Goal: Information Seeking & Learning: Check status

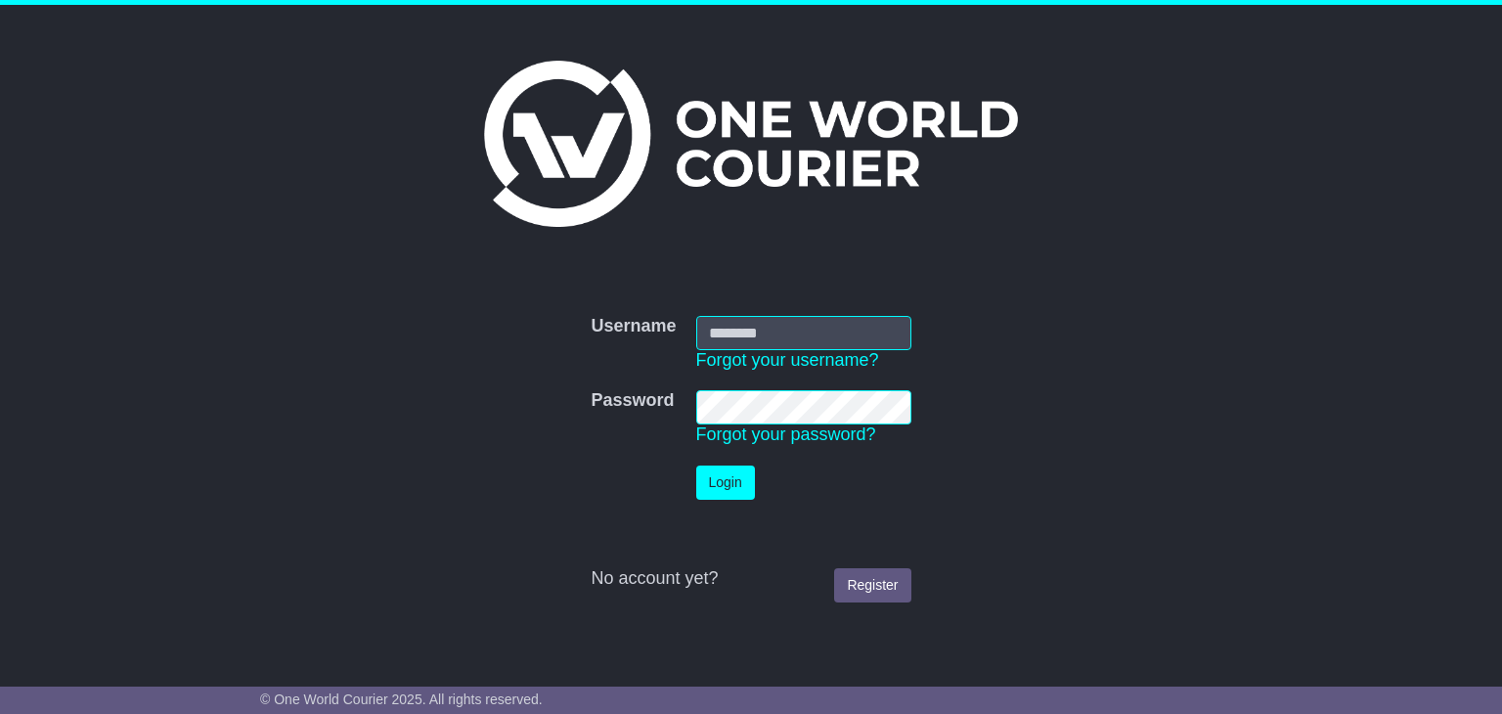
type input "**********"
click at [722, 494] on button "Login" at bounding box center [725, 482] width 59 height 34
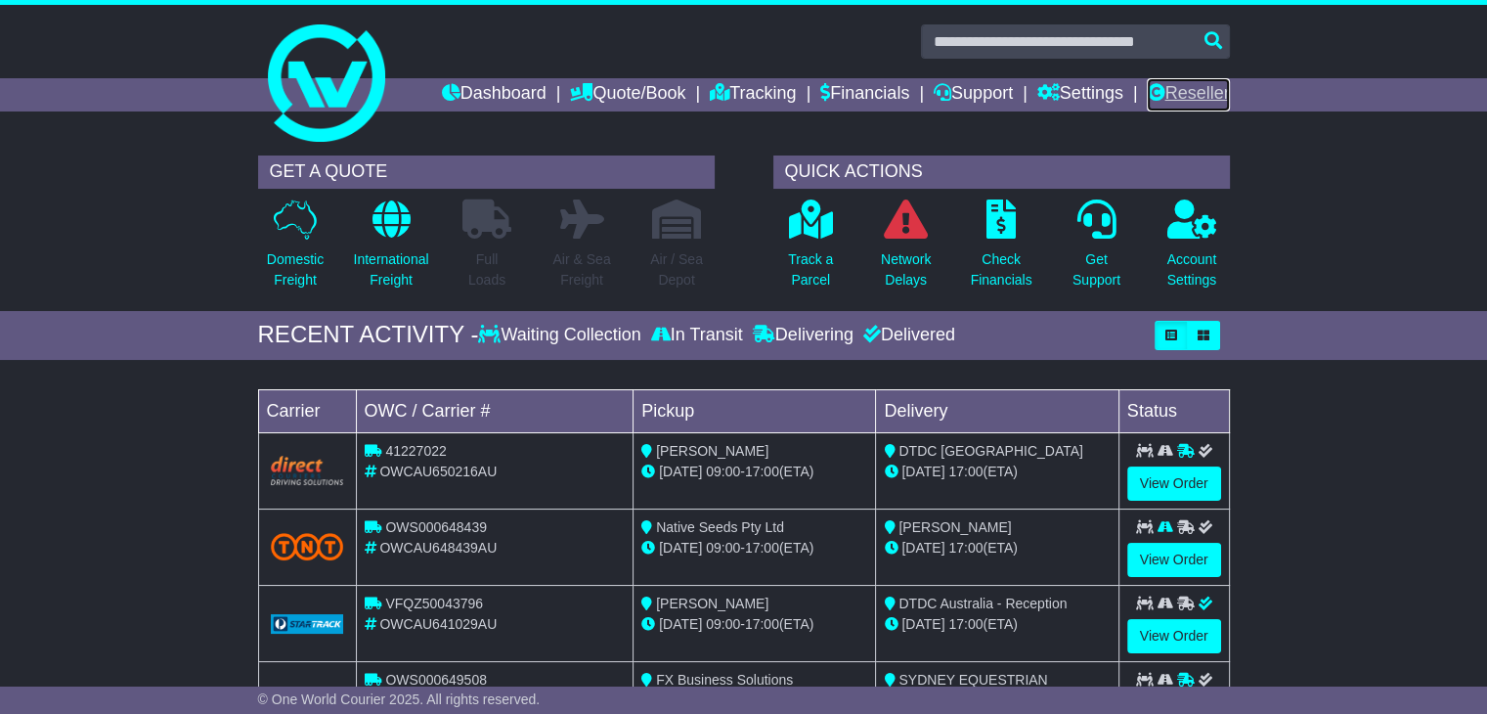
click at [1147, 97] on icon at bounding box center [1156, 92] width 18 height 18
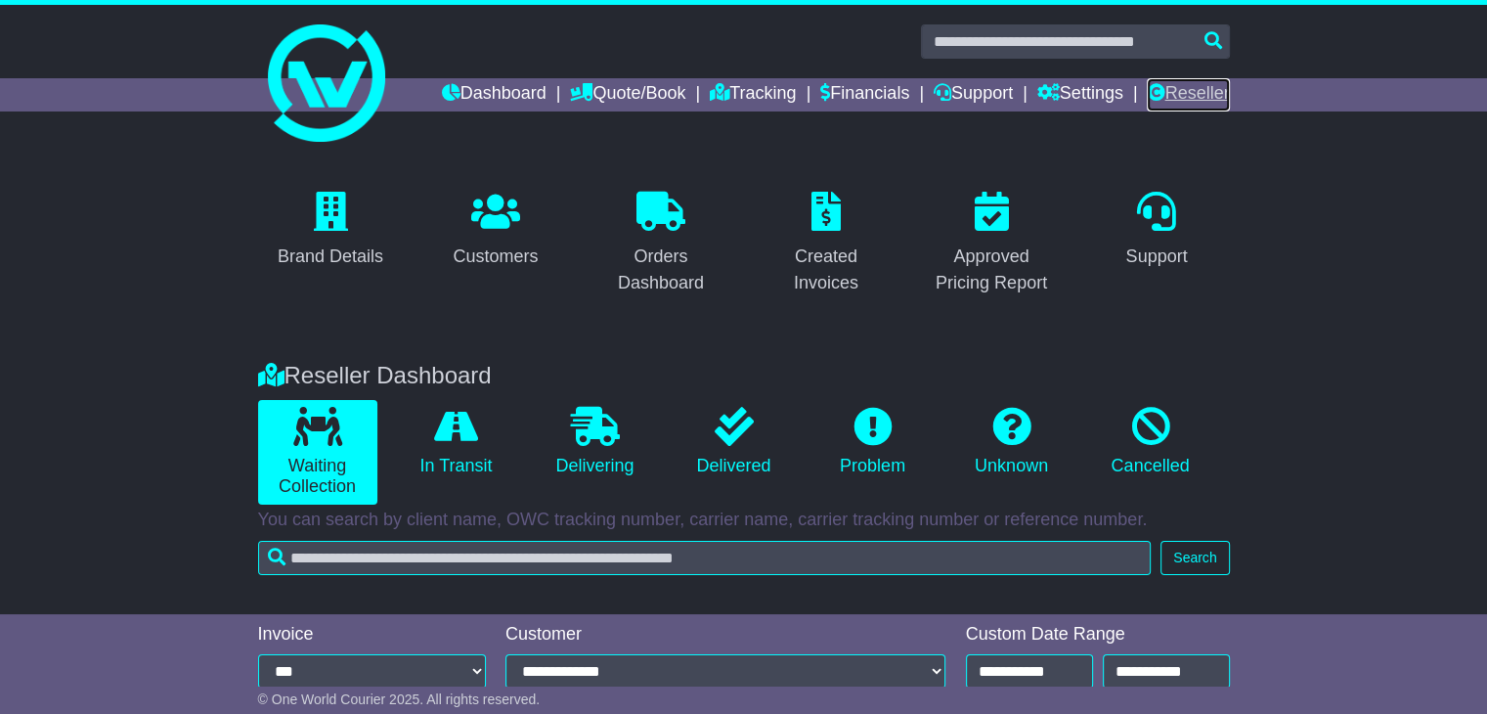
click at [1205, 108] on link "Reseller" at bounding box center [1188, 94] width 82 height 33
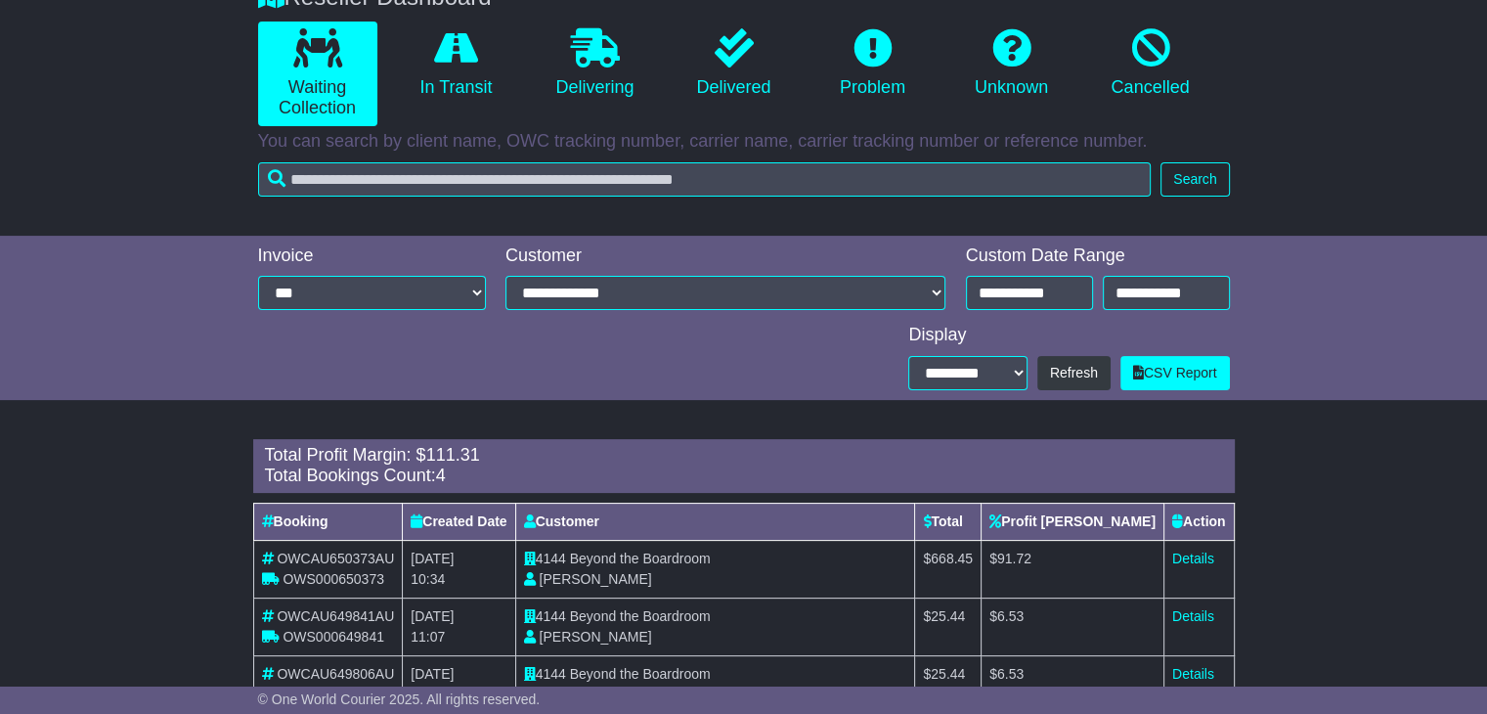
scroll to position [391, 0]
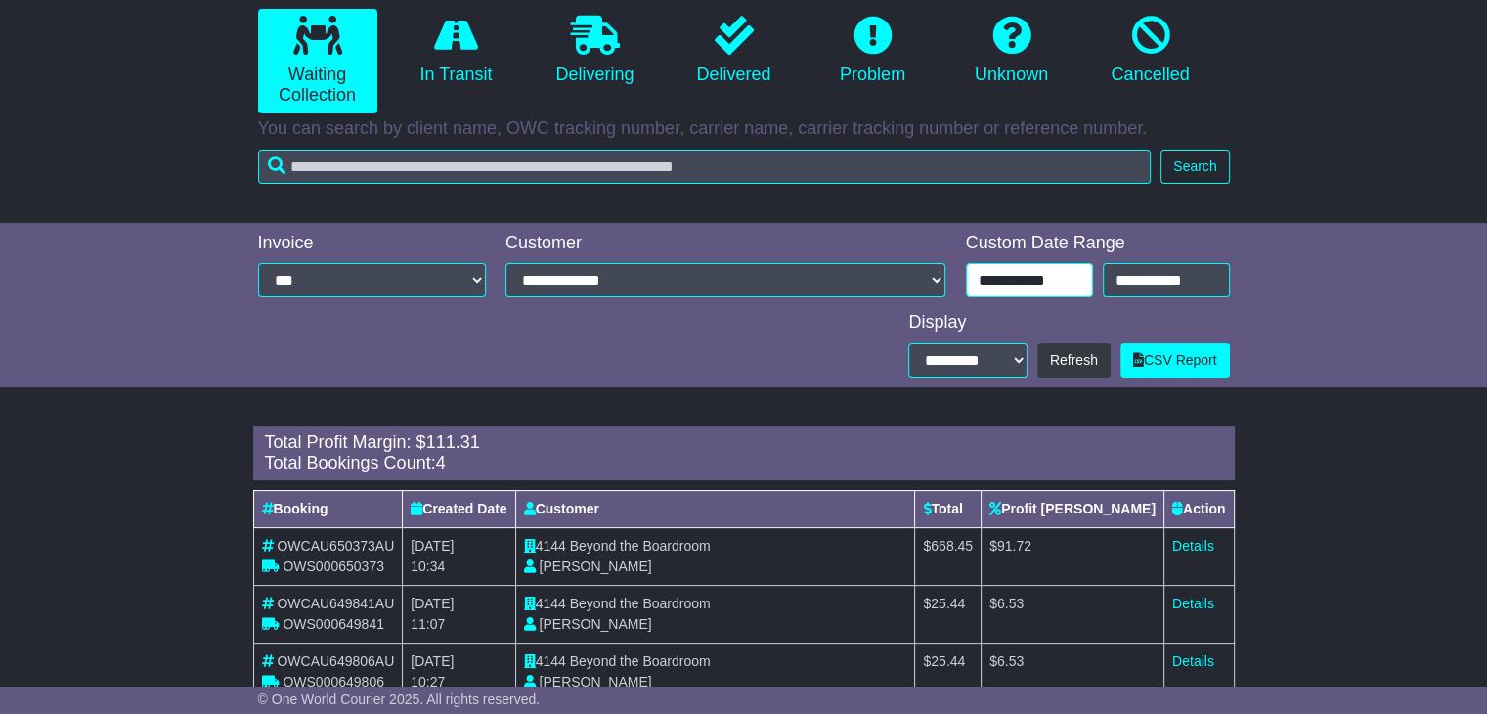
click at [1058, 283] on input "**********" at bounding box center [1029, 280] width 127 height 34
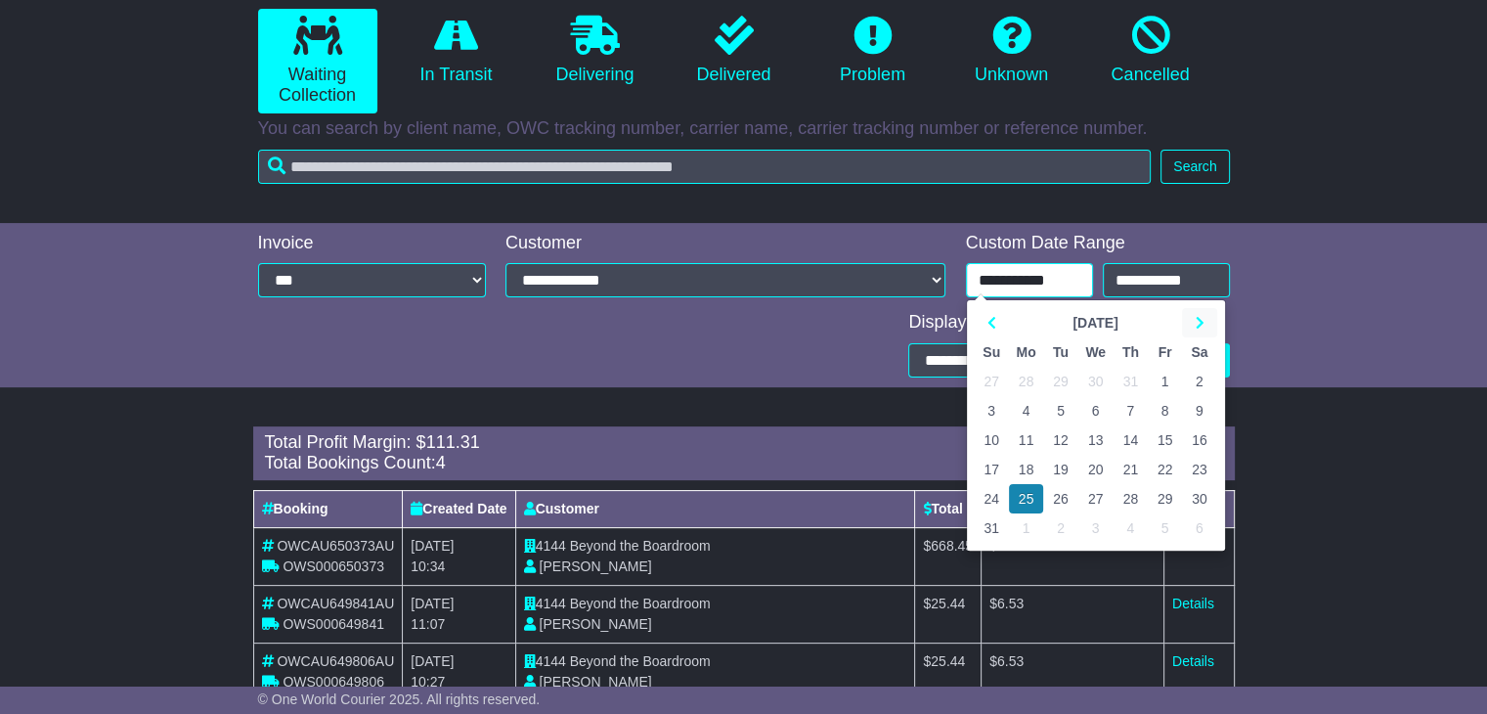
click at [1202, 321] on icon at bounding box center [1199, 323] width 9 height 14
click at [1067, 470] on td "23" at bounding box center [1060, 469] width 34 height 29
type input "**********"
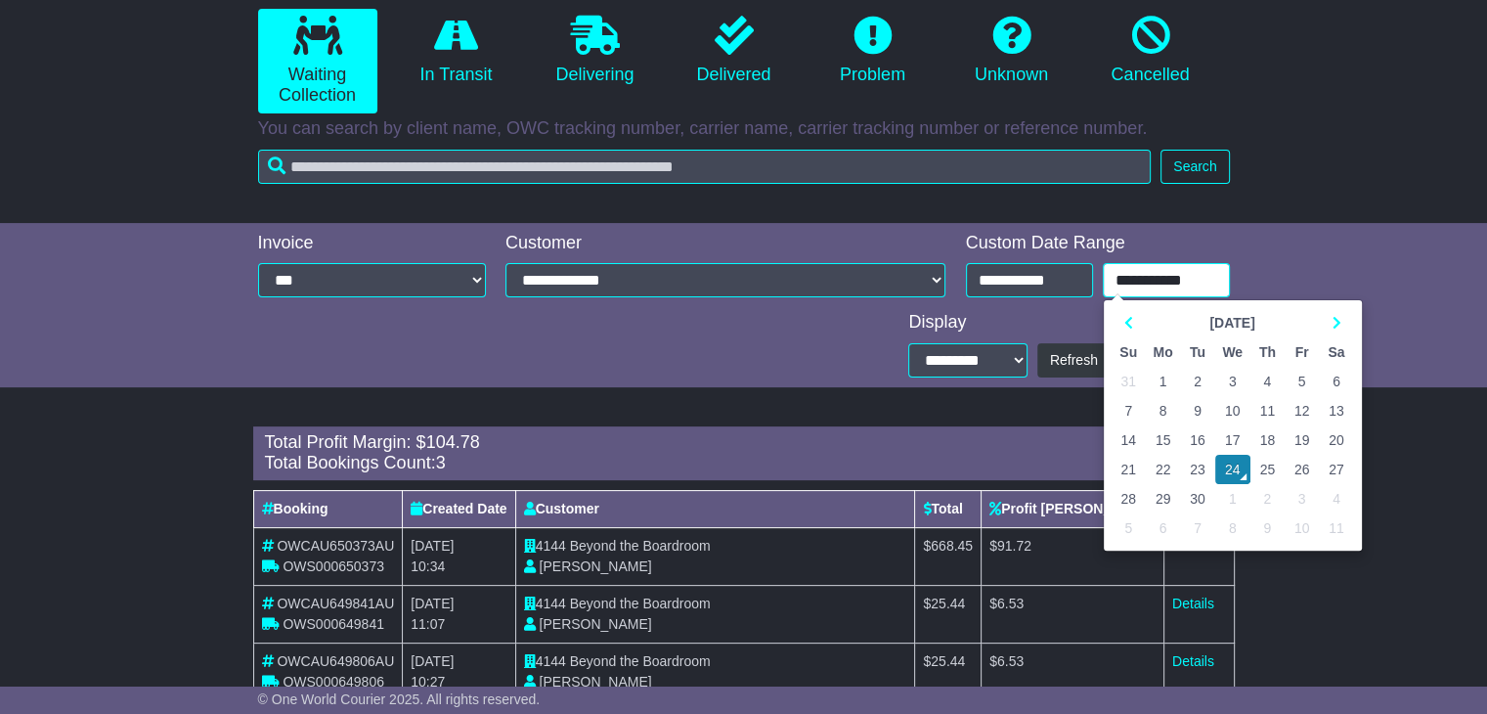
click at [1157, 268] on input "**********" at bounding box center [1166, 280] width 127 height 34
click at [1194, 464] on td "23" at bounding box center [1197, 469] width 34 height 29
type input "**********"
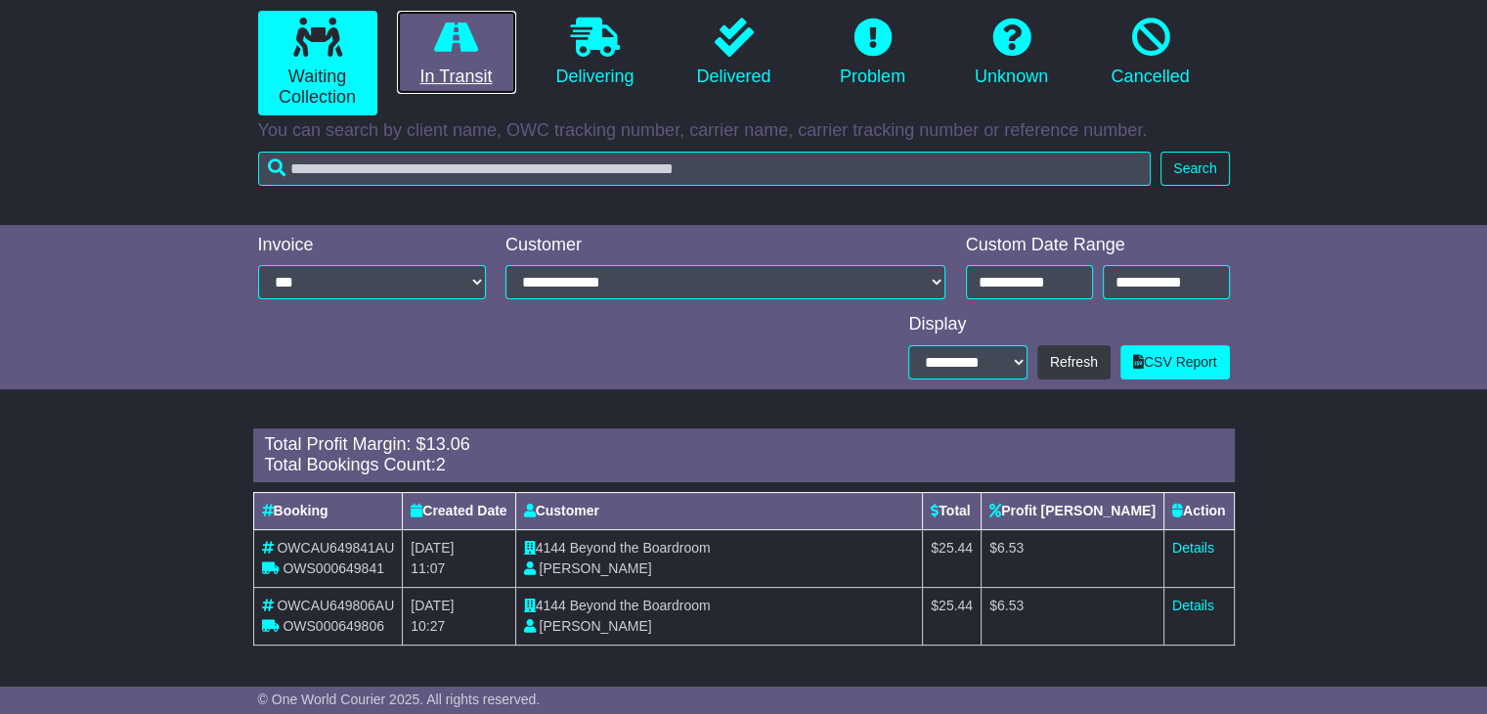
click at [449, 50] on icon at bounding box center [456, 37] width 44 height 39
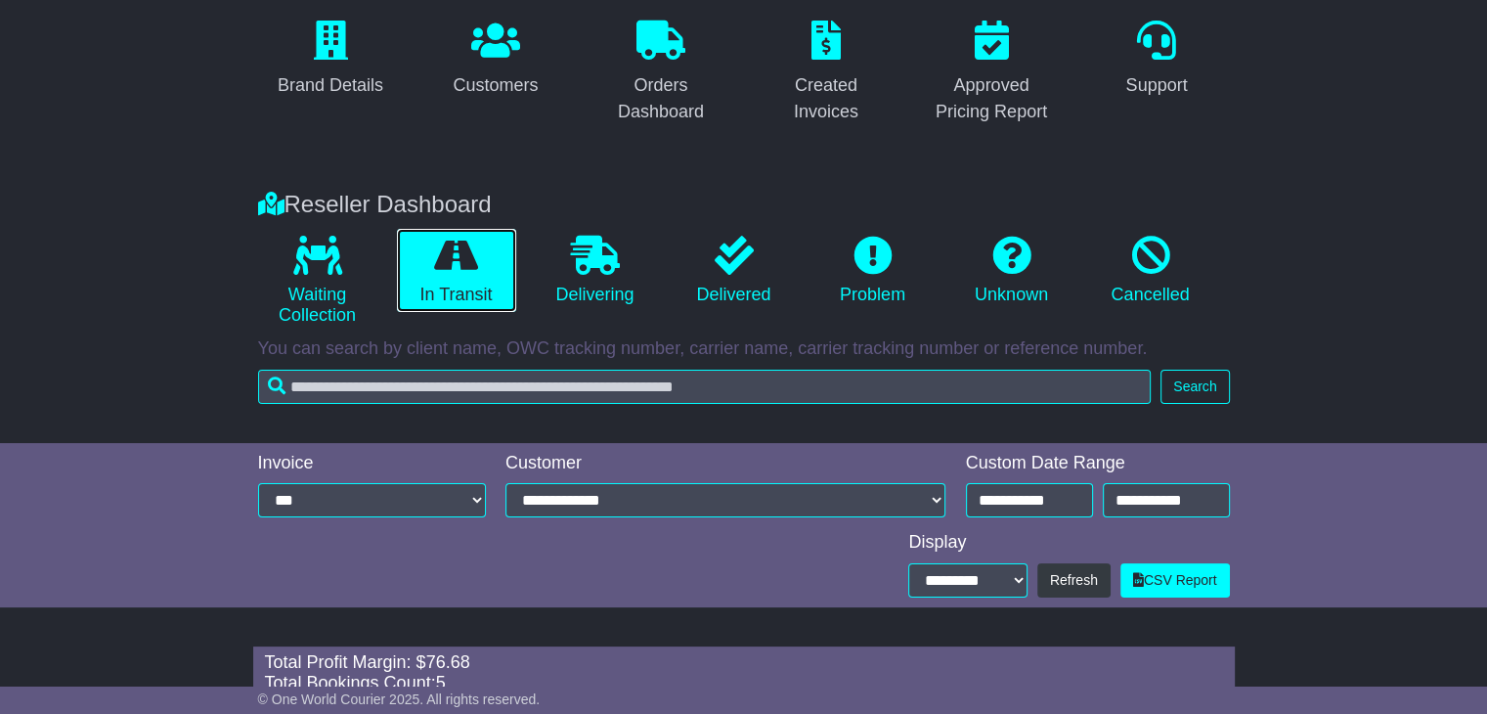
scroll to position [170, 0]
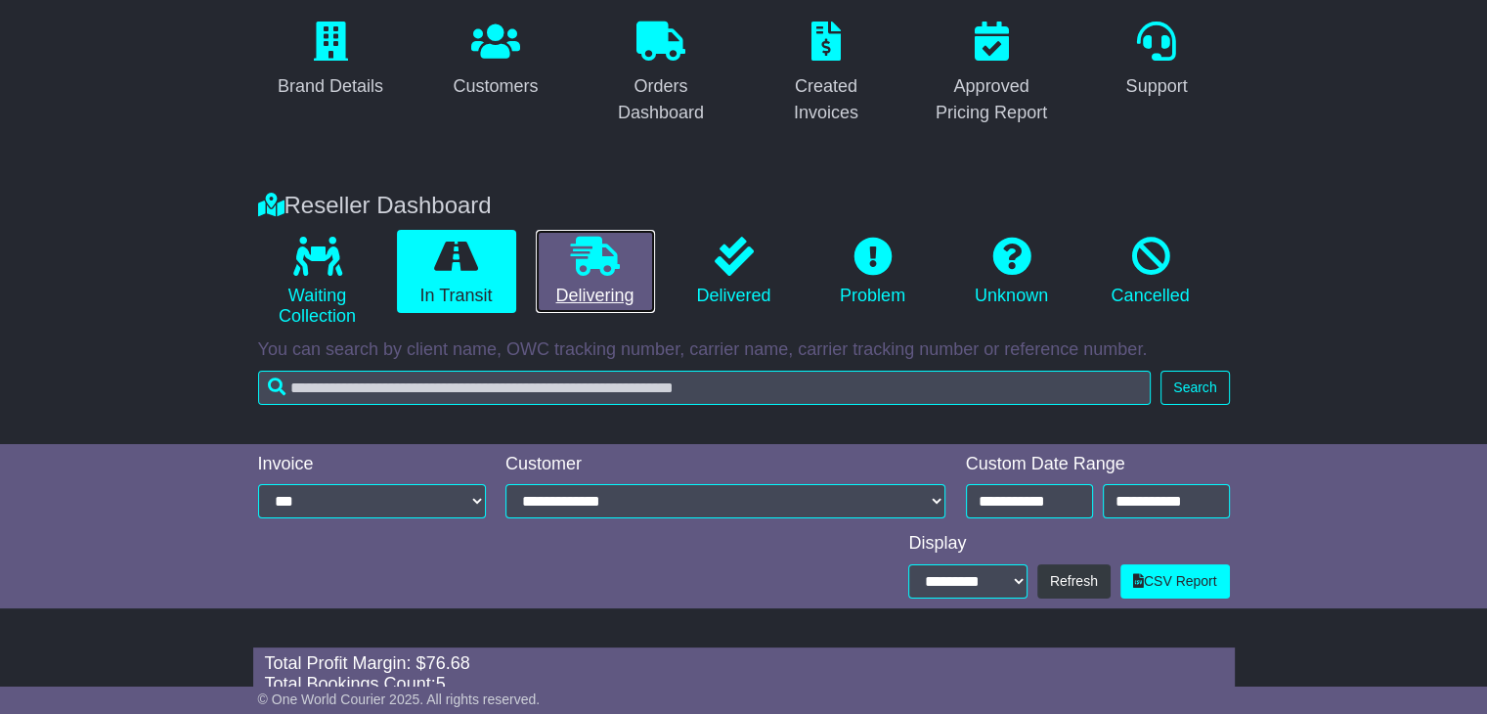
click at [598, 259] on icon at bounding box center [595, 256] width 49 height 39
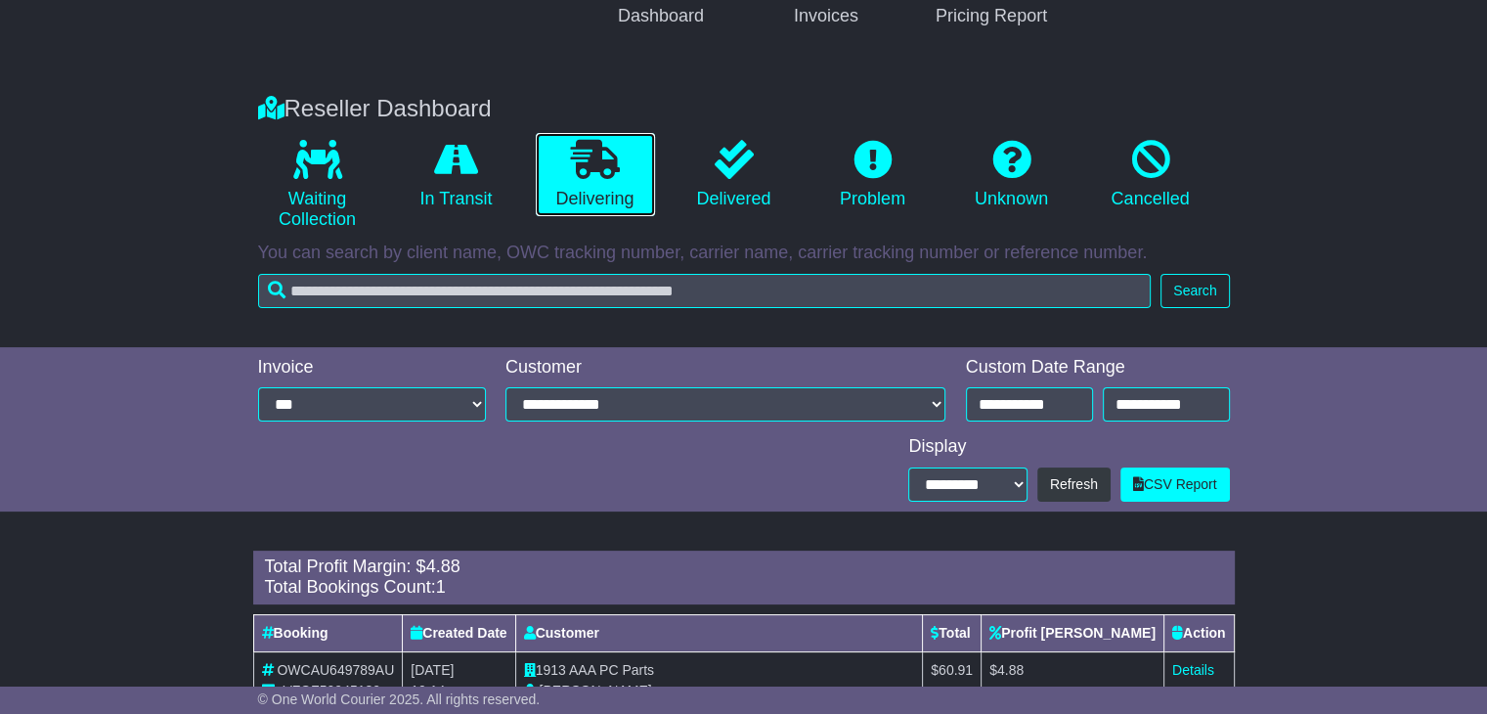
scroll to position [331, 0]
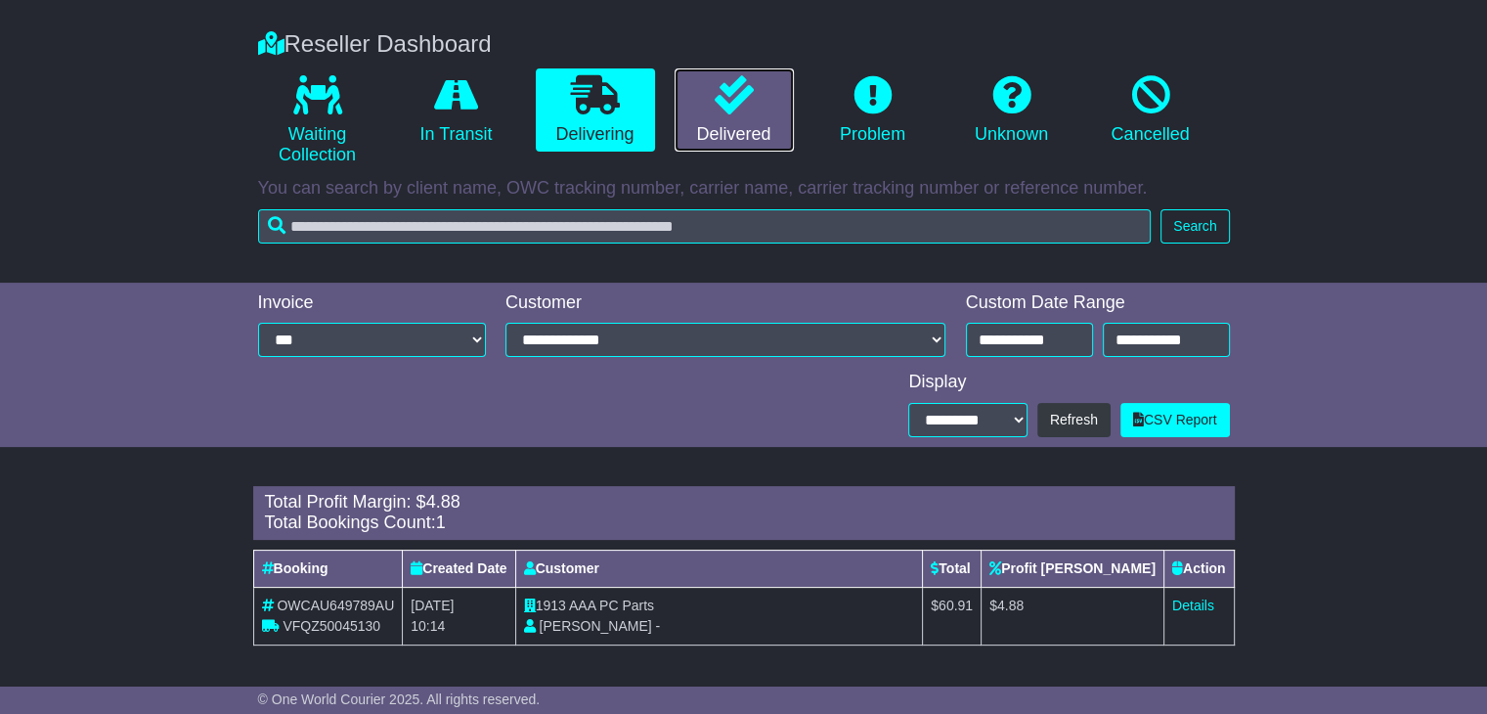
click at [767, 118] on link "Delivered" at bounding box center [734, 110] width 119 height 84
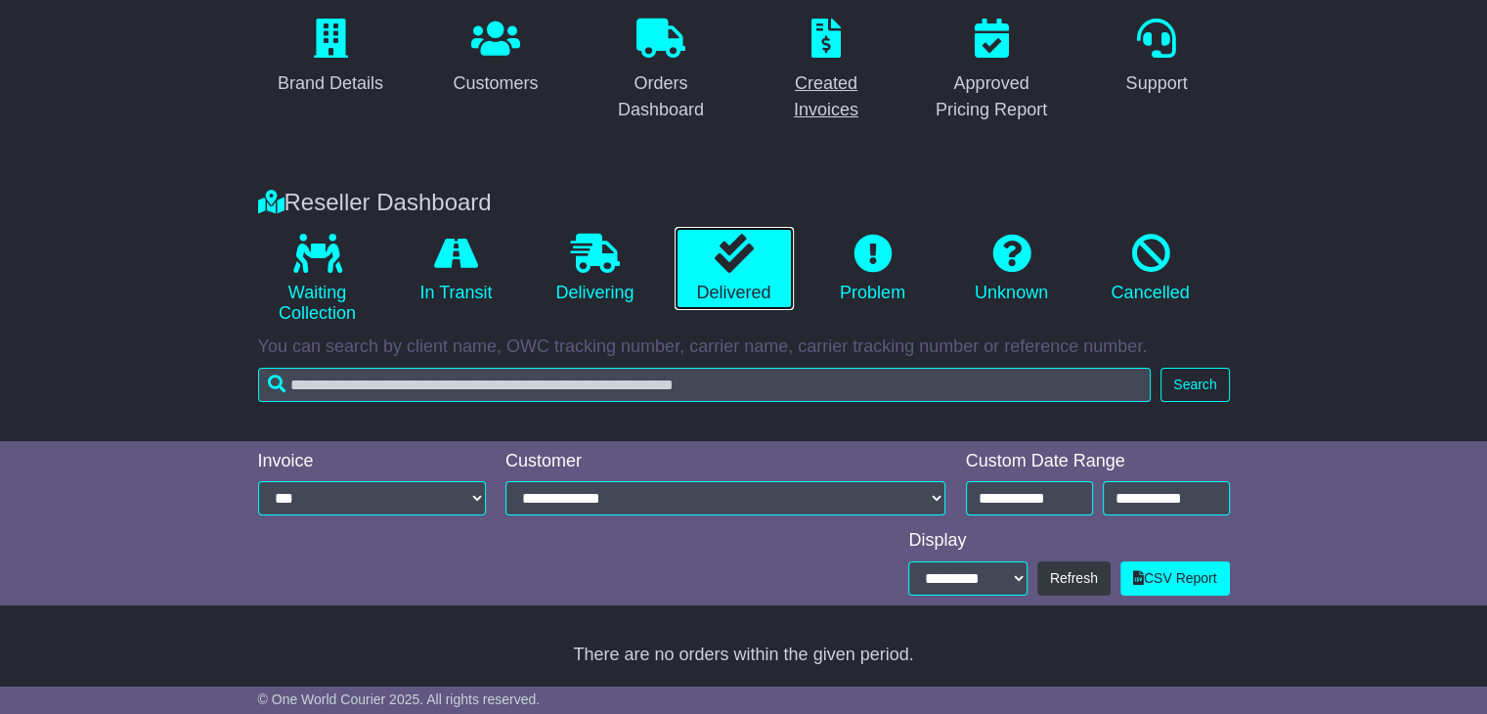
scroll to position [173, 0]
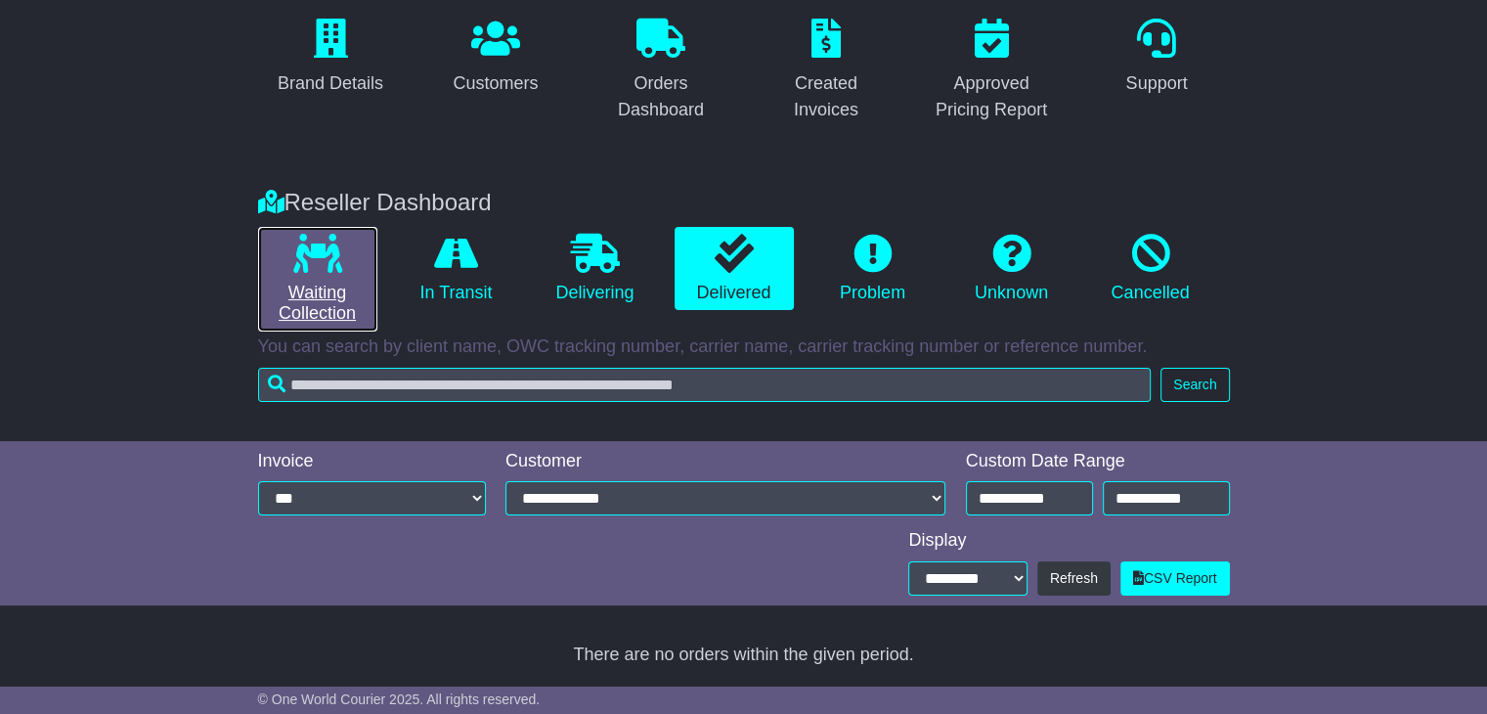
click at [303, 242] on icon at bounding box center [317, 253] width 49 height 39
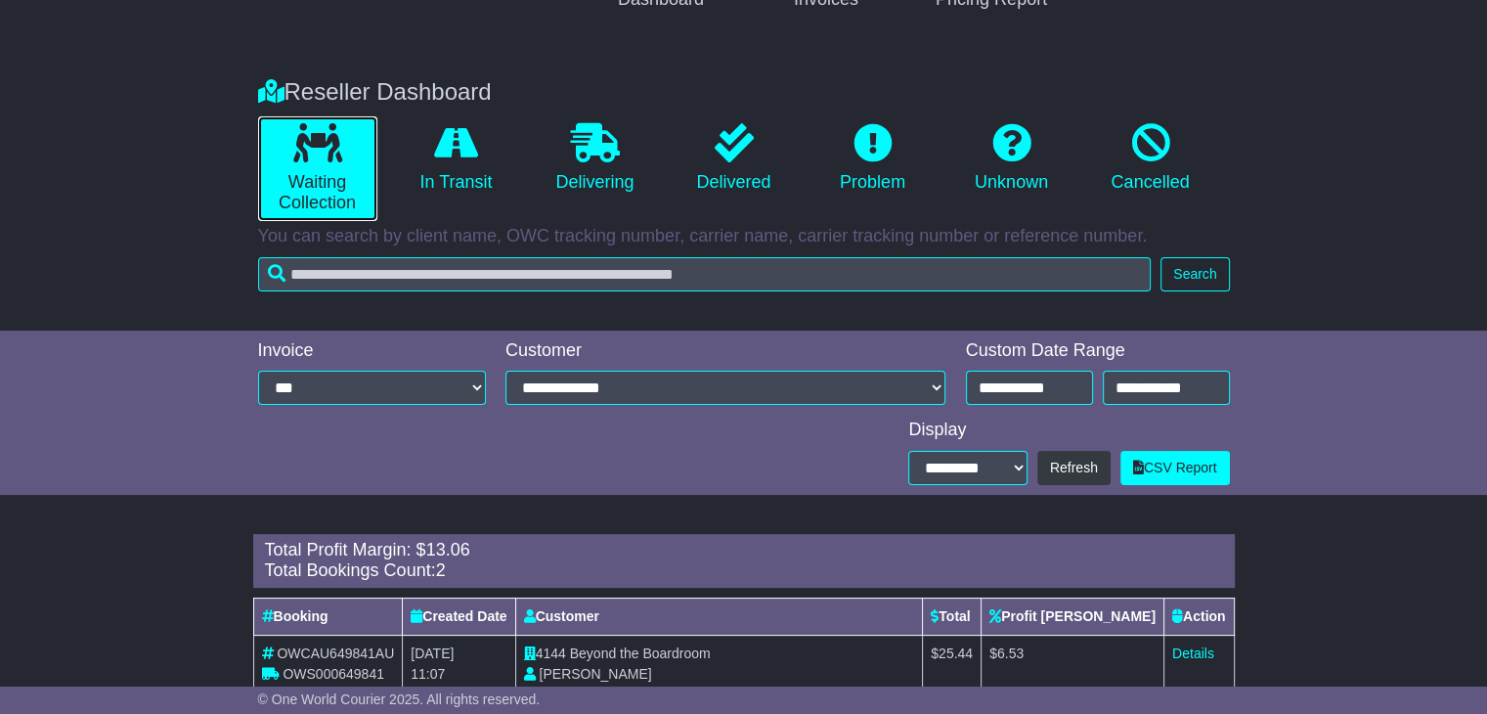
scroll to position [389, 0]
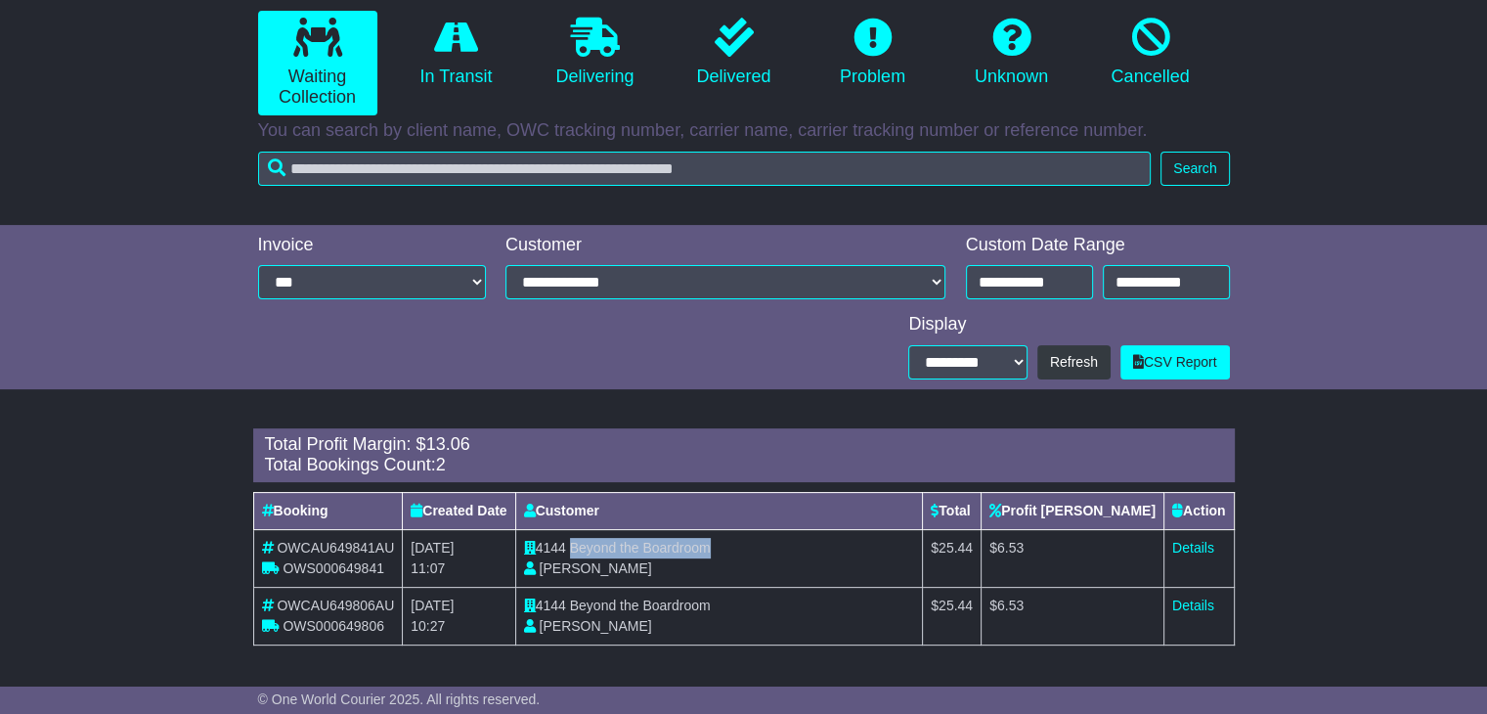
drag, startPoint x: 606, startPoint y: 548, endPoint x: 752, endPoint y: 548, distance: 145.7
click at [752, 548] on td "4144 Beyond the Boardroom Sophie Dean" at bounding box center [719, 558] width 408 height 58
copy span "Beyond the Boardroom"
click at [1195, 550] on link "Details" at bounding box center [1193, 548] width 42 height 16
drag, startPoint x: 607, startPoint y: 602, endPoint x: 751, endPoint y: 610, distance: 143.9
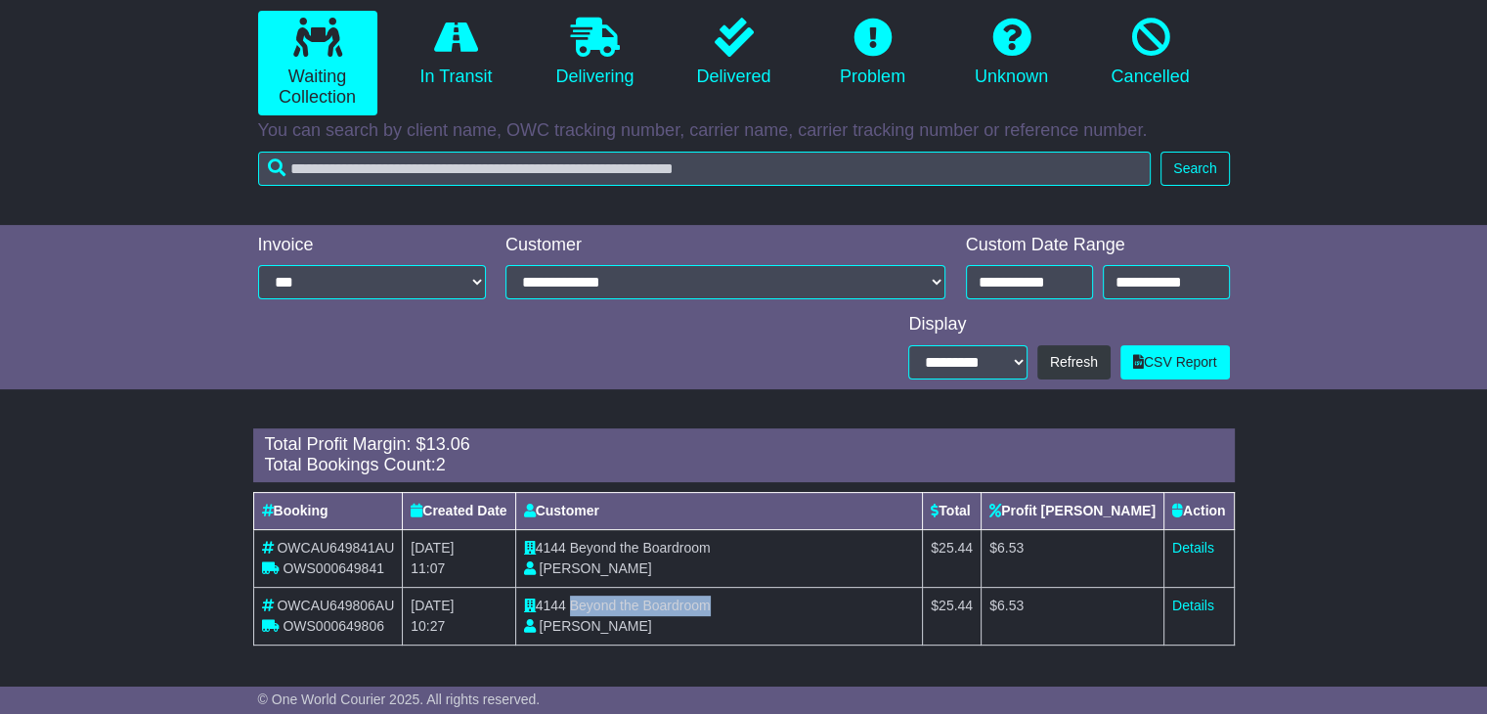
click at [751, 610] on td "4144 Beyond the Boardroom Sophie Dean" at bounding box center [719, 616] width 408 height 58
copy span "Beyond the Boardroom"
click at [1208, 605] on link "Details" at bounding box center [1193, 605] width 42 height 16
click at [476, 45] on icon at bounding box center [456, 37] width 44 height 39
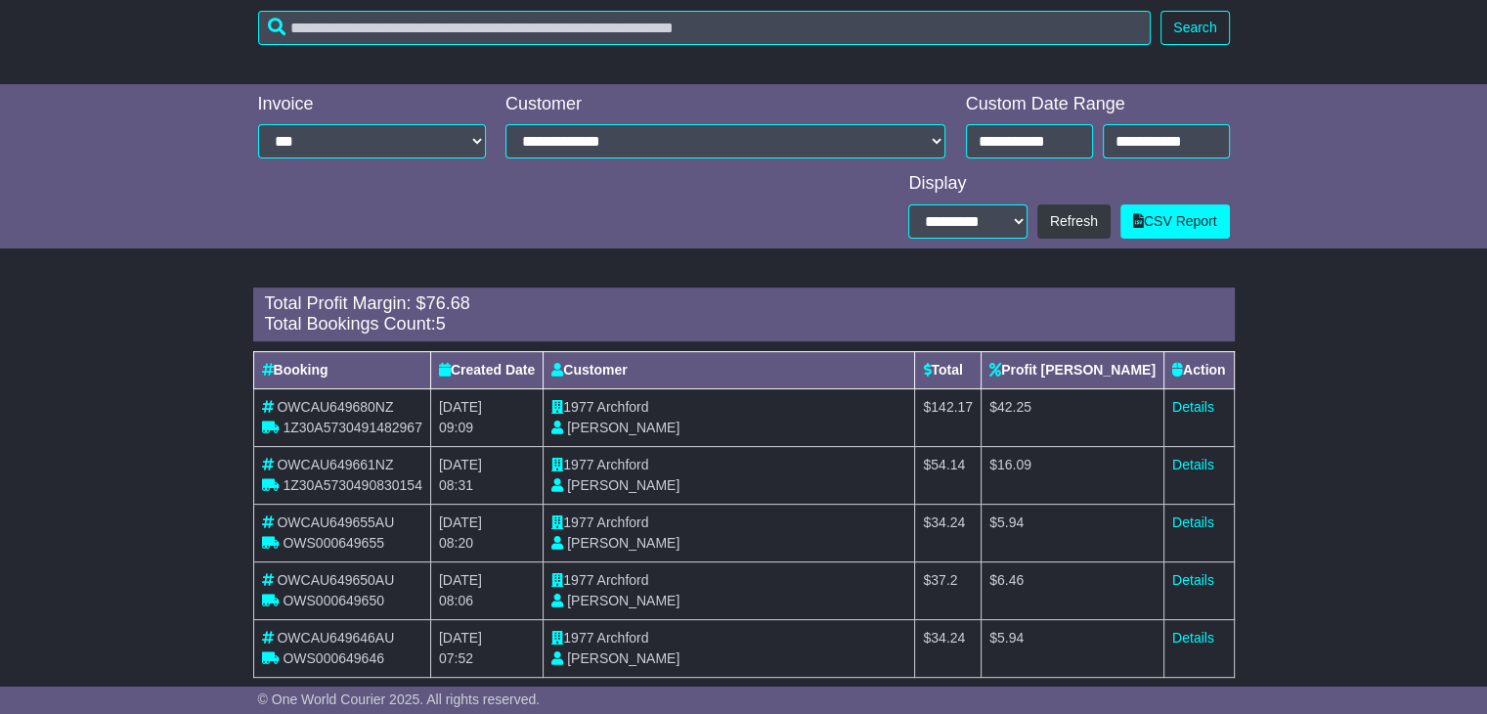
scroll to position [561, 0]
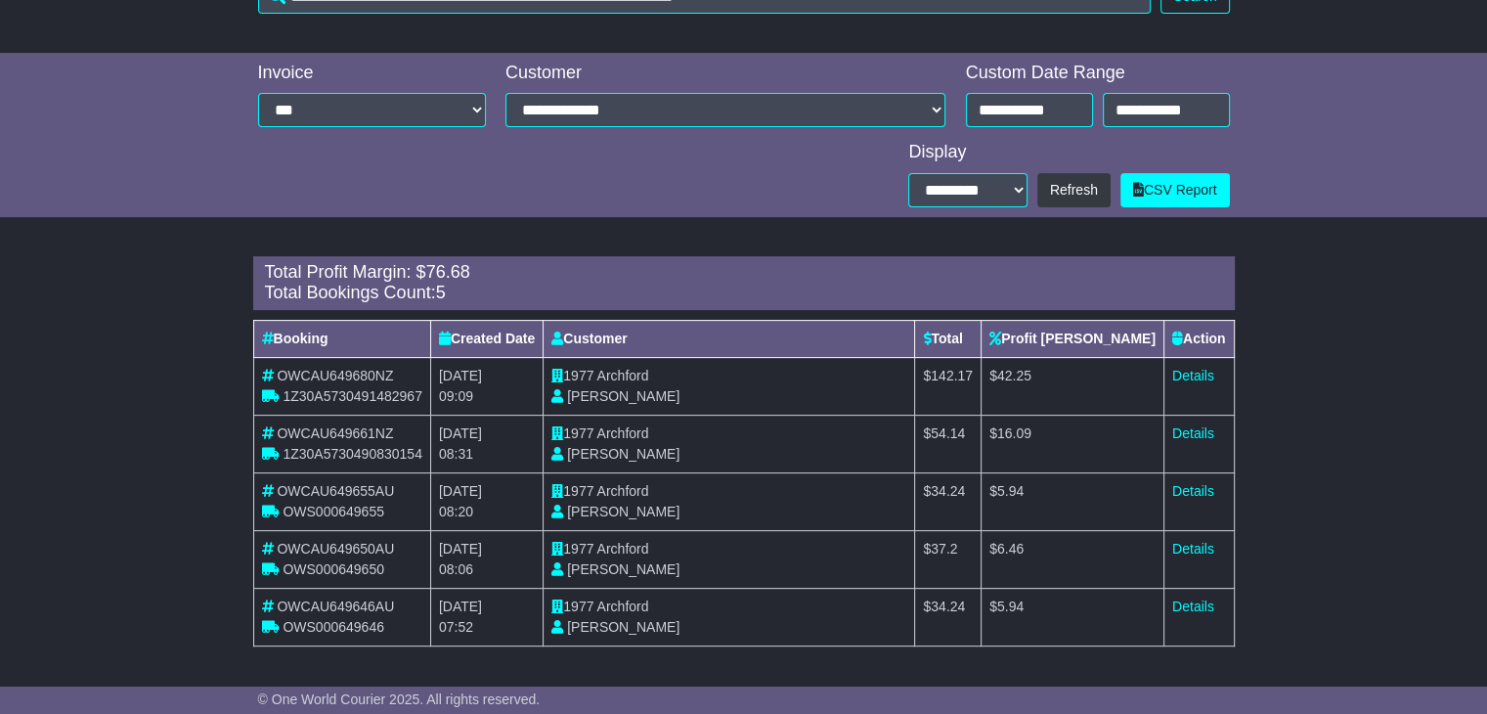
click at [653, 383] on td "1977 Archford Jonas Heldmark" at bounding box center [729, 386] width 371 height 58
click at [649, 377] on span "Archford" at bounding box center [623, 376] width 52 height 16
copy span "Archford"
click at [1194, 374] on link "Details" at bounding box center [1193, 376] width 42 height 16
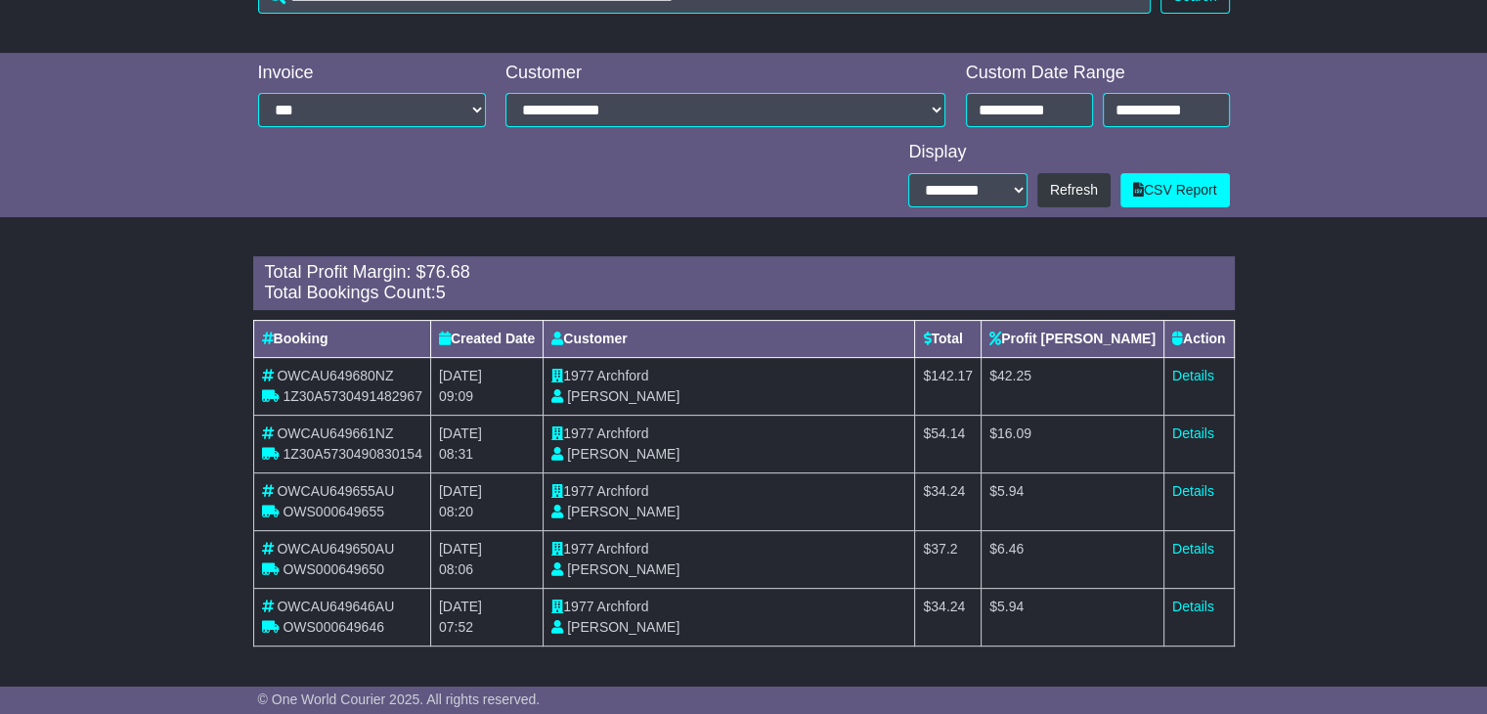
click at [649, 434] on span "Archford" at bounding box center [623, 433] width 52 height 16
copy span "Archford"
click at [1185, 427] on link "Details" at bounding box center [1193, 433] width 42 height 16
click at [649, 489] on span "Archford" at bounding box center [623, 491] width 52 height 16
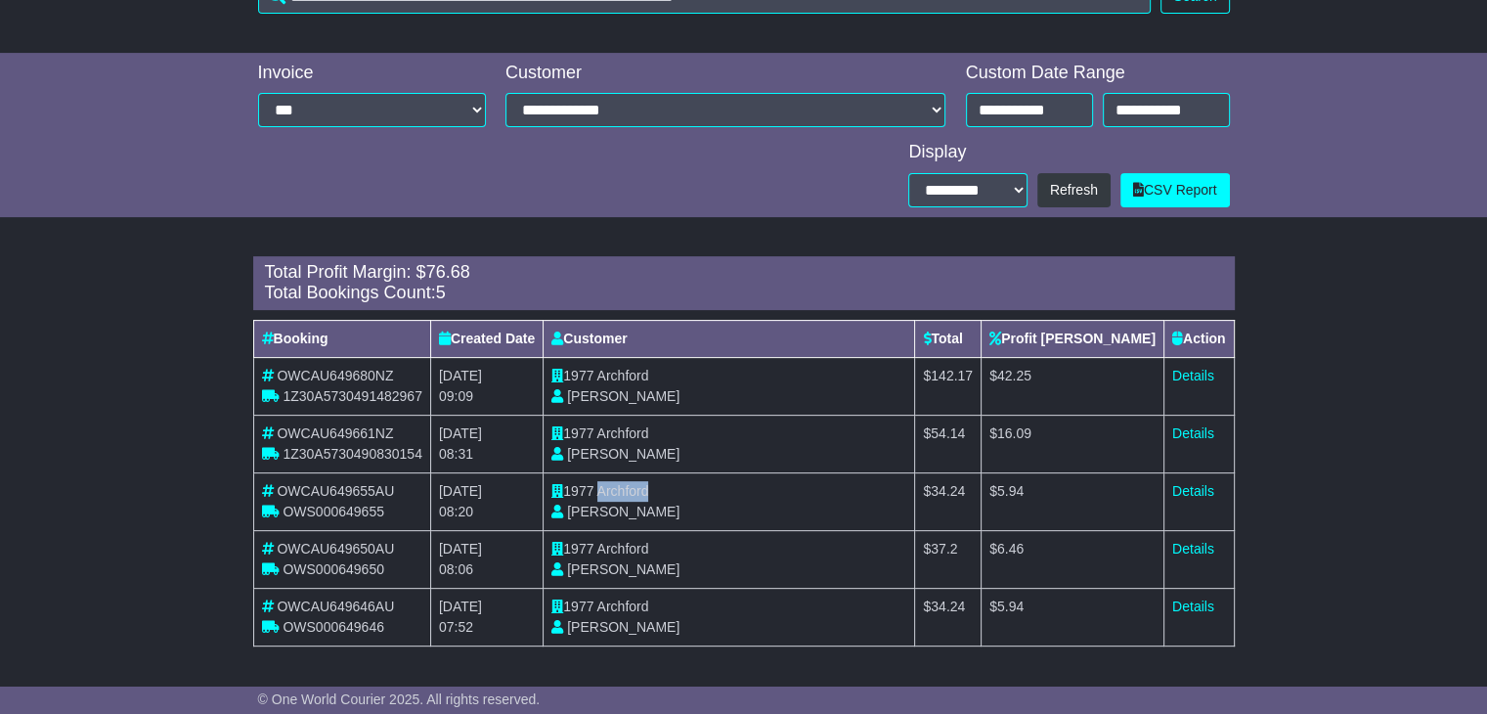
click at [649, 489] on span "Archford" at bounding box center [623, 491] width 52 height 16
copy span "Archford"
click at [1193, 488] on link "Details" at bounding box center [1193, 491] width 42 height 16
click at [649, 543] on span "Archford" at bounding box center [623, 549] width 52 height 16
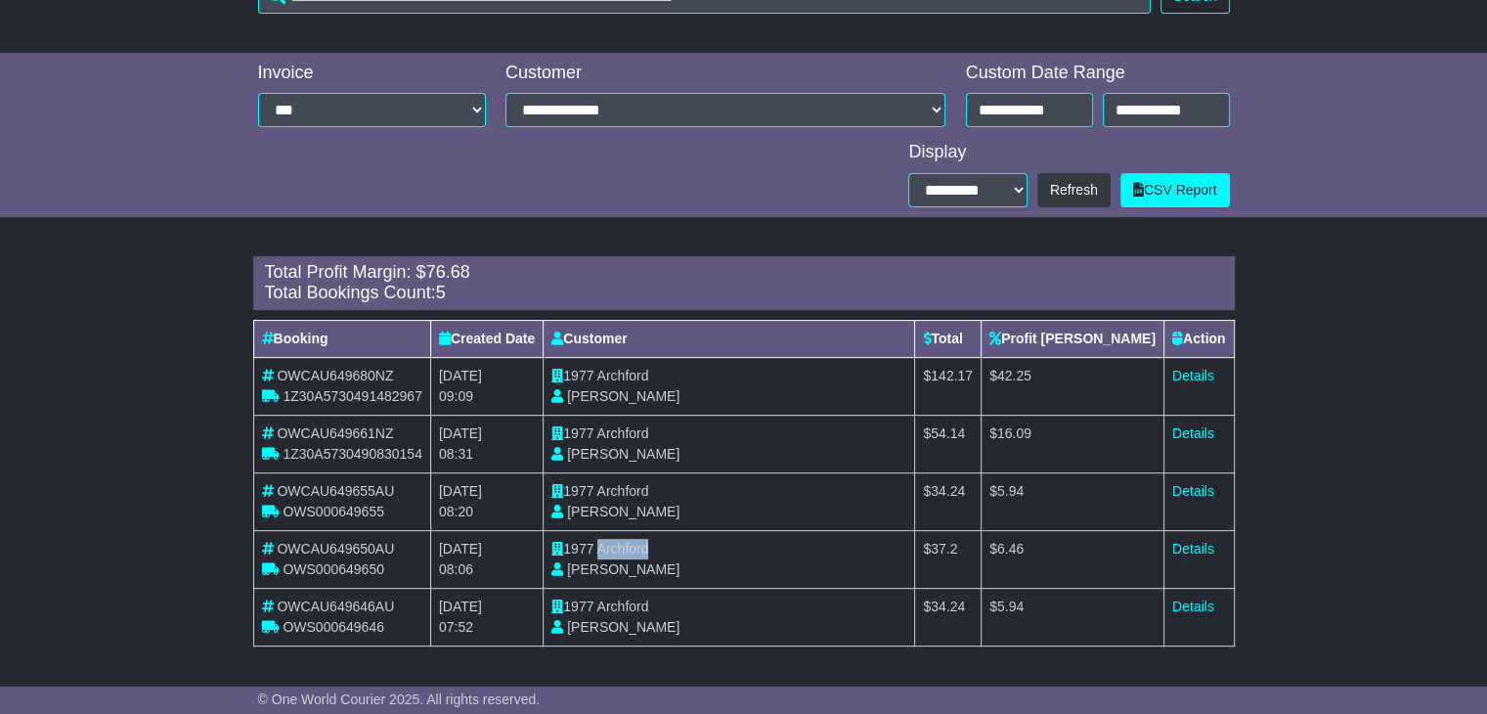
copy span "Archford"
click at [1210, 541] on link "Details" at bounding box center [1193, 549] width 42 height 16
click at [649, 607] on span "Archford" at bounding box center [623, 606] width 52 height 16
copy span "Archford"
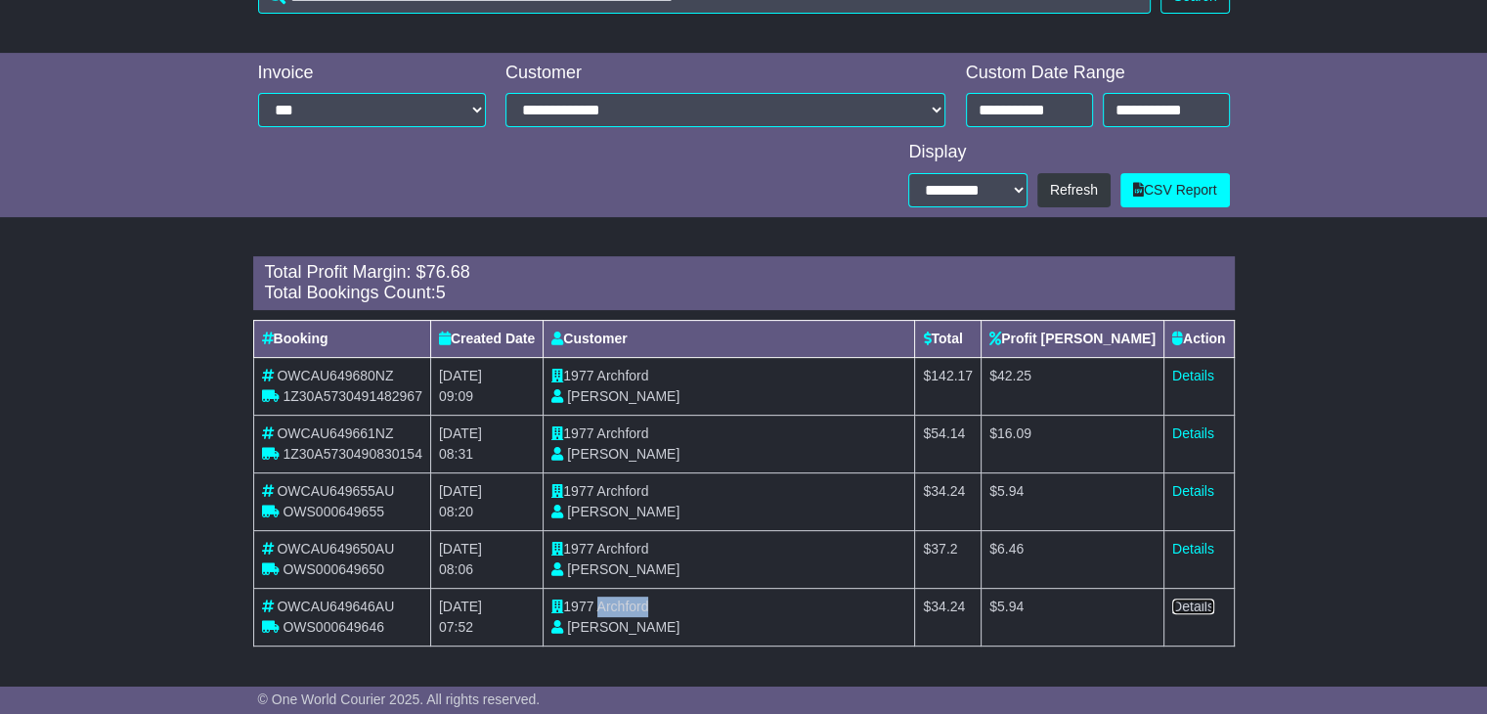
click at [1200, 611] on link "Details" at bounding box center [1193, 606] width 42 height 16
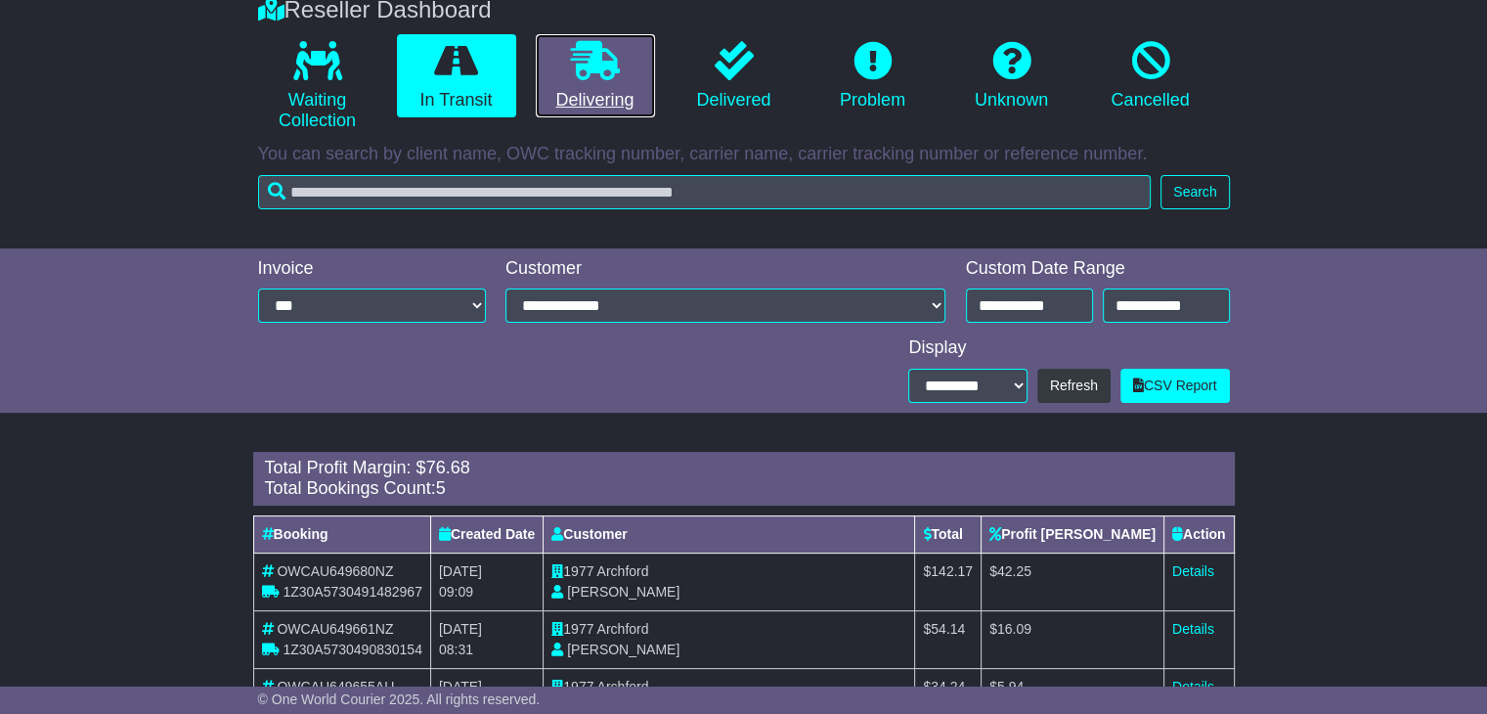
click at [583, 95] on link "Delivering" at bounding box center [595, 76] width 119 height 84
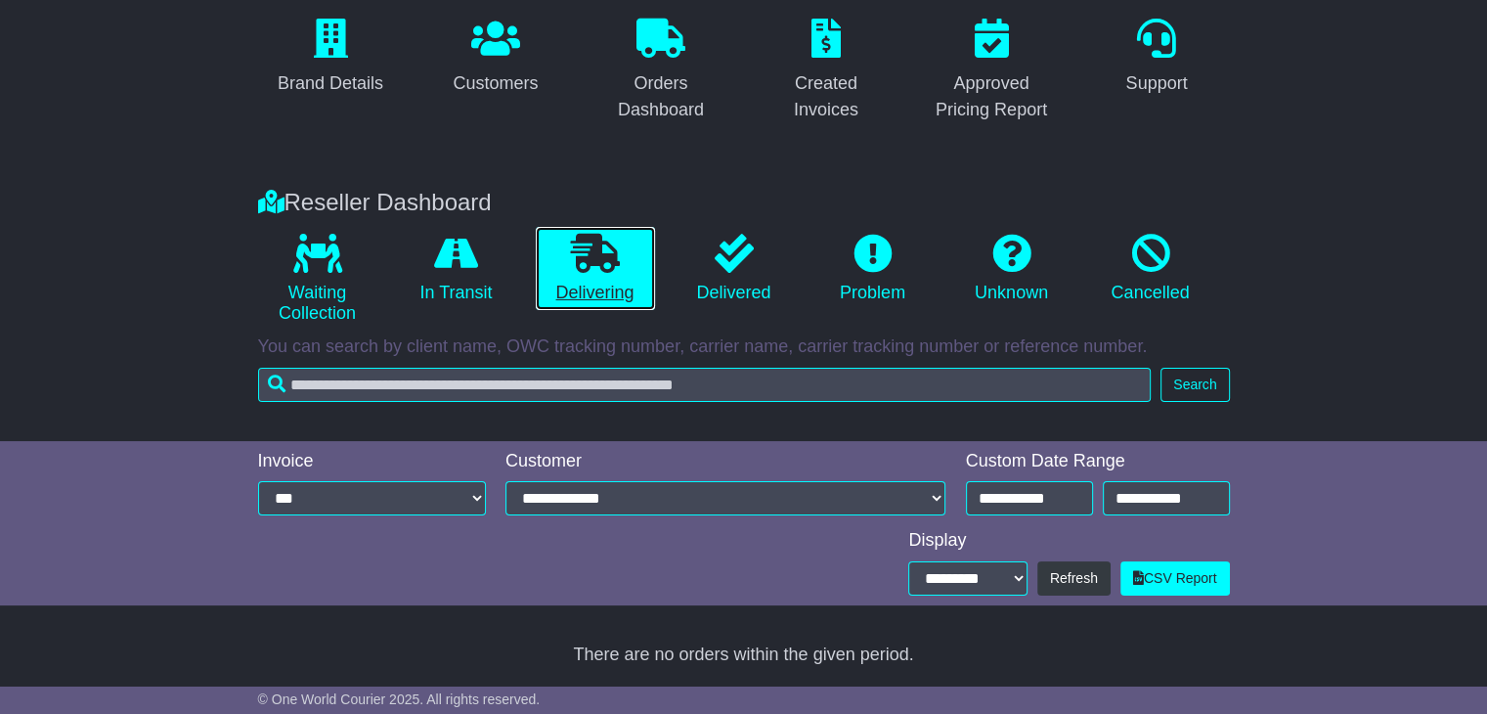
scroll to position [331, 0]
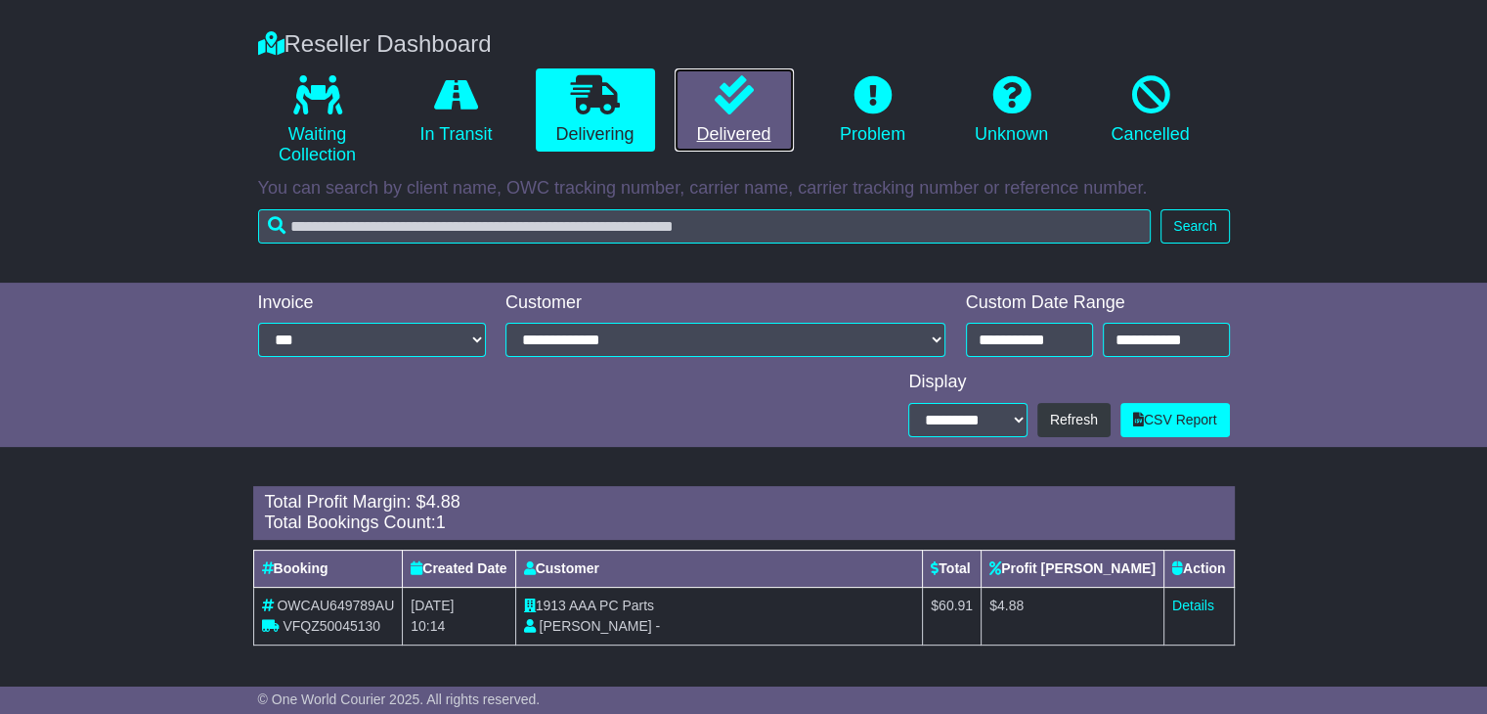
click at [739, 103] on icon at bounding box center [734, 94] width 39 height 39
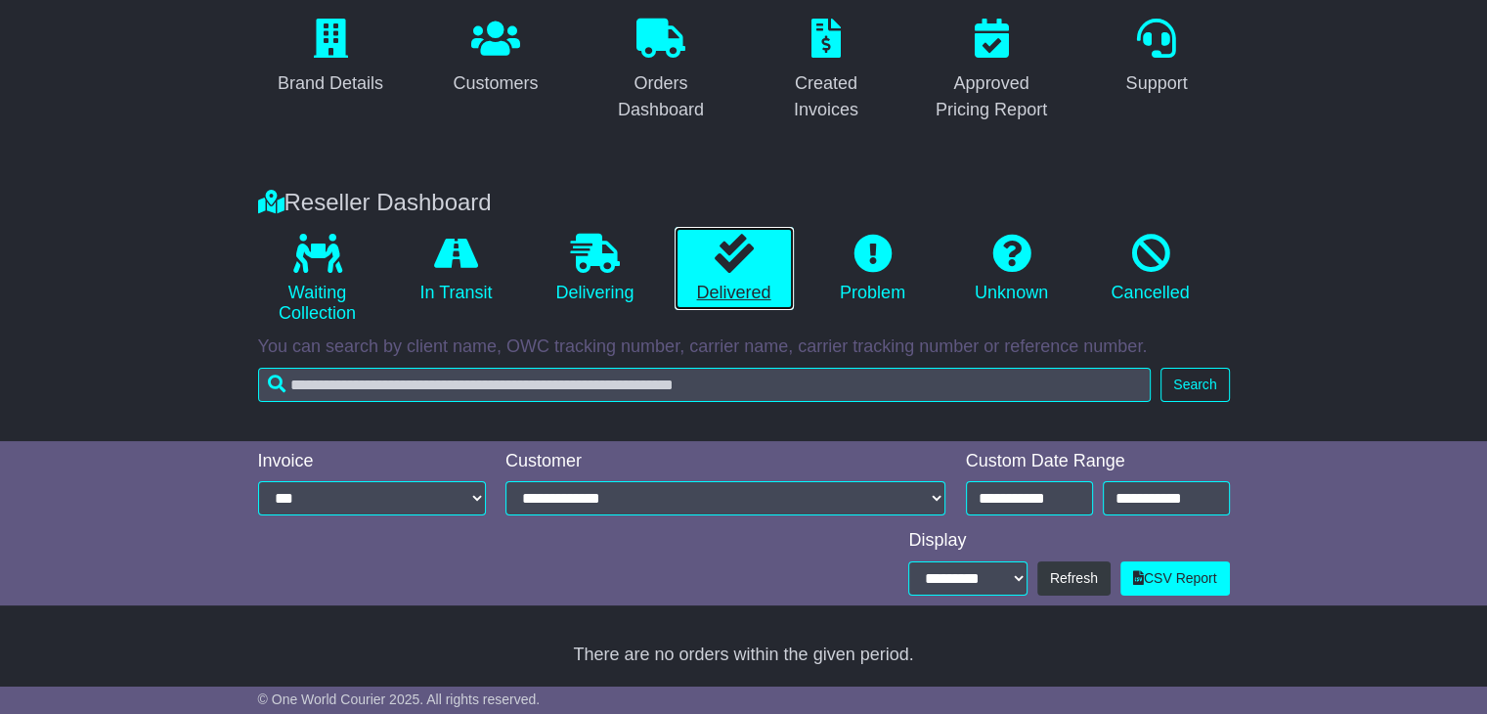
scroll to position [173, 0]
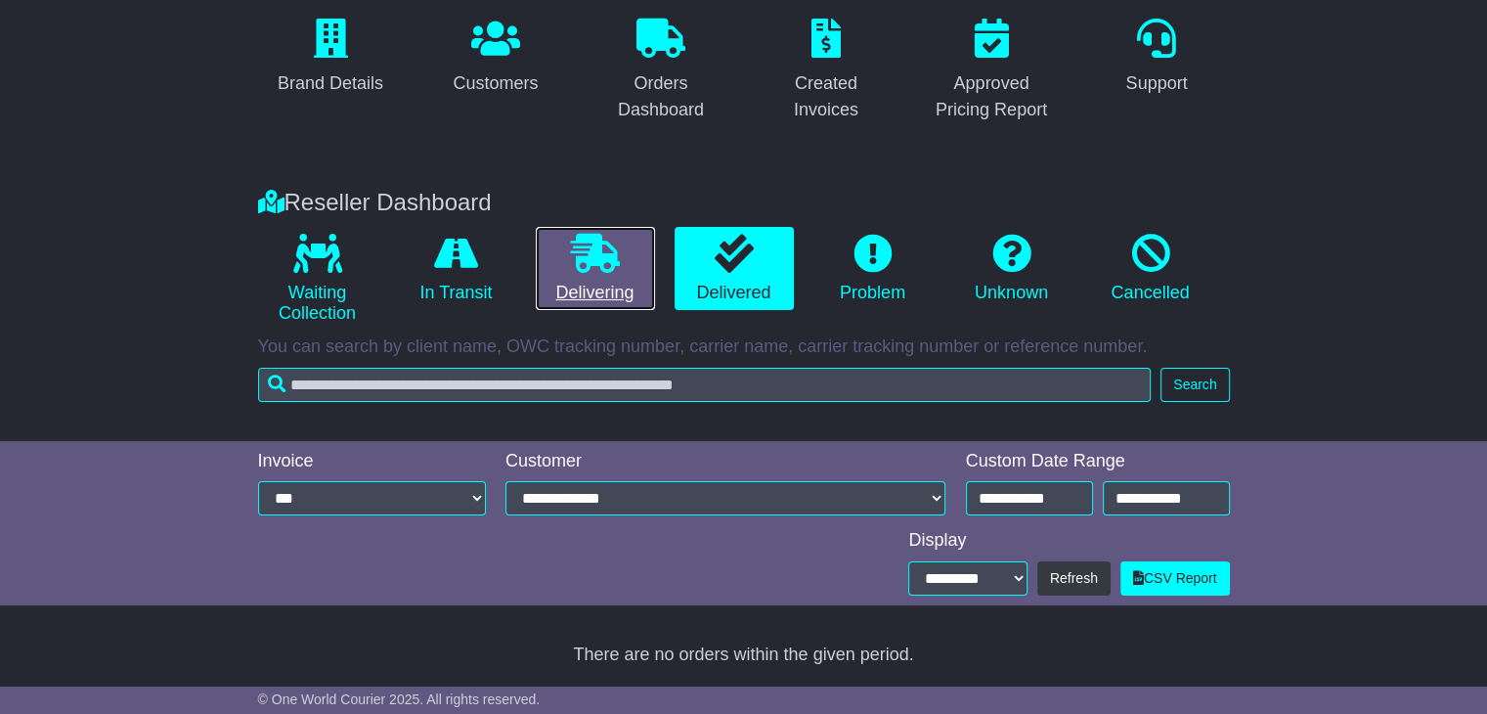
click at [594, 261] on icon at bounding box center [595, 253] width 49 height 39
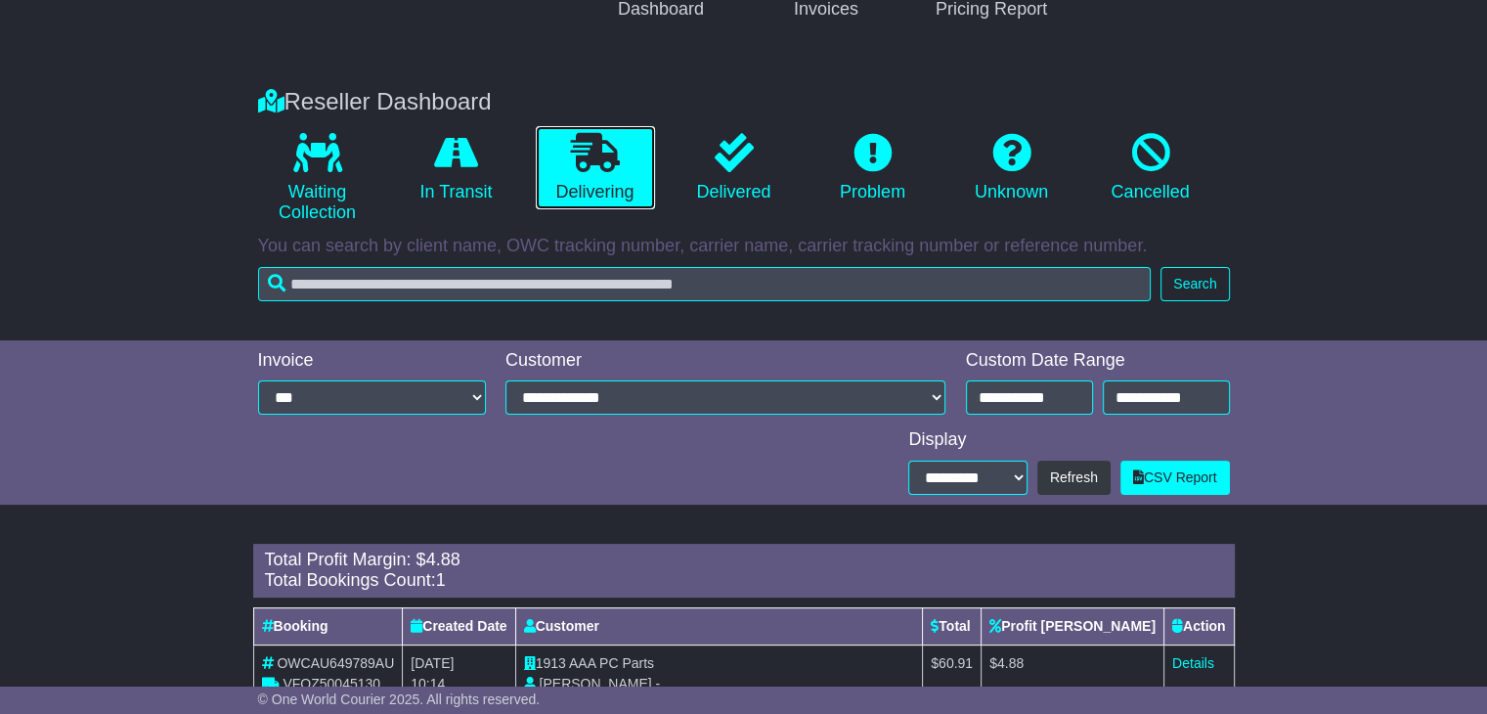
scroll to position [331, 0]
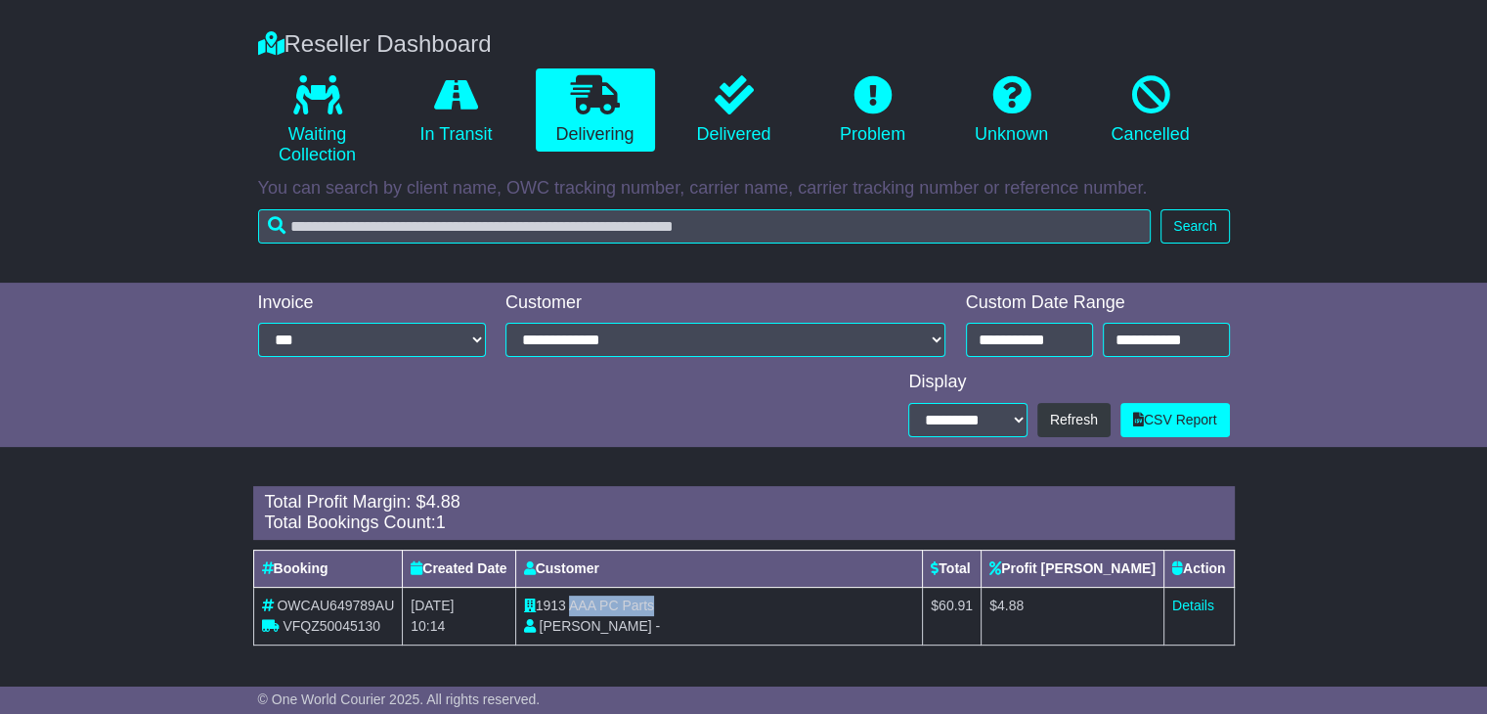
drag, startPoint x: 603, startPoint y: 603, endPoint x: 692, endPoint y: 607, distance: 89.0
click at [692, 607] on td "1913 AAA PC Parts Vilma -" at bounding box center [719, 616] width 408 height 58
copy span "AAA PC Parts"
click at [1213, 601] on td "Details" at bounding box center [1198, 616] width 70 height 58
click at [1210, 603] on link "Details" at bounding box center [1193, 605] width 42 height 16
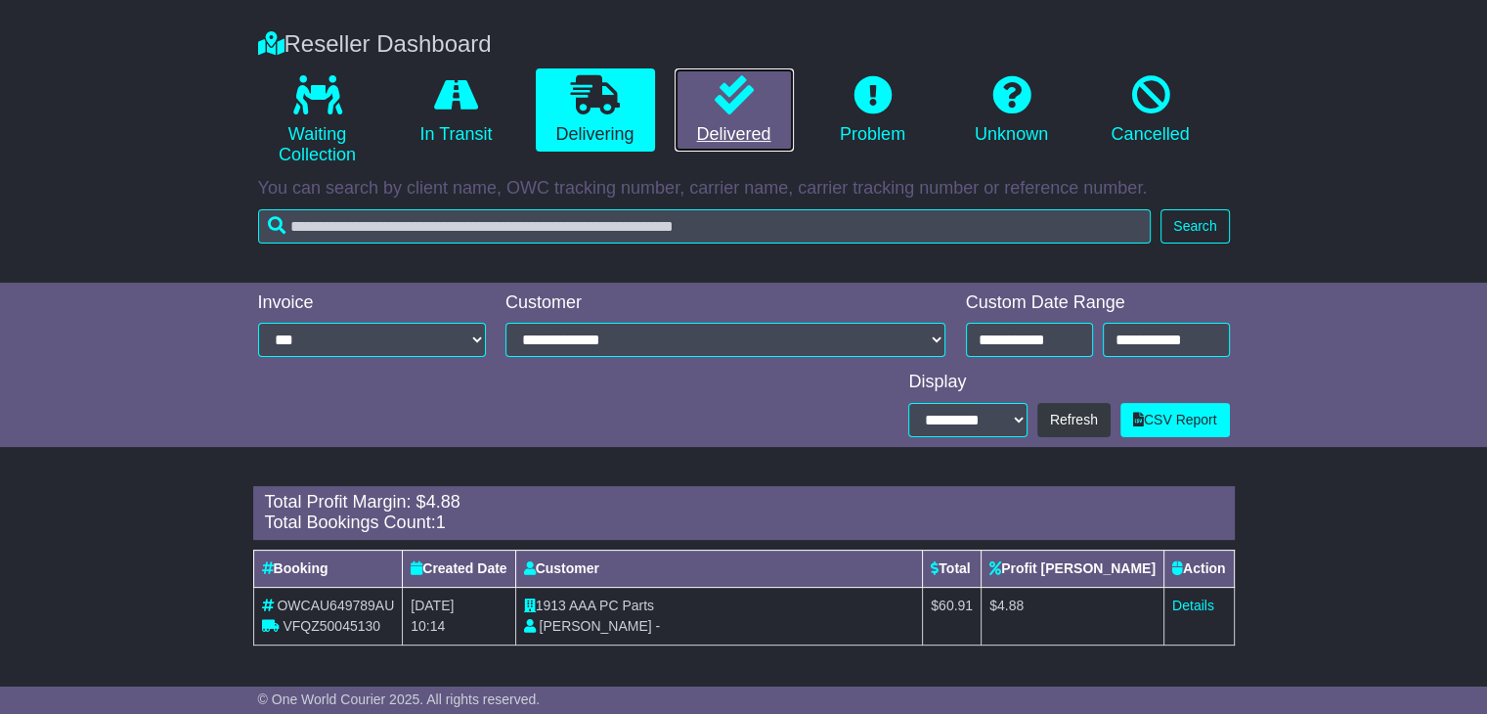
click at [763, 130] on link "Delivered" at bounding box center [734, 110] width 119 height 84
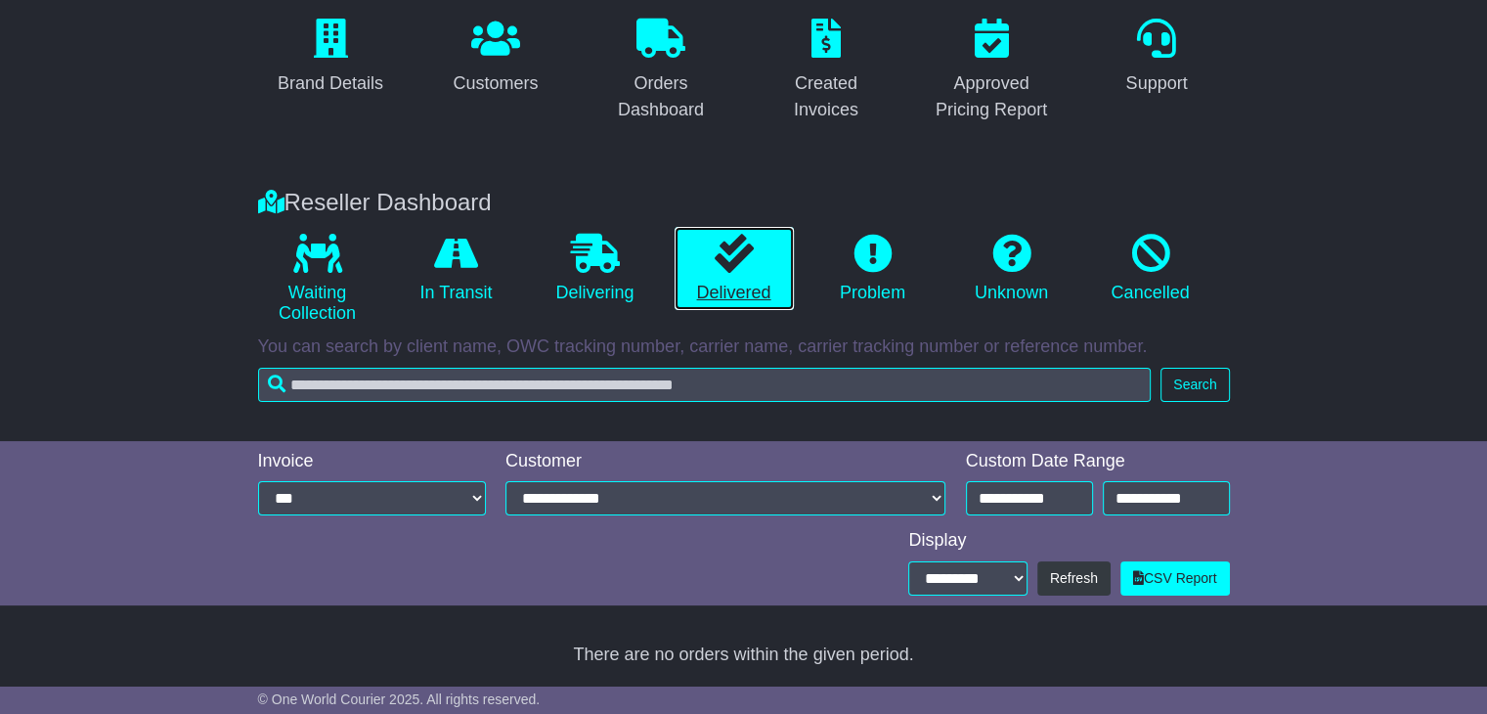
scroll to position [173, 0]
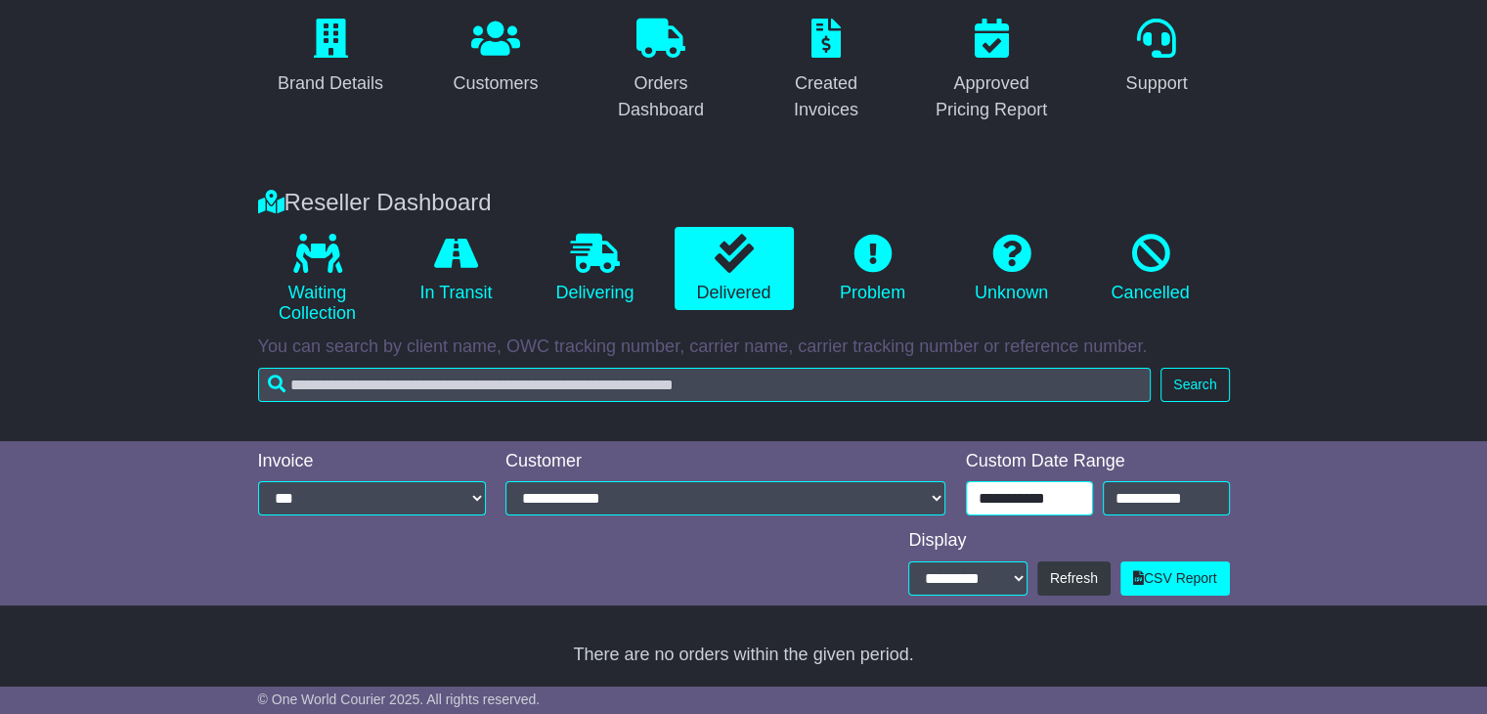
click at [1032, 513] on input "**********" at bounding box center [1029, 498] width 127 height 34
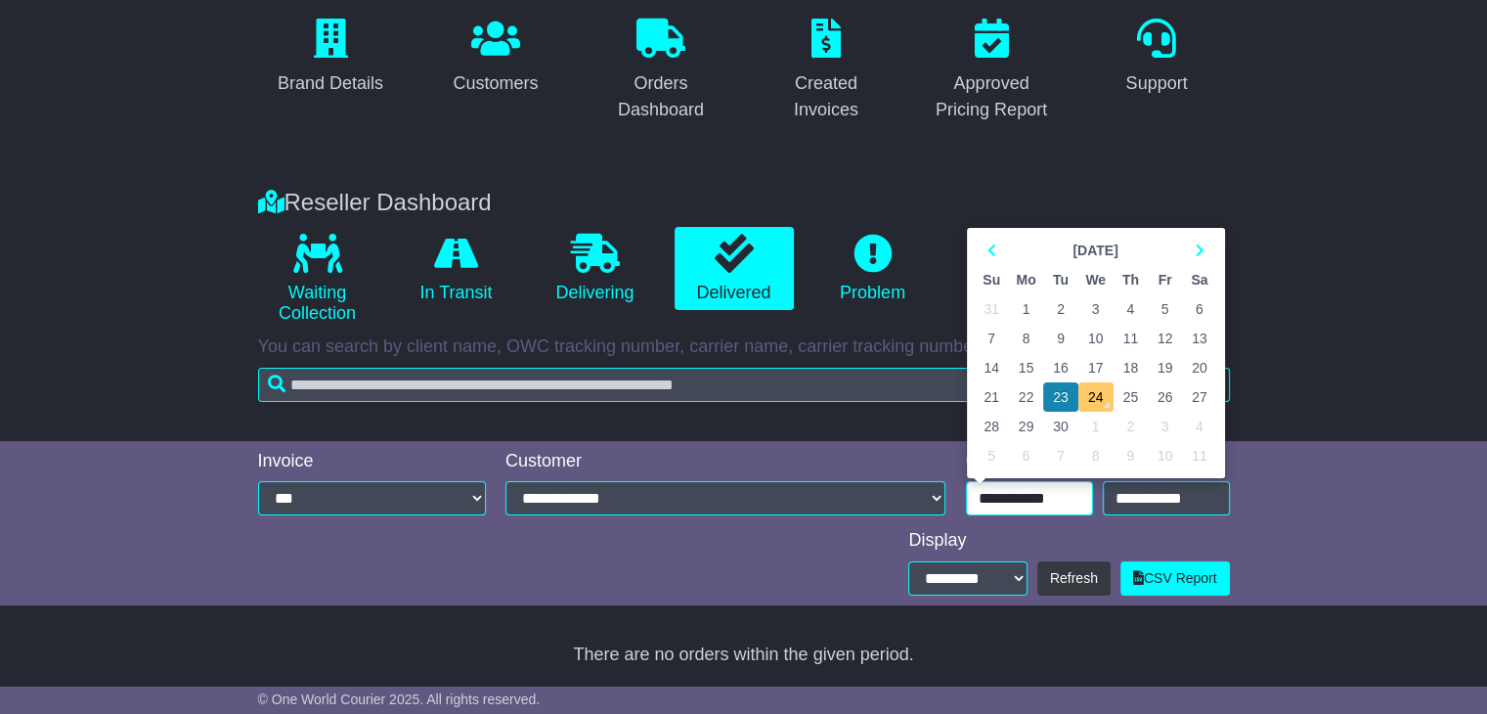
click at [1086, 407] on td "24" at bounding box center [1095, 396] width 35 height 29
type input "**********"
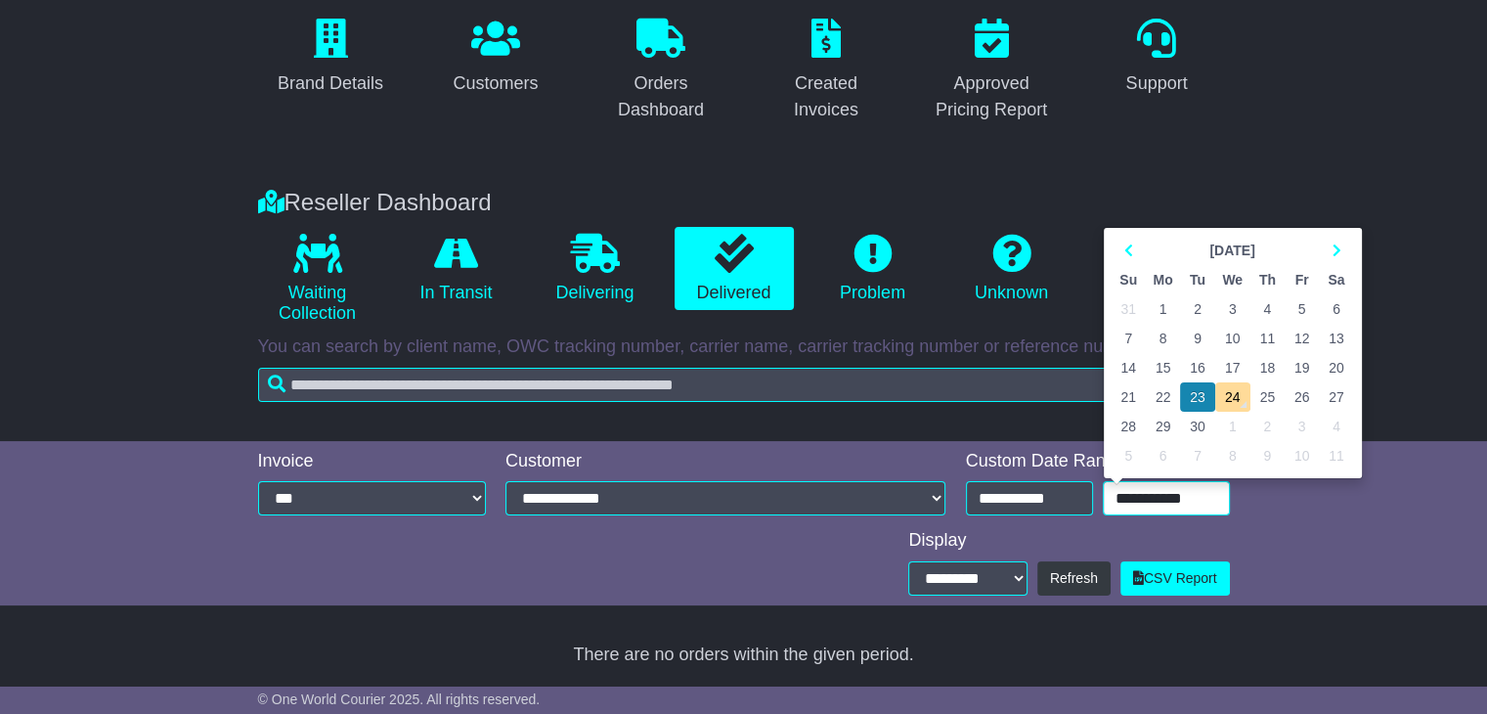
click at [1159, 492] on input "**********" at bounding box center [1166, 498] width 127 height 34
click at [1224, 394] on td "24" at bounding box center [1232, 396] width 35 height 29
type input "**********"
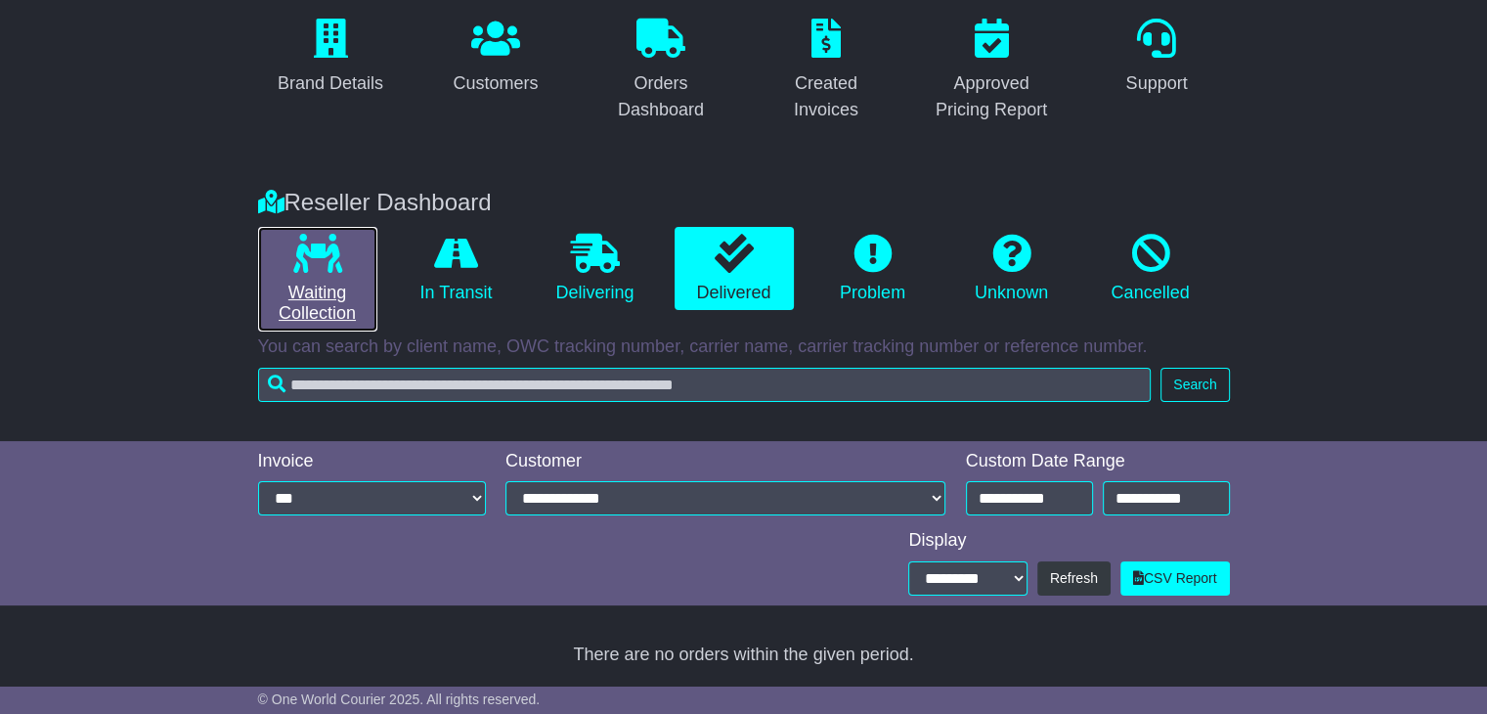
click at [348, 263] on link "Waiting Collection" at bounding box center [317, 279] width 119 height 105
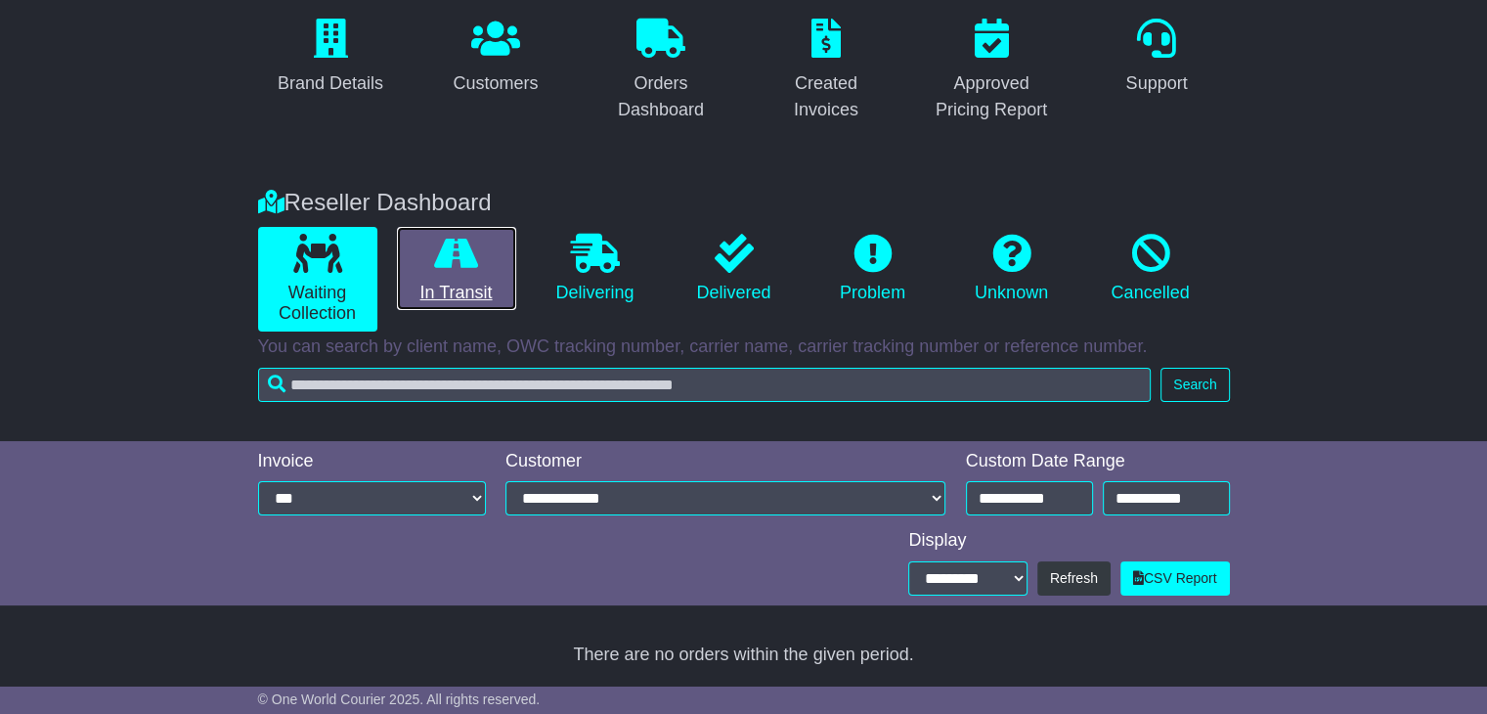
click at [423, 248] on link "In Transit" at bounding box center [456, 269] width 119 height 84
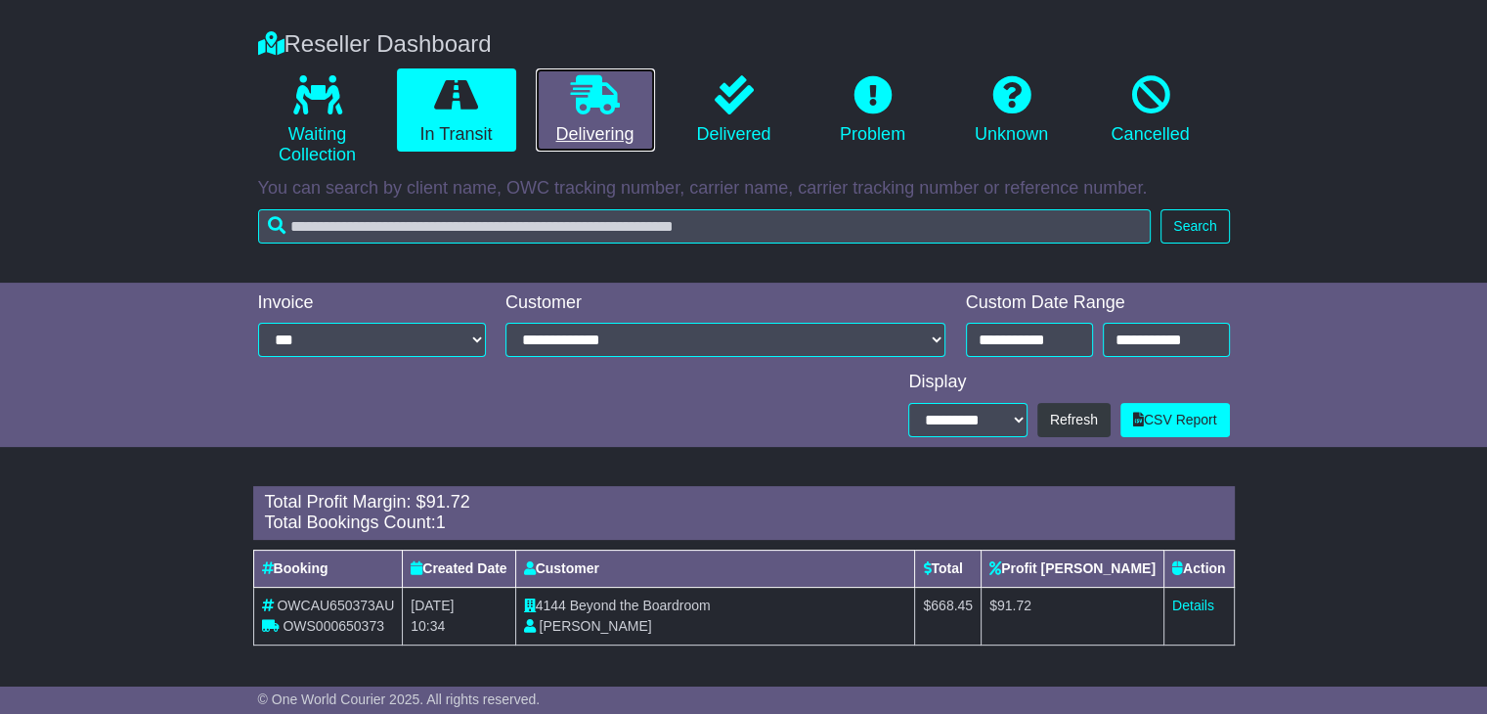
click at [596, 101] on icon at bounding box center [595, 94] width 49 height 39
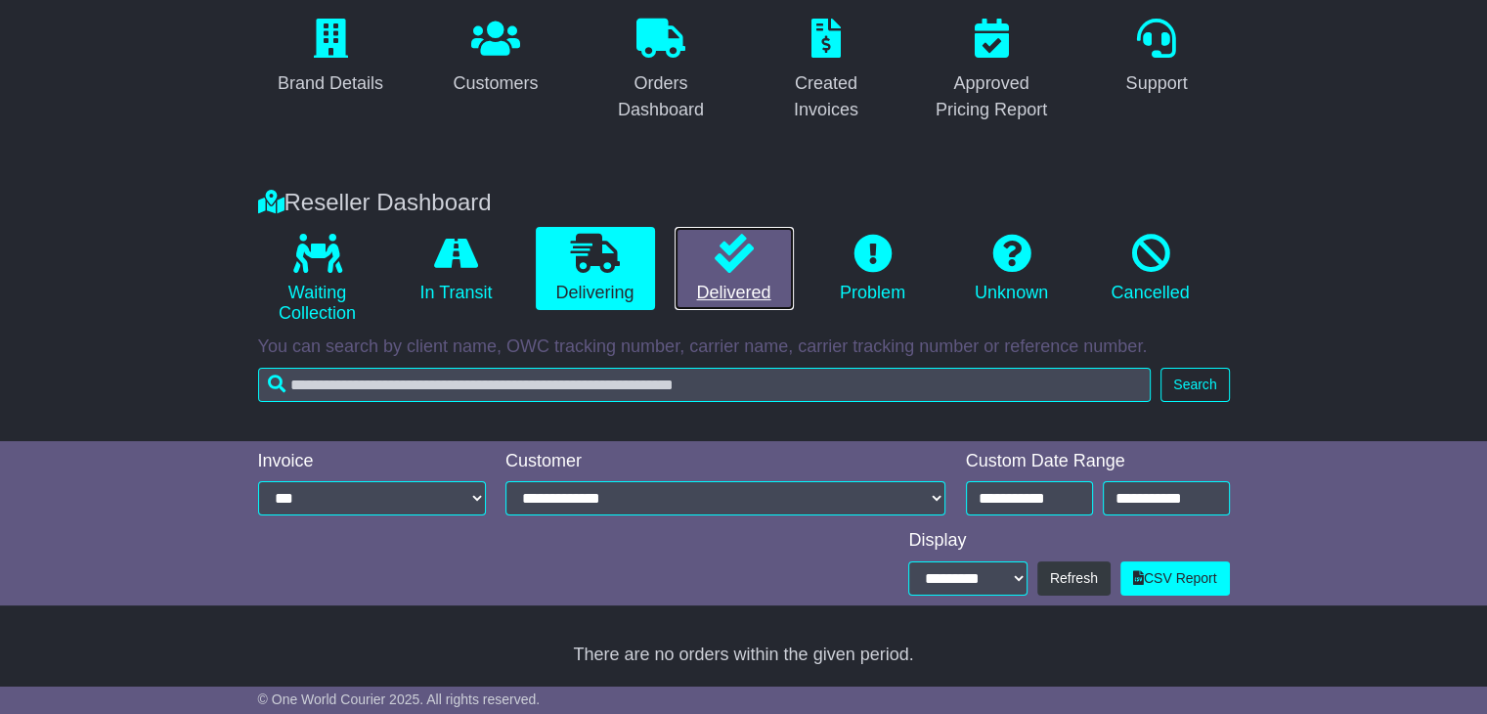
click at [739, 268] on icon at bounding box center [734, 253] width 39 height 39
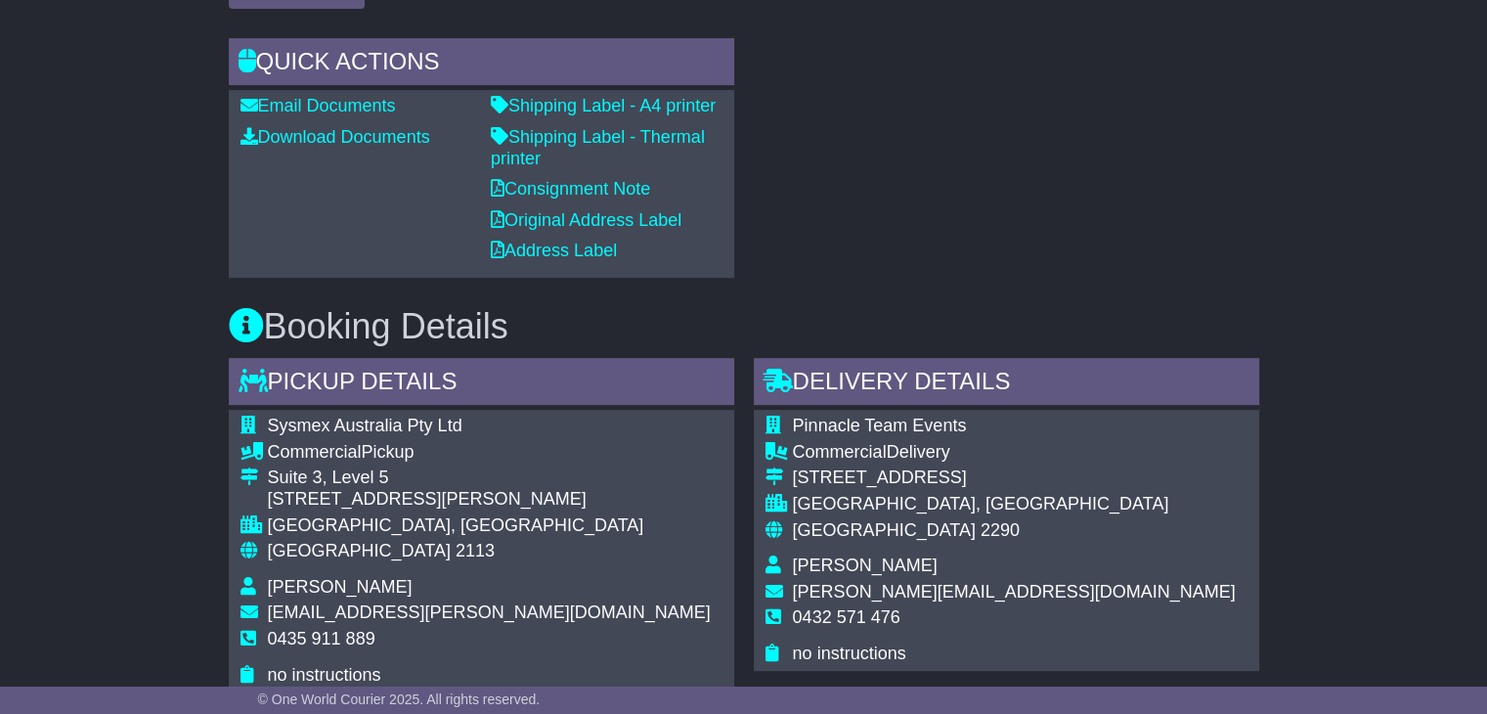
scroll to position [782, 0]
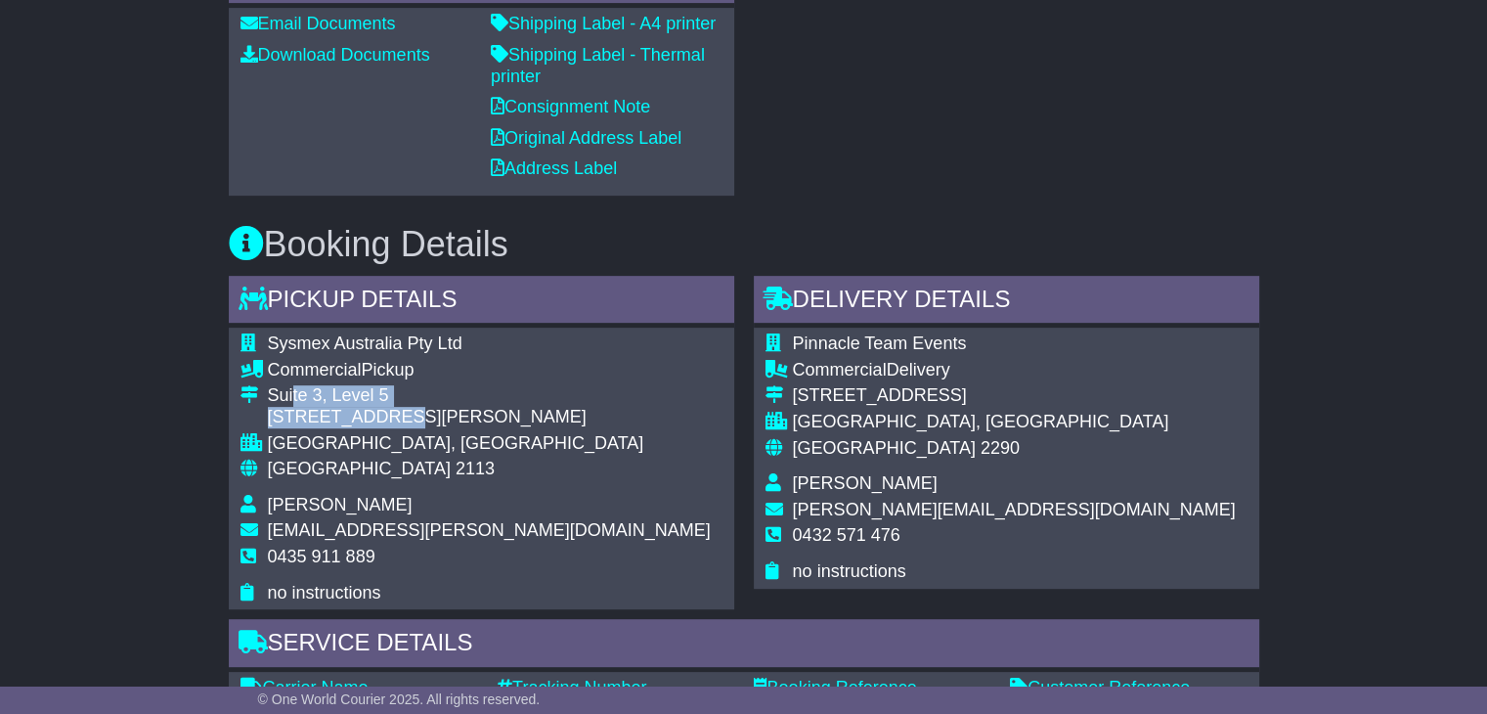
drag, startPoint x: 399, startPoint y: 417, endPoint x: 291, endPoint y: 393, distance: 110.3
click at [291, 393] on td "[STREET_ADDRESS][PERSON_NAME]" at bounding box center [489, 408] width 443 height 47
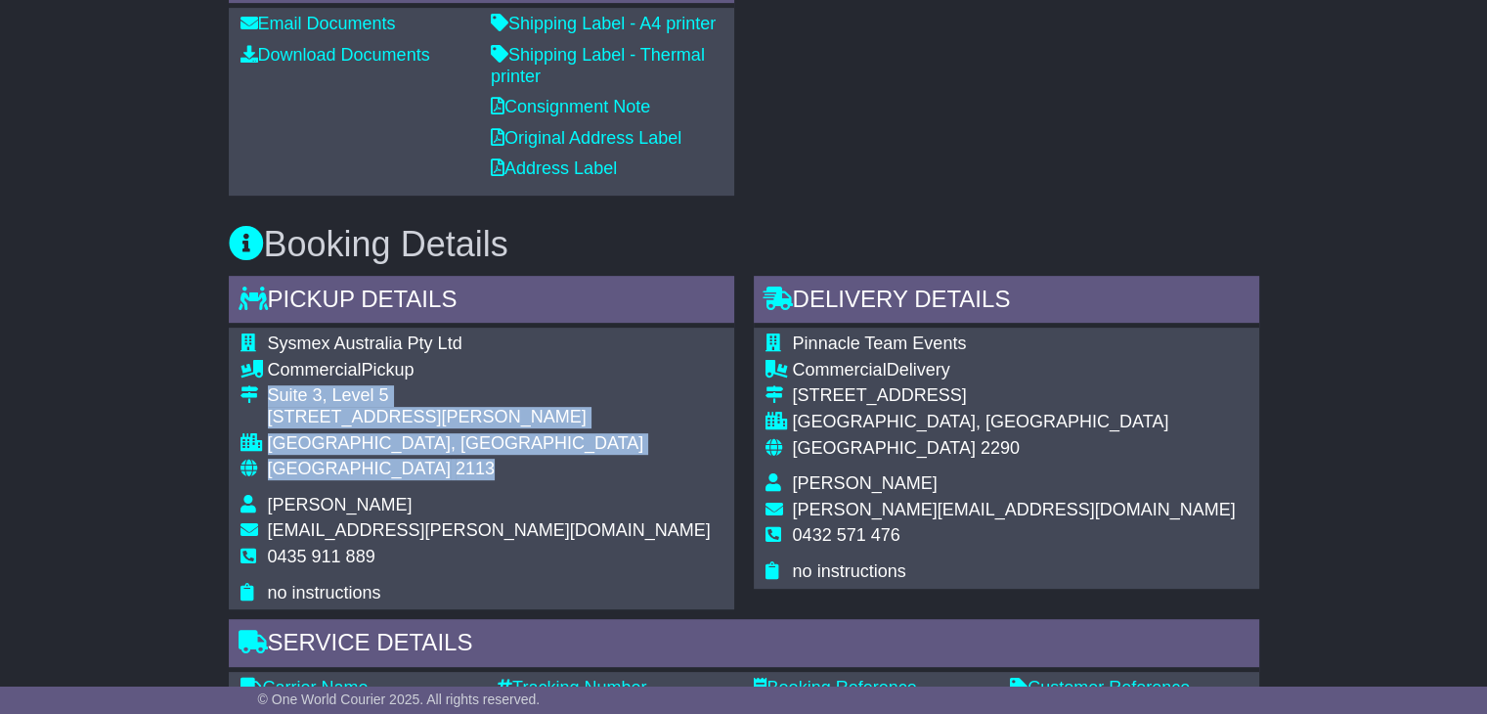
drag, startPoint x: 347, startPoint y: 462, endPoint x: 269, endPoint y: 384, distance: 110.6
click at [269, 384] on tbody "Sysmex Australia Pty Ltd Commercial Pickup [STREET_ADDRESS][PERSON_NAME] [GEOGR…" at bounding box center [475, 468] width 470 height 270
copy tbody "[STREET_ADDRESS][PERSON_NAME]"
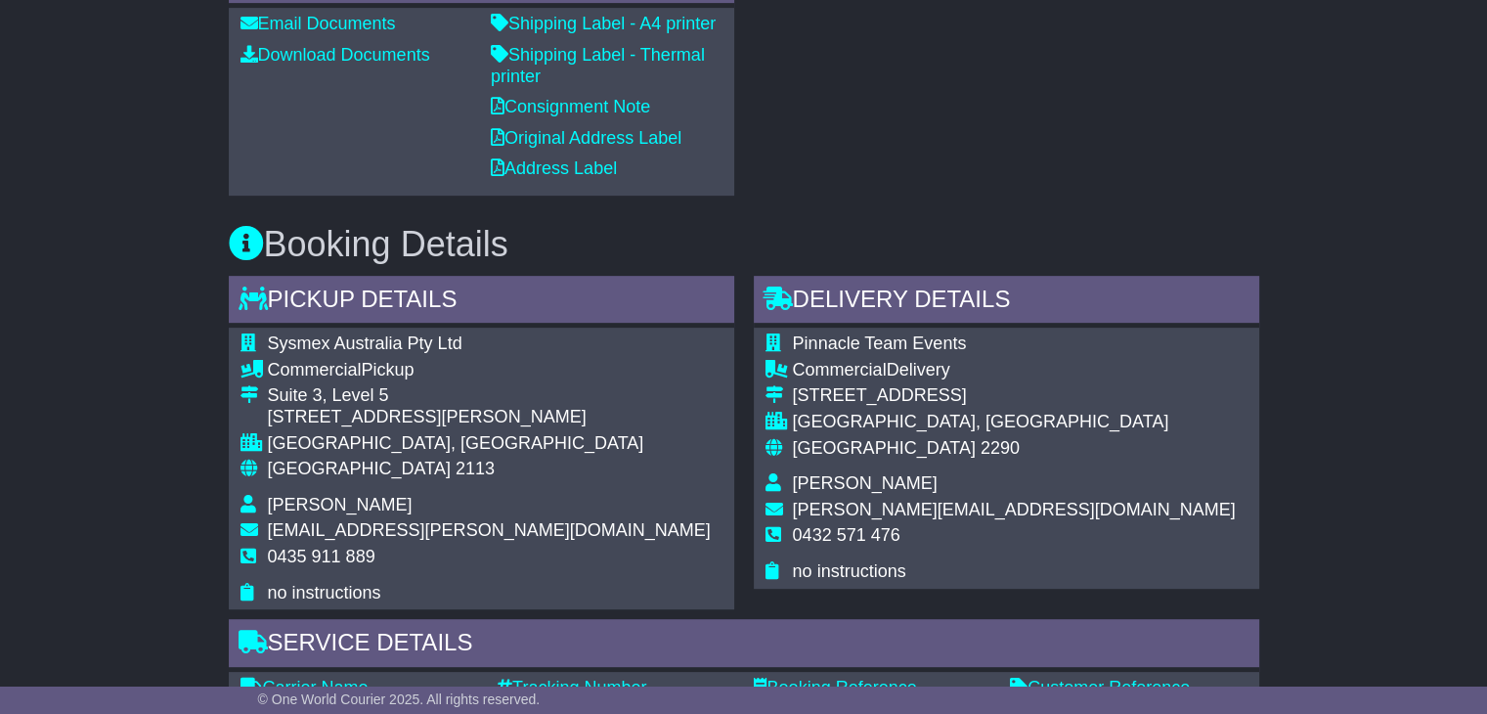
click at [300, 547] on span "0435 911 889" at bounding box center [322, 556] width 108 height 20
copy tbody "0435 911 889"
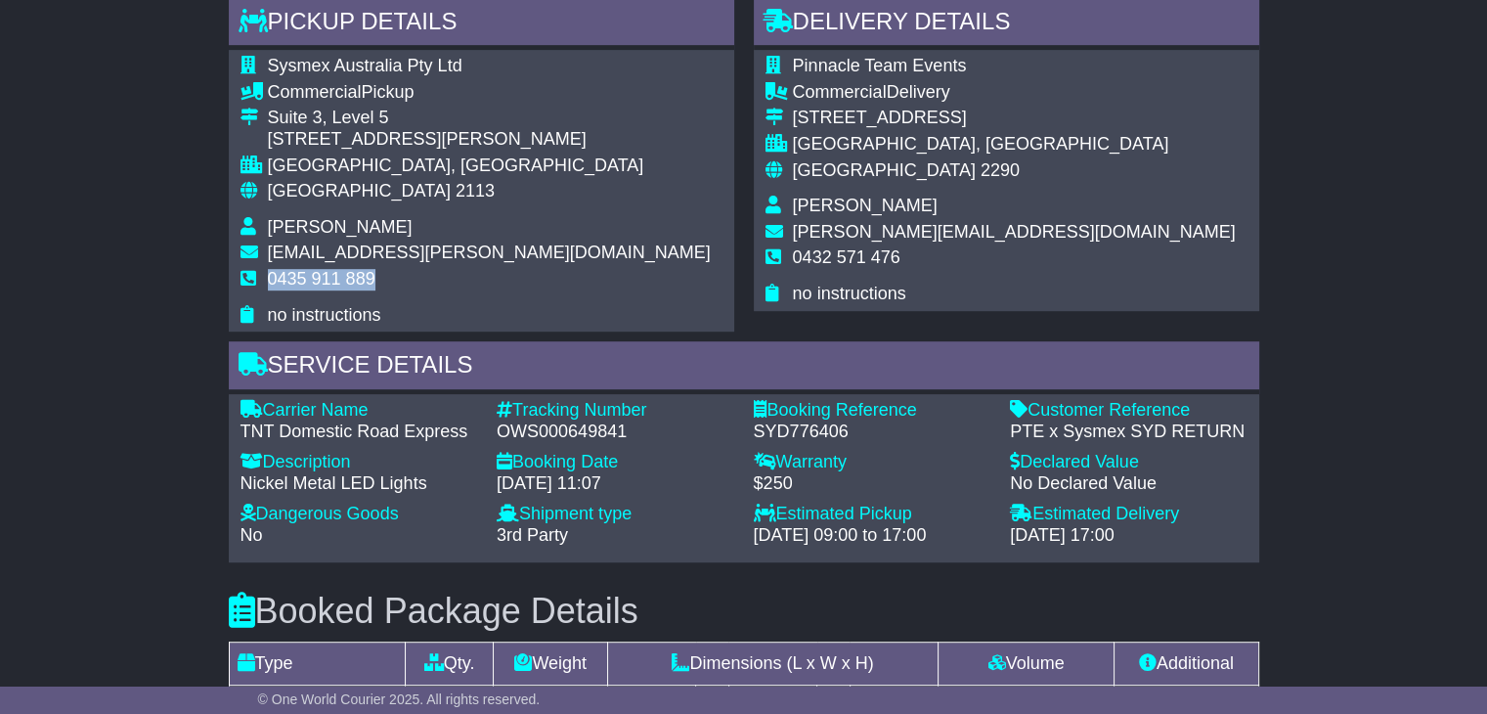
scroll to position [1075, 0]
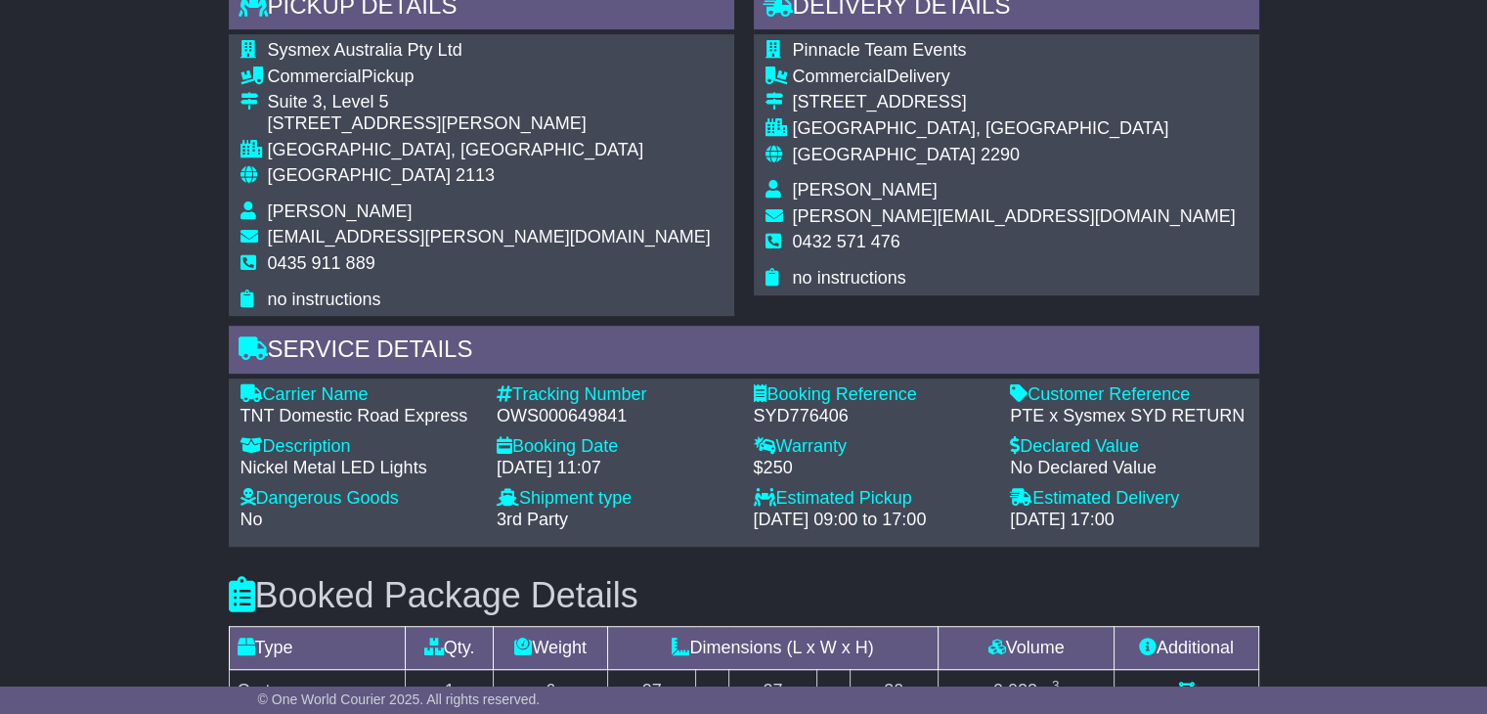
click at [548, 412] on div "OWS000649841" at bounding box center [616, 417] width 238 height 22
copy div "OWS000649841"
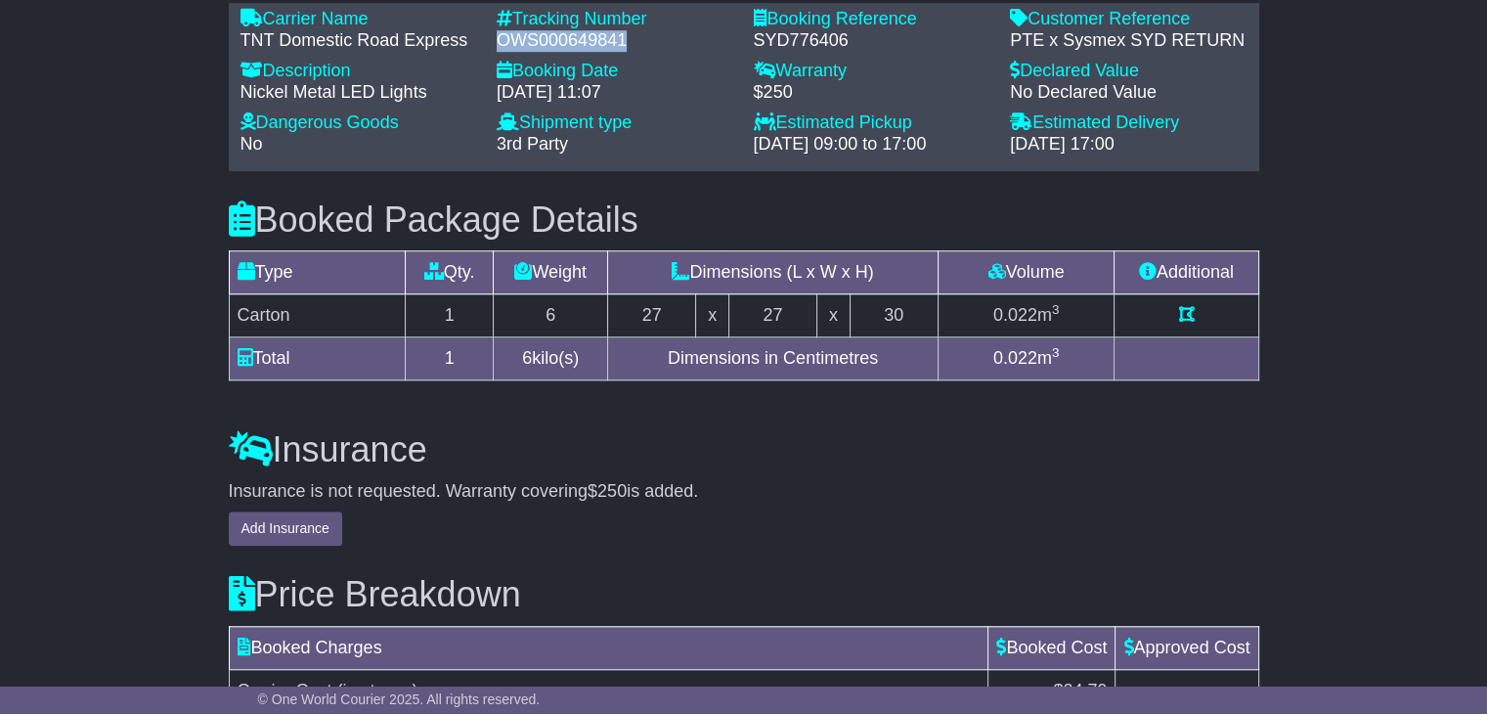
scroll to position [1173, 0]
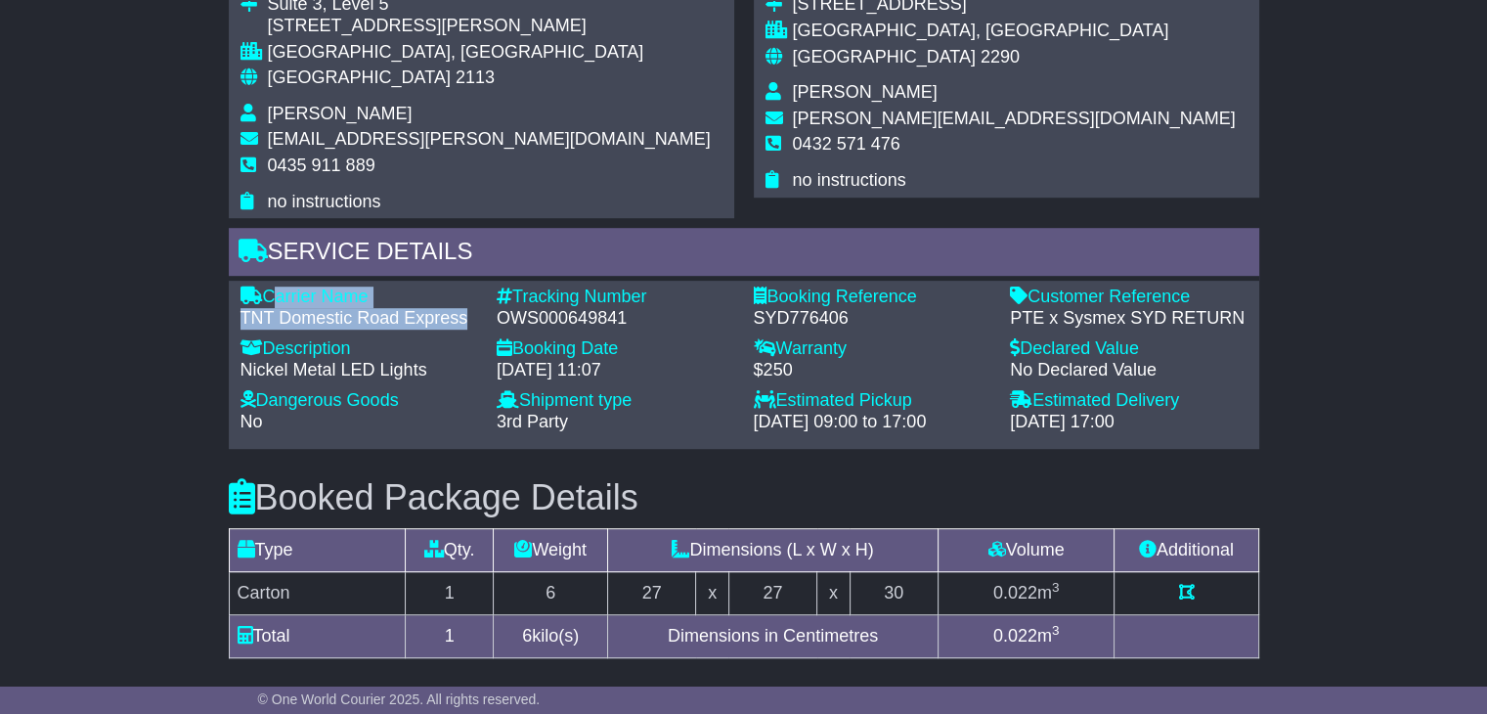
drag, startPoint x: 449, startPoint y: 317, endPoint x: 273, endPoint y: 283, distance: 179.3
click at [273, 283] on div "Carrier Name - TNT Domestic Road Express Description - Nickel Metal LED Lights …" at bounding box center [744, 365] width 1030 height 168
copy div "Carrier Name - TNT Domestic Road Express"
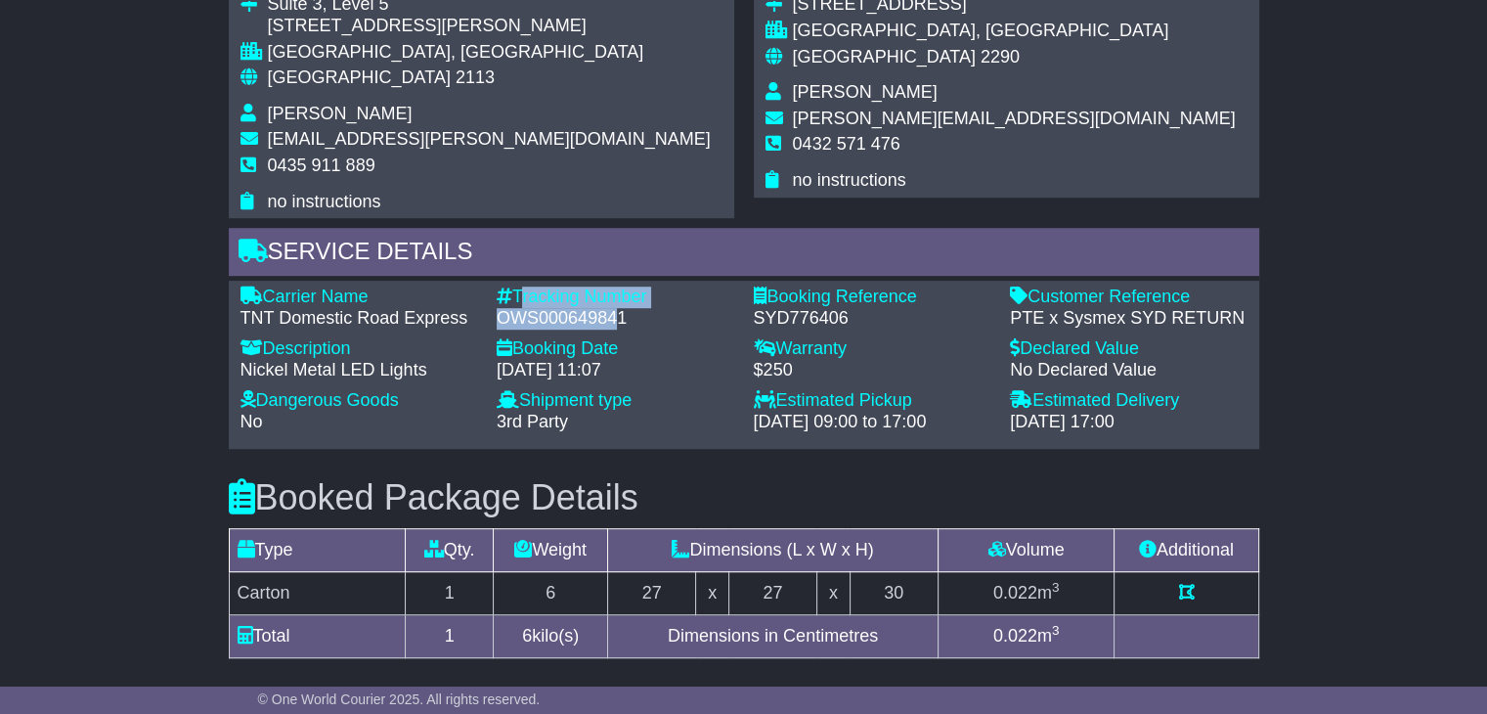
drag, startPoint x: 619, startPoint y: 315, endPoint x: 516, endPoint y: 290, distance: 105.5
click at [516, 290] on div "Tracking Number - OWS000649841" at bounding box center [615, 307] width 257 height 42
drag, startPoint x: 614, startPoint y: 306, endPoint x: 511, endPoint y: 284, distance: 104.9
click at [511, 286] on div "Tracking Number - OWS000649841" at bounding box center [615, 307] width 257 height 42
click at [511, 286] on icon at bounding box center [505, 295] width 16 height 18
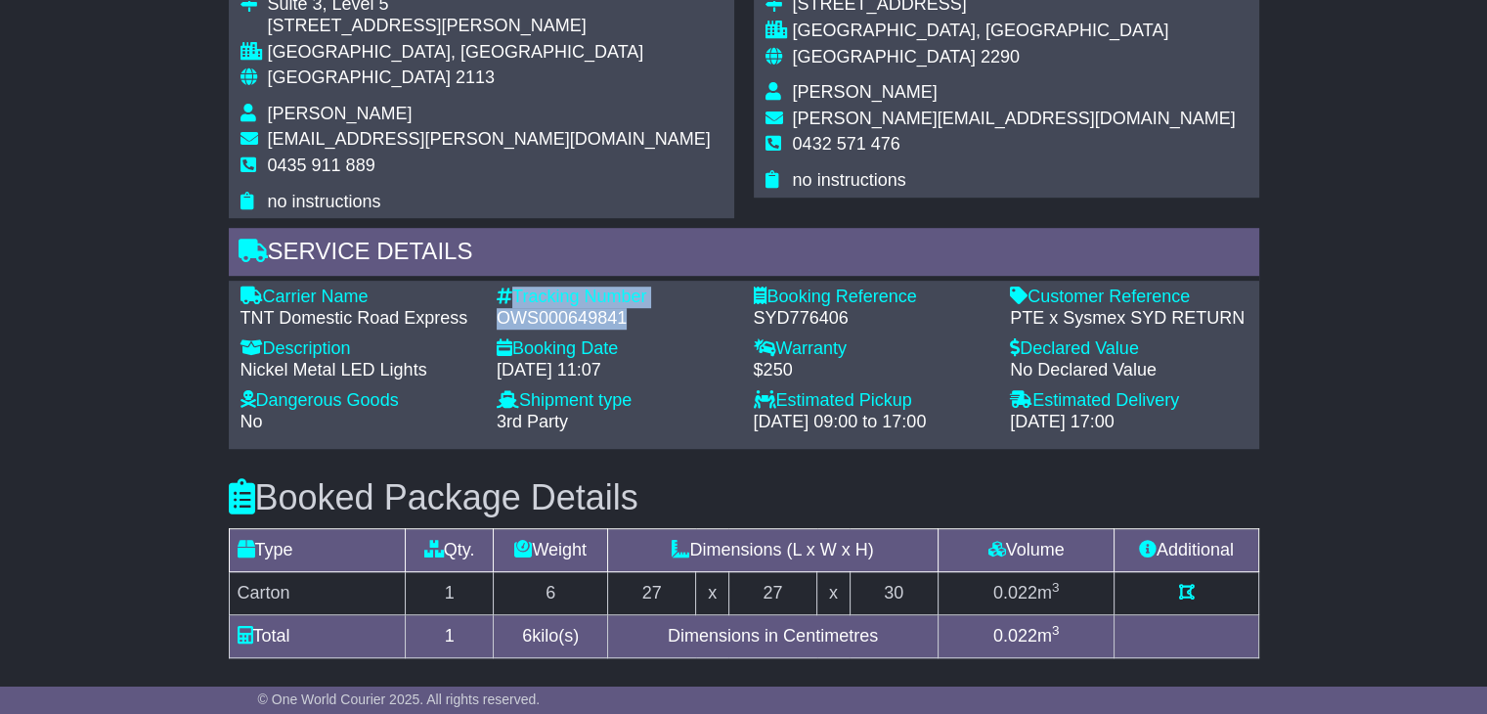
drag, startPoint x: 649, startPoint y: 308, endPoint x: 511, endPoint y: 293, distance: 138.6
click at [511, 293] on div "Tracking Number - OWS000649841" at bounding box center [615, 307] width 257 height 42
copy div "Tracking Number - OWS000649841"
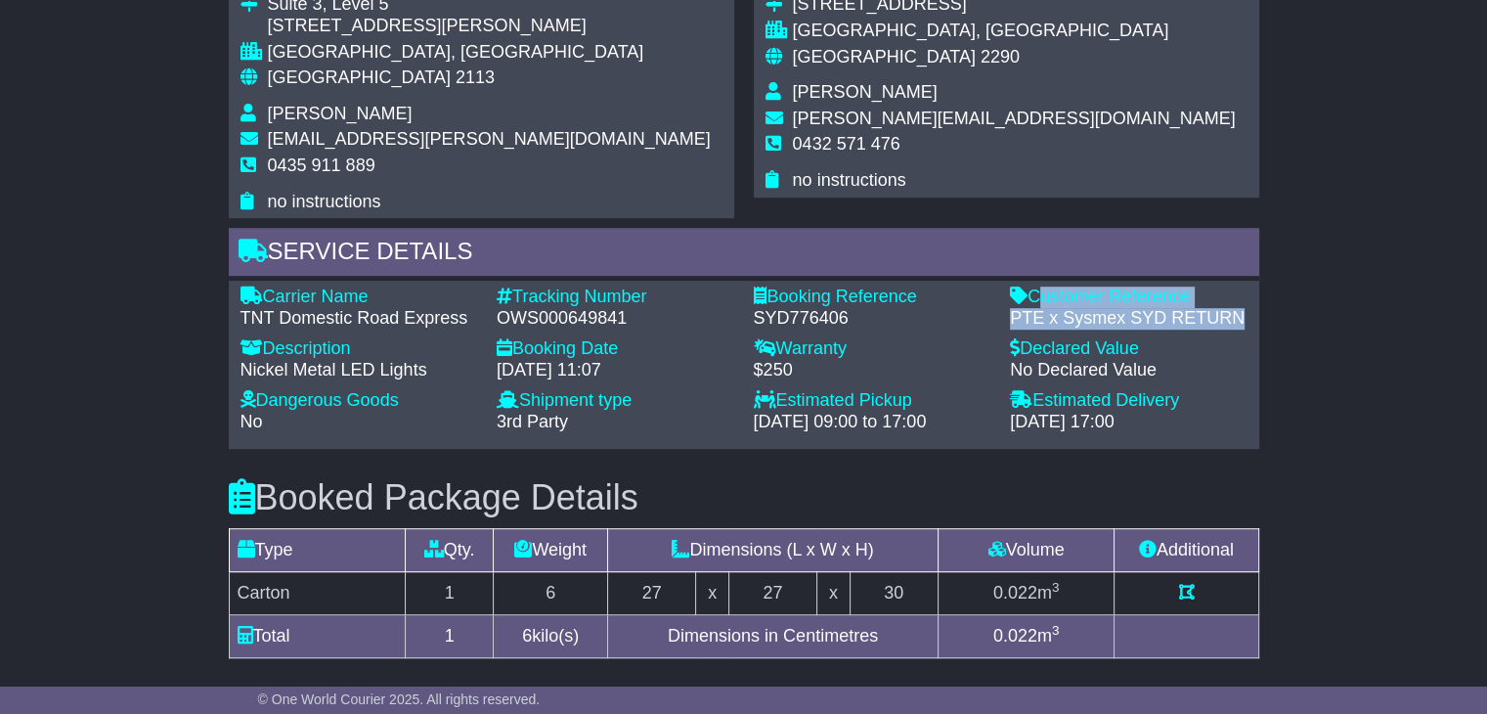
drag, startPoint x: 1243, startPoint y: 312, endPoint x: 1036, endPoint y: 298, distance: 206.7
click at [1036, 298] on div "Customer Reference - PTE x Sysmex SYD RETURN" at bounding box center [1128, 307] width 257 height 42
copy div "Customer Reference - PTE x Sysmex SYD RETURN"
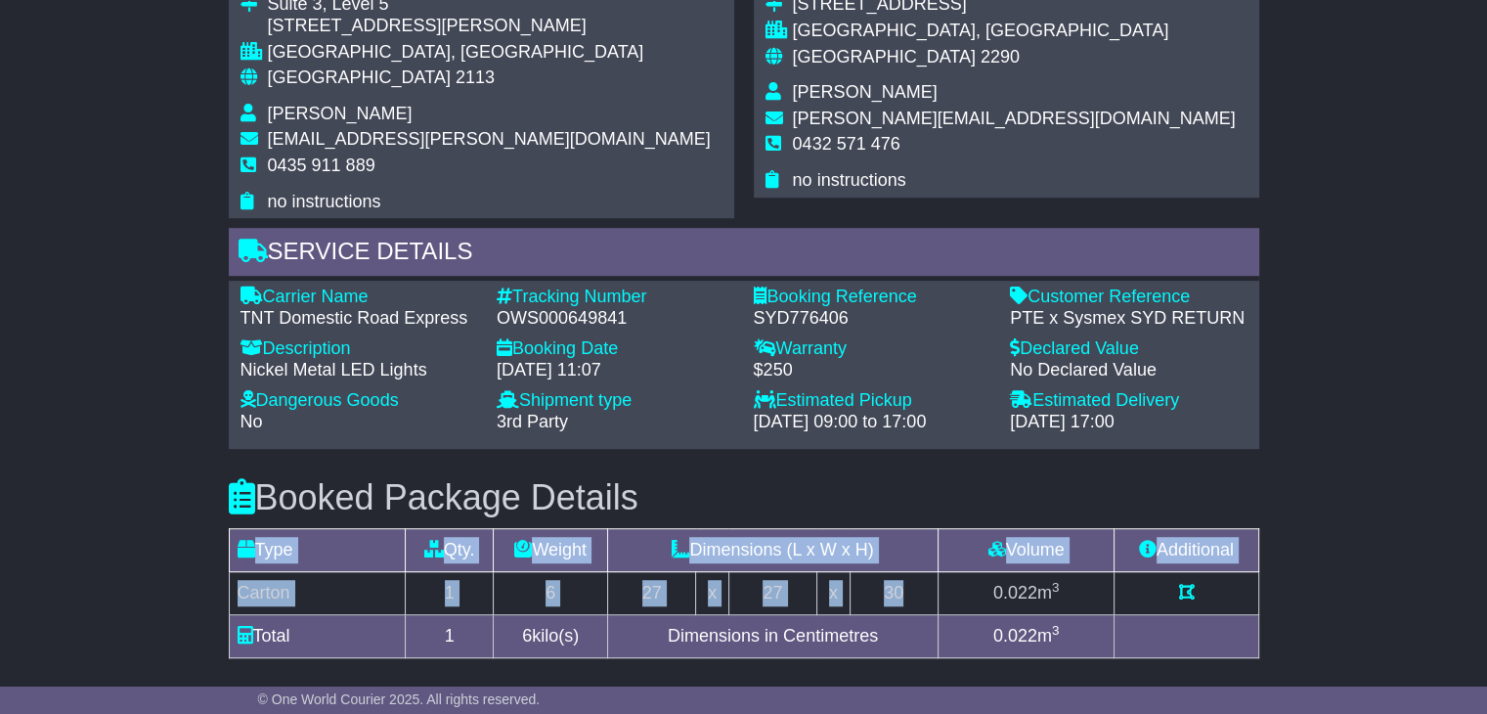
drag, startPoint x: 923, startPoint y: 589, endPoint x: 227, endPoint y: 599, distance: 696.1
click at [227, 599] on div "Booked Package Details (nonstackable) Type Qty. Weight Dimensions (L x W x H) V…" at bounding box center [744, 564] width 1050 height 231
click at [236, 594] on td "Carton" at bounding box center [317, 593] width 176 height 43
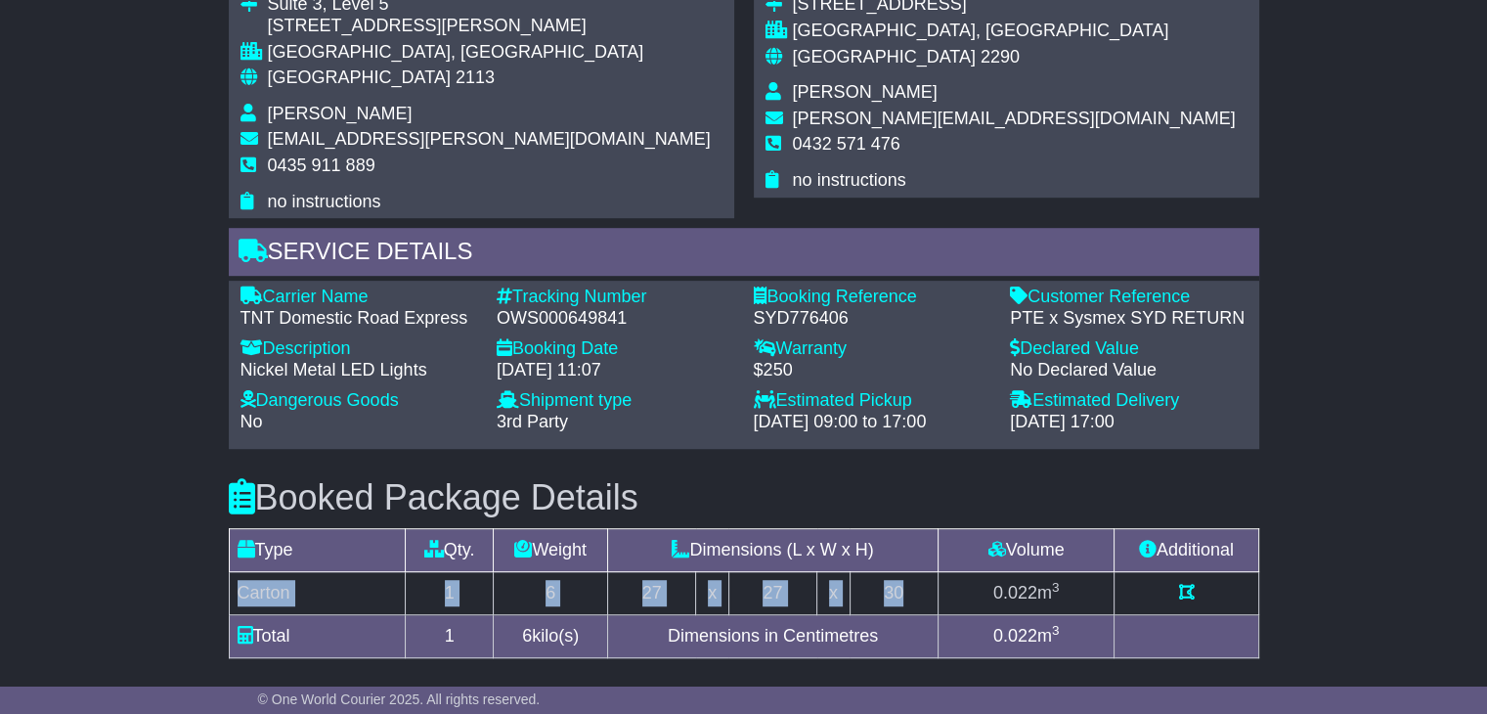
drag, startPoint x: 236, startPoint y: 594, endPoint x: 914, endPoint y: 585, distance: 678.5
click at [914, 585] on tr "Carton 1 6 27 x 27 x 30 0.022 m 3" at bounding box center [743, 593] width 1029 height 43
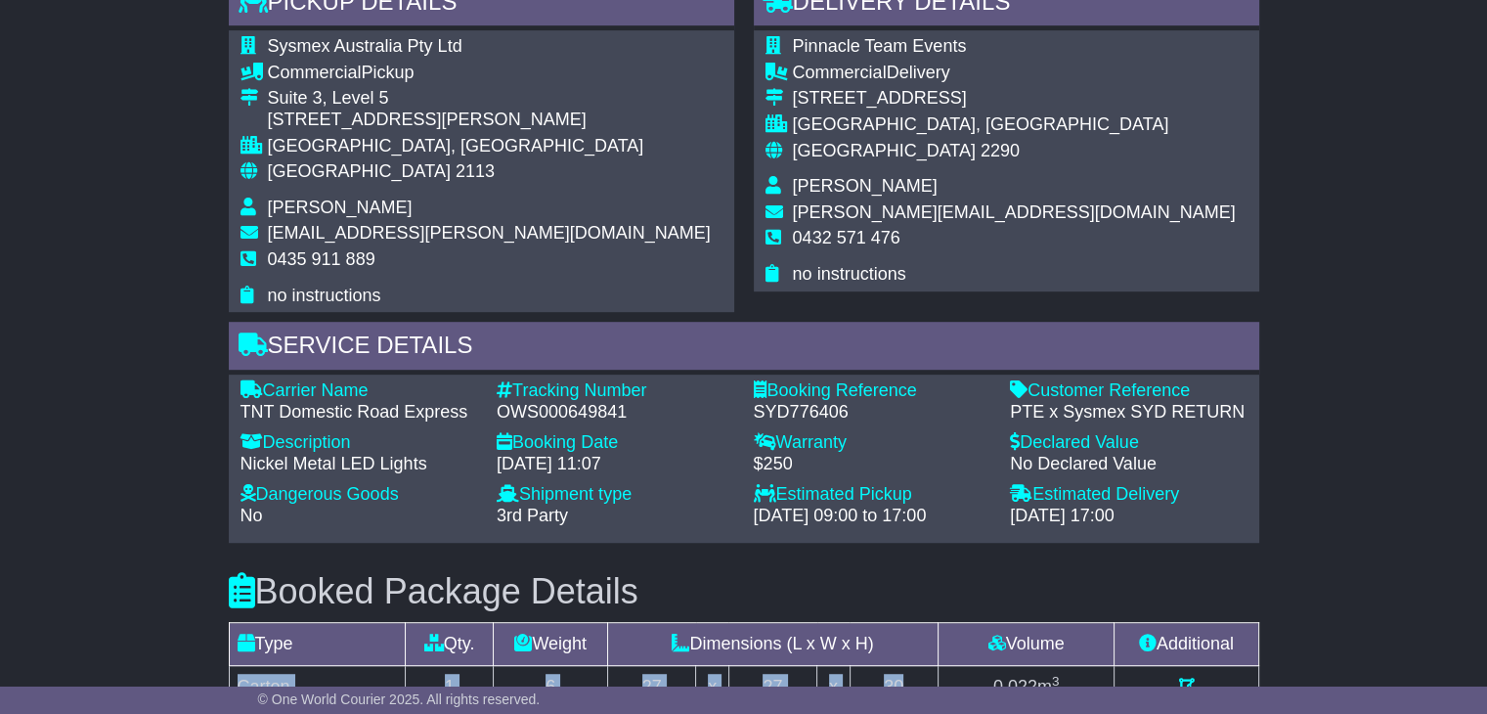
scroll to position [880, 0]
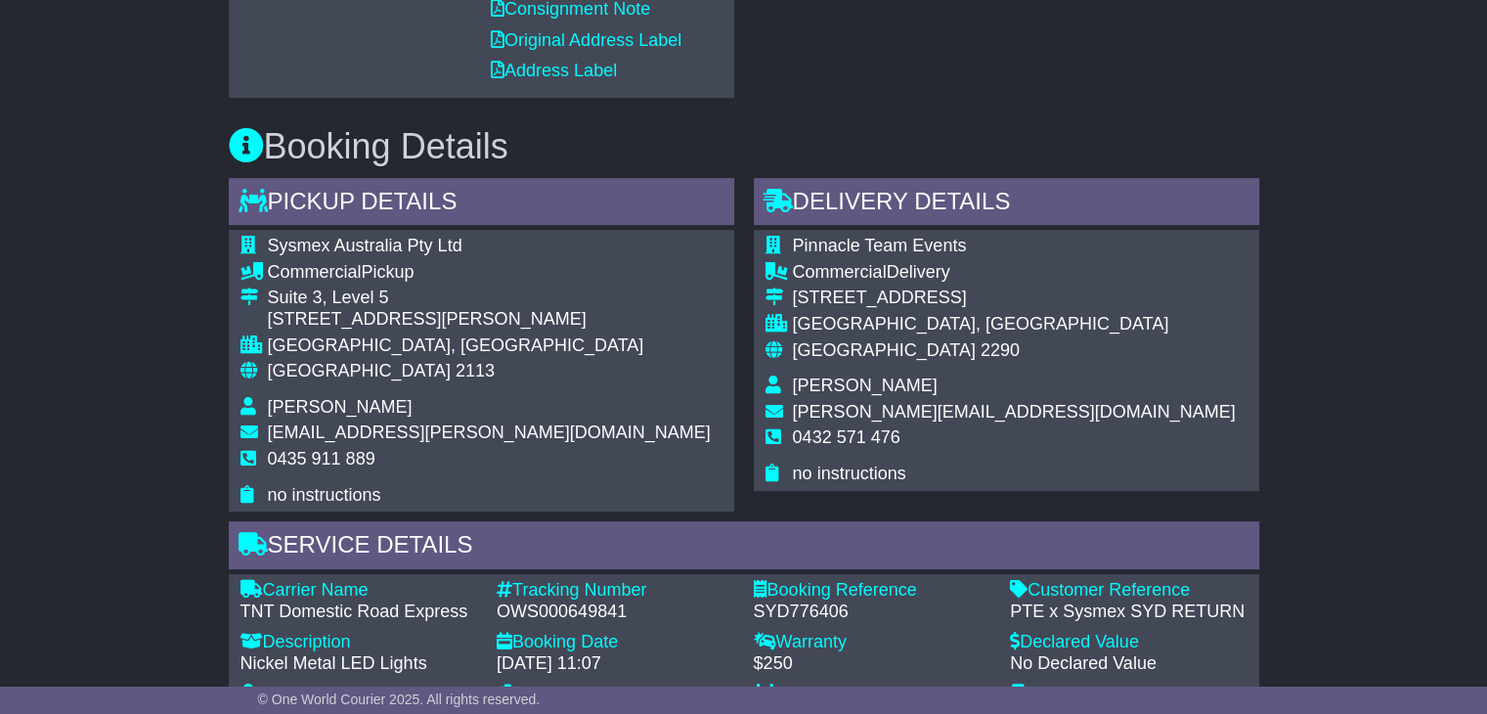
click at [845, 396] on td "Sophie Dean" at bounding box center [1014, 388] width 443 height 26
click at [837, 377] on span "Sophie Dean" at bounding box center [865, 385] width 145 height 20
copy tbody "Sophie Dean"
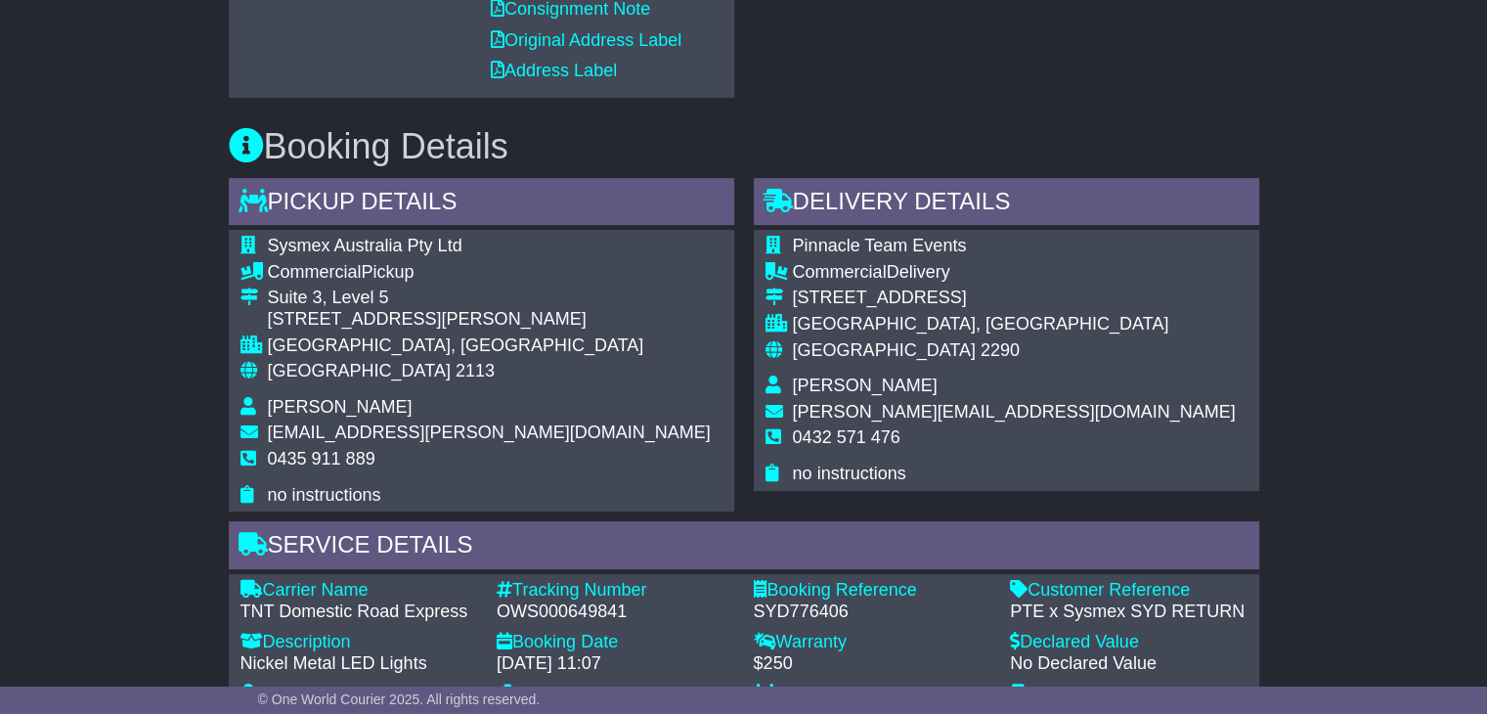
click at [872, 438] on span "0432 571 476" at bounding box center [847, 437] width 108 height 20
copy tbody "0432 571 476"
click at [296, 375] on span "[GEOGRAPHIC_DATA]" at bounding box center [359, 371] width 183 height 20
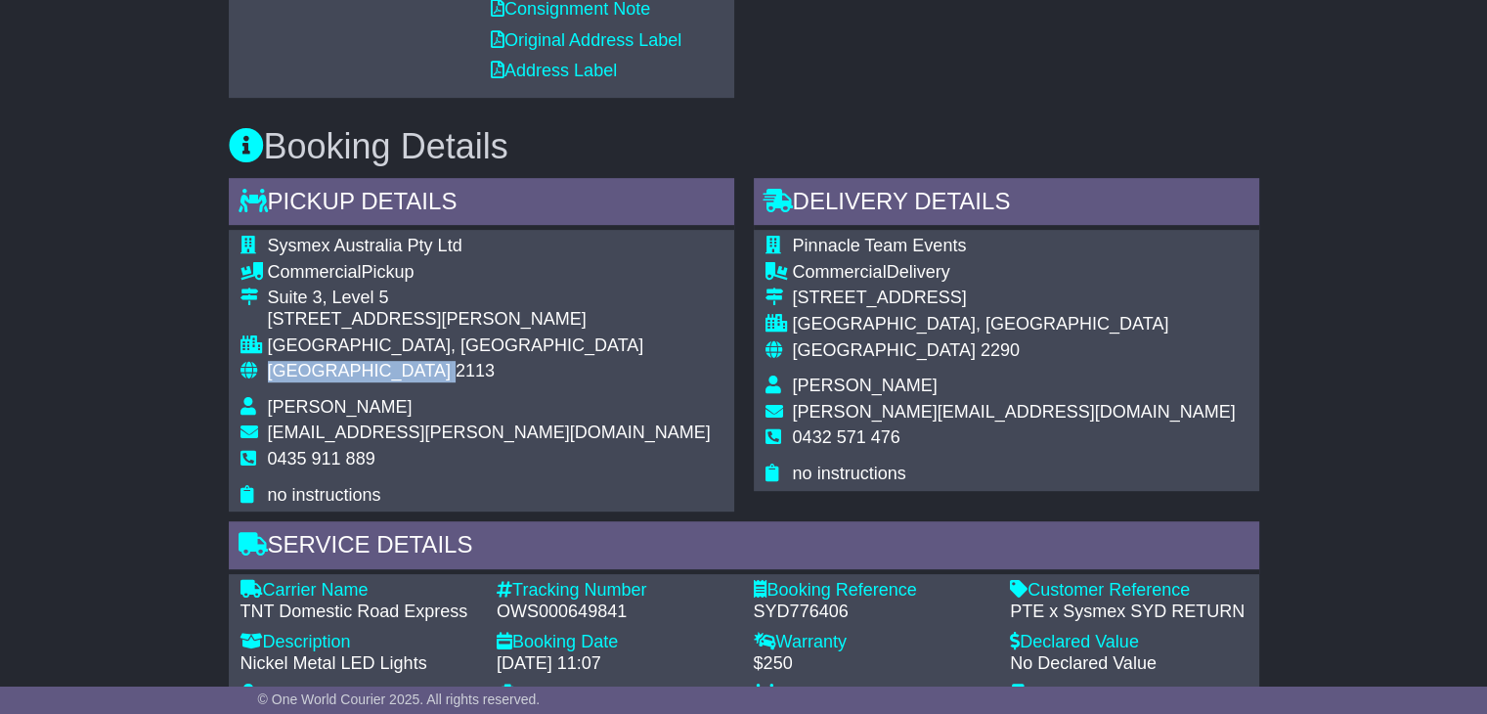
click at [296, 375] on span "[GEOGRAPHIC_DATA]" at bounding box center [359, 371] width 183 height 20
copy tbody "Australia 2113"
click at [829, 349] on span "[GEOGRAPHIC_DATA]" at bounding box center [884, 350] width 183 height 20
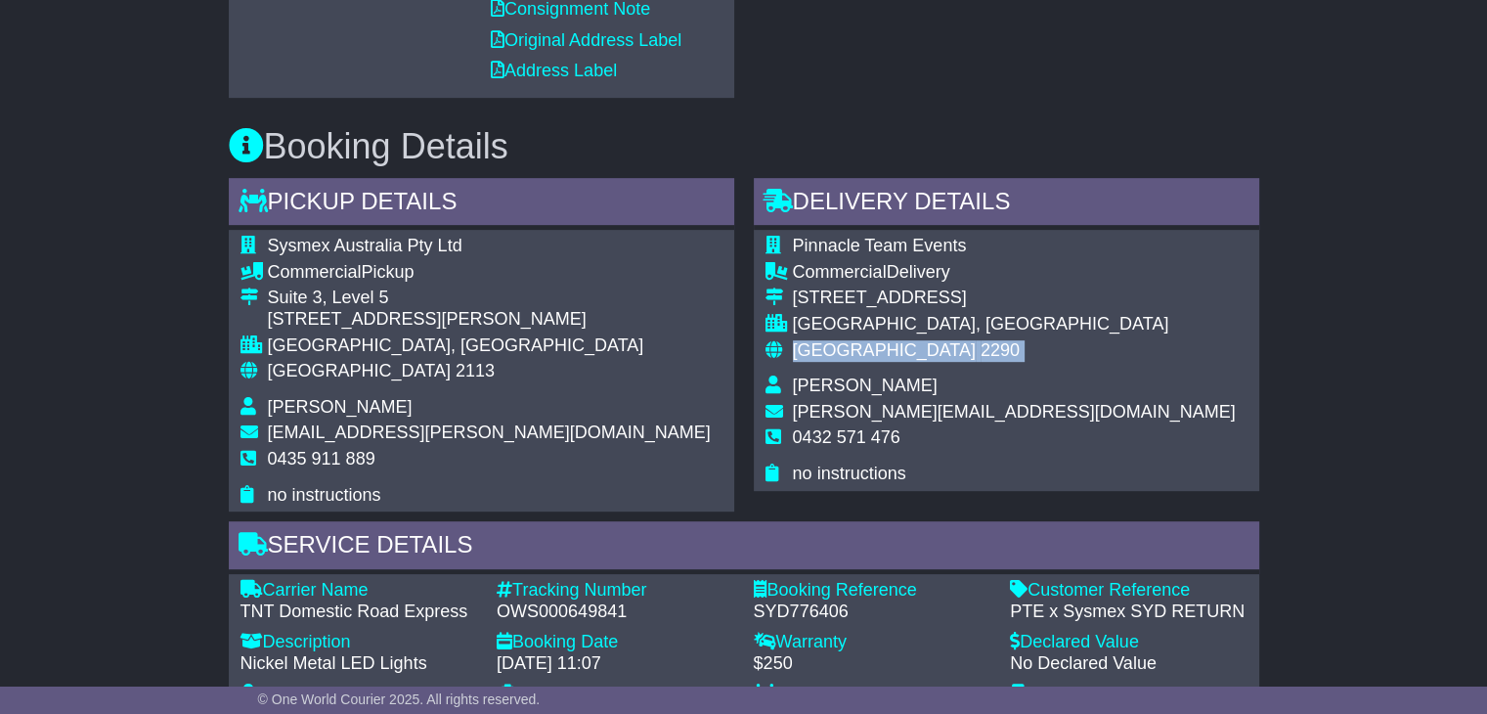
click at [829, 349] on span "[GEOGRAPHIC_DATA]" at bounding box center [884, 350] width 183 height 20
copy tbody "Australia 2290"
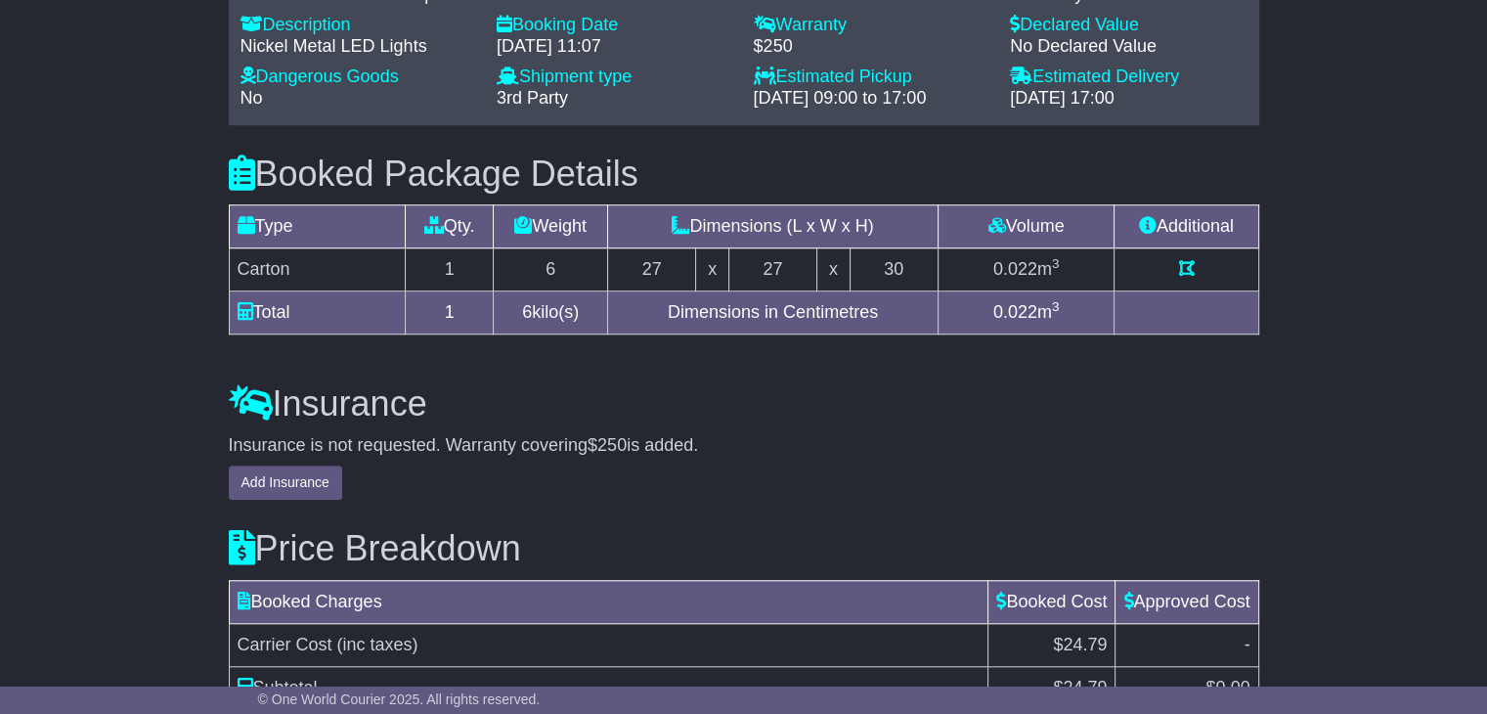
scroll to position [1687, 0]
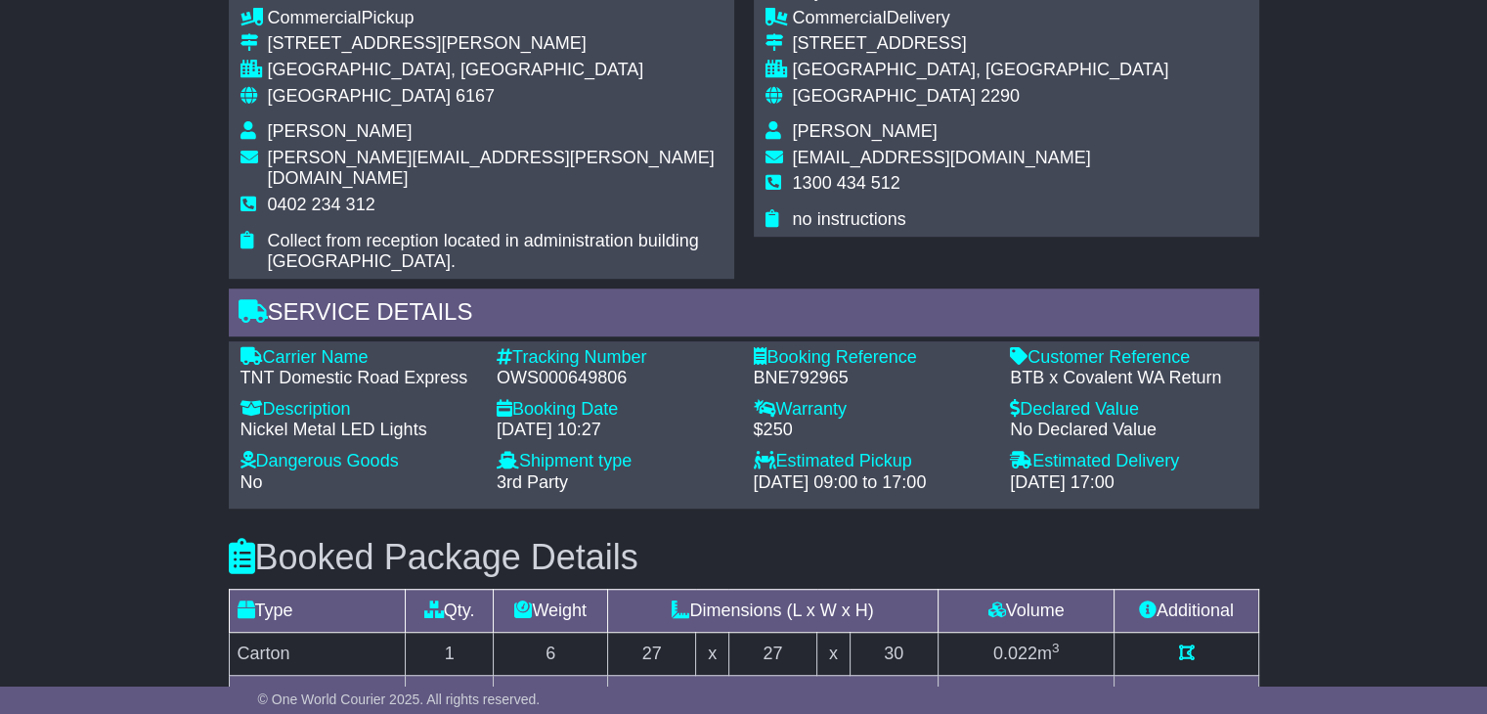
scroll to position [978, 0]
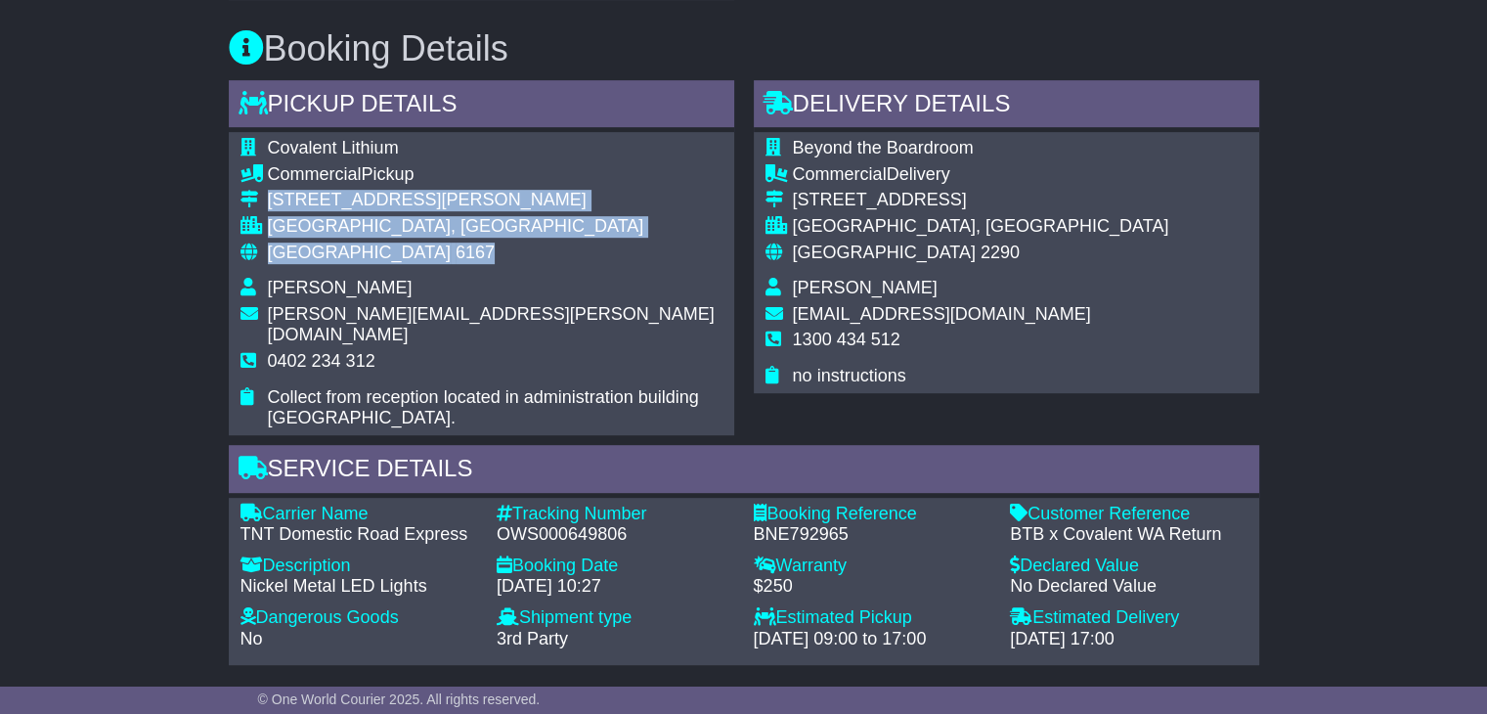
drag, startPoint x: 383, startPoint y: 254, endPoint x: 269, endPoint y: 202, distance: 125.6
click at [269, 202] on tbody "Covalent Lithium Commercial Pickup [STREET_ADDRESS][PERSON_NAME] [GEOGRAPHIC_DA…" at bounding box center [481, 283] width 482 height 291
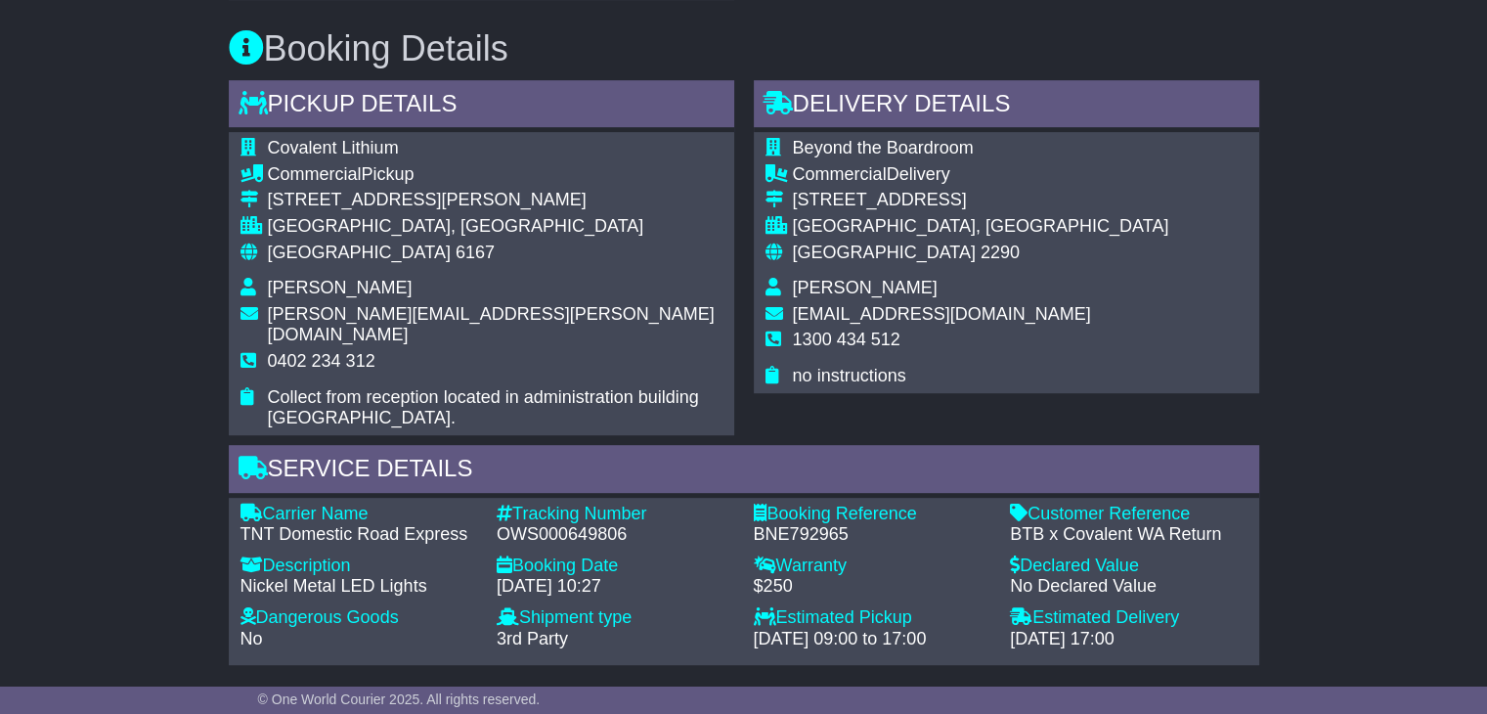
click at [335, 351] on span "0402 234 312" at bounding box center [322, 361] width 108 height 20
copy tbody "0402 234 312"
click at [567, 524] on div "OWS000649806" at bounding box center [616, 535] width 238 height 22
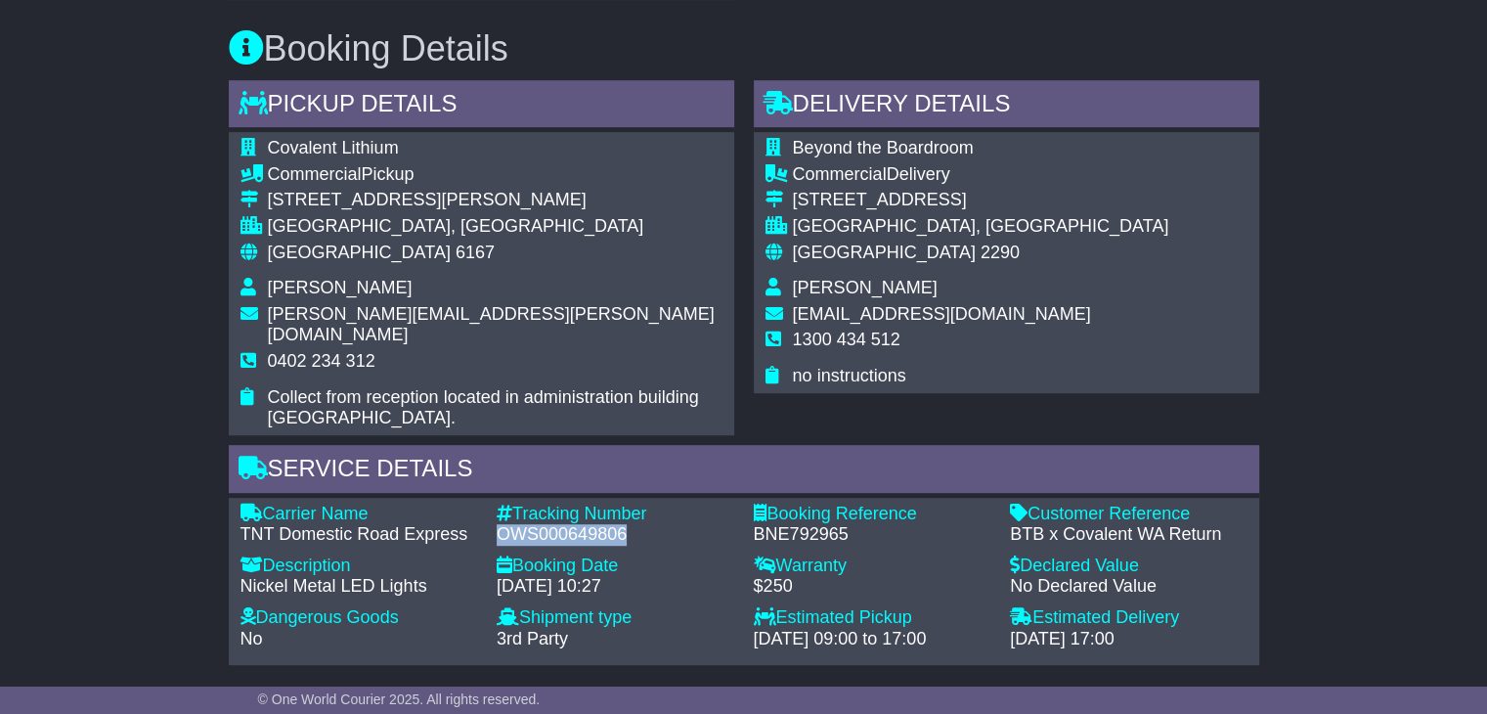
click at [567, 524] on div "OWS000649806" at bounding box center [616, 535] width 238 height 22
copy div "OWS000649806"
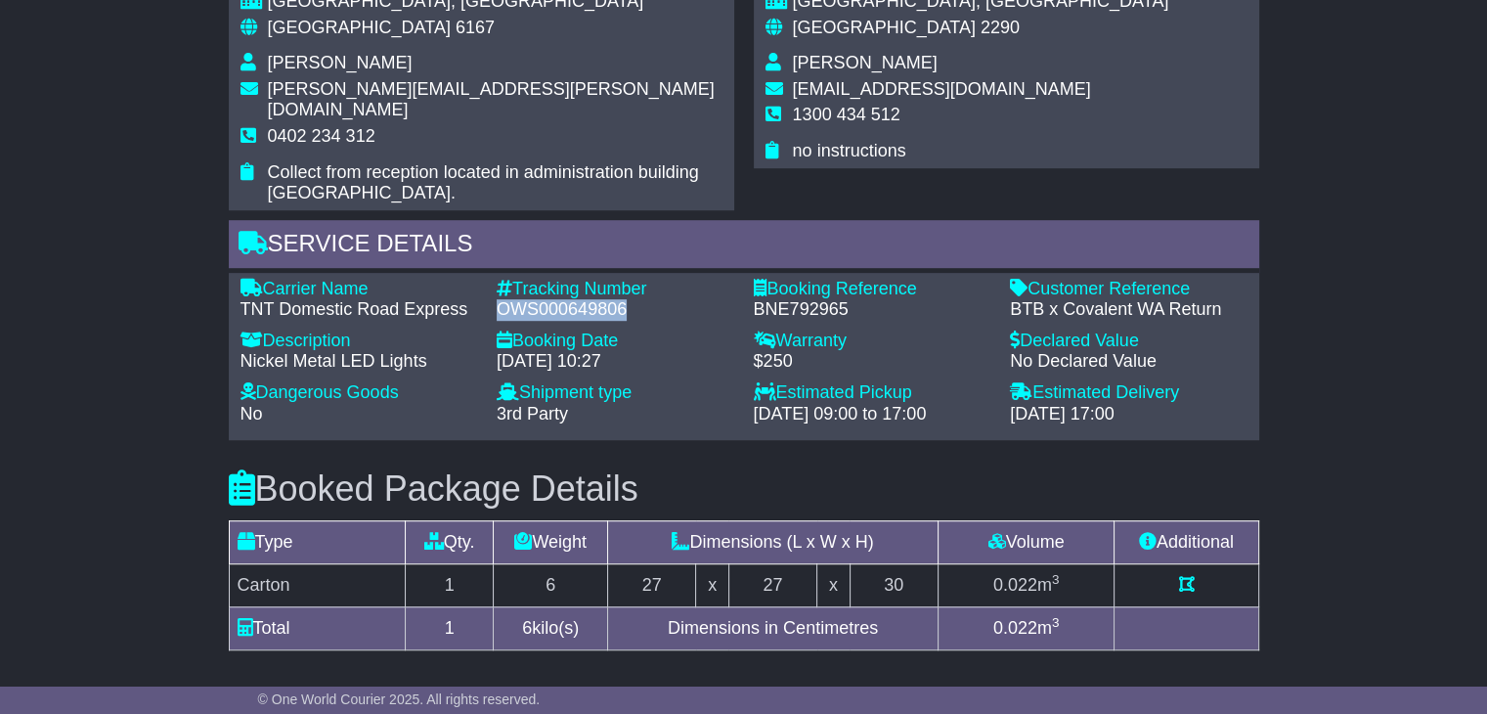
scroll to position [1369, 0]
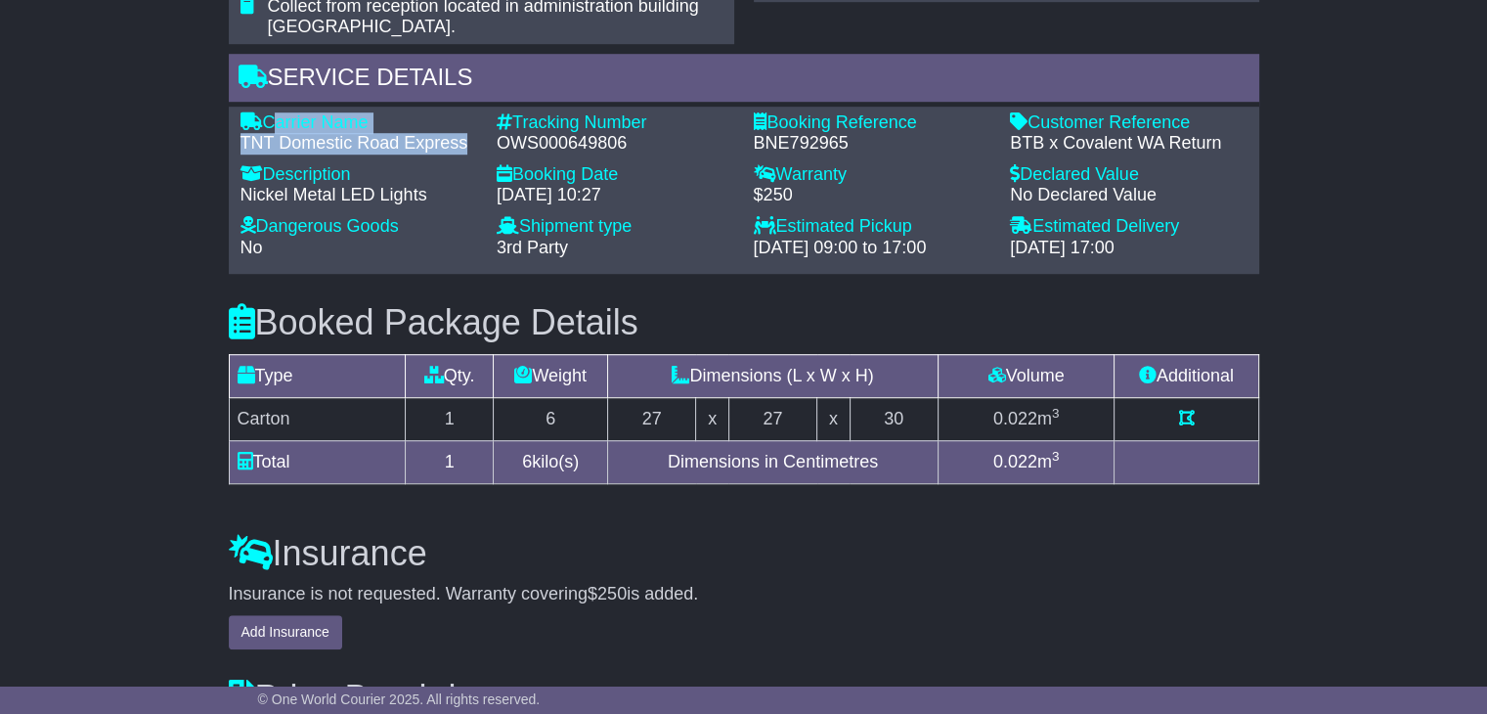
drag, startPoint x: 466, startPoint y: 122, endPoint x: 269, endPoint y: 99, distance: 198.9
click at [269, 112] on div "Carrier Name - TNT Domestic Road Express" at bounding box center [359, 133] width 257 height 42
copy div "Carrier Name - TNT Domestic Road Express"
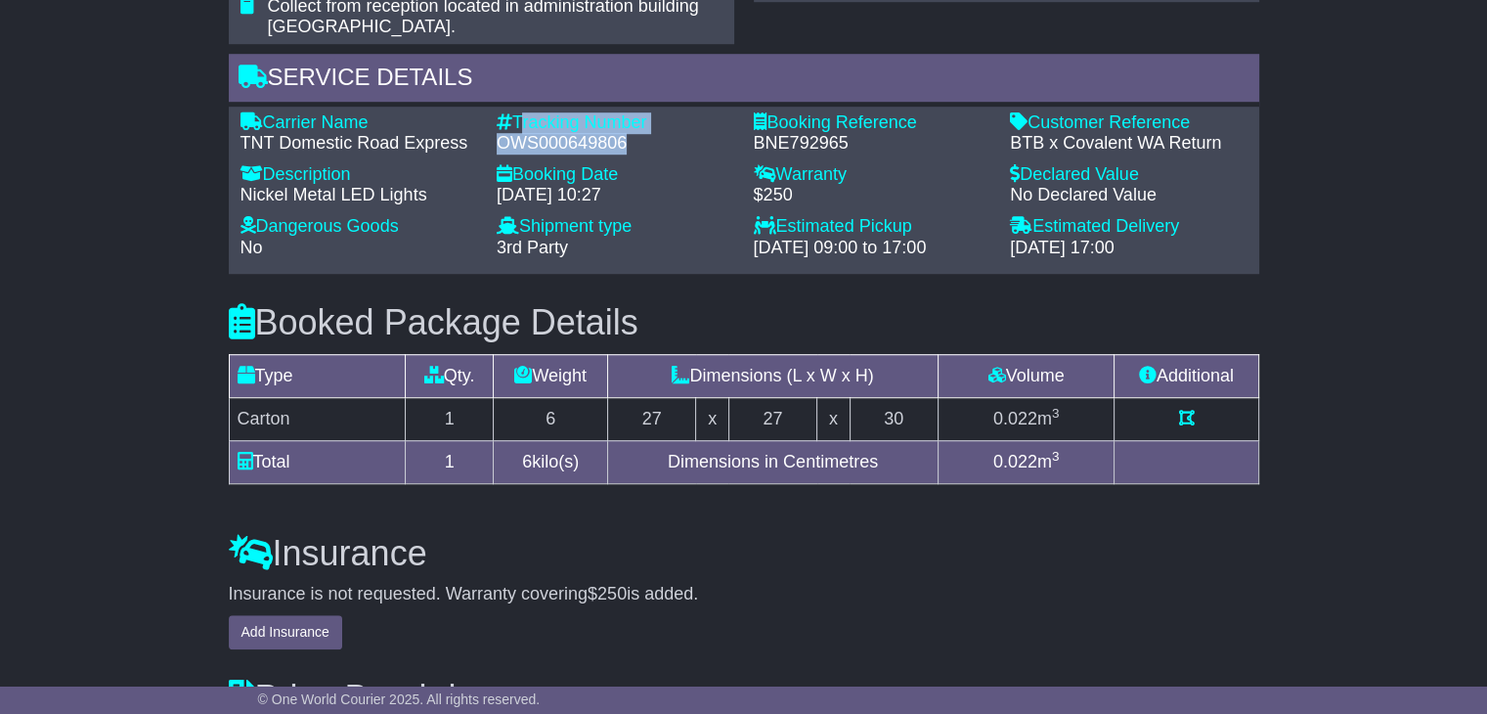
drag, startPoint x: 635, startPoint y: 120, endPoint x: 520, endPoint y: 98, distance: 117.5
click at [520, 112] on div "Tracking Number - OWS000649806" at bounding box center [615, 133] width 257 height 42
copy div "Tracking Number - OWS000649806"
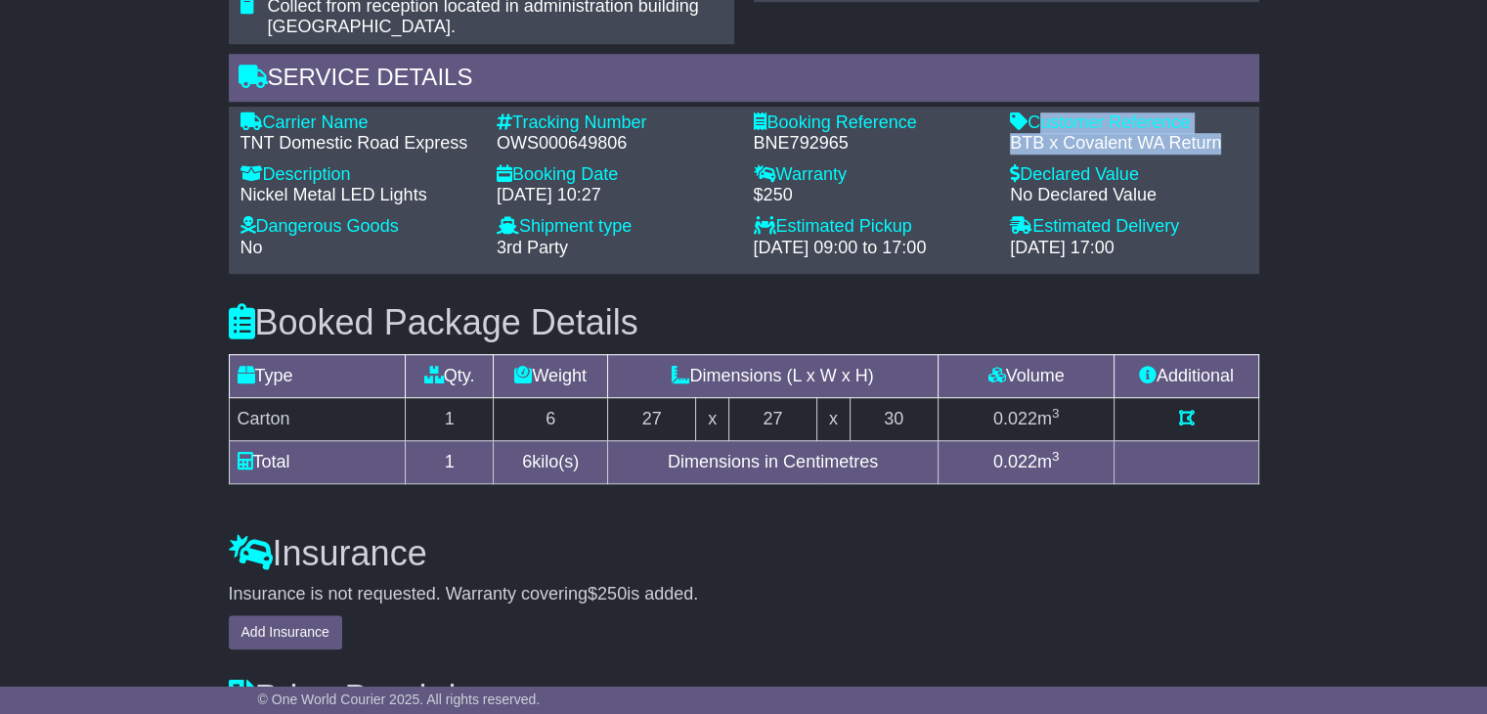
drag, startPoint x: 1218, startPoint y: 114, endPoint x: 1036, endPoint y: 103, distance: 182.2
click at [1036, 112] on div "Customer Reference - BTB x Covalent WA Return" at bounding box center [1128, 133] width 257 height 42
copy div "Customer Reference - BTB x Covalent WA Return"
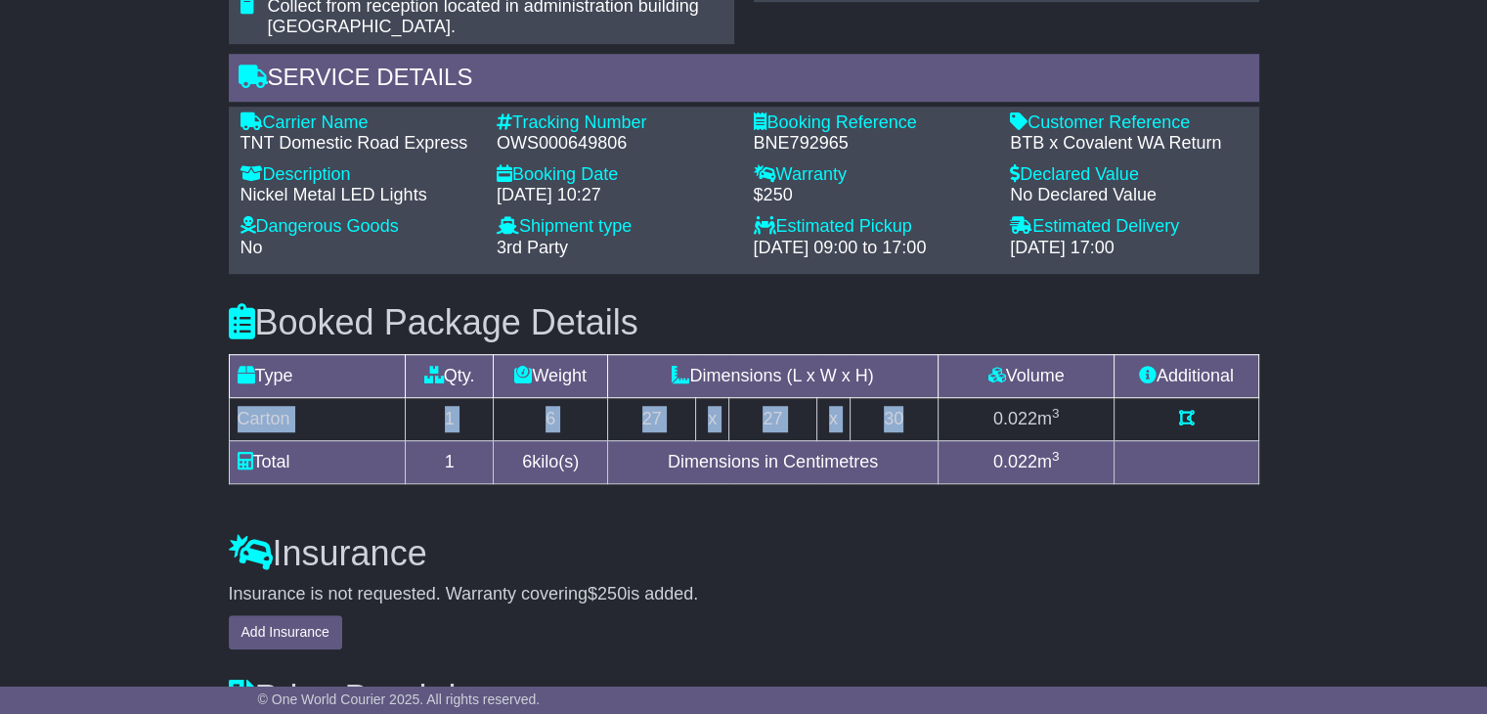
drag, startPoint x: 907, startPoint y: 392, endPoint x: 240, endPoint y: 390, distance: 667.7
click at [240, 397] on tr "Carton 1 6 27 x 27 x 30 0.022 m 3" at bounding box center [743, 418] width 1029 height 43
copy tr "Carton 1 6 27 x 27 x 30"
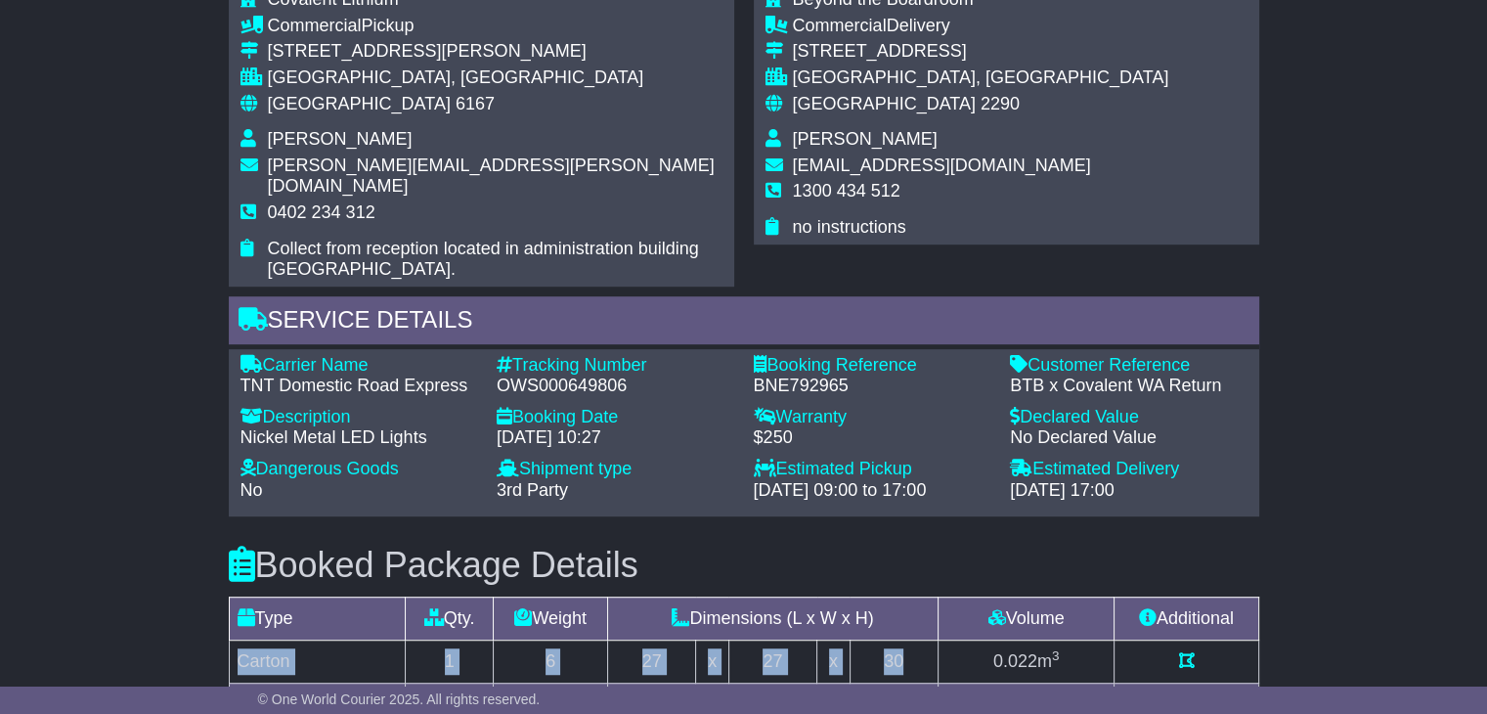
scroll to position [1075, 0]
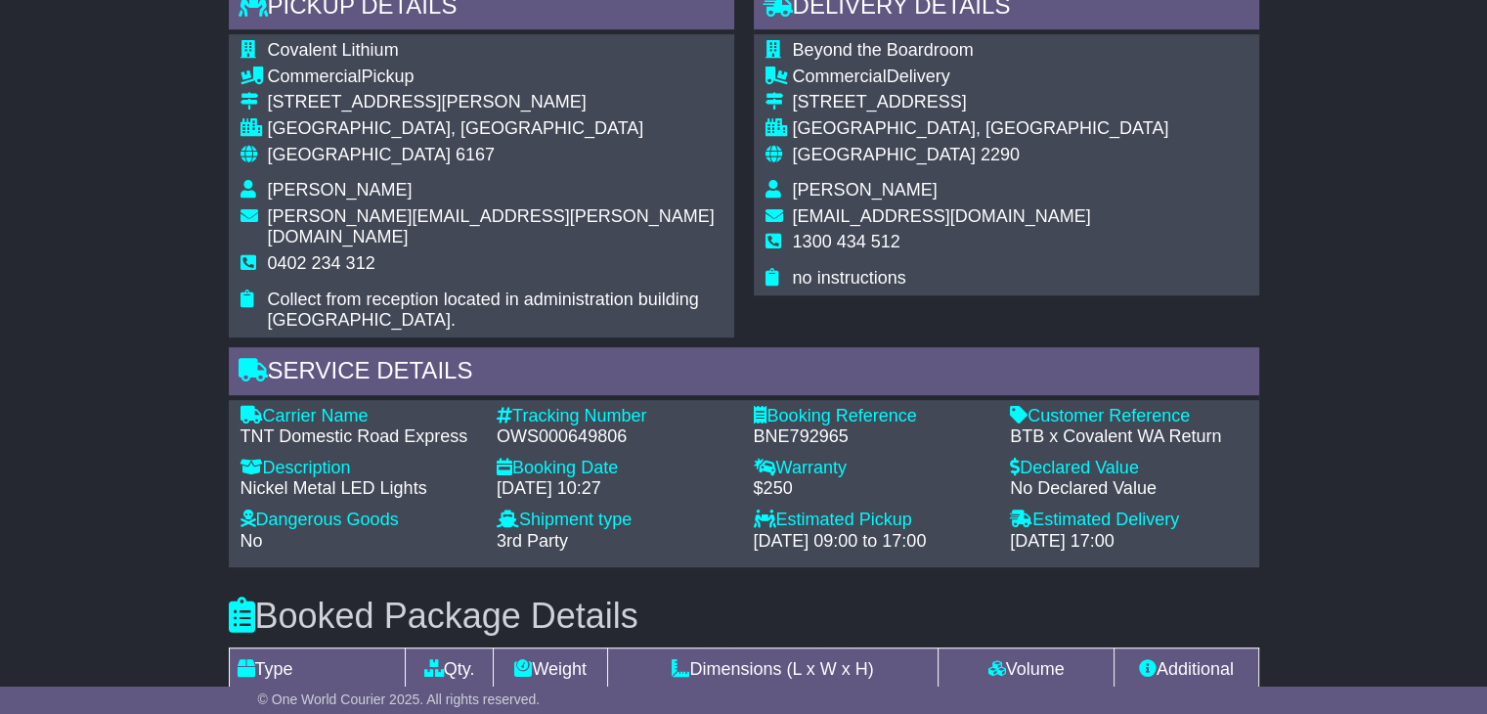
click at [816, 189] on span "Sophie Dean" at bounding box center [865, 190] width 145 height 20
copy tbody "Sophie Dean"
click at [829, 234] on span "1300 434 512" at bounding box center [847, 242] width 108 height 20
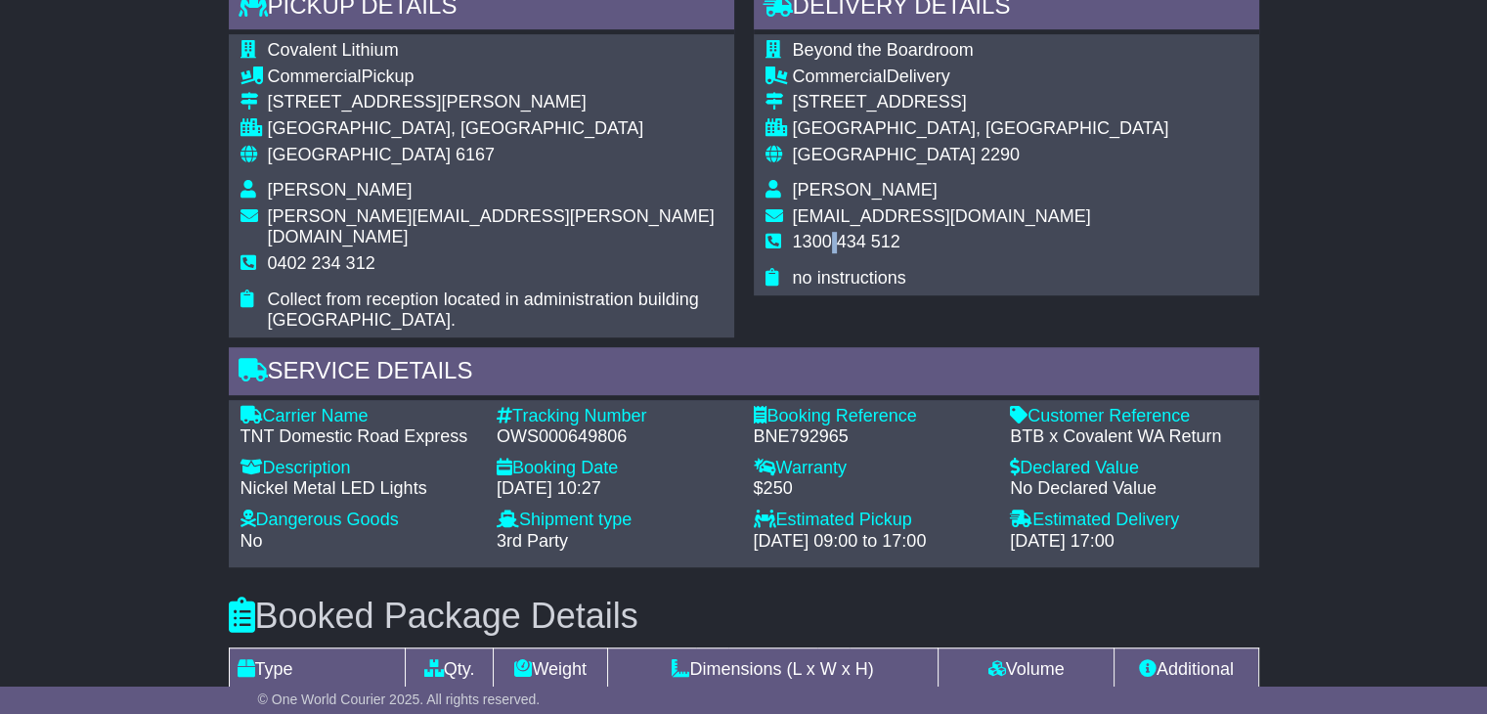
click at [829, 234] on span "1300 434 512" at bounding box center [847, 242] width 108 height 20
copy tbody "1300 434 512"
click at [308, 159] on span "[GEOGRAPHIC_DATA]" at bounding box center [359, 155] width 183 height 20
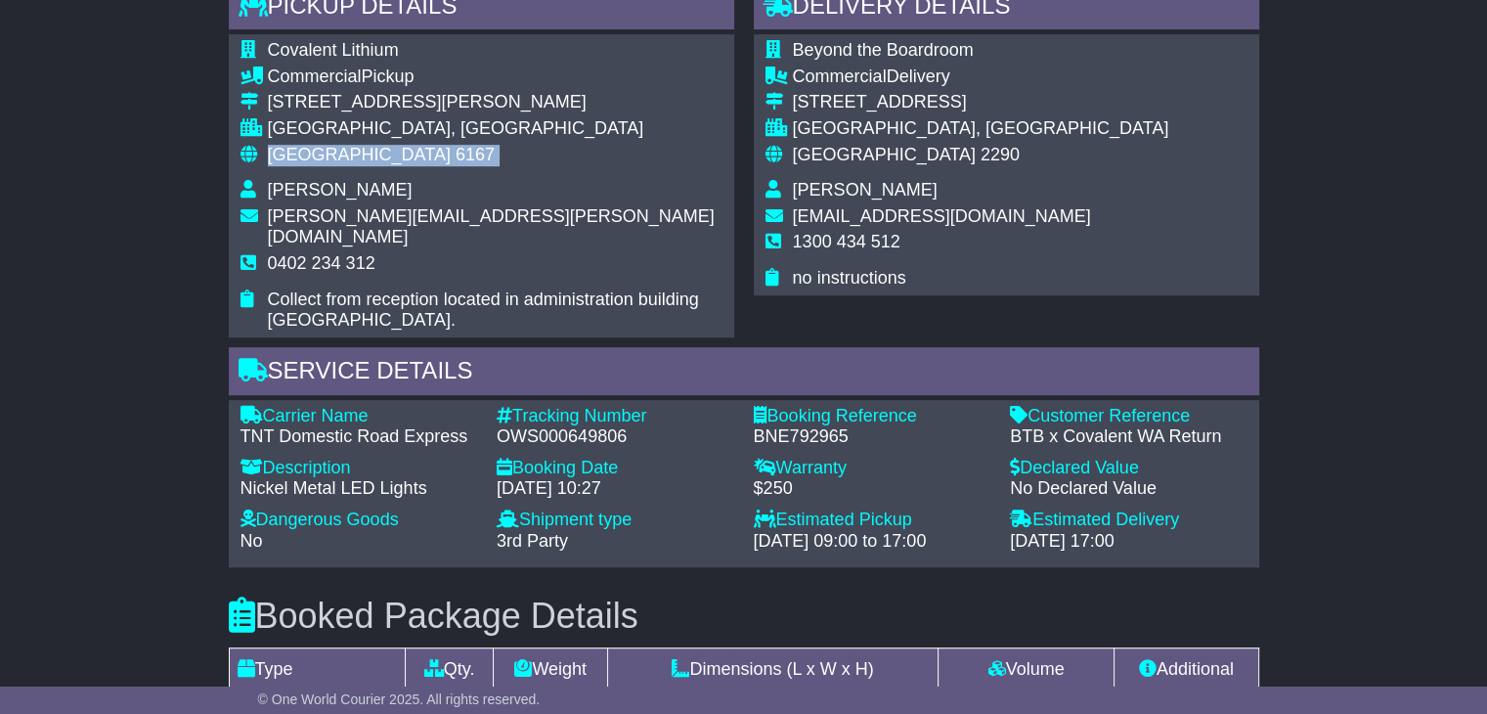
click at [308, 159] on span "[GEOGRAPHIC_DATA]" at bounding box center [359, 155] width 183 height 20
copy tbody "Australia 6167"
click at [853, 150] on span "[GEOGRAPHIC_DATA]" at bounding box center [884, 155] width 183 height 20
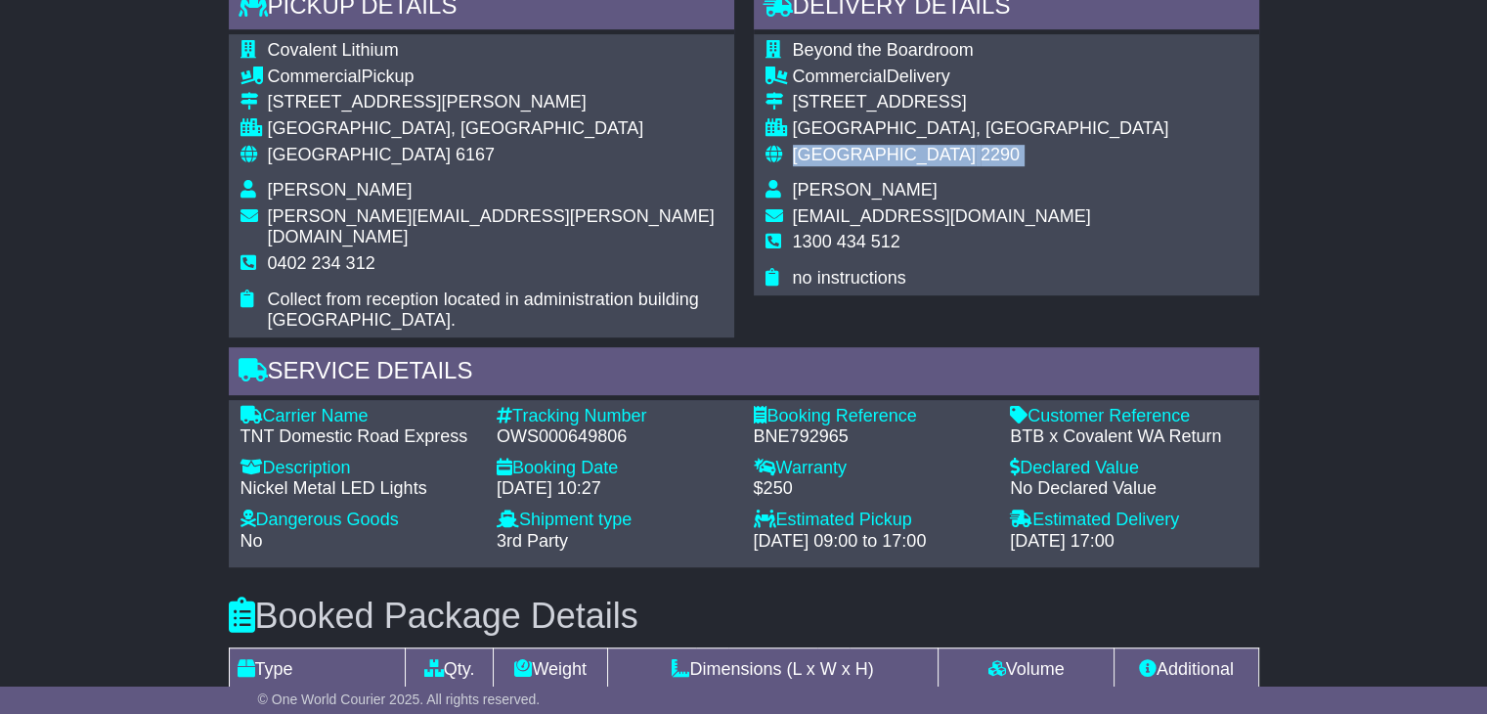
copy tbody "Australia 2290"
click at [853, 150] on span "[GEOGRAPHIC_DATA]" at bounding box center [884, 155] width 183 height 20
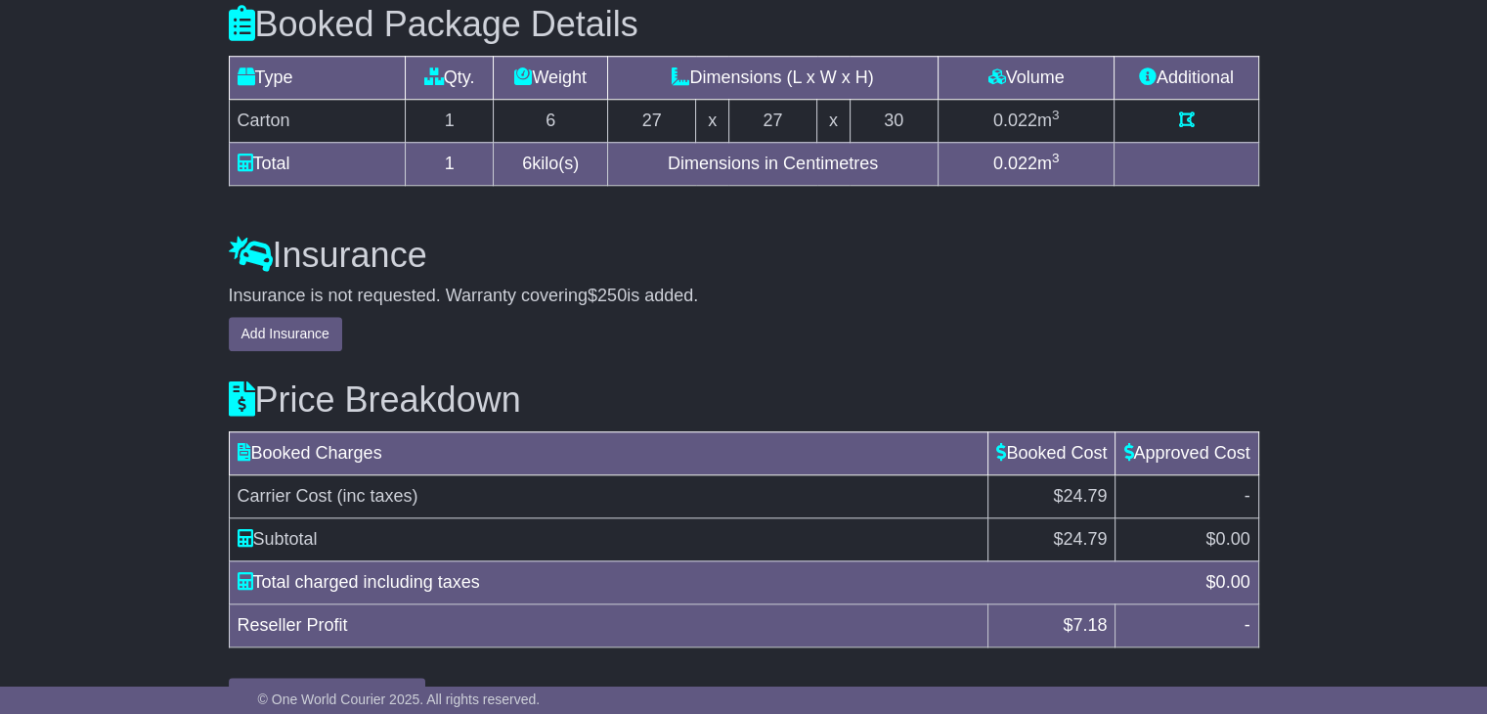
scroll to position [1687, 0]
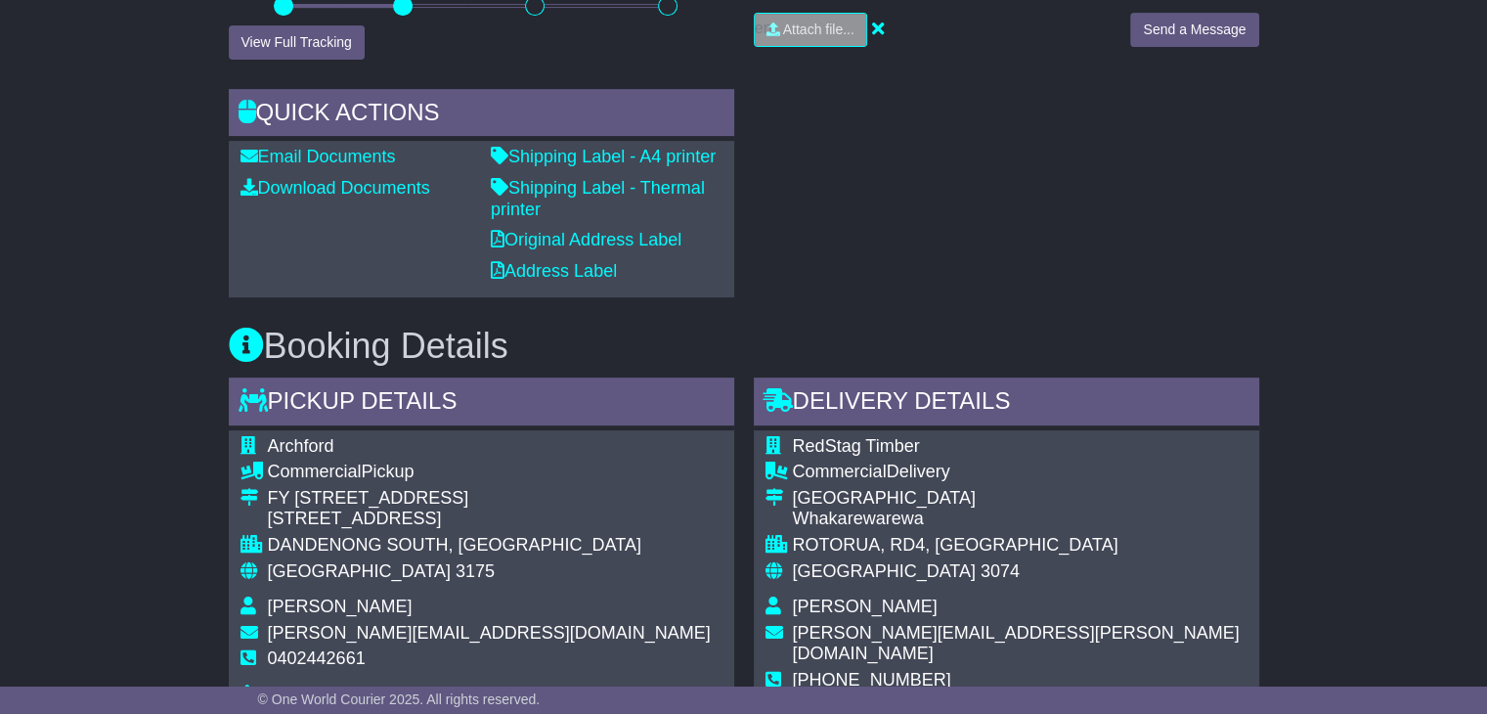
scroll to position [880, 0]
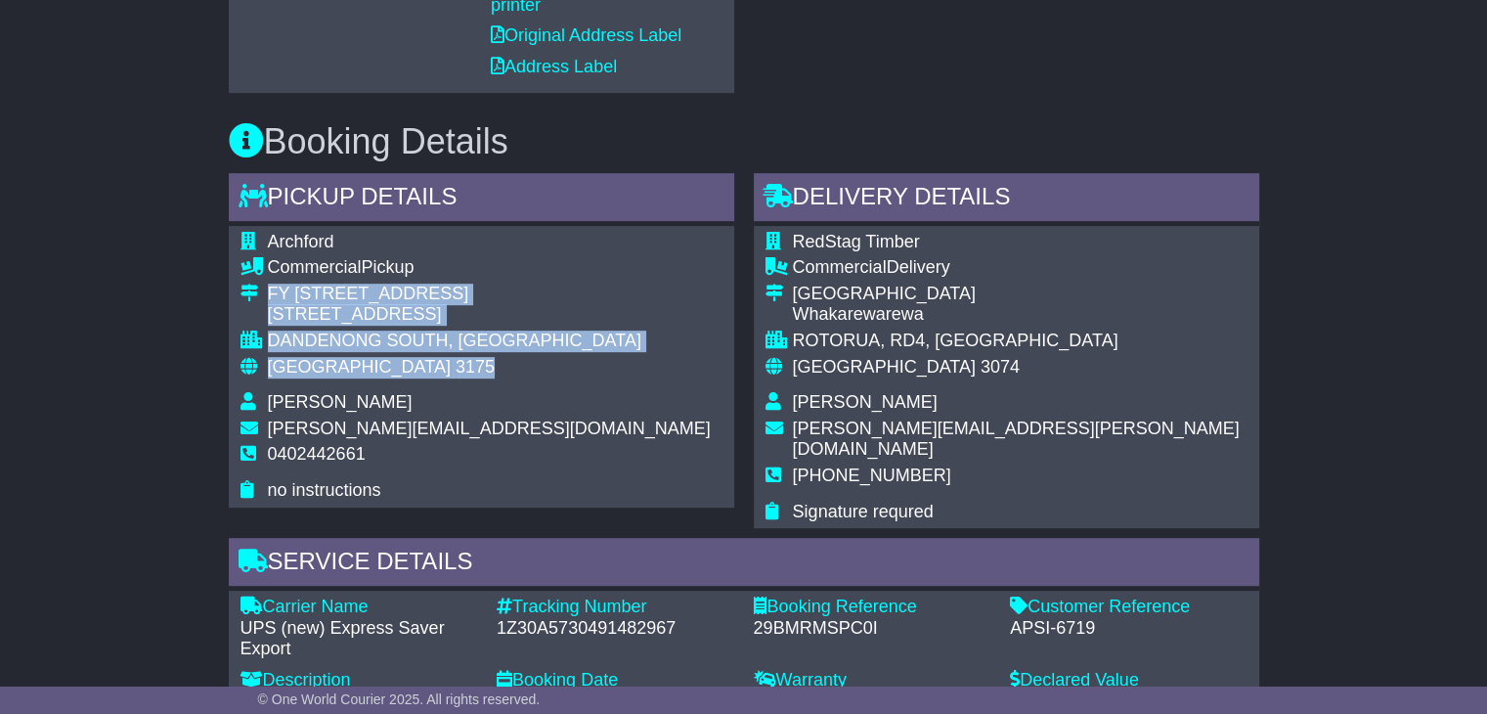
drag, startPoint x: 299, startPoint y: 348, endPoint x: 264, endPoint y: 310, distance: 51.9
click at [264, 310] on tbody "Archford Commercial Pickup FY 30/73 Assembly Drive 30/[STREET_ADDRESS] [GEOGRAP…" at bounding box center [475, 367] width 470 height 270
copy tbody "FY [STREET_ADDRESS]"
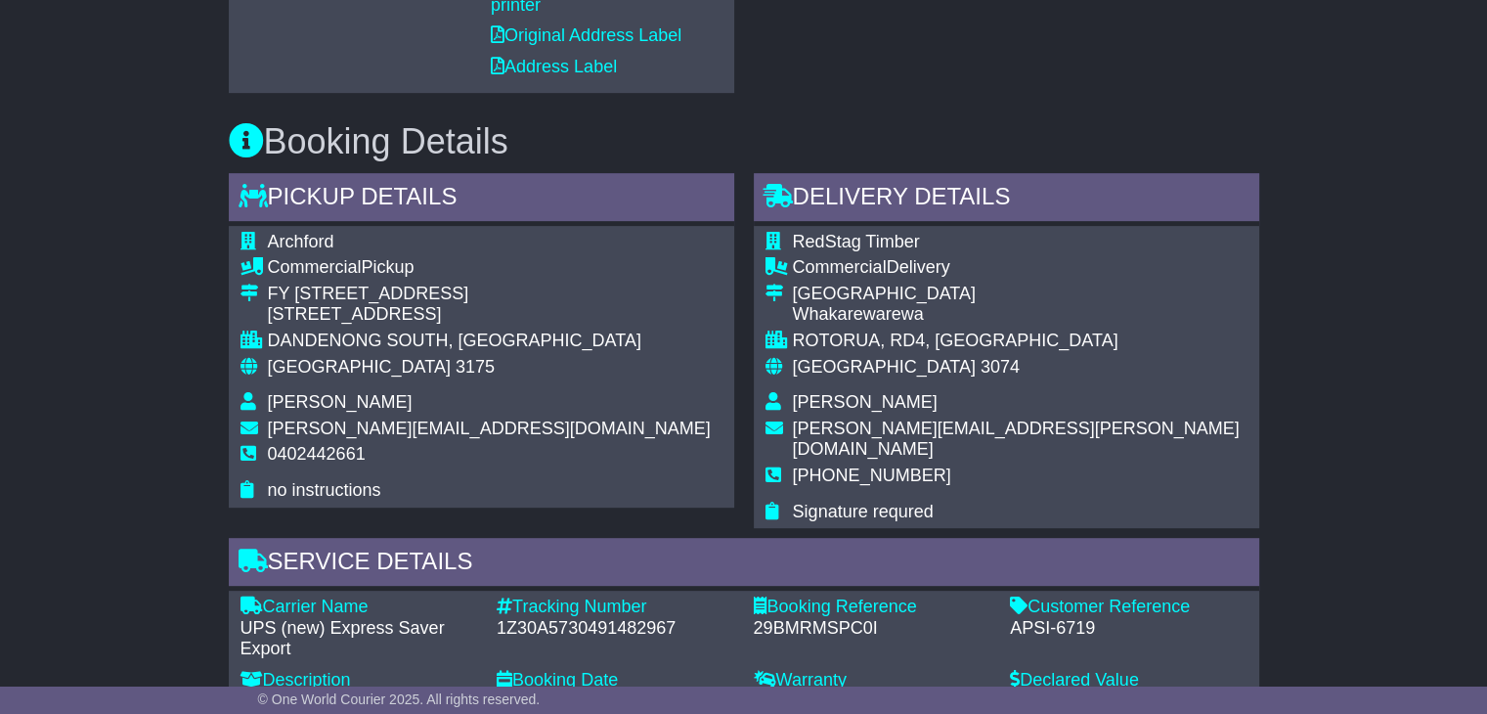
click at [300, 451] on span "0402442661" at bounding box center [317, 454] width 98 height 20
copy tbody "0402442661"
click at [561, 618] on div "1Z30A5730491482967" at bounding box center [616, 629] width 238 height 22
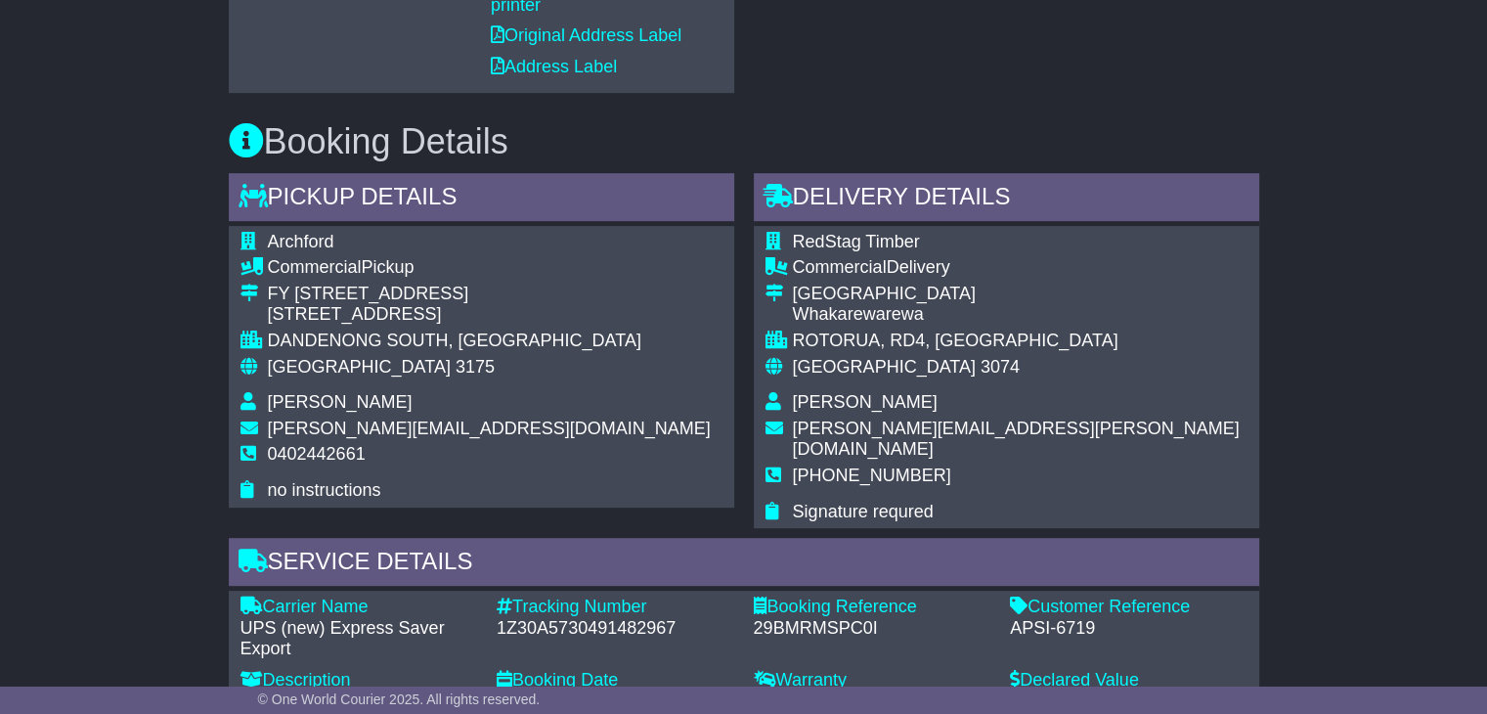
click at [564, 618] on div "1Z30A5730491482967" at bounding box center [616, 629] width 238 height 22
copy div "1Z30A5730491482967"
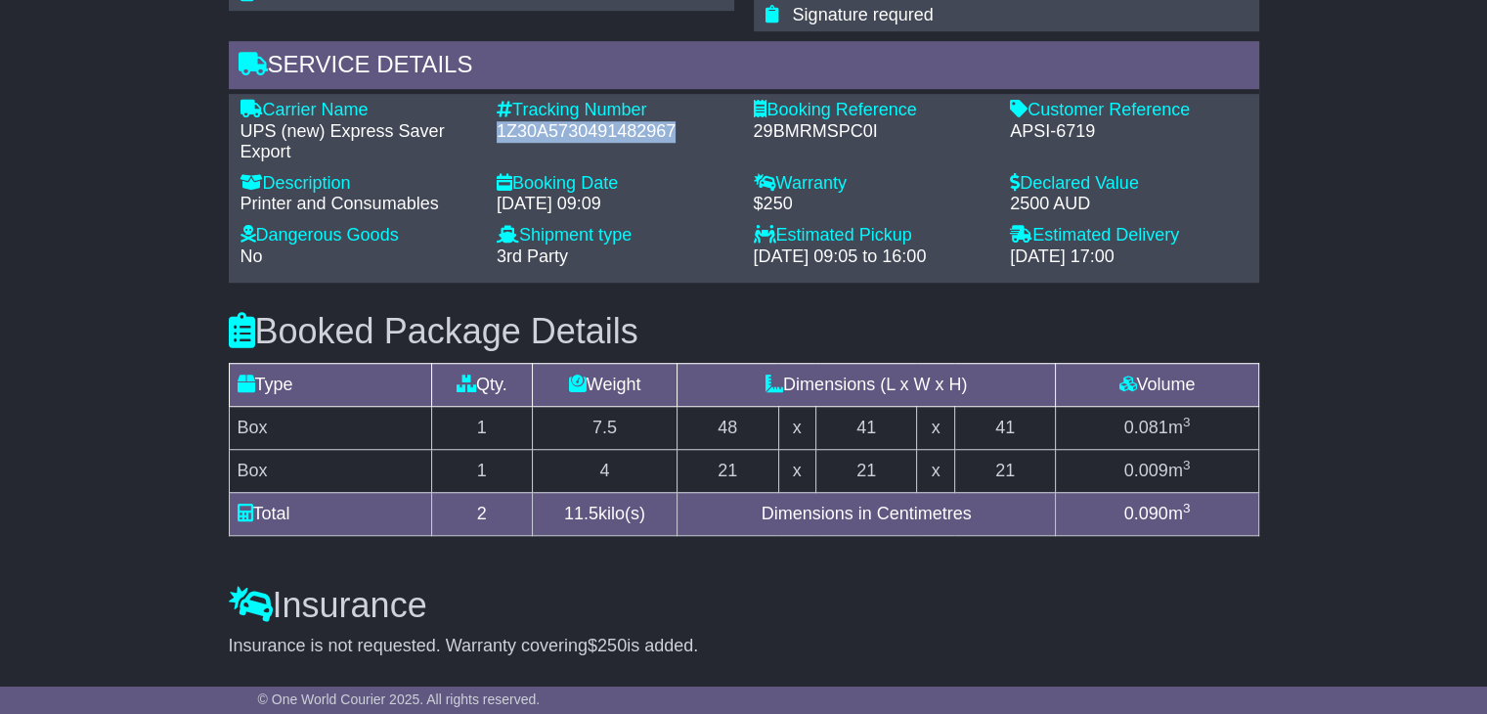
scroll to position [1271, 0]
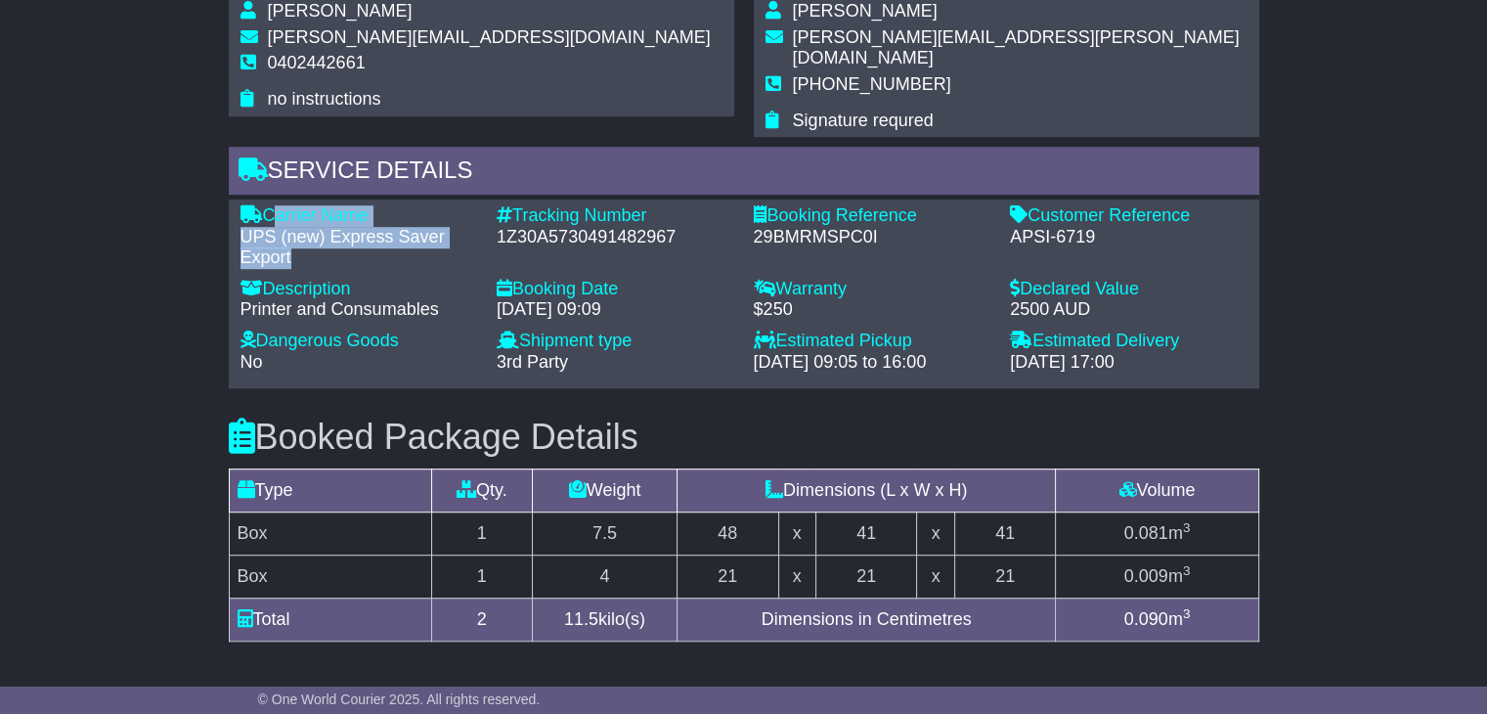
drag, startPoint x: 302, startPoint y: 240, endPoint x: 271, endPoint y: 185, distance: 63.1
click at [271, 205] on div "Carrier Name - UPS (new) Express Saver Export" at bounding box center [359, 237] width 257 height 64
copy div "Carrier Name - UPS (new) Express Saver Export"
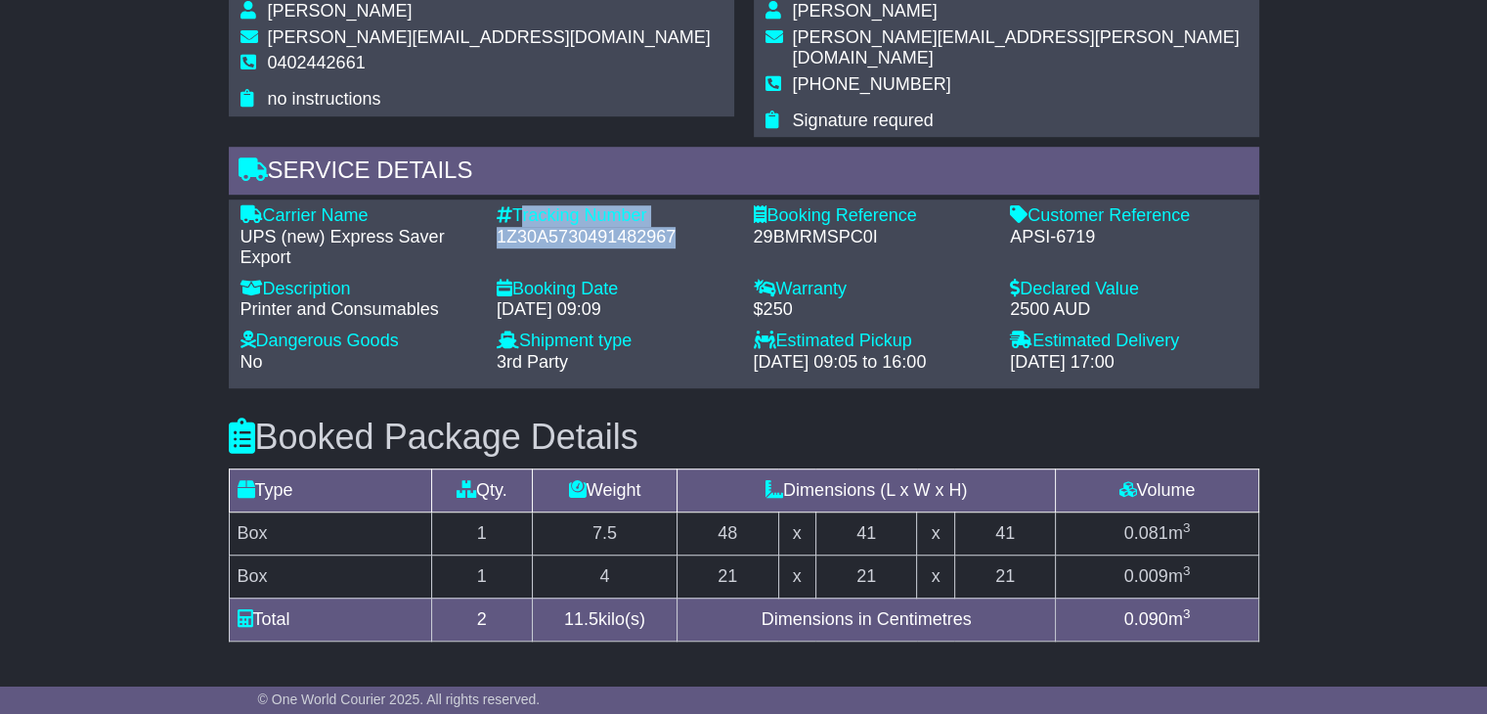
drag, startPoint x: 677, startPoint y: 213, endPoint x: 516, endPoint y: 196, distance: 162.2
click at [516, 205] on div "Tracking Number - 1Z30A5730491482967" at bounding box center [615, 237] width 257 height 64
copy div "Tracking Number - 1Z30A5730491482967"
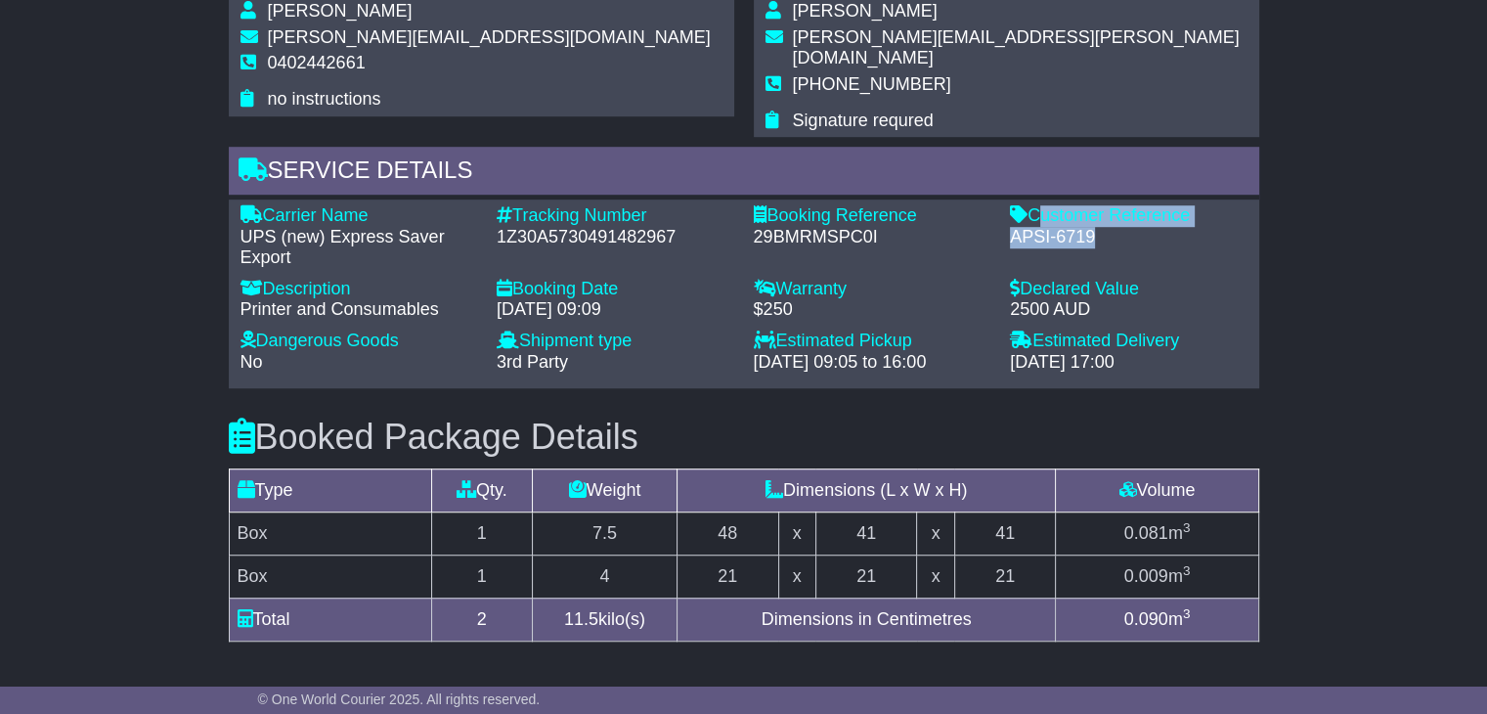
drag, startPoint x: 1093, startPoint y: 212, endPoint x: 1029, endPoint y: 196, distance: 65.4
click at [1029, 205] on div "Customer Reference - APSI-6719" at bounding box center [1128, 237] width 257 height 64
copy div "Customer Reference - APSI-6719"
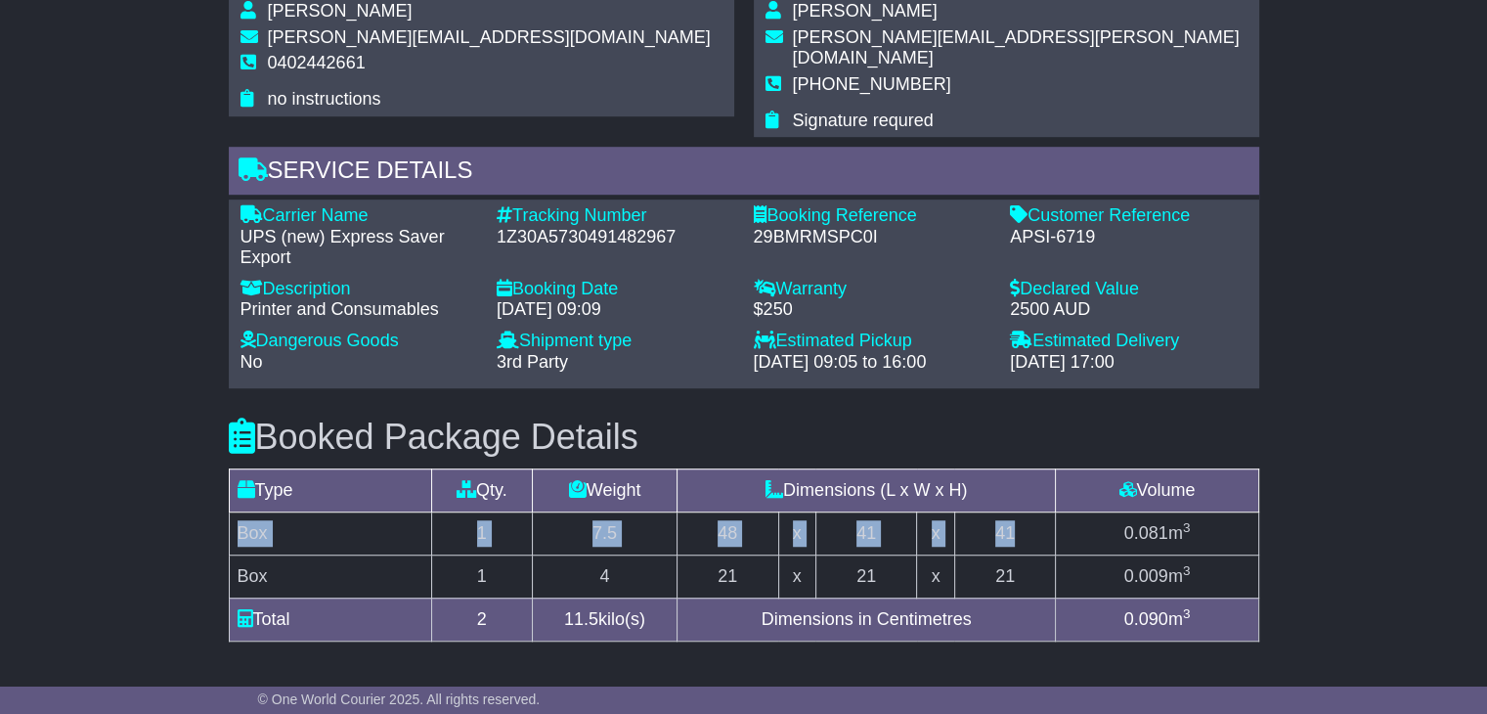
drag, startPoint x: 1010, startPoint y: 514, endPoint x: 240, endPoint y: 513, distance: 770.3
click at [240, 513] on tr "Box 1 7.5 48 x 41 x 41 0.081 m 3" at bounding box center [743, 532] width 1029 height 43
copy tr "Box 1 7.5 48 x 41 x 41"
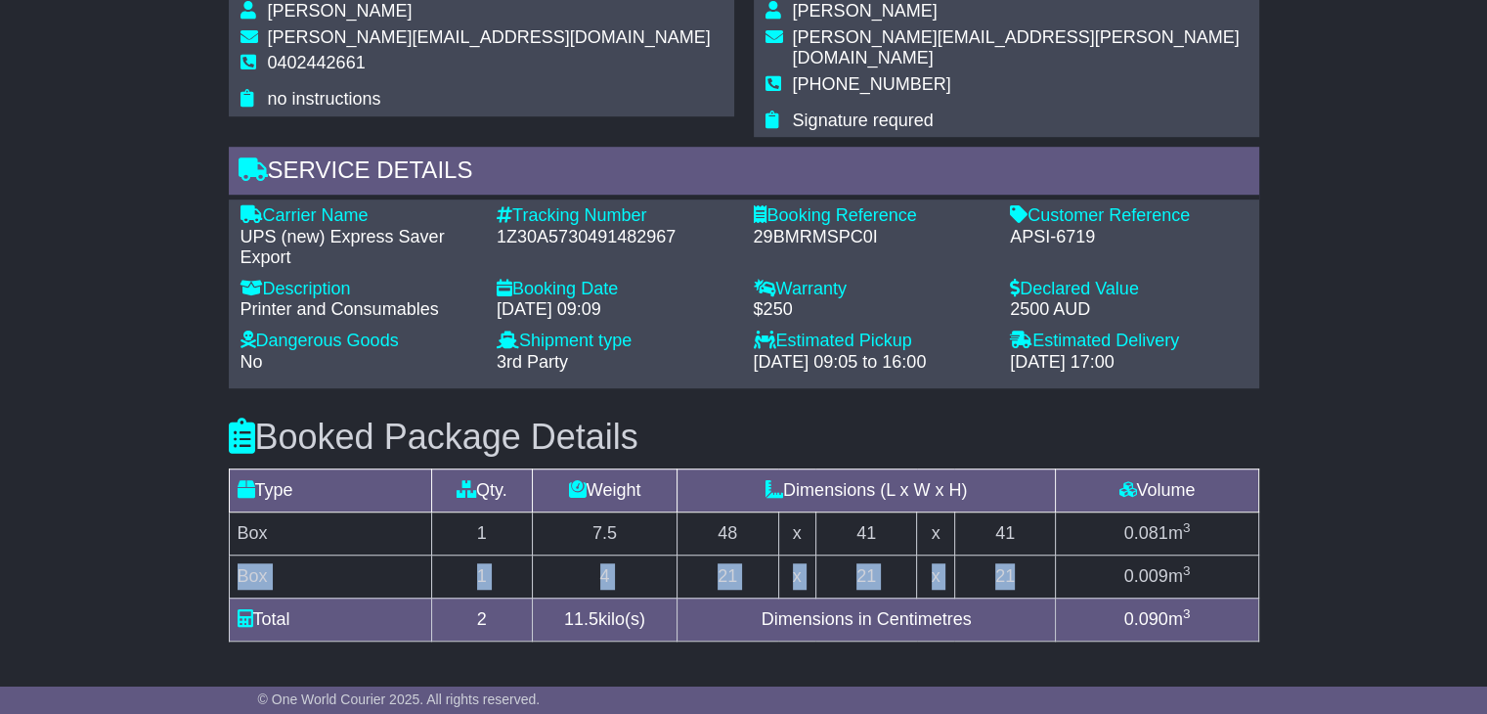
drag, startPoint x: 239, startPoint y: 552, endPoint x: 1041, endPoint y: 548, distance: 802.6
click at [1041, 554] on tr "Box 1 4 21 x 21 x 21 0.009 m 3" at bounding box center [743, 575] width 1029 height 43
copy tr "Box 1 4 21 x 21 x 21"
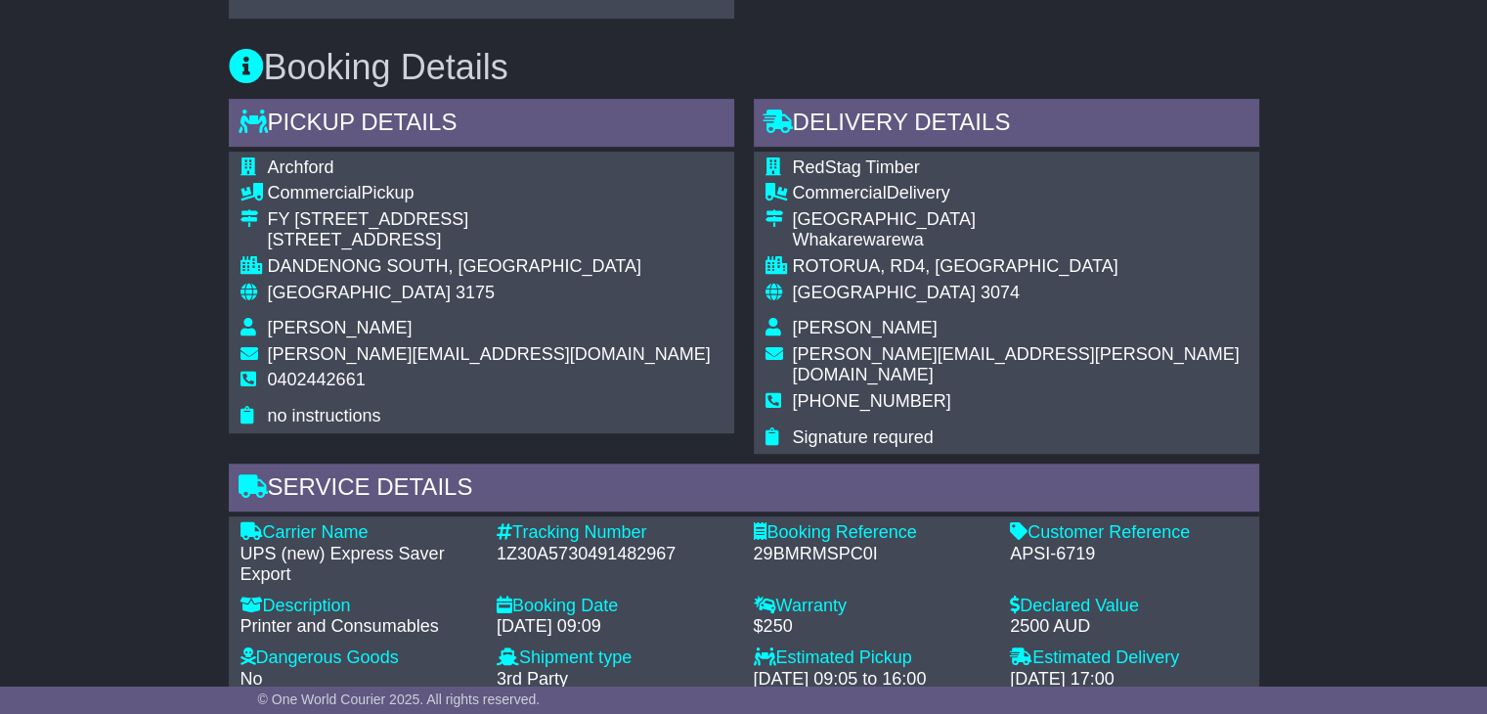
scroll to position [880, 0]
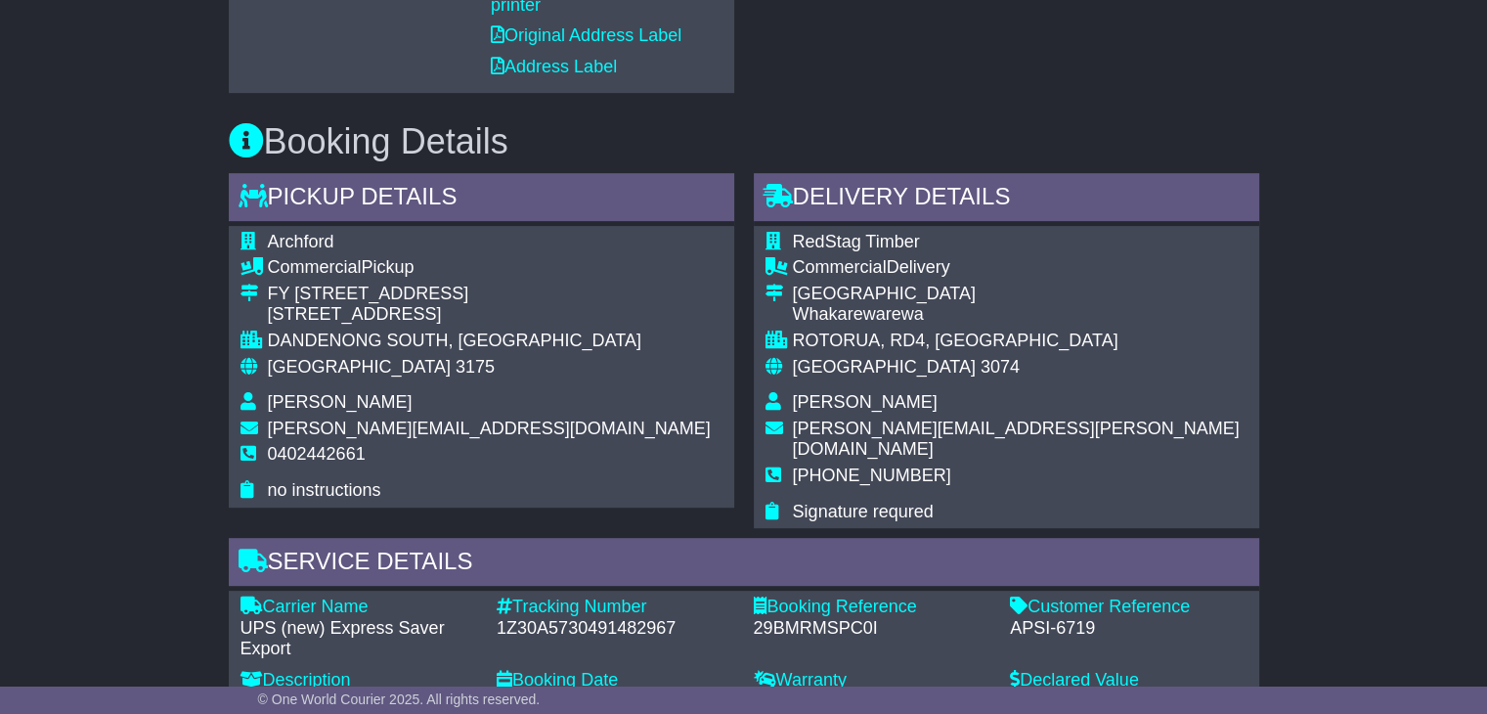
click at [826, 399] on span "Matt Ives" at bounding box center [865, 402] width 145 height 20
copy tbody "Matt Ives"
click at [837, 465] on span "+64 27 491 6014" at bounding box center [872, 475] width 158 height 20
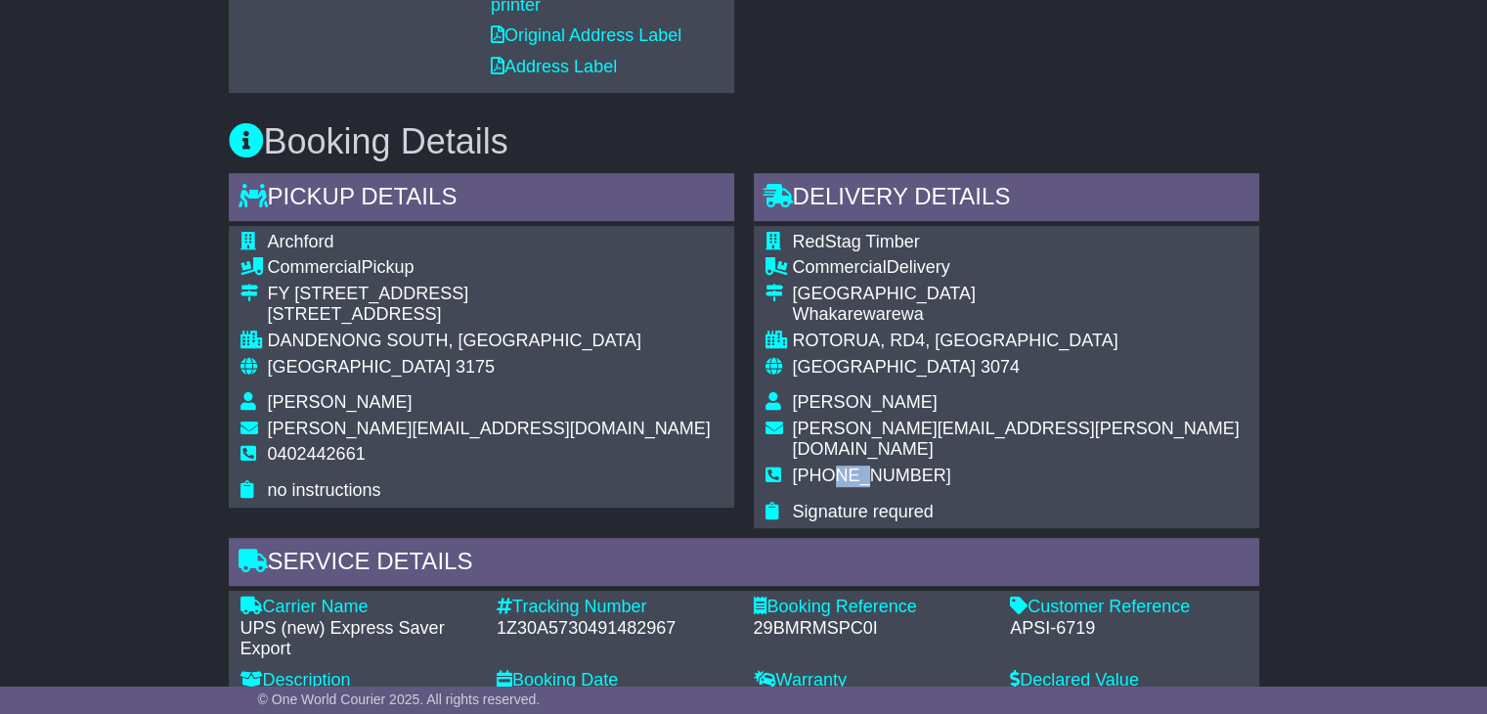
click at [837, 465] on span "+64 27 491 6014" at bounding box center [872, 475] width 158 height 20
copy tbody "+64 27 491 6014"
click at [330, 365] on span "[GEOGRAPHIC_DATA]" at bounding box center [359, 367] width 183 height 20
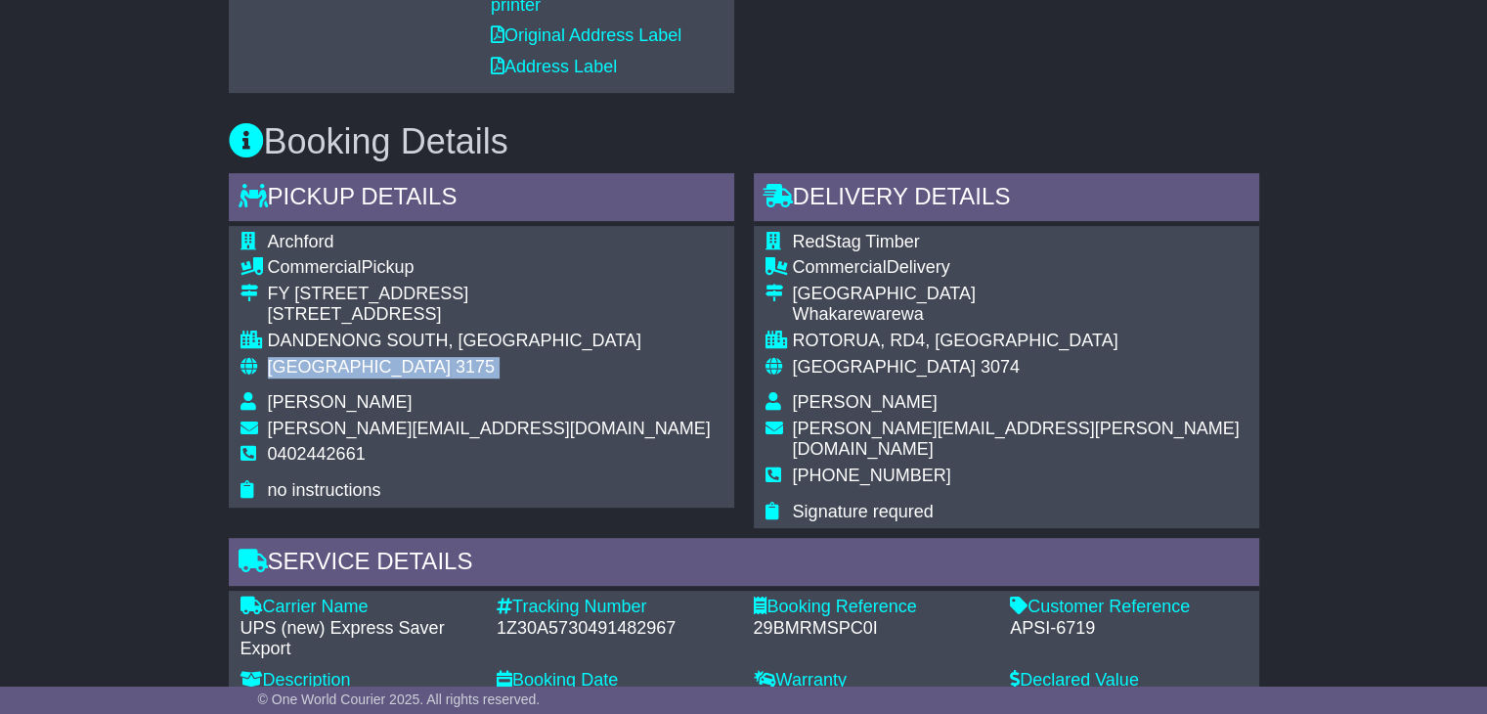
click at [330, 365] on span "[GEOGRAPHIC_DATA]" at bounding box center [359, 367] width 183 height 20
click at [864, 371] on span "New Zealand" at bounding box center [884, 367] width 183 height 20
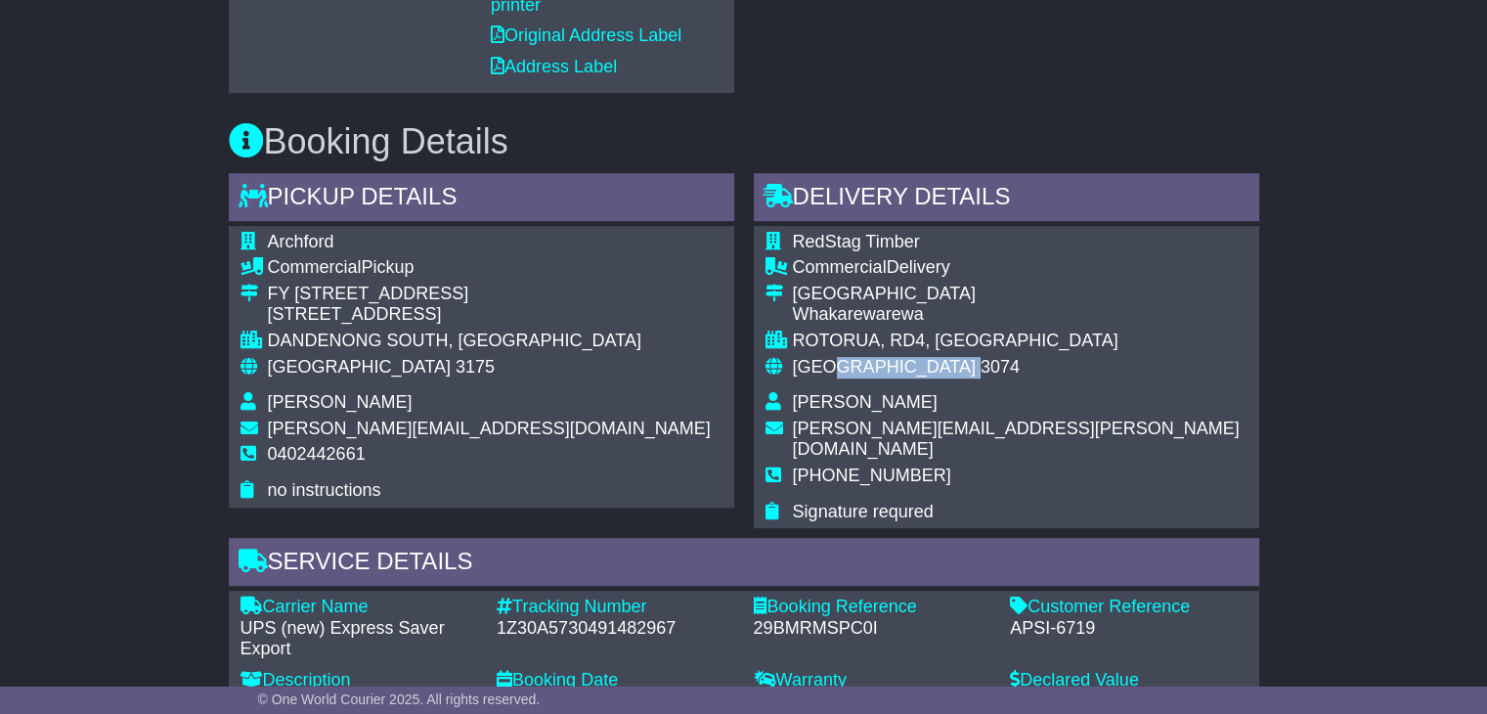
click at [864, 371] on span "New Zealand" at bounding box center [884, 367] width 183 height 20
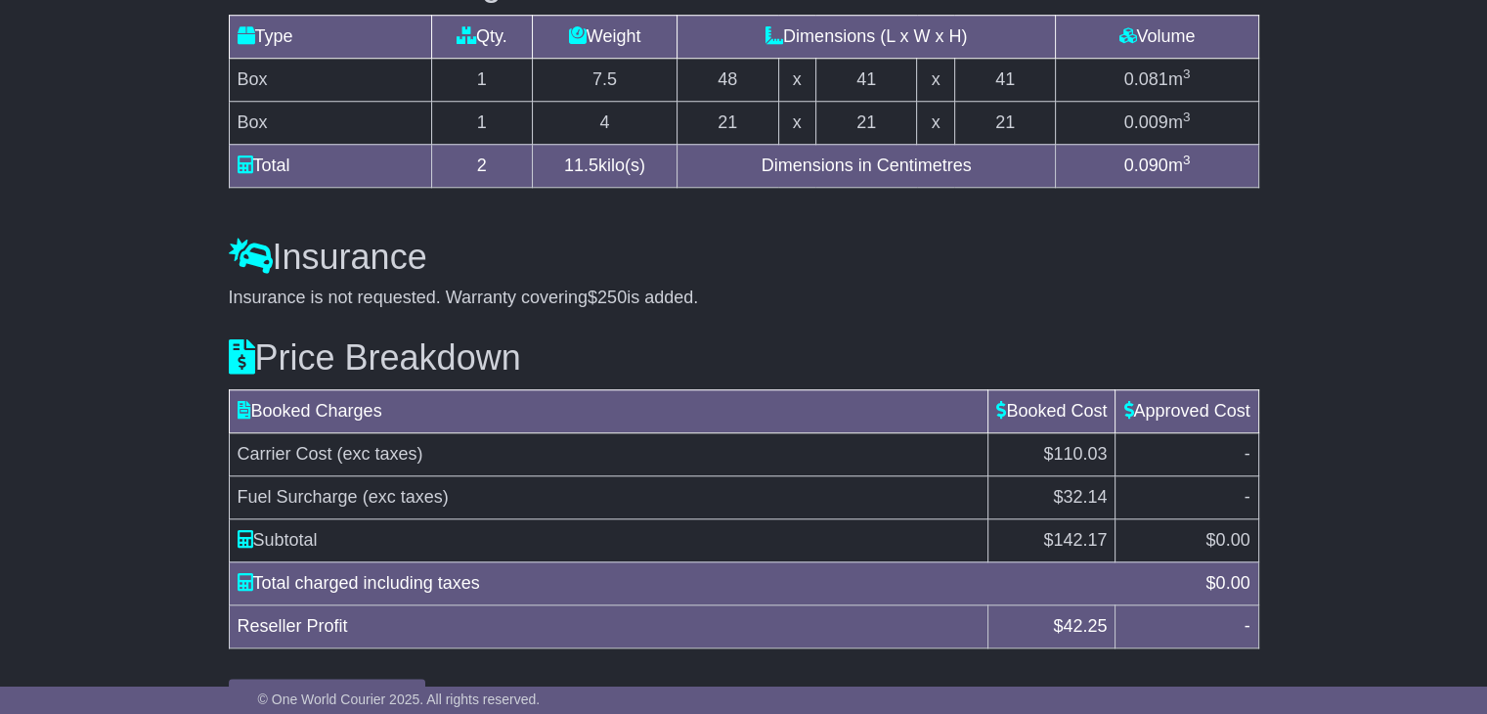
scroll to position [1746, 0]
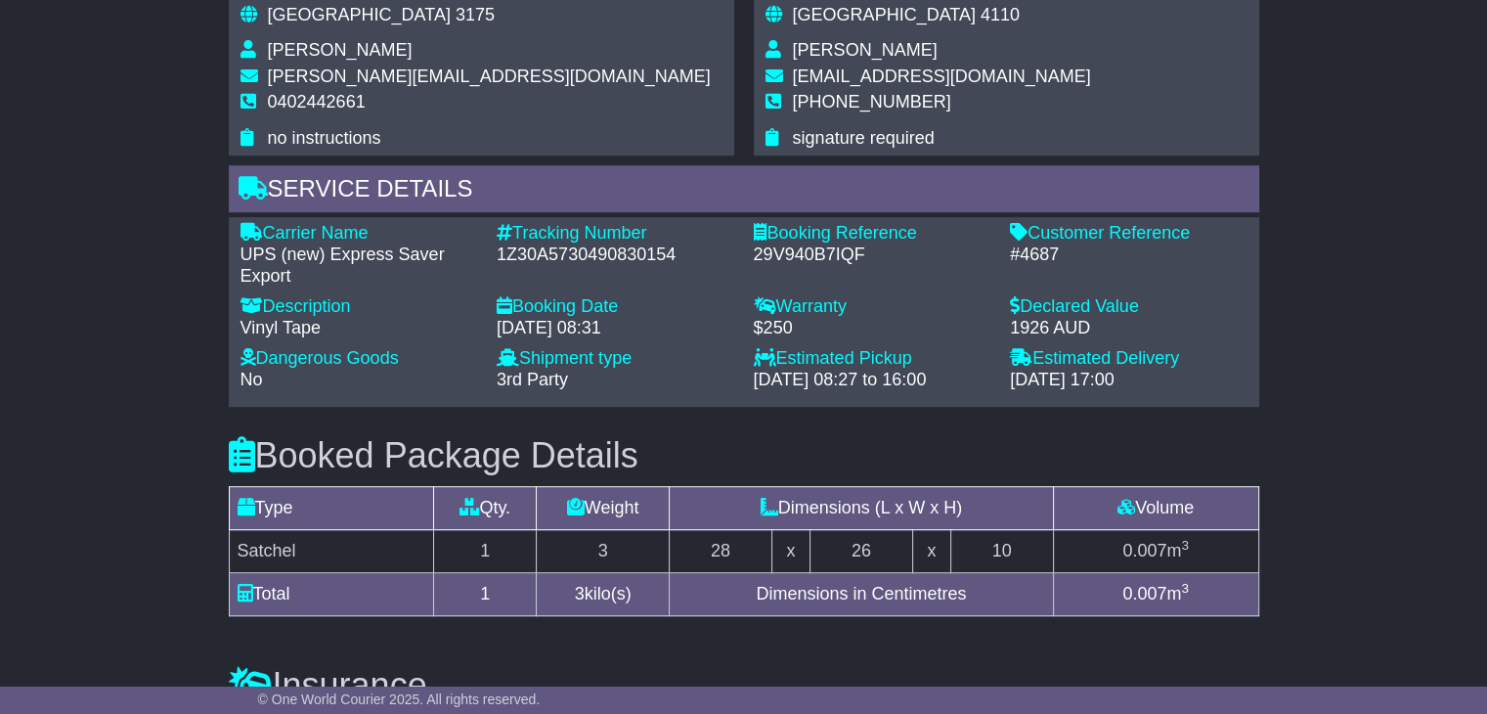
scroll to position [1369, 0]
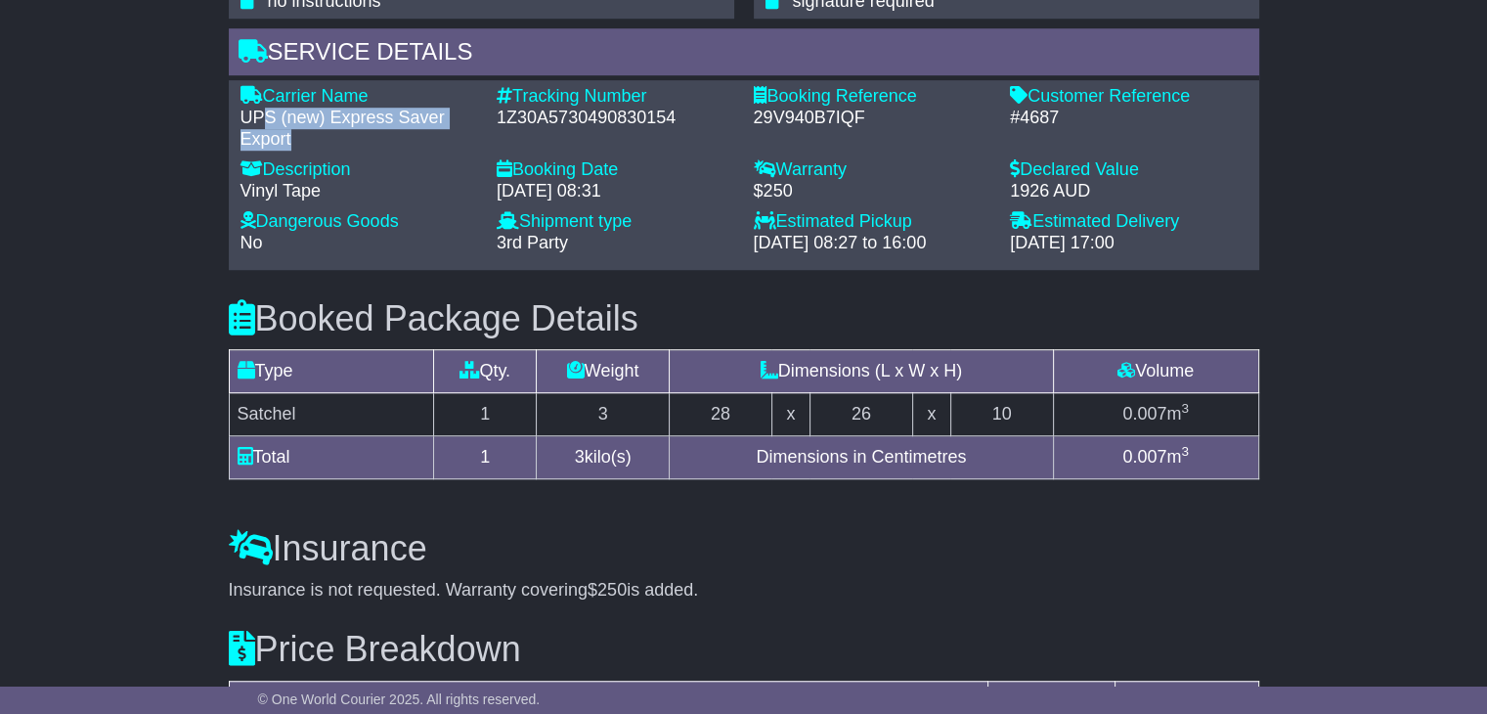
drag, startPoint x: 326, startPoint y: 146, endPoint x: 259, endPoint y: 111, distance: 74.8
click at [259, 111] on div "UPS (new) Express Saver Export" at bounding box center [359, 129] width 238 height 42
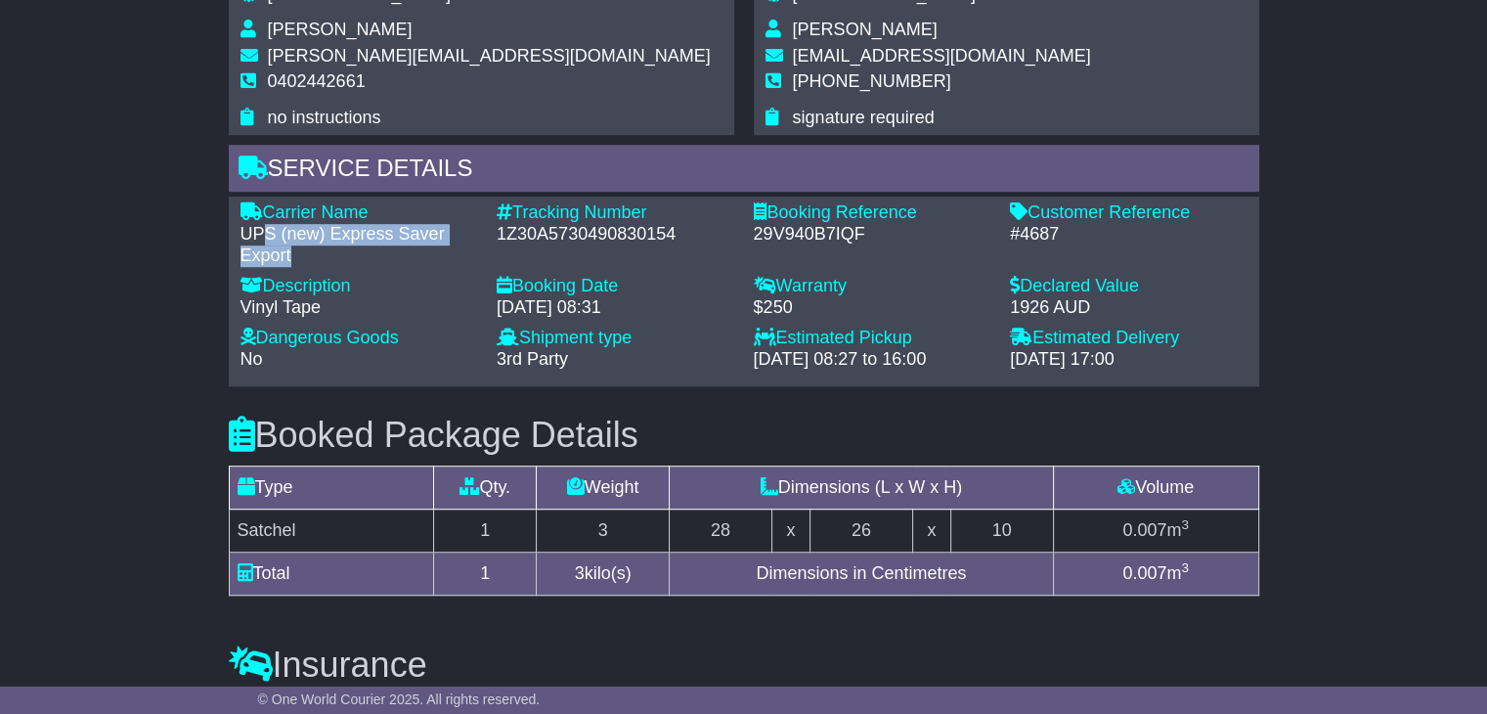
scroll to position [978, 0]
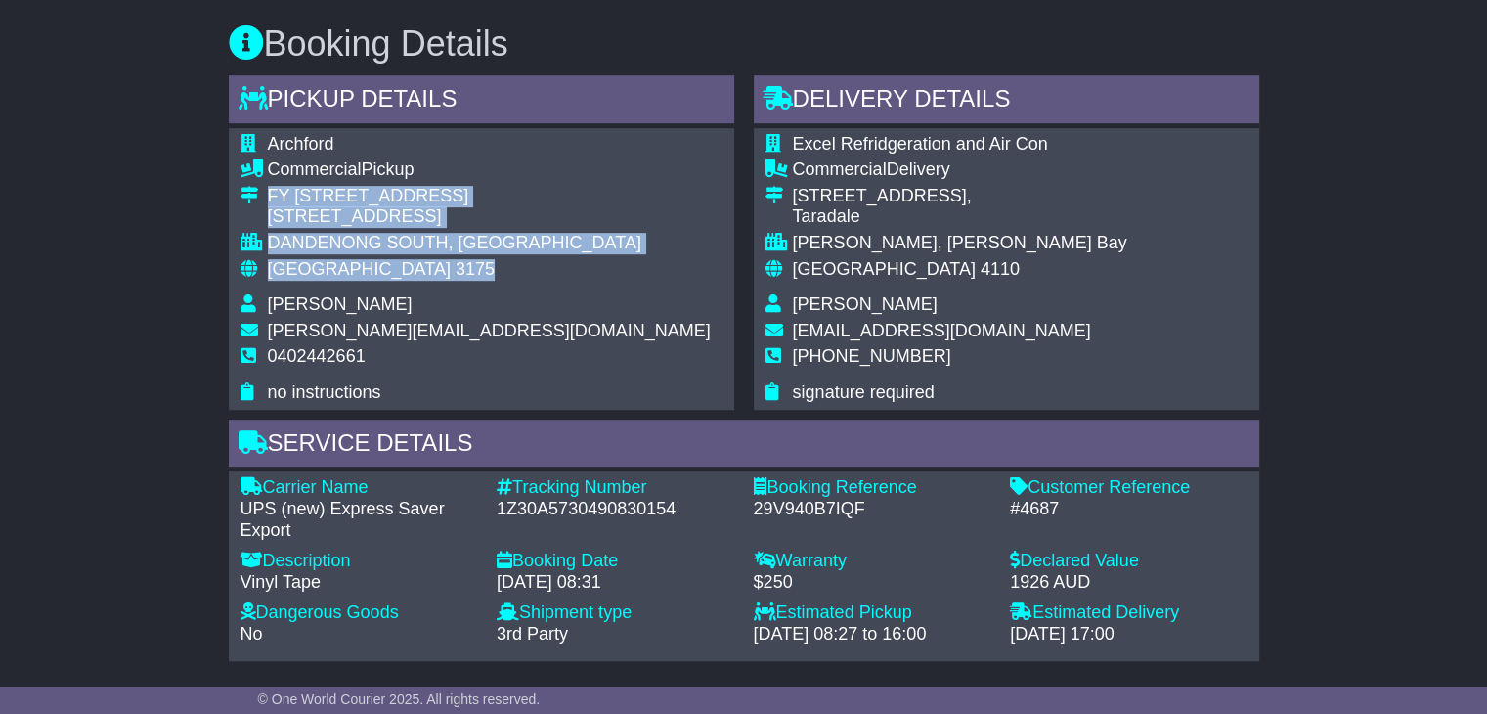
drag, startPoint x: 327, startPoint y: 247, endPoint x: 269, endPoint y: 196, distance: 76.9
click at [269, 196] on tbody "Archford Commercial Pickup FY 30/73 Assembly Drive 30/[STREET_ADDRESS] [GEOGRAP…" at bounding box center [475, 269] width 470 height 270
copy tbody "FY [STREET_ADDRESS]"
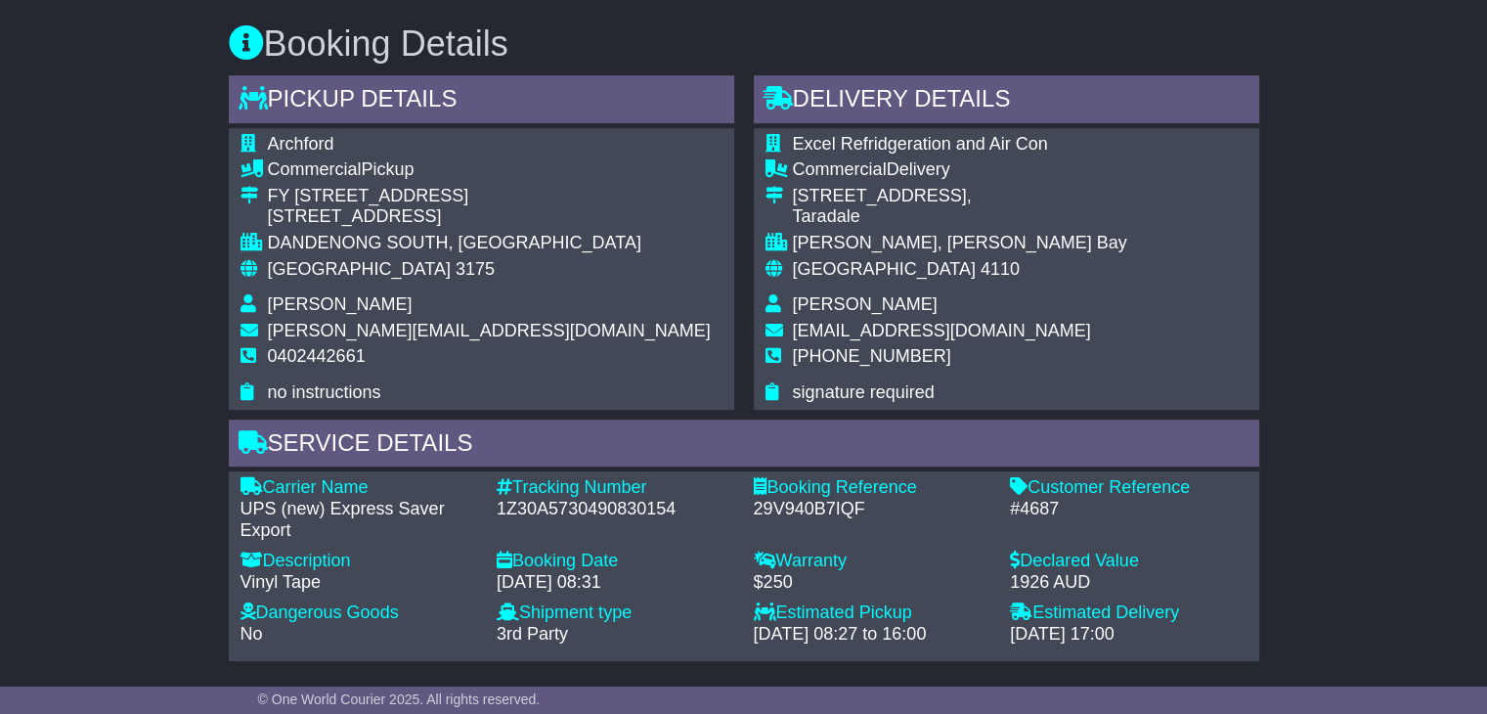
click at [297, 353] on span "0402442661" at bounding box center [317, 356] width 98 height 20
copy span "0402442661"
click at [560, 499] on div "1Z30A5730490830154" at bounding box center [616, 510] width 238 height 22
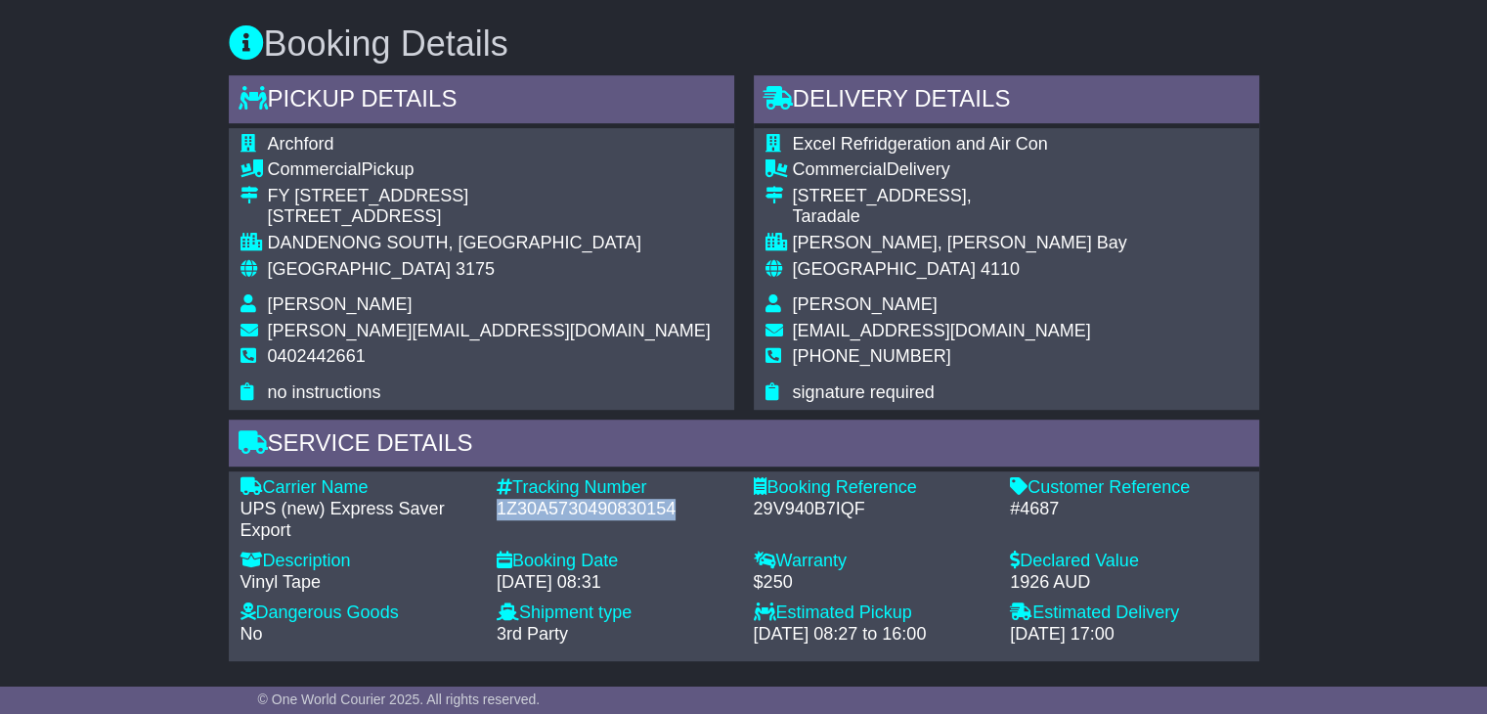
copy div "1Z30A5730490830154"
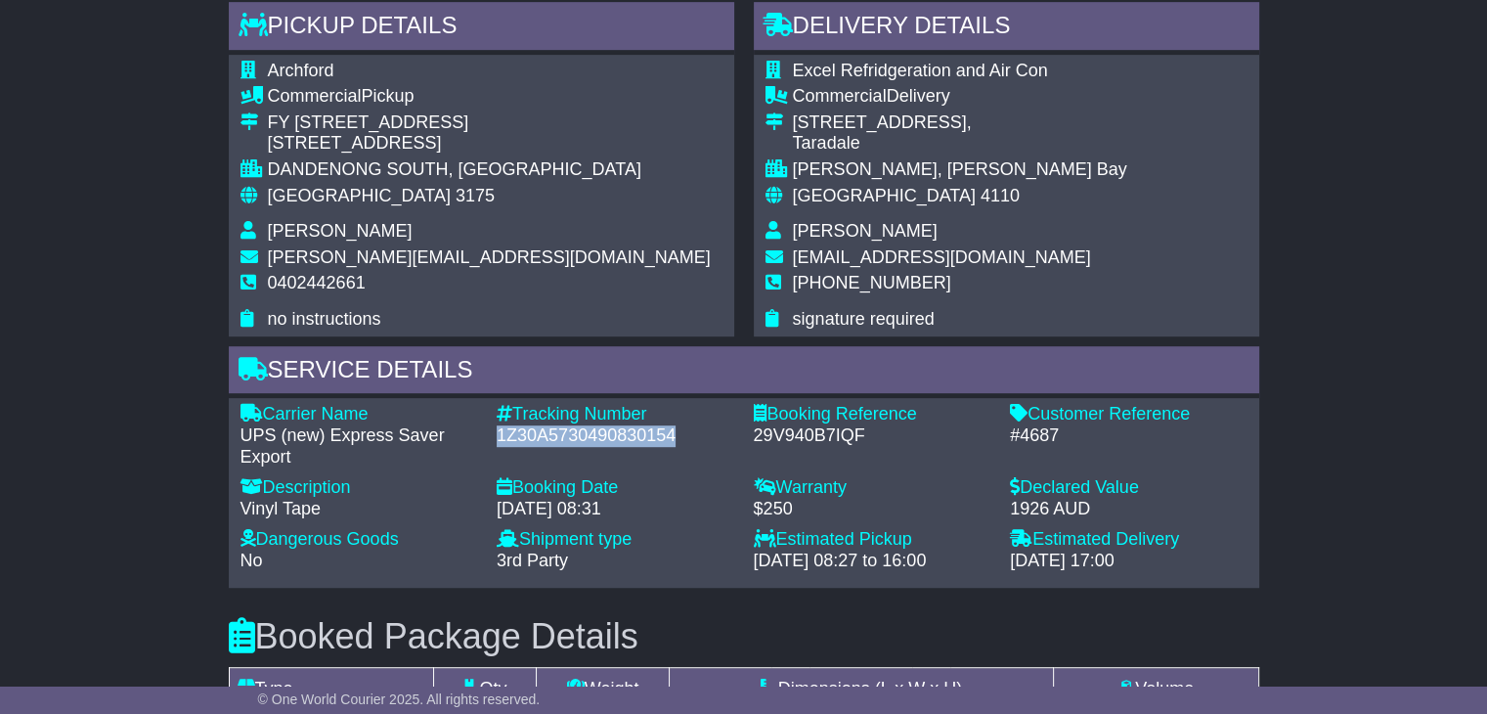
scroll to position [1271, 0]
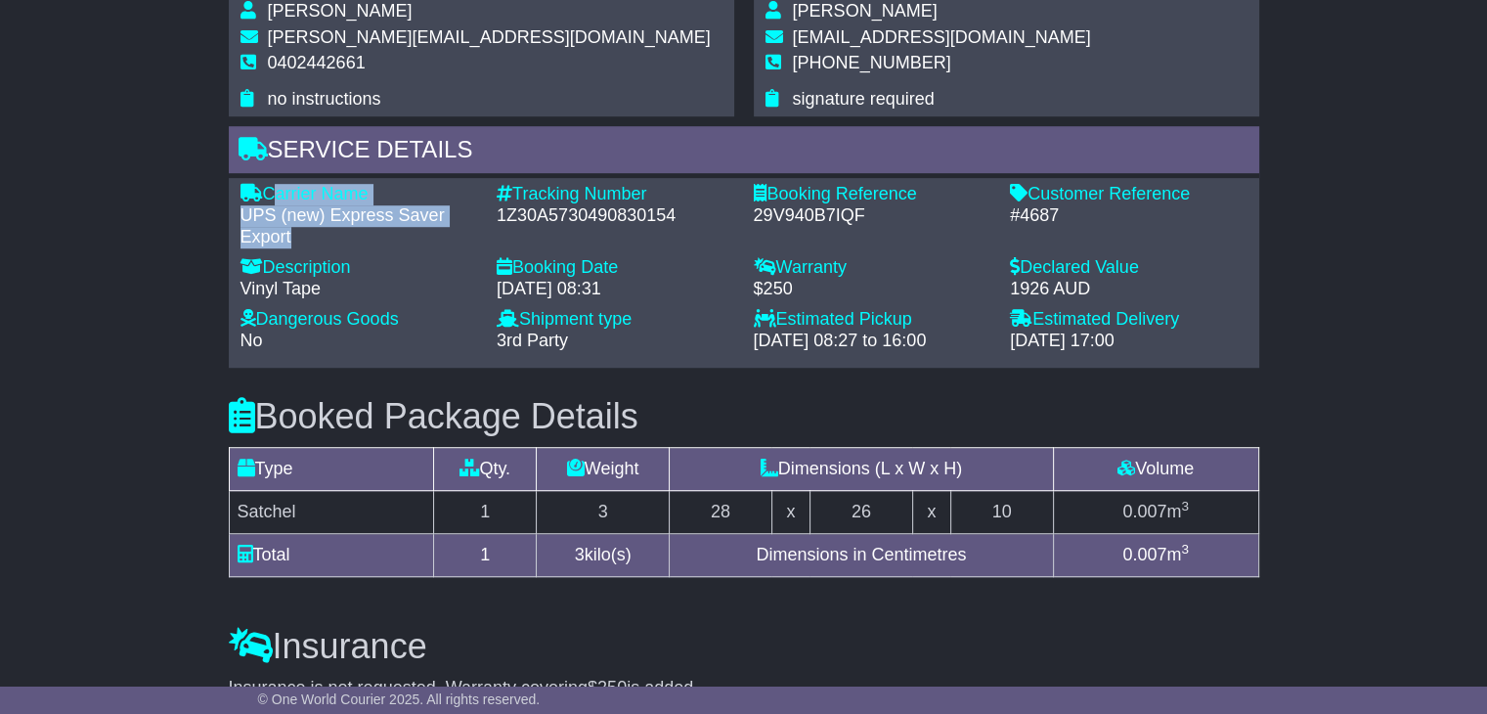
drag, startPoint x: 298, startPoint y: 237, endPoint x: 273, endPoint y: 188, distance: 55.1
click at [273, 188] on div "Carrier Name - UPS (new) Express Saver Export" at bounding box center [359, 216] width 257 height 64
copy div "Carrier Name - UPS (new) Express Saver Export"
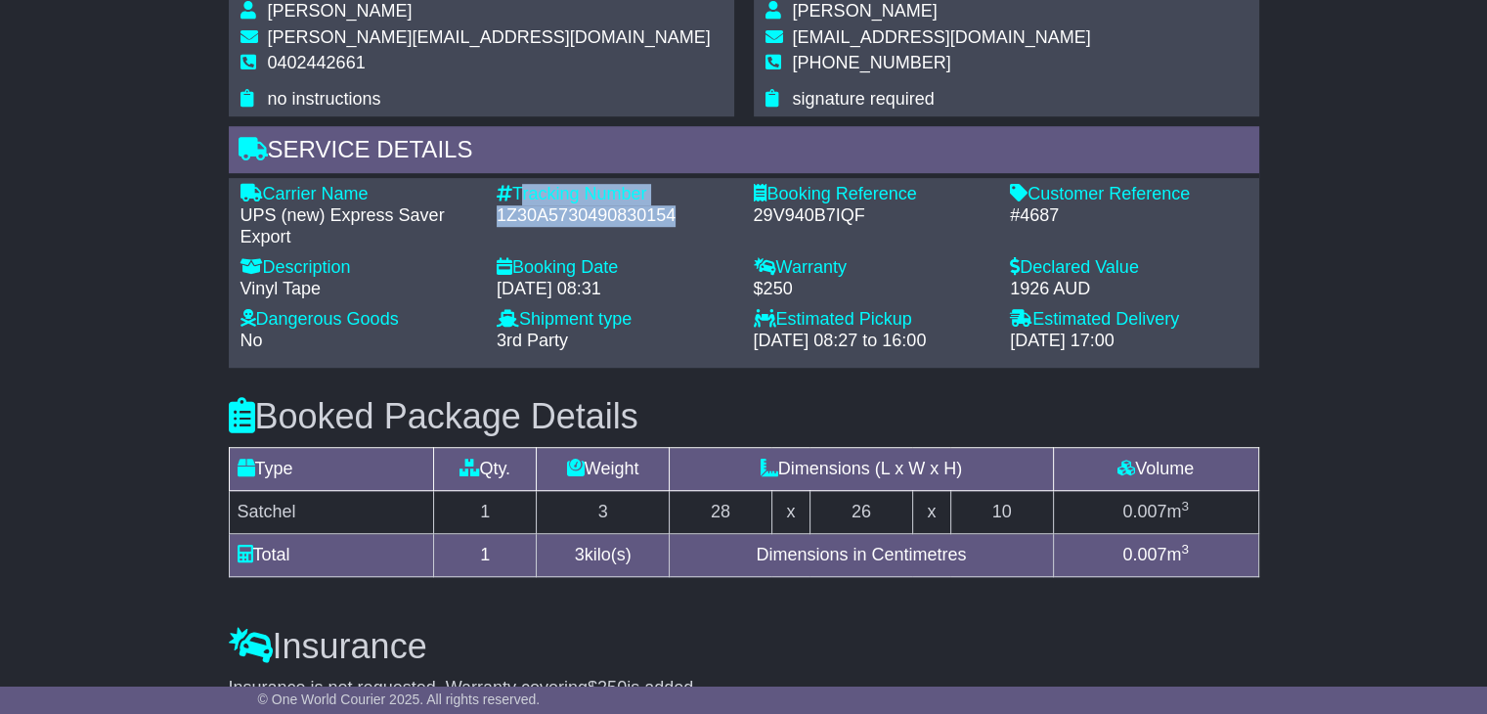
drag, startPoint x: 678, startPoint y: 212, endPoint x: 518, endPoint y: 185, distance: 162.6
click at [518, 185] on div "Tracking Number - 1Z30A5730490830154" at bounding box center [615, 216] width 257 height 64
copy div "Tracking Number - 1Z30A5730490830154"
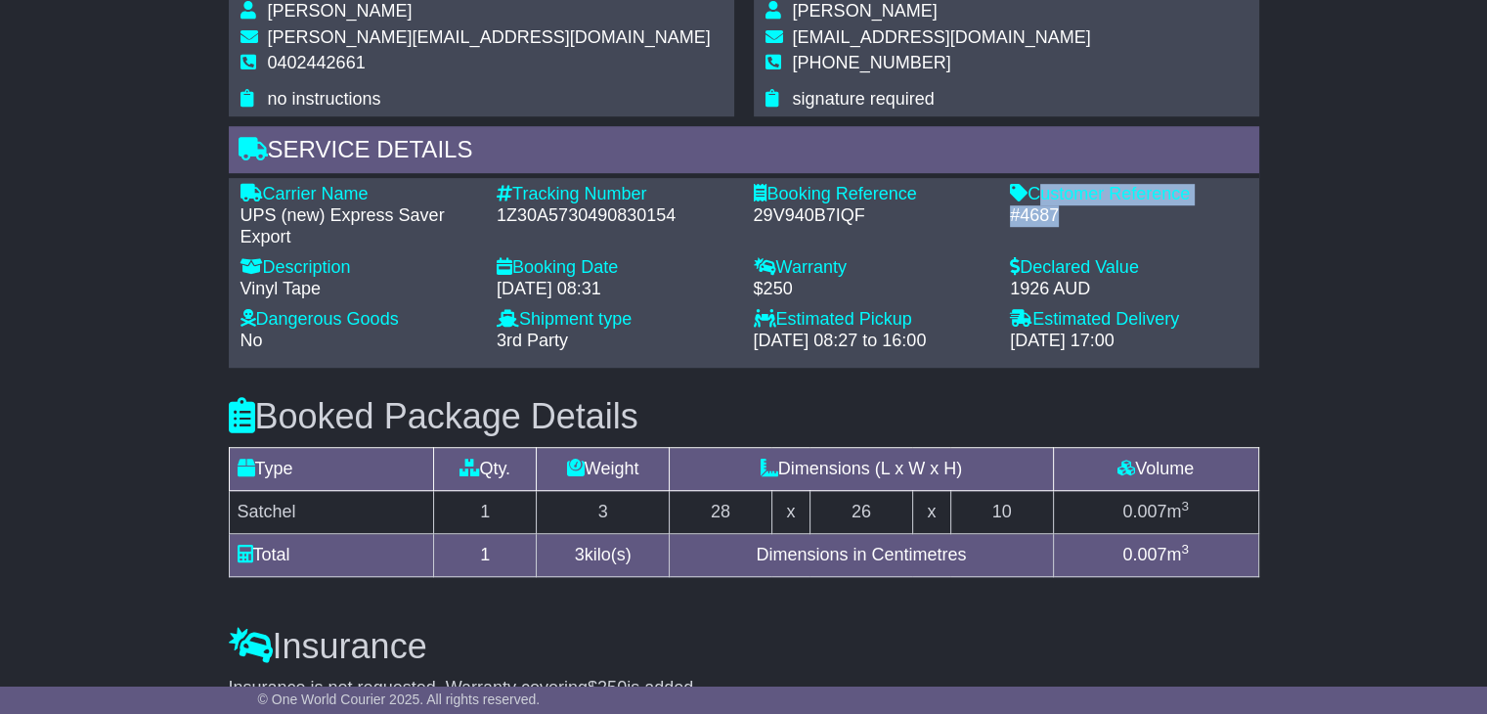
drag, startPoint x: 1068, startPoint y: 223, endPoint x: 1034, endPoint y: 186, distance: 49.8
click at [1034, 186] on div "Customer Reference - #4687" at bounding box center [1128, 216] width 257 height 64
copy div "Customer Reference - #4687"
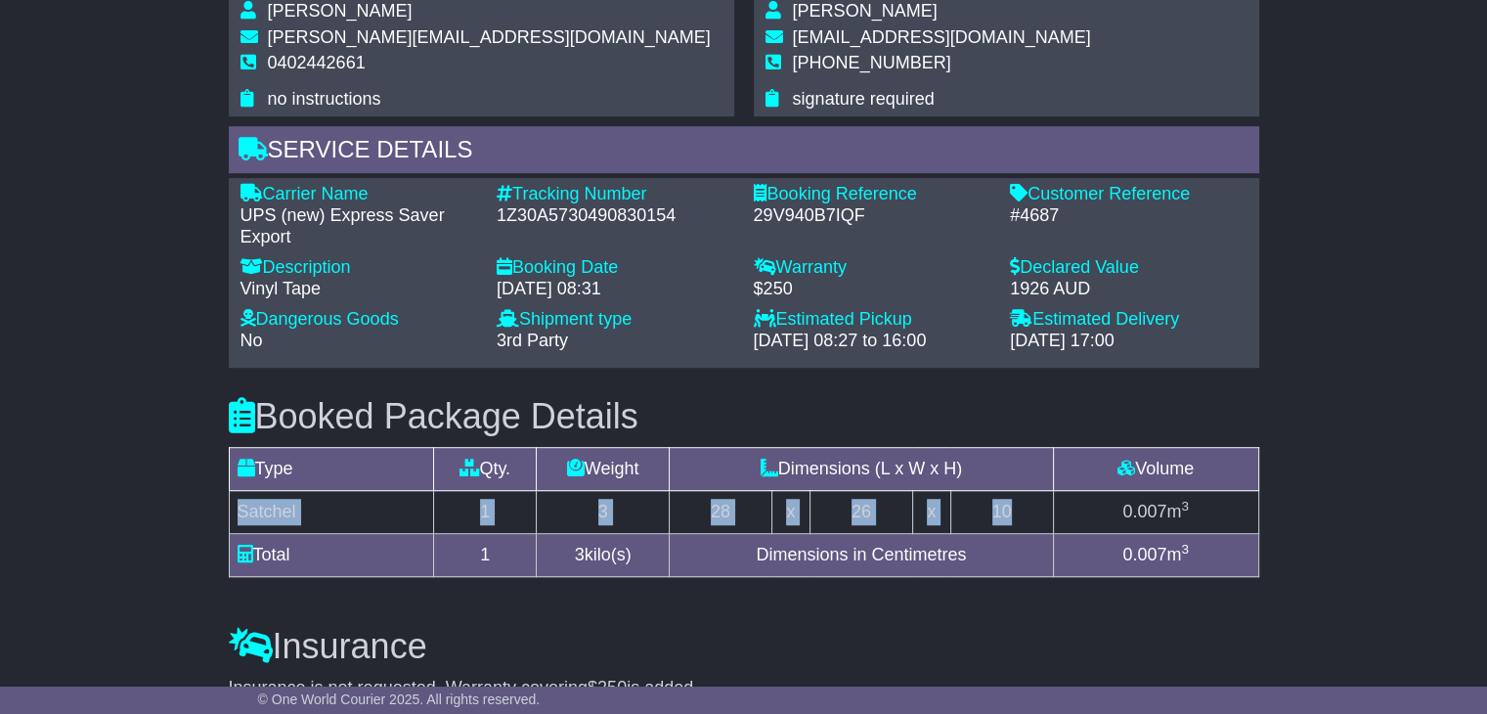
drag, startPoint x: 1047, startPoint y: 506, endPoint x: 231, endPoint y: 510, distance: 816.3
click at [231, 510] on tr "Satchel 1 3 28 x 26 x 10 0.007 m 3" at bounding box center [743, 512] width 1029 height 43
copy tr "Satchel 1 3 28 x 26 x 10"
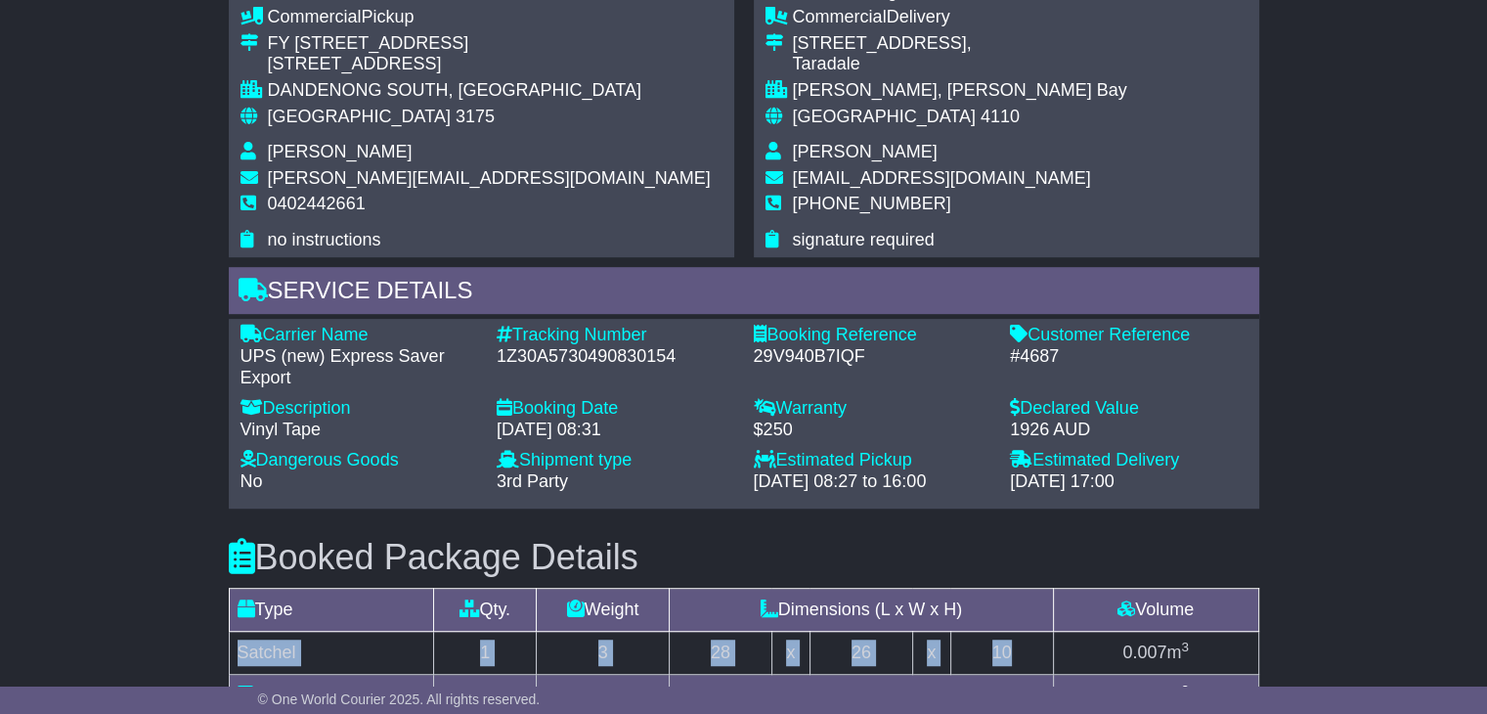
scroll to position [978, 0]
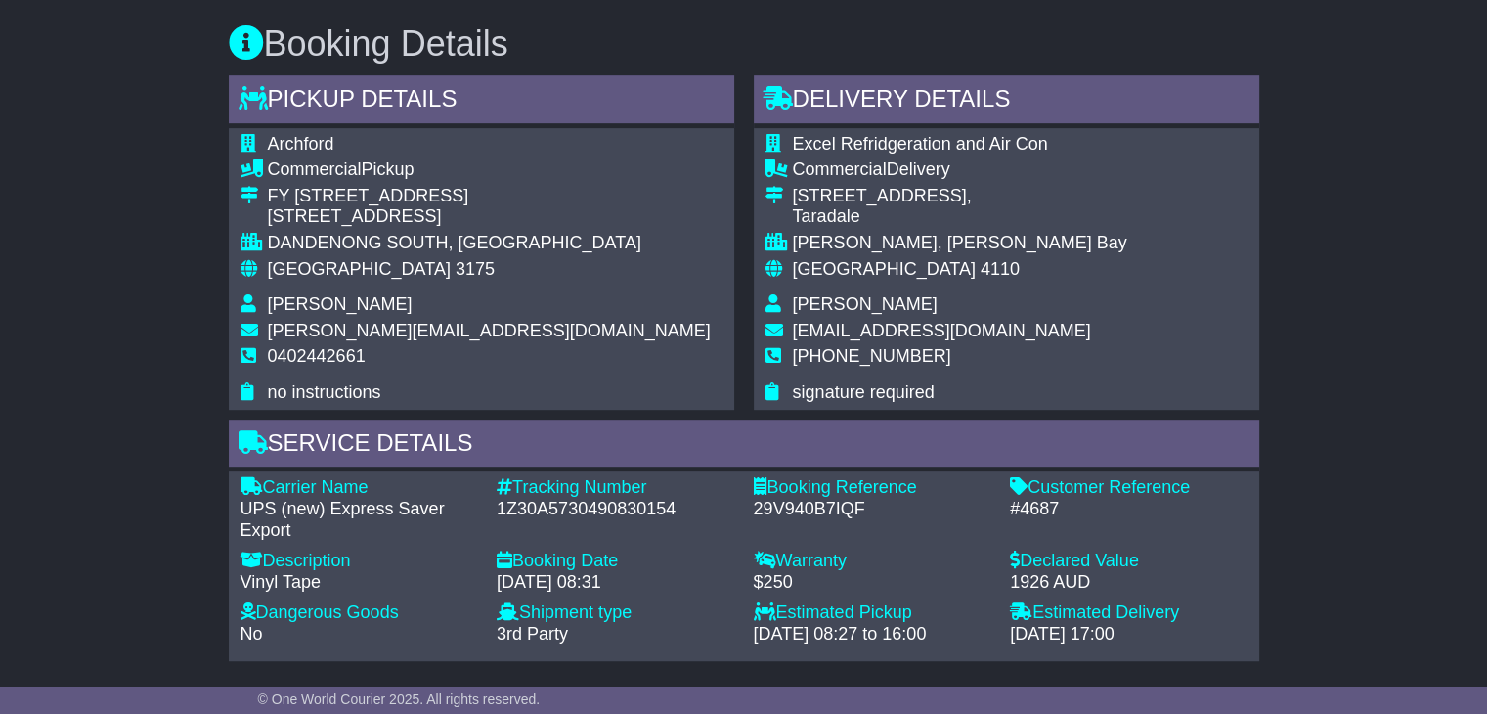
click at [833, 305] on span "Kurt Rewitzky" at bounding box center [865, 304] width 145 height 20
copy tbody "Kurt Rewitzky"
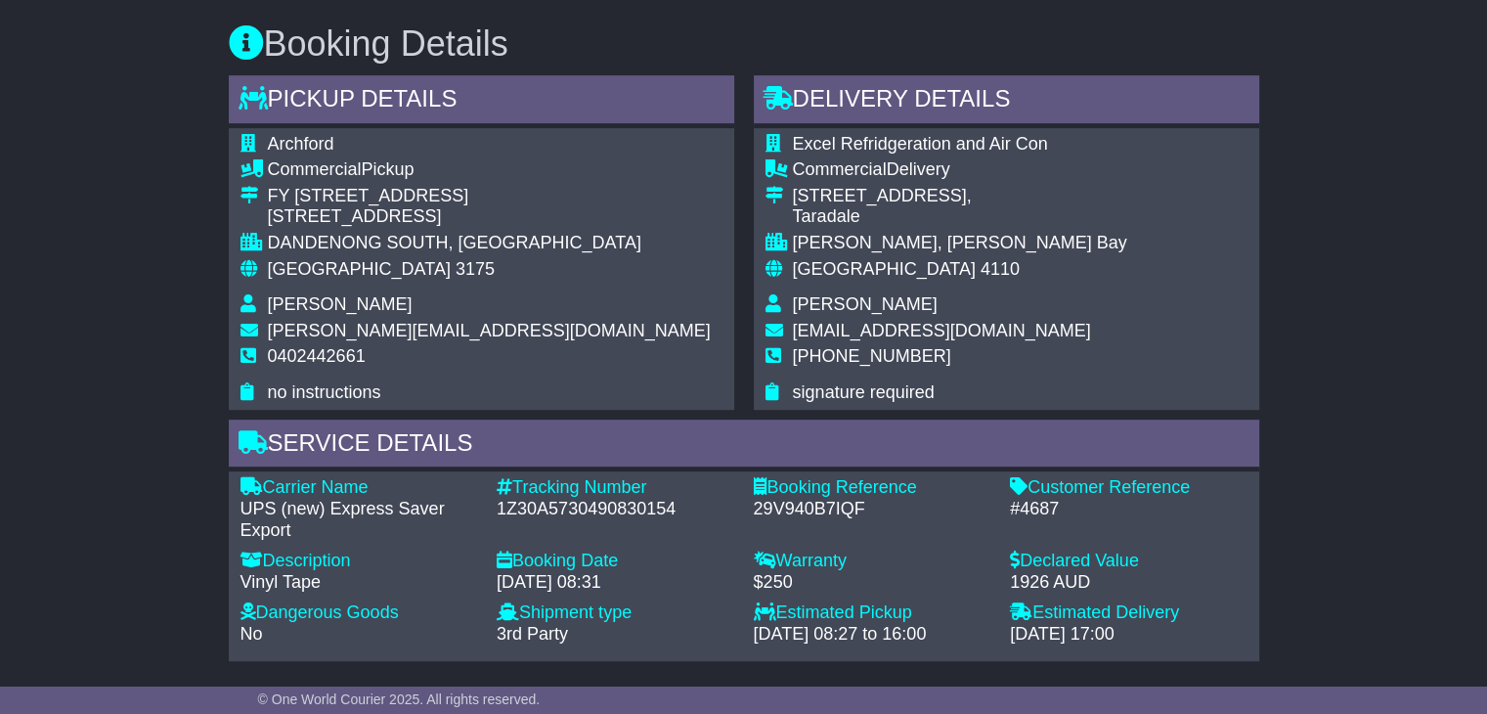
click at [856, 357] on span "+6427459658" at bounding box center [872, 356] width 158 height 20
copy span "6427459658"
click at [856, 357] on span "+6427459658" at bounding box center [872, 356] width 158 height 20
copy tbody "+6427459658"
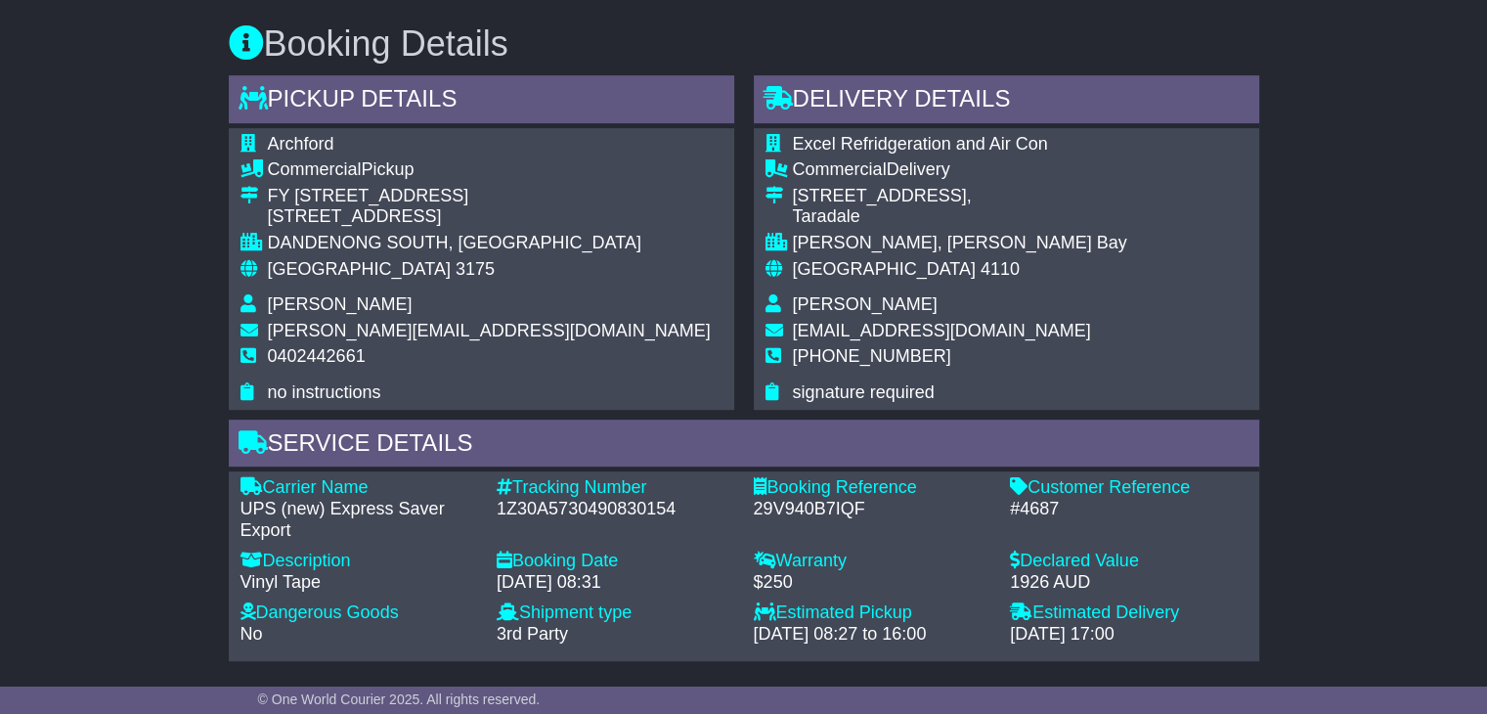
click at [320, 259] on span "[GEOGRAPHIC_DATA]" at bounding box center [359, 269] width 183 height 20
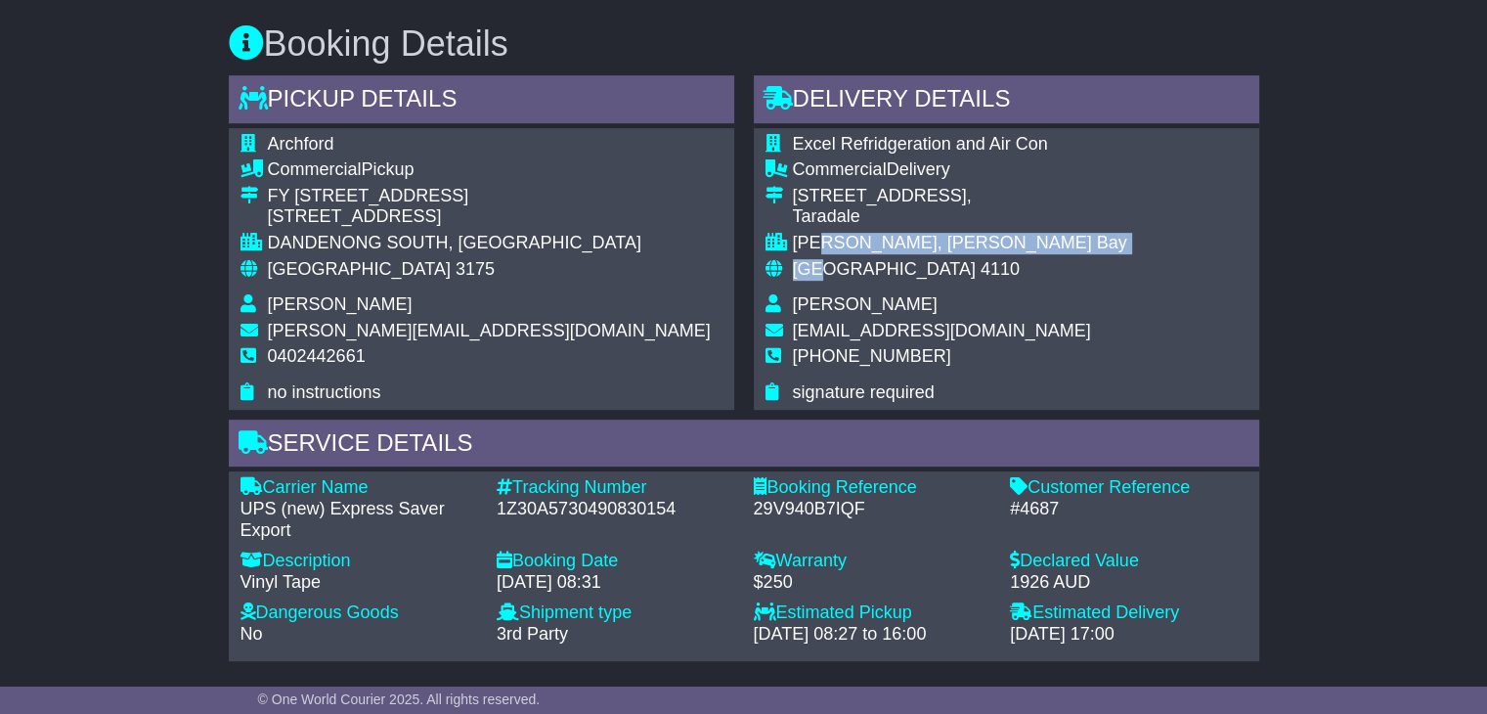
click at [825, 258] on tbody "Excel Refridgeration and Air Con Commercial Delivery 2 Ford Road, Taradale ONEK…" at bounding box center [946, 269] width 362 height 270
click at [825, 259] on span "New Zealand" at bounding box center [884, 269] width 183 height 20
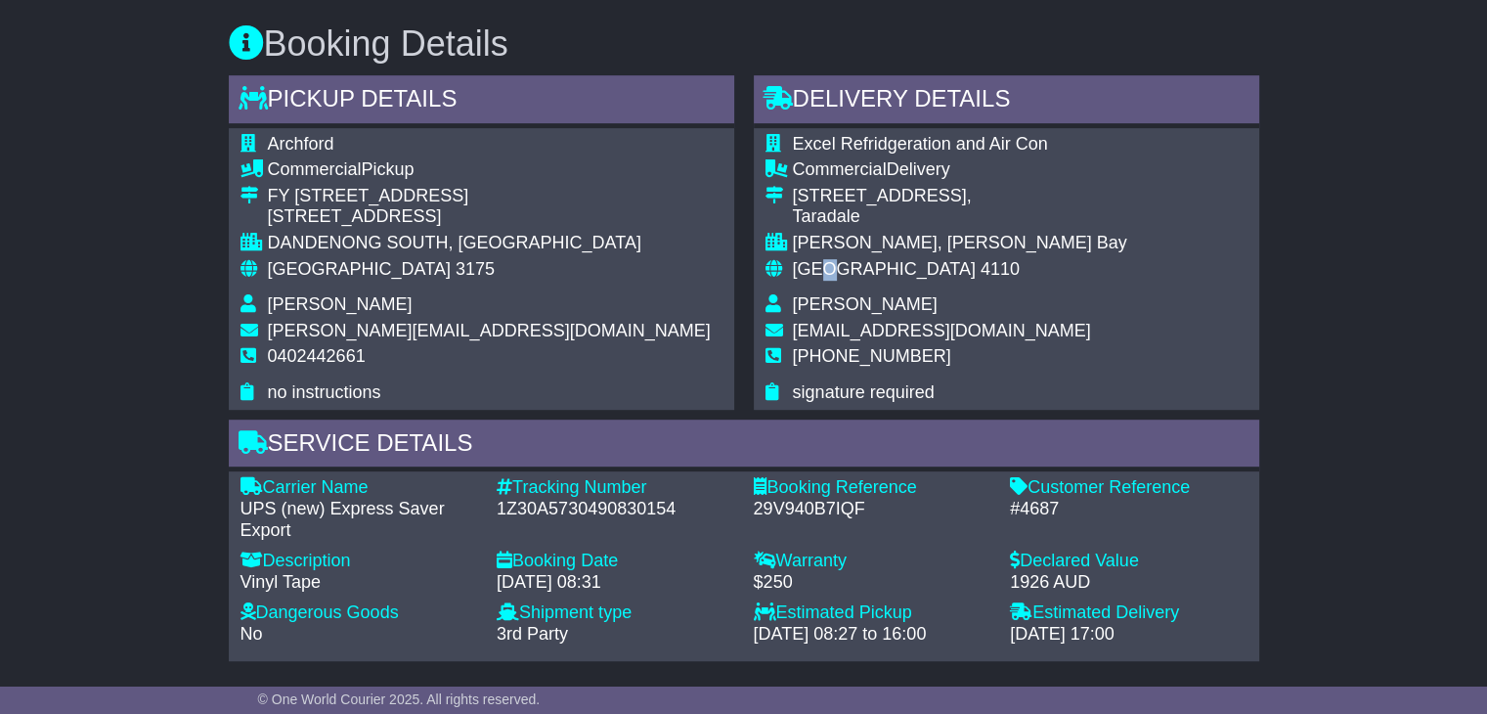
click at [825, 259] on span "New Zealand" at bounding box center [884, 269] width 183 height 20
click at [827, 260] on span "New Zealand" at bounding box center [884, 269] width 183 height 20
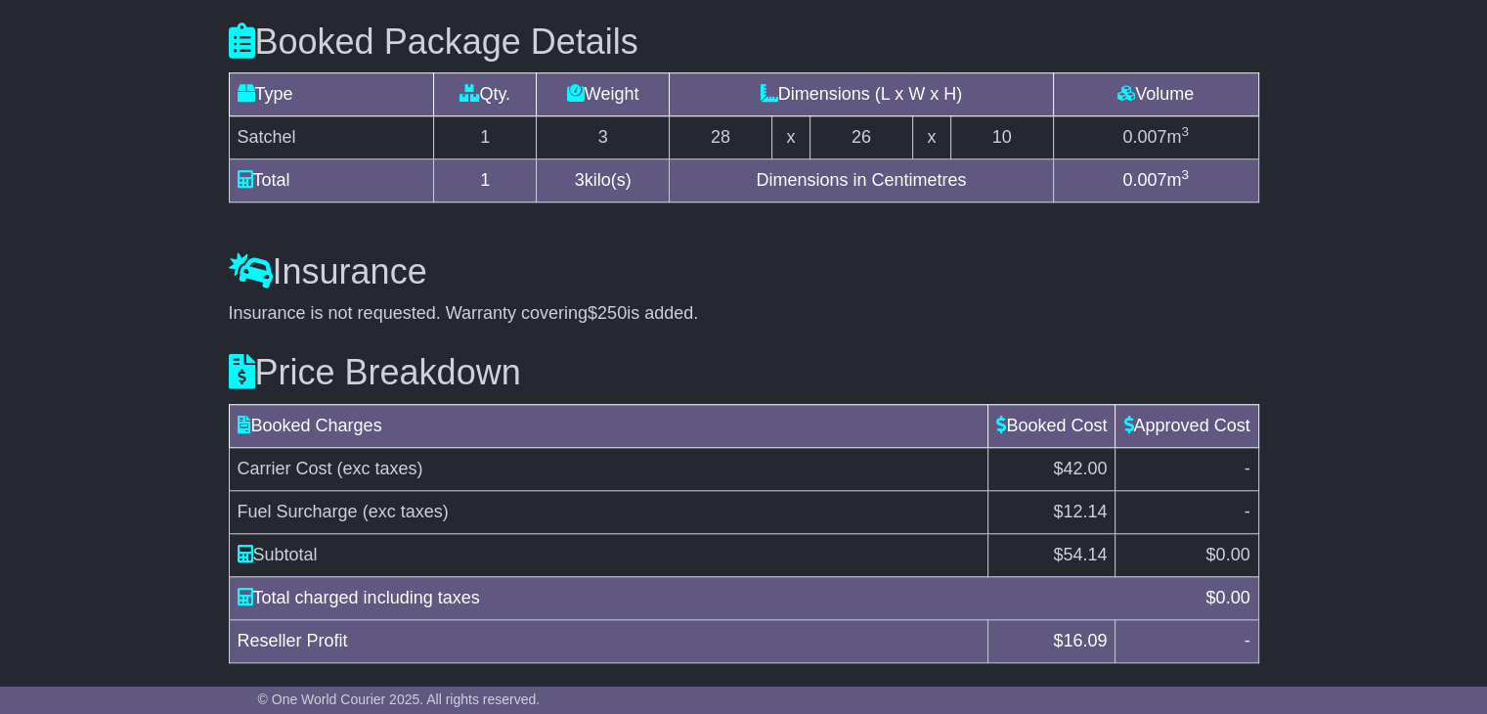
scroll to position [1703, 0]
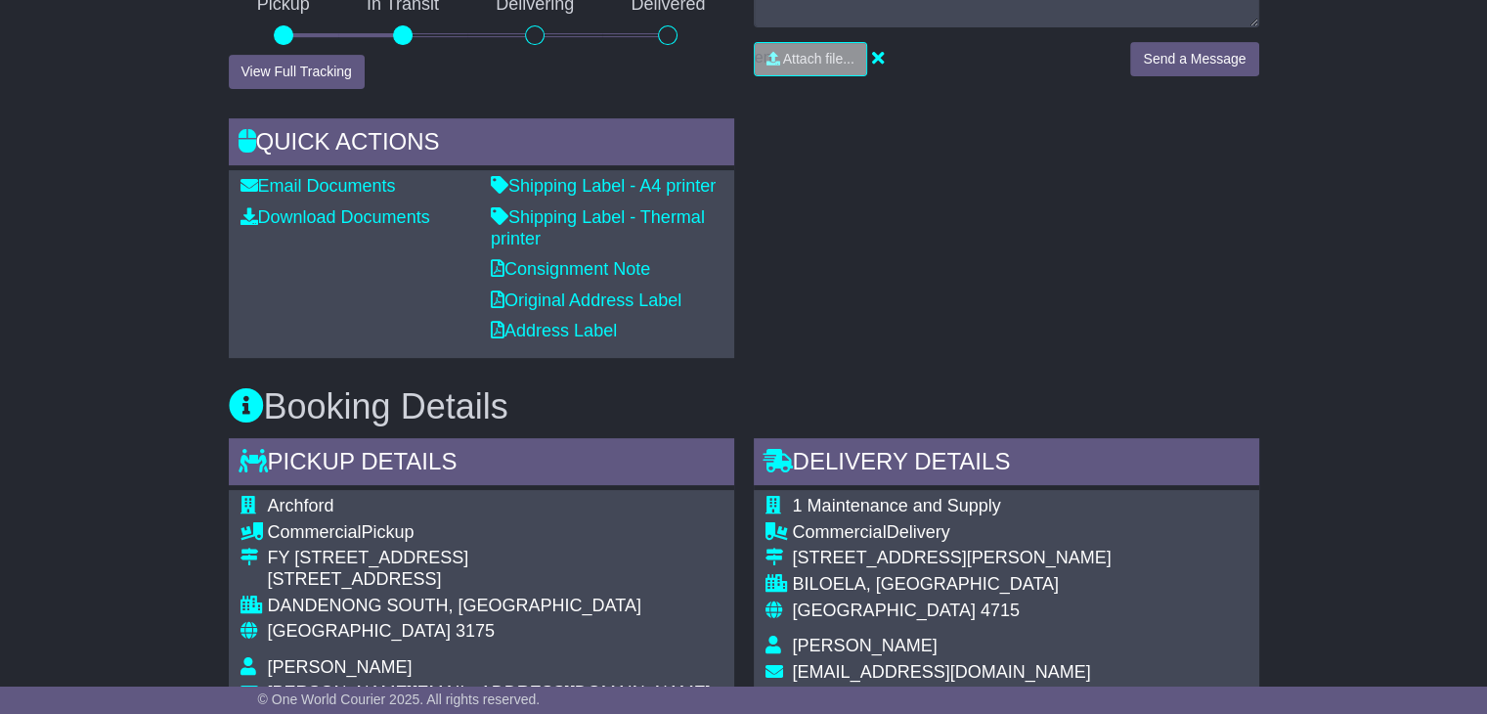
scroll to position [880, 0]
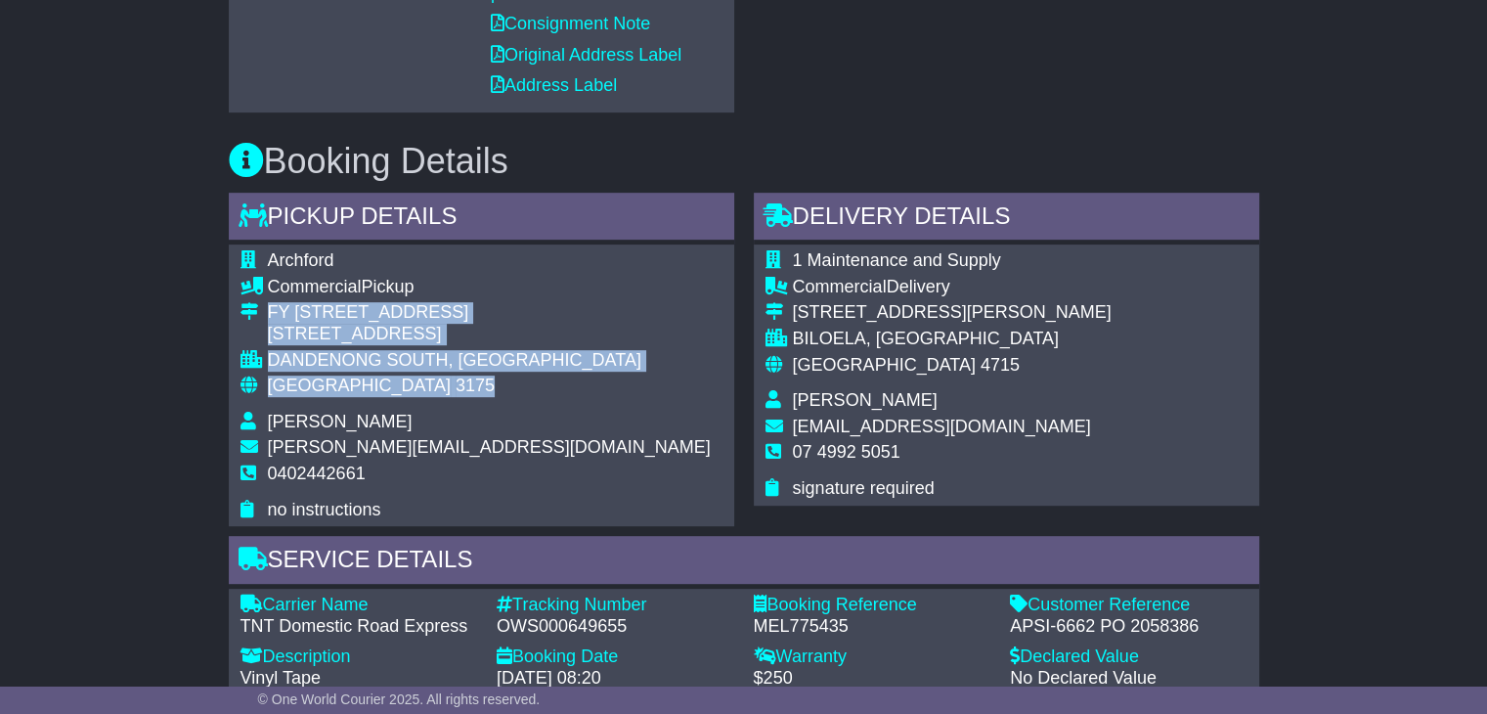
drag, startPoint x: 387, startPoint y: 374, endPoint x: 252, endPoint y: 299, distance: 154.5
click at [252, 299] on tbody "Archford Commercial Pickup FY 30/73 Assembly Drive 30/[STREET_ADDRESS] [GEOGRAP…" at bounding box center [475, 385] width 470 height 270
copy tbody "FY [STREET_ADDRESS]"
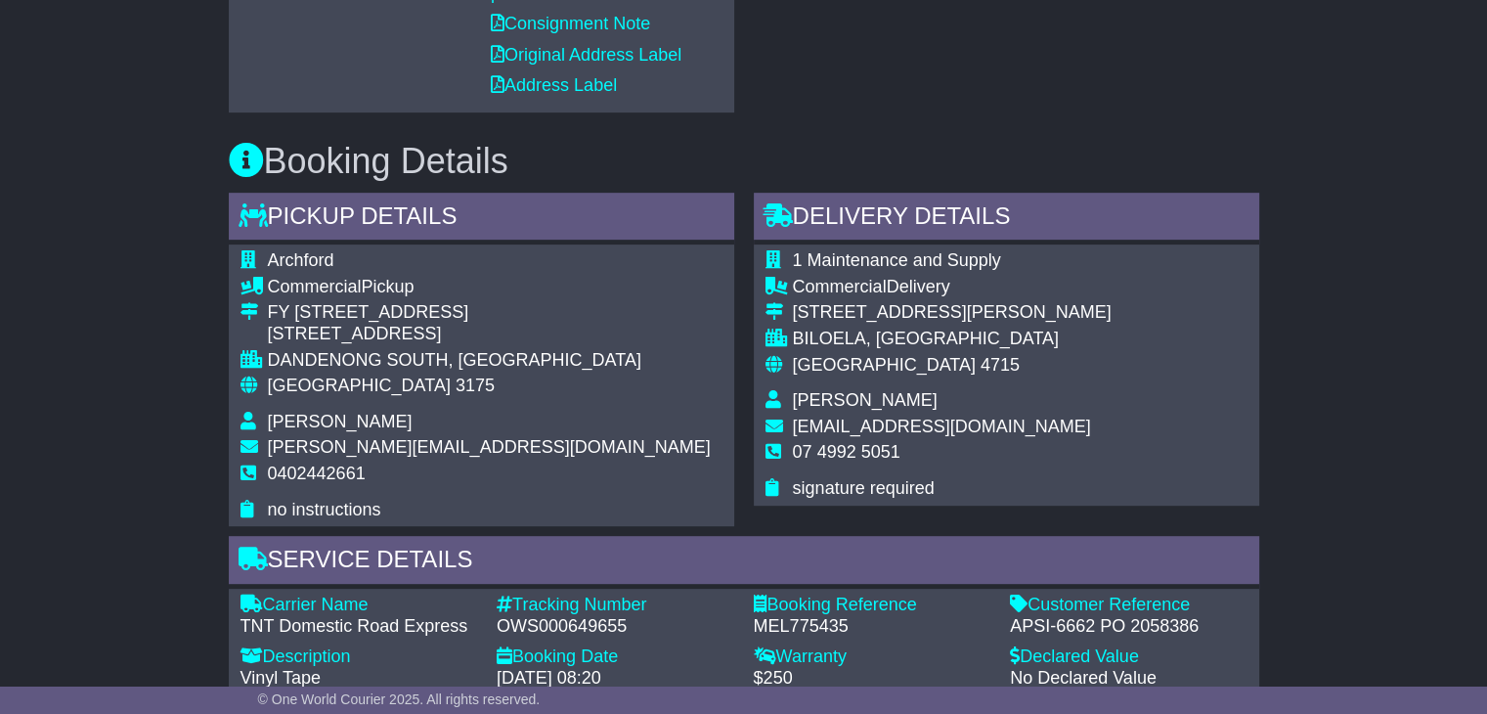
click at [313, 463] on span "0402442661" at bounding box center [317, 473] width 98 height 20
copy tbody "0402442661"
click at [550, 616] on div "OWS000649655" at bounding box center [616, 627] width 238 height 22
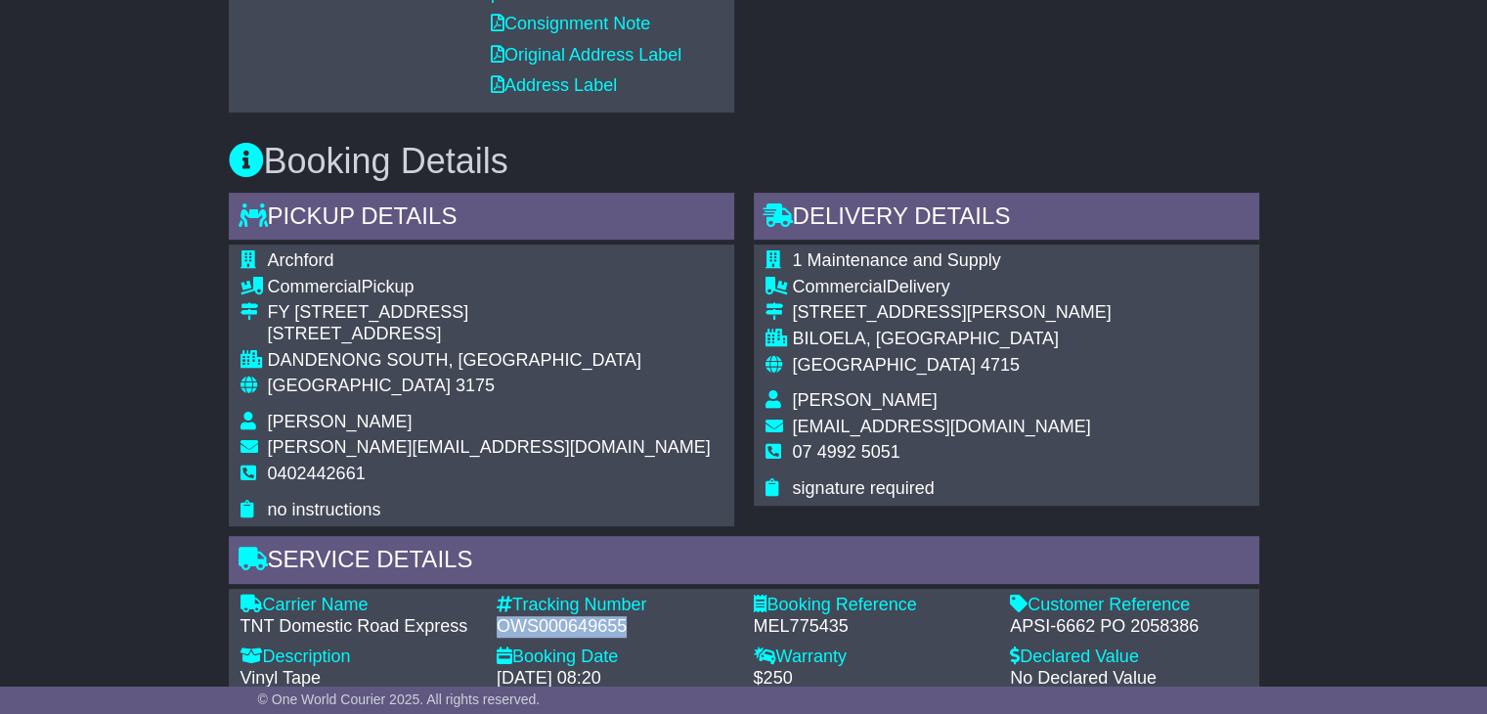
click at [550, 616] on div "OWS000649655" at bounding box center [616, 627] width 238 height 22
copy div "OWS000649655"
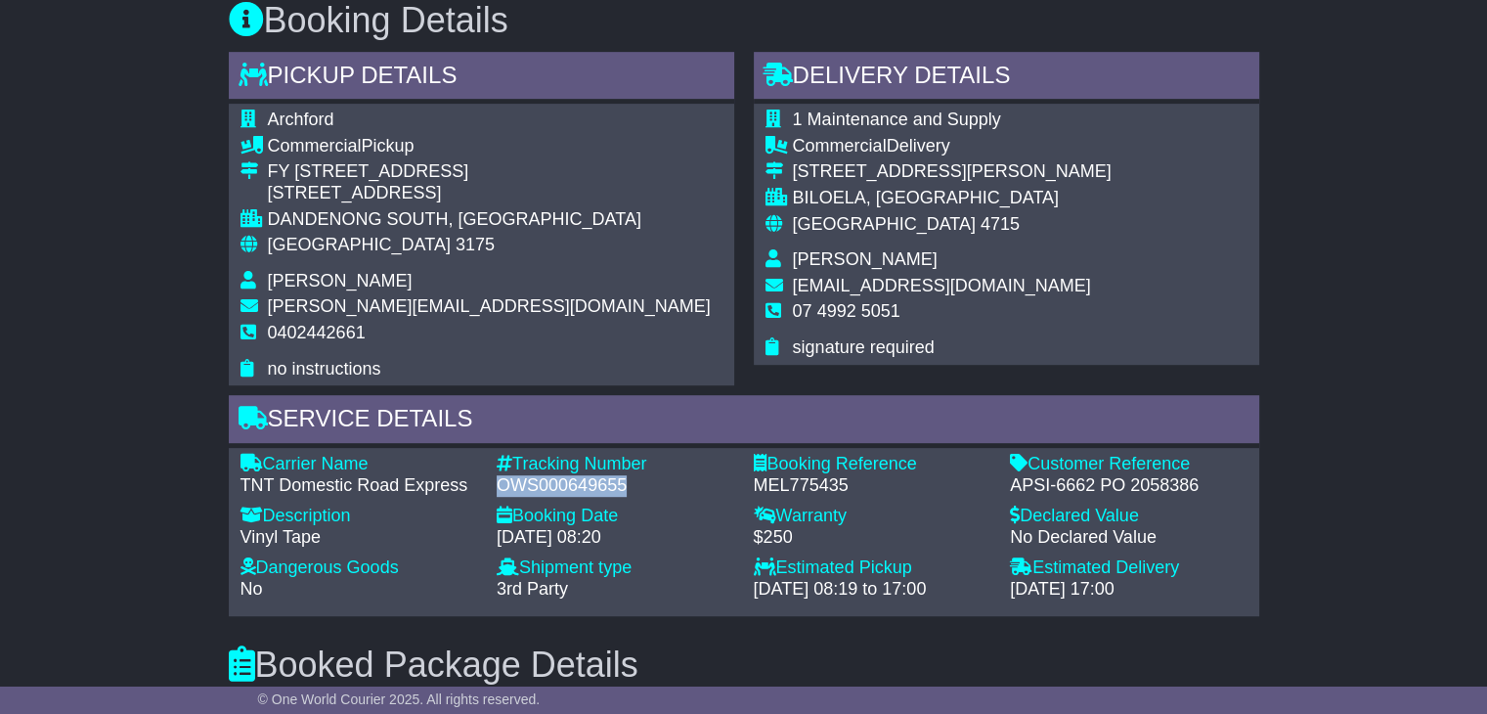
scroll to position [1173, 0]
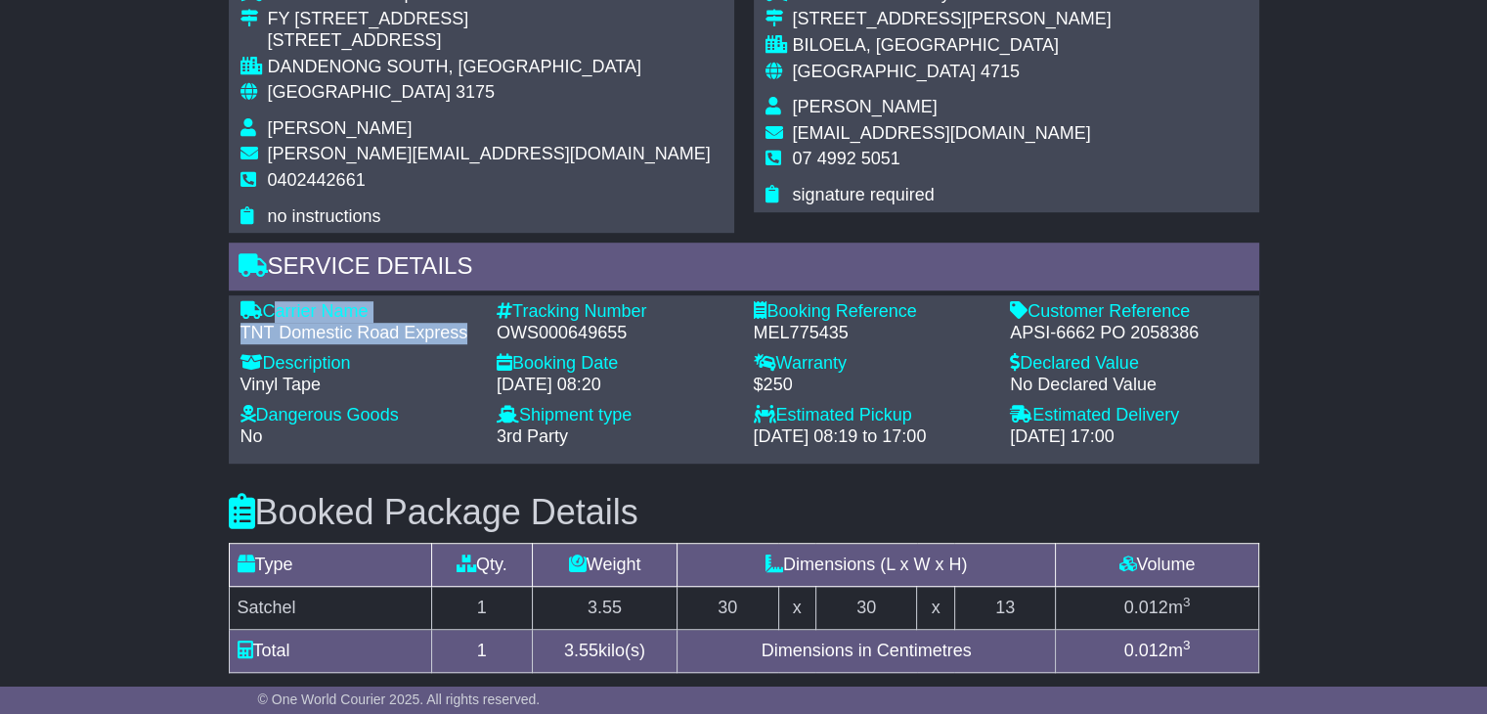
drag, startPoint x: 454, startPoint y: 321, endPoint x: 267, endPoint y: 286, distance: 189.8
click at [267, 301] on div "Carrier Name - TNT Domestic Road Express" at bounding box center [359, 322] width 257 height 42
copy div "Carrier Name - TNT Domestic Road Express"
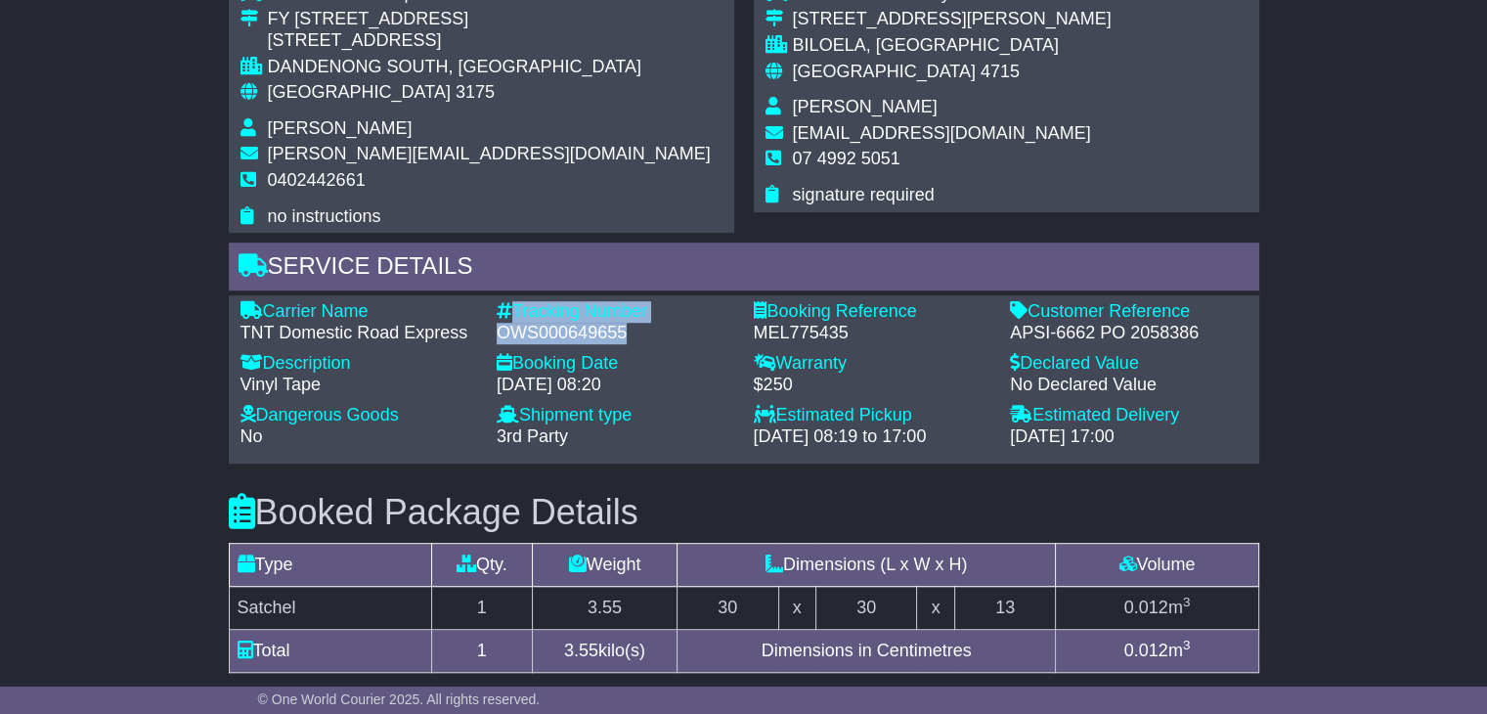
drag, startPoint x: 632, startPoint y: 314, endPoint x: 512, endPoint y: 297, distance: 121.4
click at [512, 301] on div "Tracking Number - OWS000649655" at bounding box center [615, 322] width 257 height 42
click at [610, 323] on div "OWS000649655" at bounding box center [616, 334] width 238 height 22
click at [625, 323] on div "OWS000649655" at bounding box center [616, 334] width 238 height 22
drag, startPoint x: 627, startPoint y: 315, endPoint x: 518, endPoint y: 296, distance: 110.1
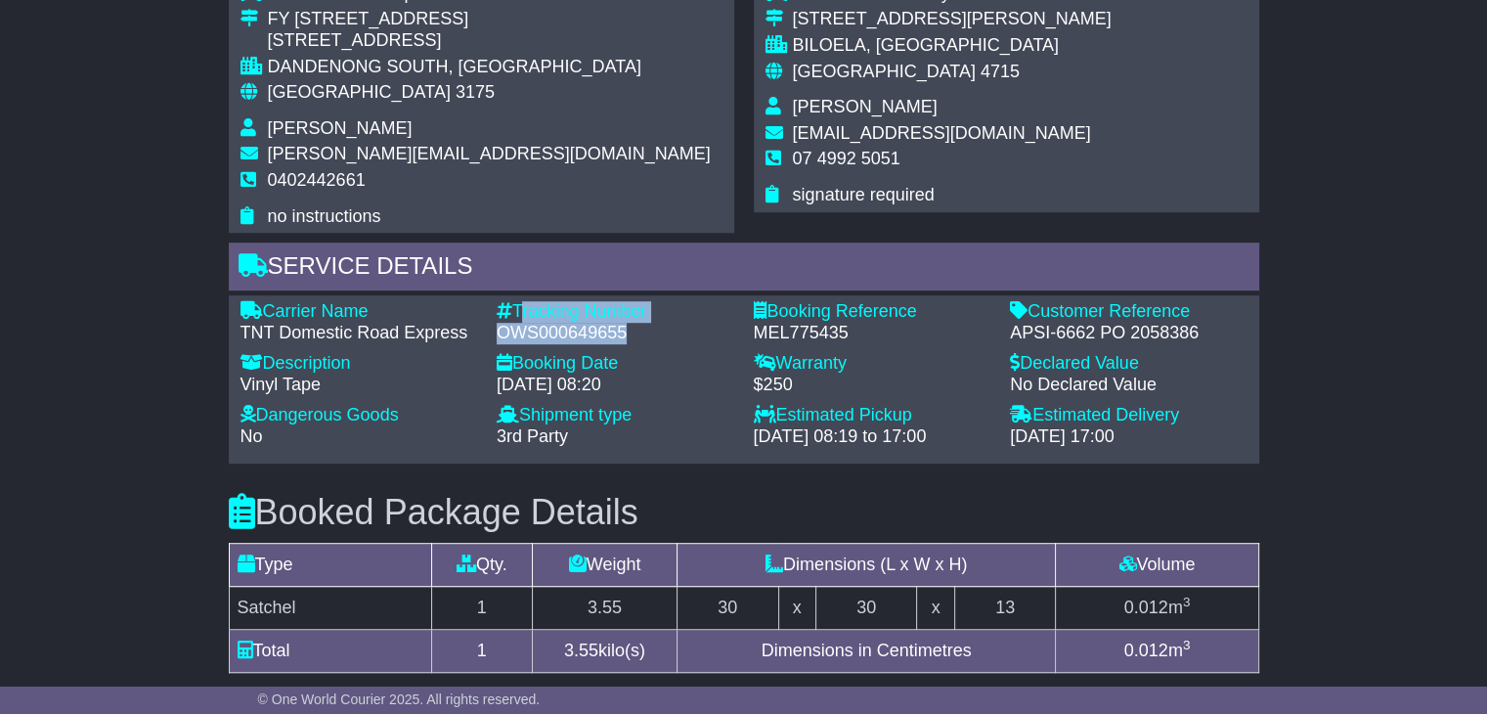
click at [518, 301] on div "Tracking Number - OWS000649655" at bounding box center [615, 322] width 257 height 42
copy div "Tracking Number - OWS000649655"
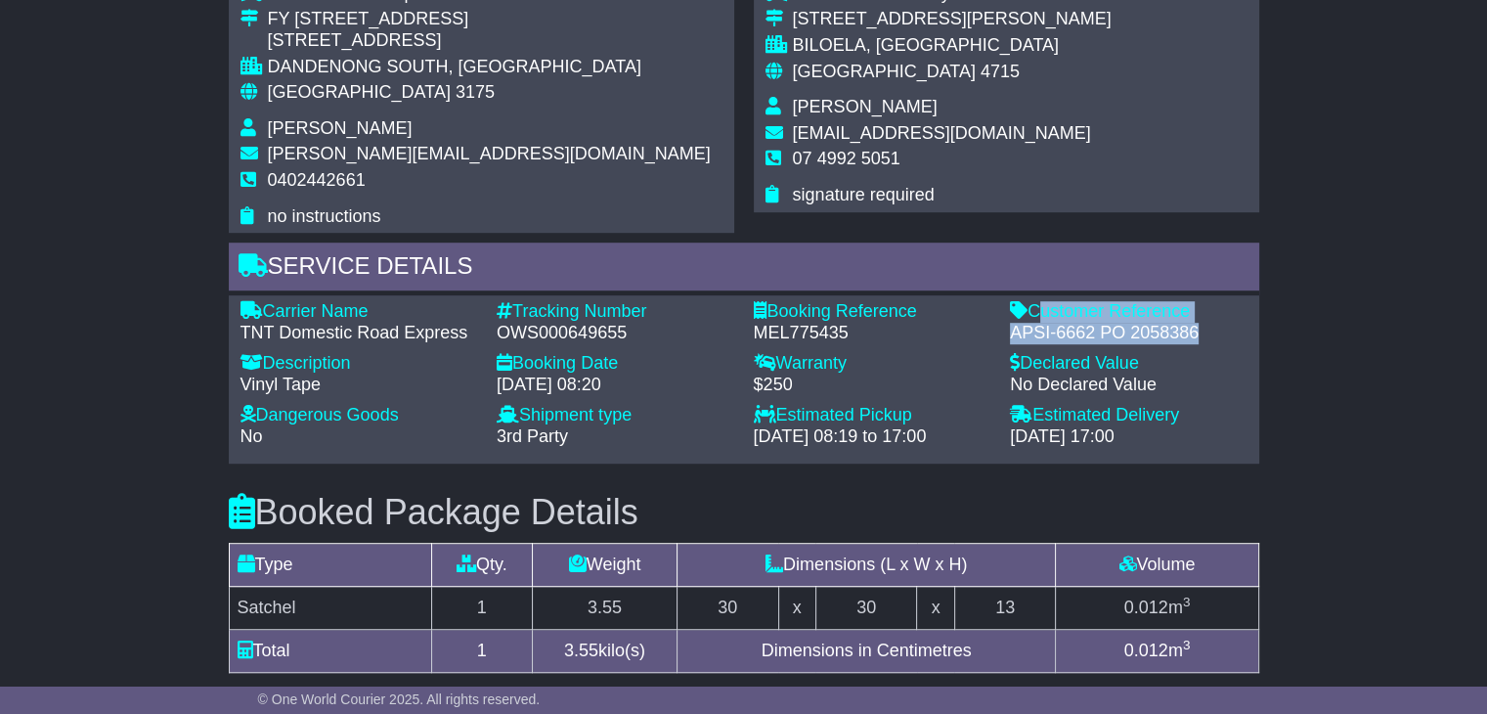
drag, startPoint x: 1207, startPoint y: 315, endPoint x: 1037, endPoint y: 298, distance: 170.9
click at [1037, 301] on div "Customer Reference - APSI-6662 PO 2058386" at bounding box center [1128, 322] width 257 height 42
copy div "Customer Reference - APSI-6662 PO 2058386"
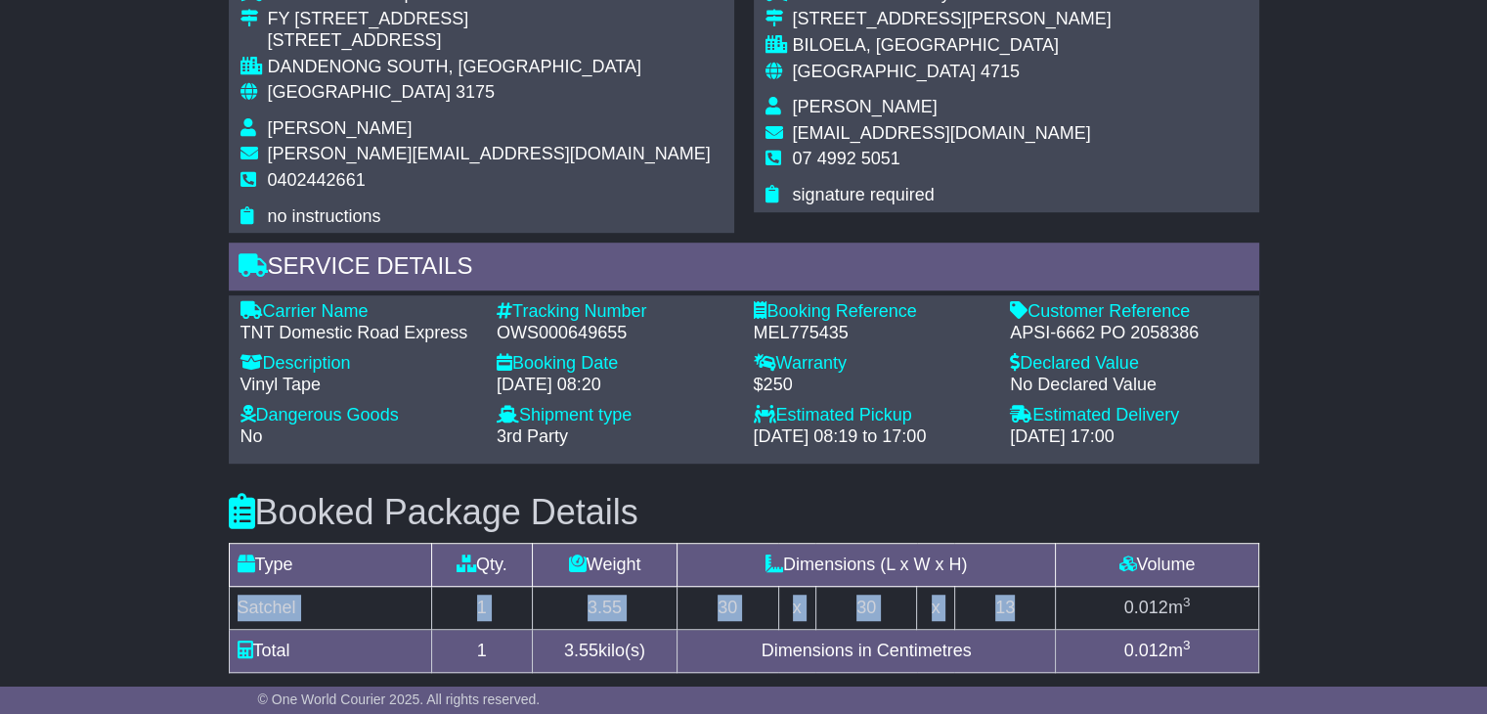
drag, startPoint x: 1024, startPoint y: 583, endPoint x: 233, endPoint y: 572, distance: 790.9
click at [233, 587] on tr "Satchel 1 3.55 30 x 30 x 13 0.012 m 3" at bounding box center [743, 608] width 1029 height 43
copy tr "Satchel 1 3.55 30 x 30 x 13"
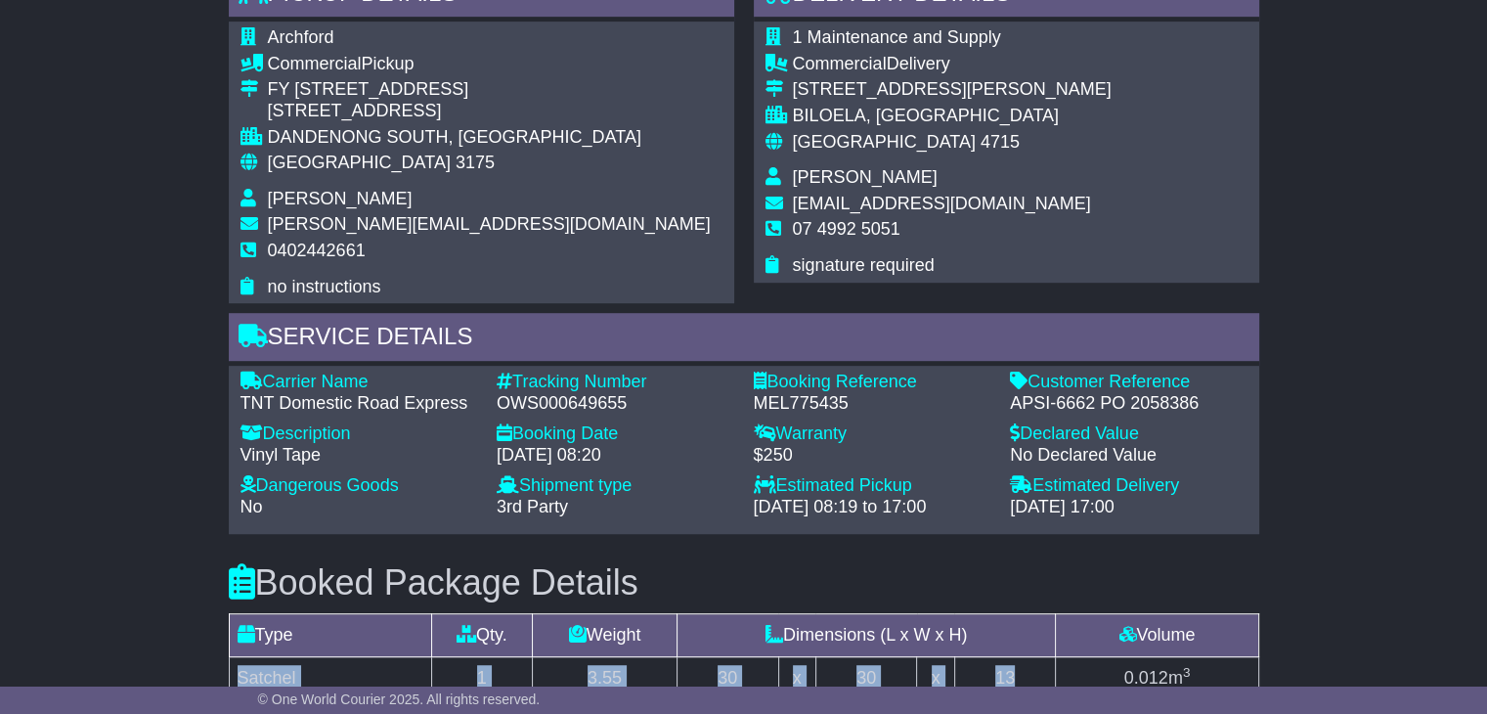
scroll to position [978, 0]
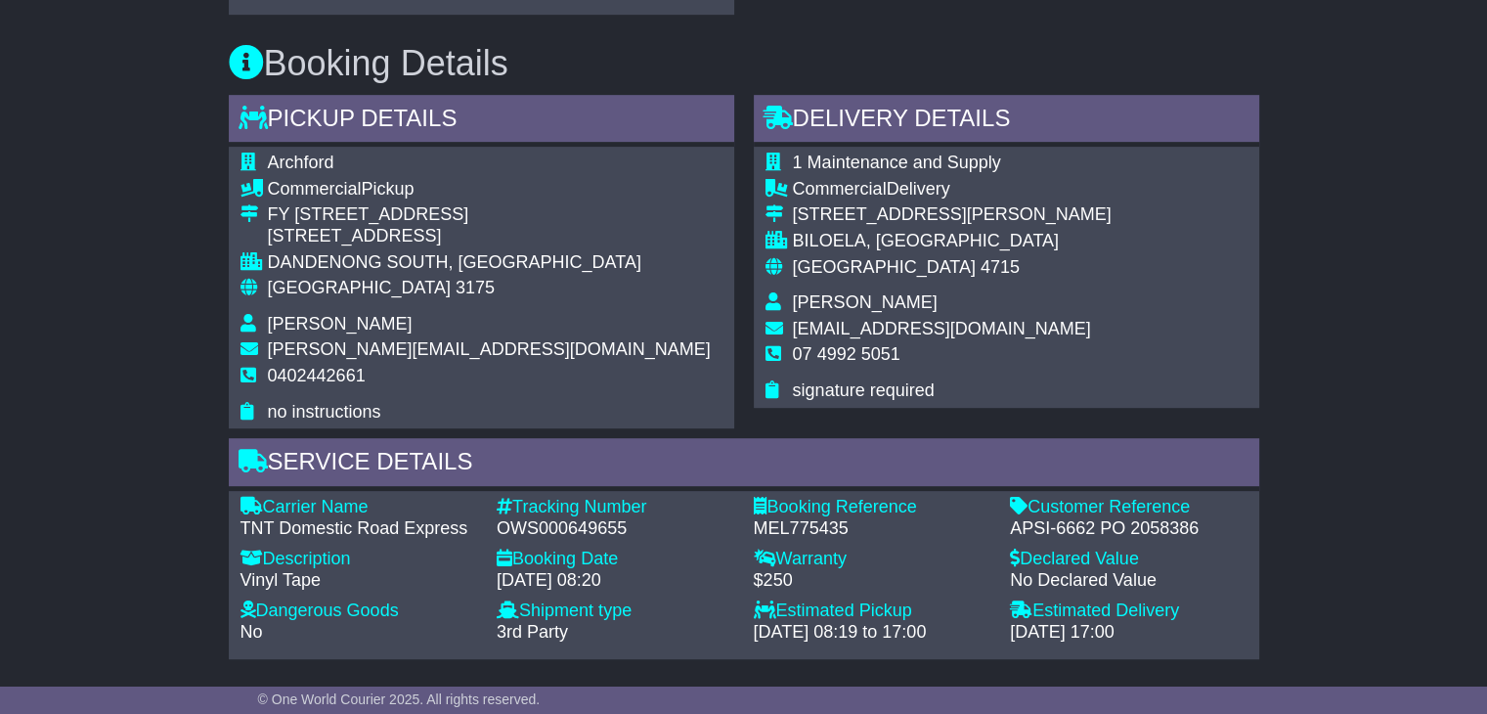
click at [818, 292] on span "[PERSON_NAME]" at bounding box center [865, 302] width 145 height 20
copy tbody "[PERSON_NAME]"
click at [845, 345] on span "07 4992 5051" at bounding box center [847, 354] width 108 height 20
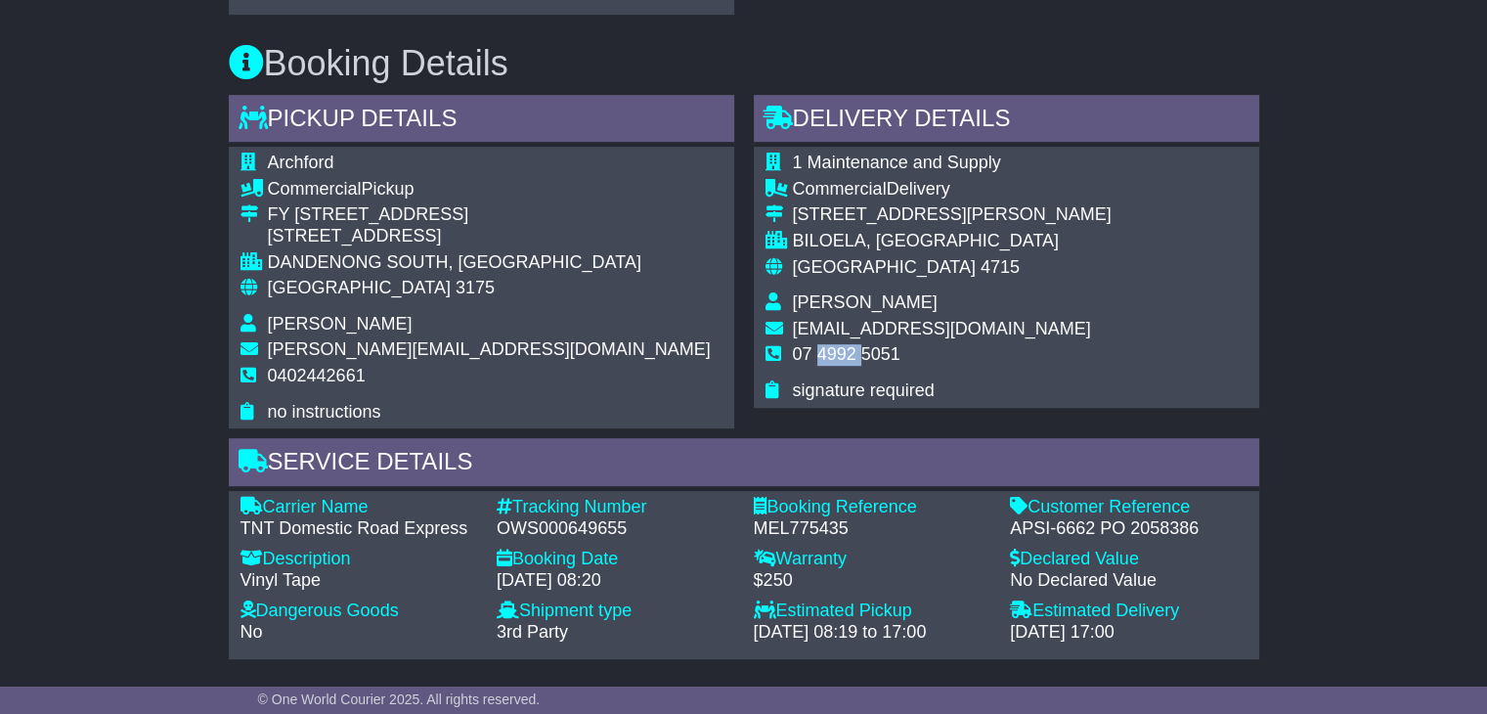
click at [845, 345] on span "07 4992 5051" at bounding box center [847, 354] width 108 height 20
copy tbody "07 4992 5051"
click at [329, 278] on span "[GEOGRAPHIC_DATA]" at bounding box center [359, 288] width 183 height 20
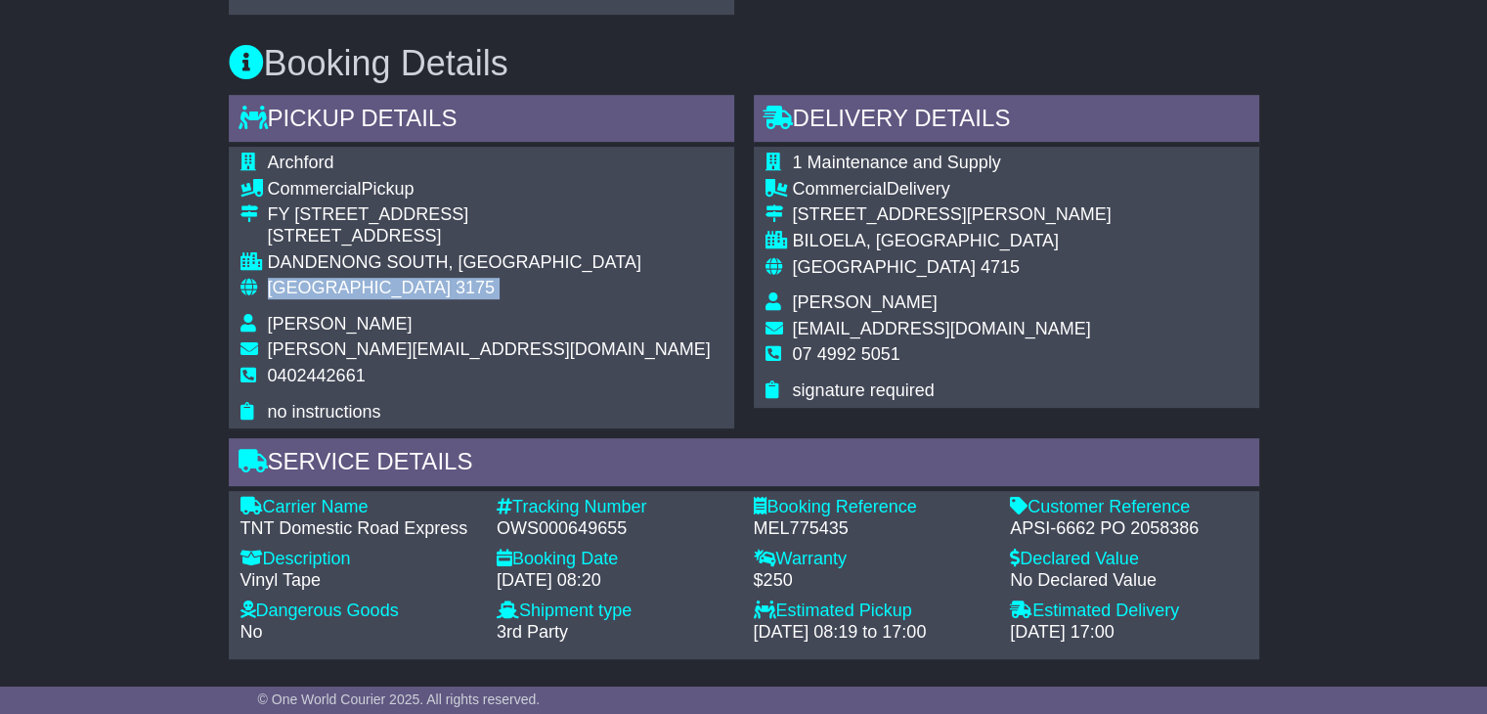
click at [329, 278] on span "[GEOGRAPHIC_DATA]" at bounding box center [359, 288] width 183 height 20
copy tbody "Australia 3175"
click at [829, 257] on span "[GEOGRAPHIC_DATA]" at bounding box center [884, 267] width 183 height 20
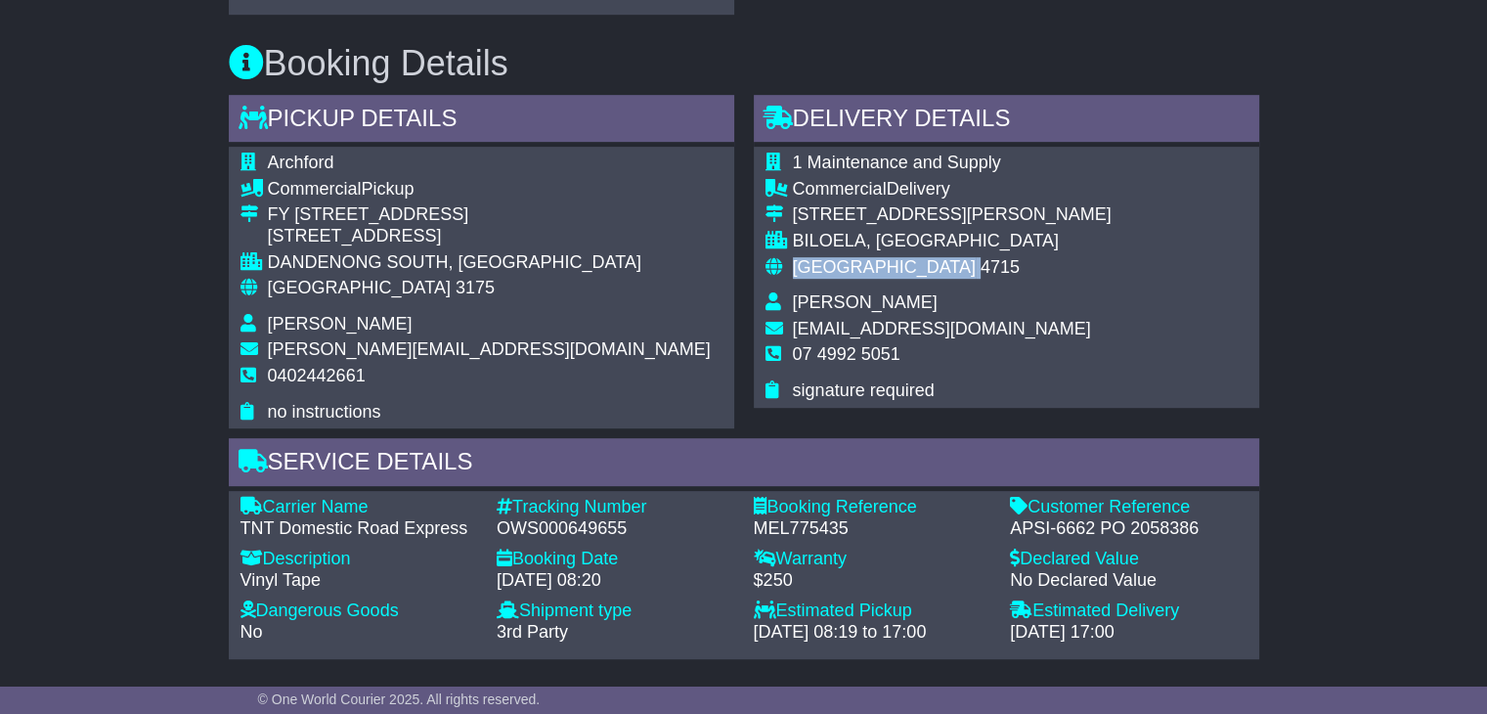
click at [829, 257] on span "[GEOGRAPHIC_DATA]" at bounding box center [884, 267] width 183 height 20
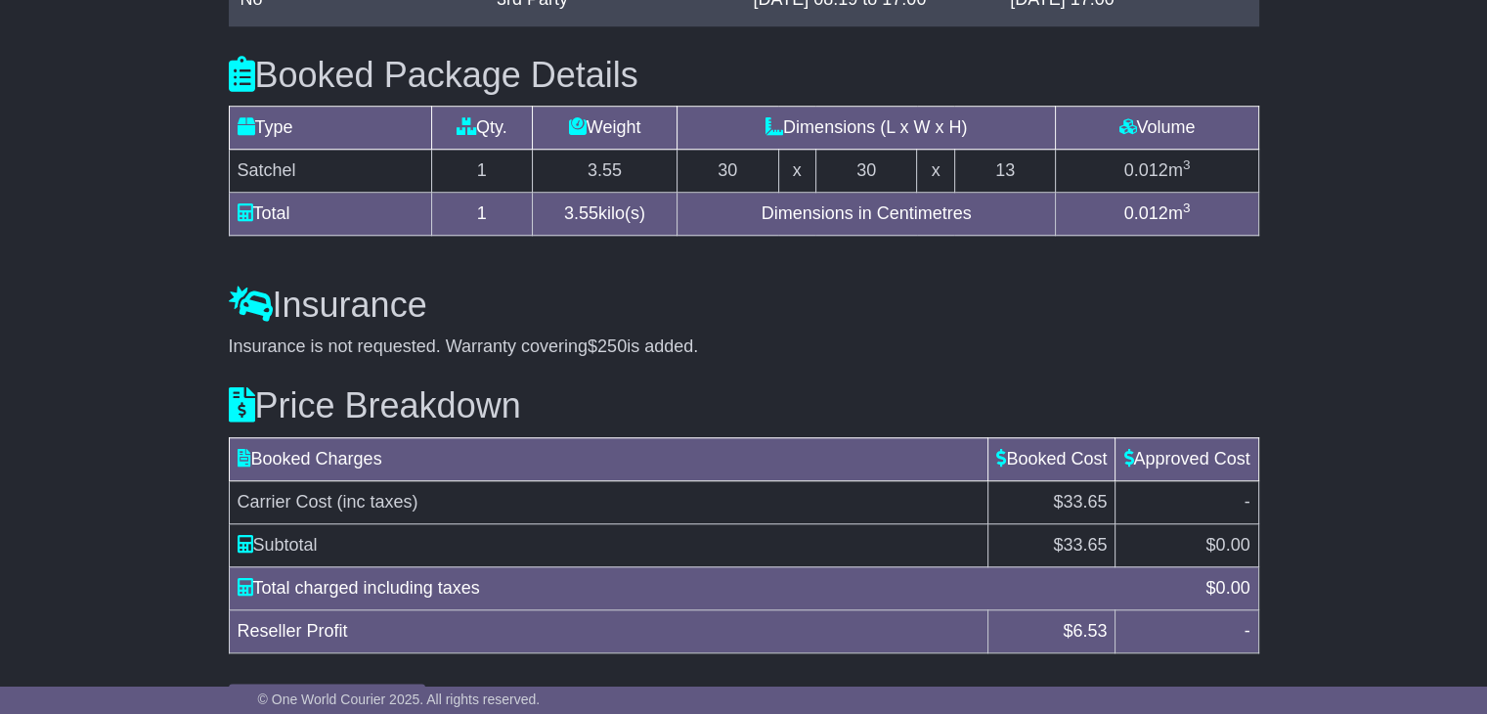
scroll to position [1643, 0]
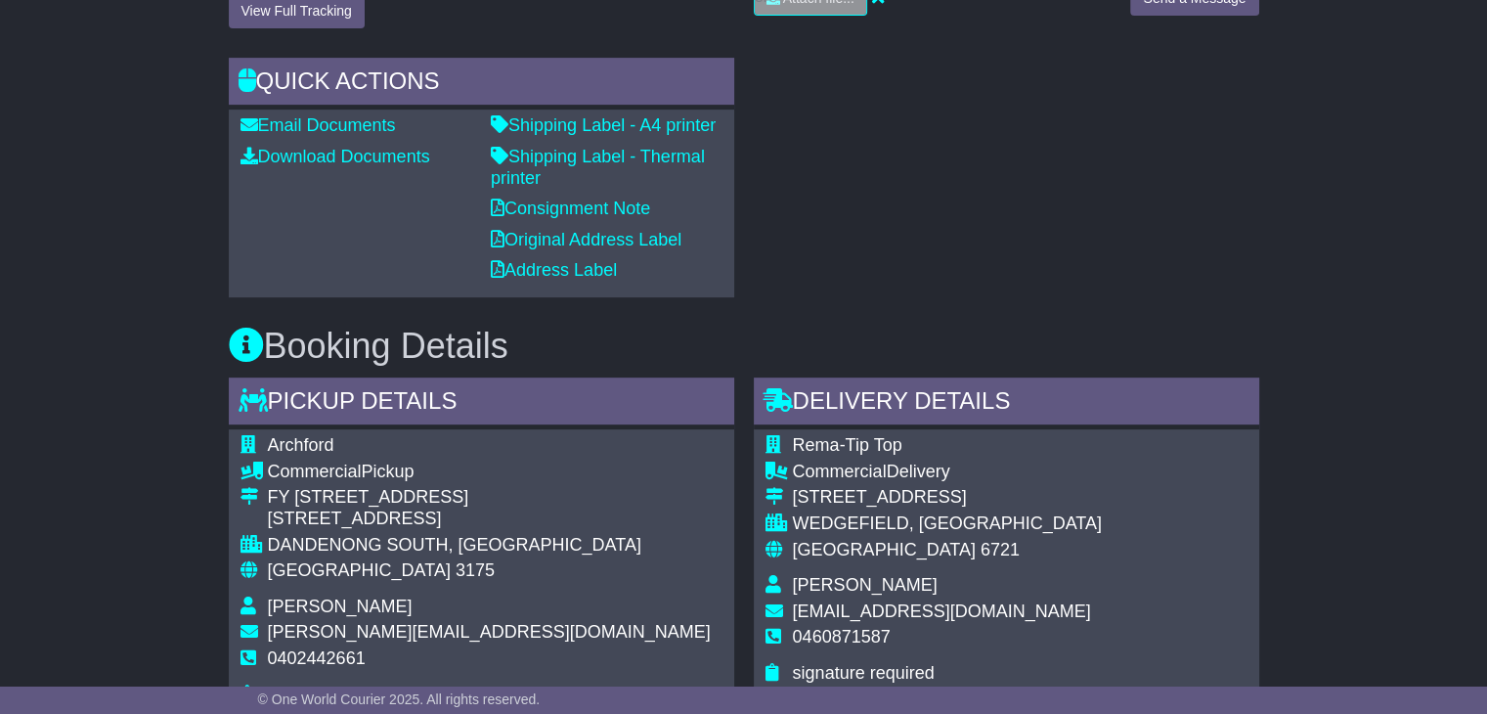
scroll to position [880, 0]
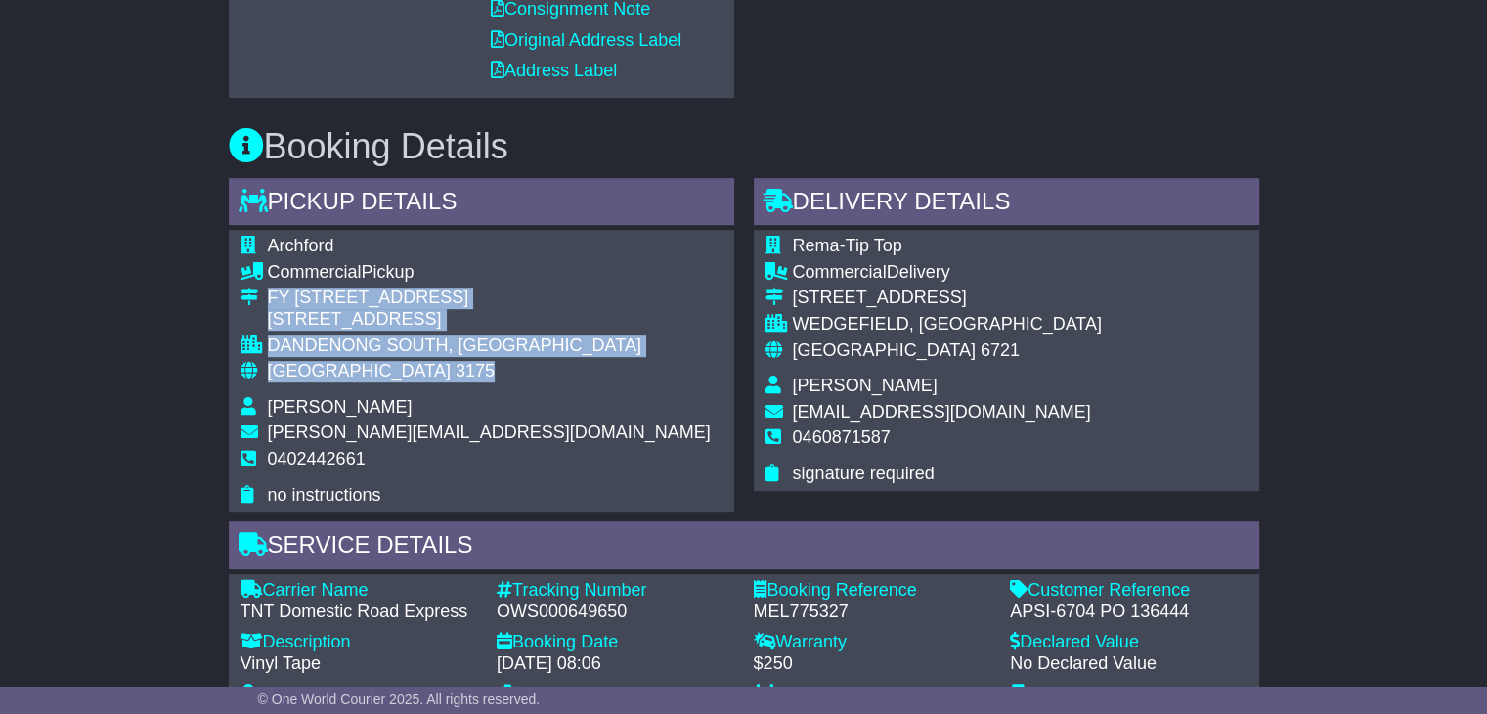
drag, startPoint x: 387, startPoint y: 362, endPoint x: 262, endPoint y: 297, distance: 140.8
click at [262, 297] on tbody "Archford Commercial Pickup FY 30/73 Assembly Drive 30/[STREET_ADDRESS] [GEOGRAP…" at bounding box center [475, 371] width 470 height 270
copy tbody "FY [STREET_ADDRESS]"
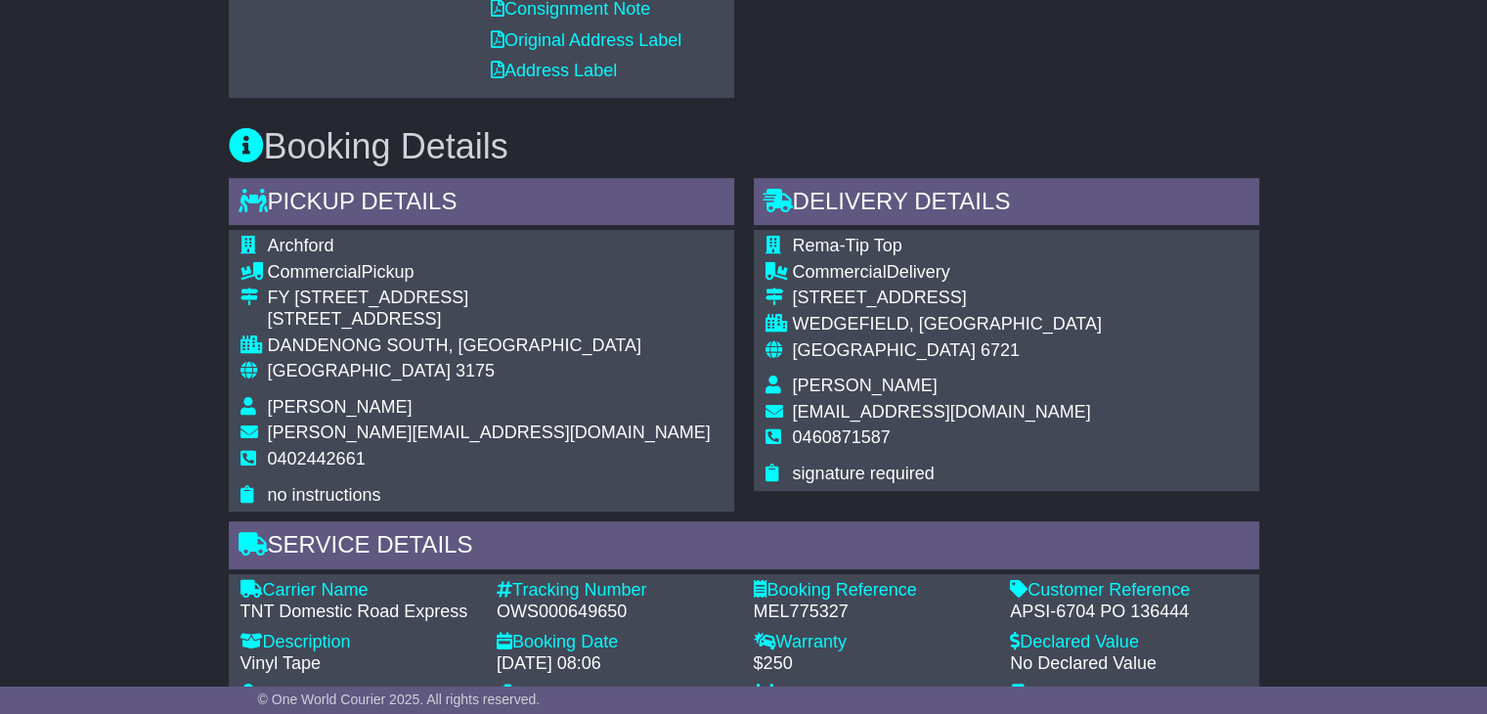
click at [320, 453] on span "0402442661" at bounding box center [317, 459] width 98 height 20
copy tbody "0402442661"
click at [536, 611] on div "OWS000649650" at bounding box center [616, 612] width 238 height 22
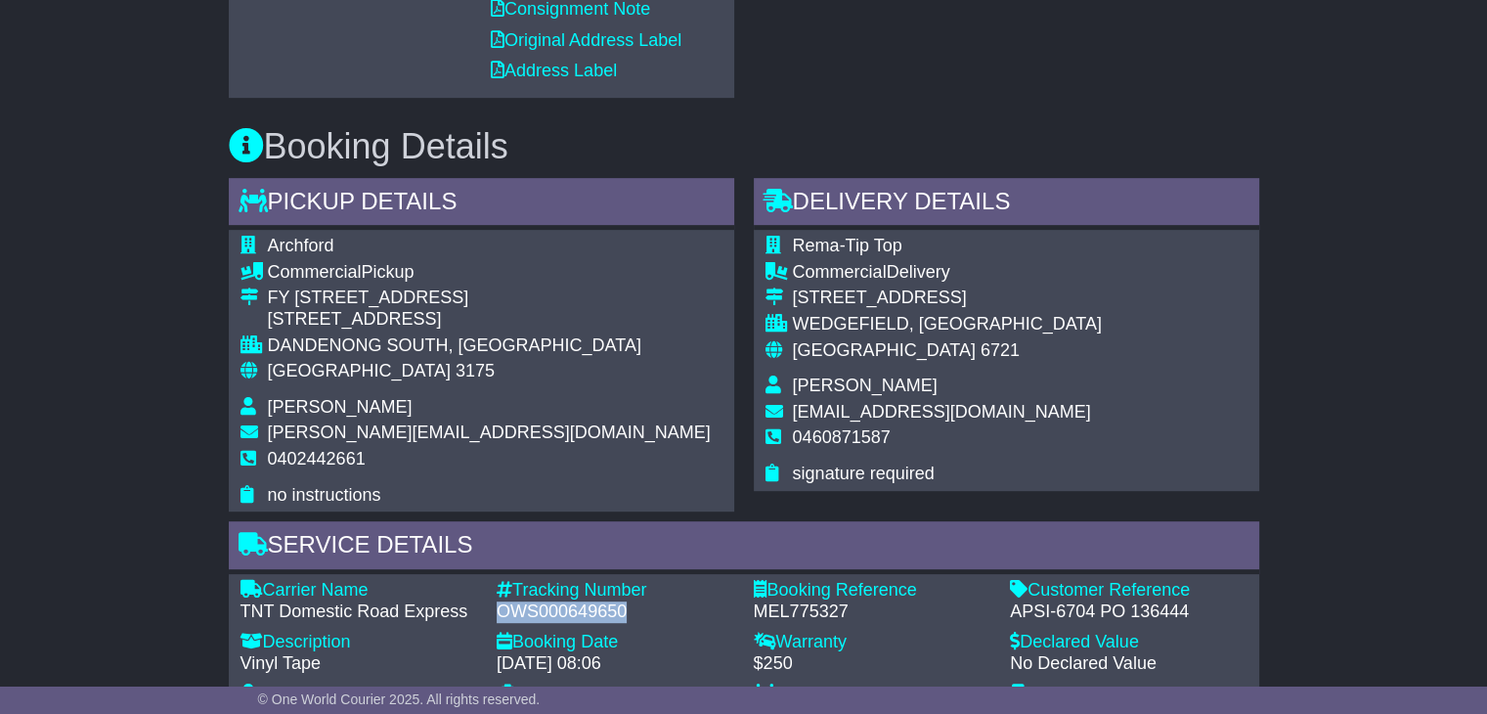
click at [536, 611] on div "OWS000649650" at bounding box center [616, 612] width 238 height 22
copy div "OWS000649650"
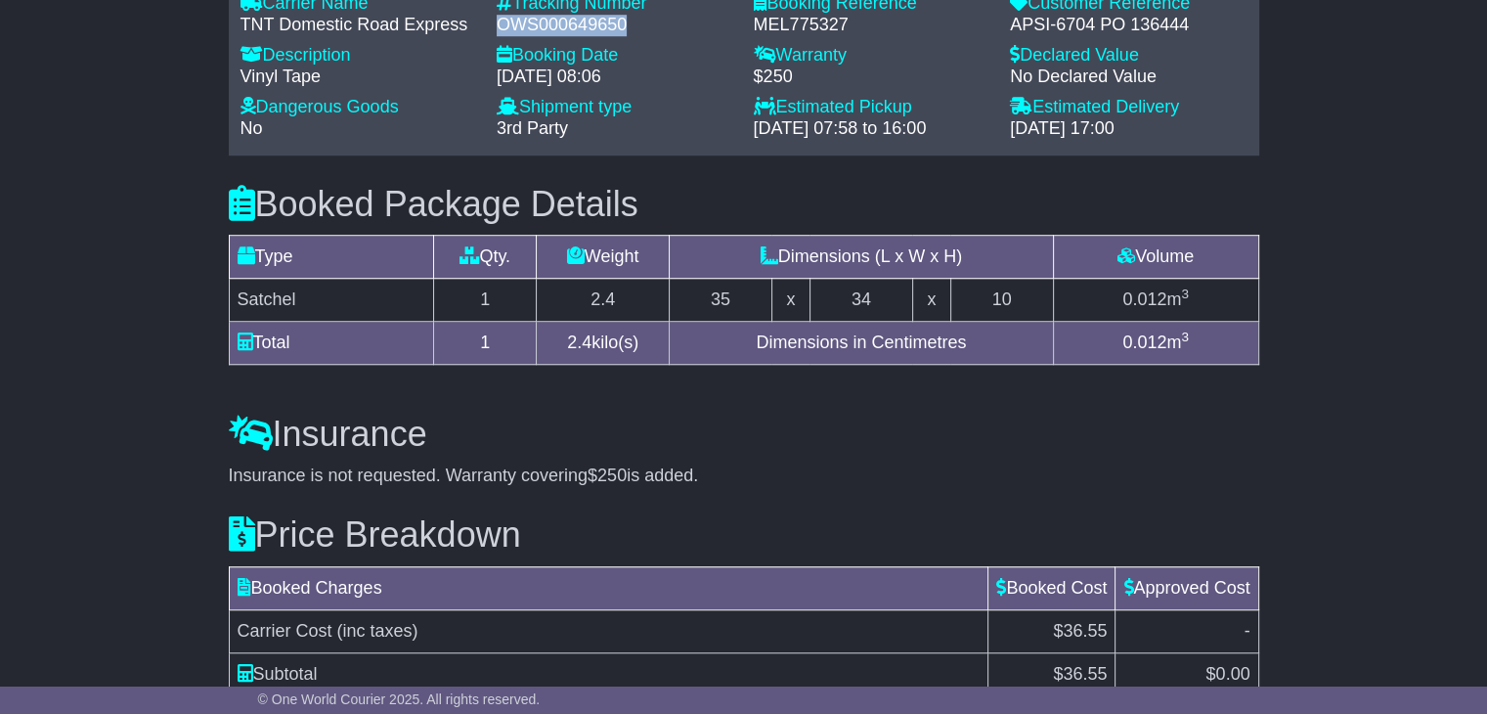
scroll to position [1271, 0]
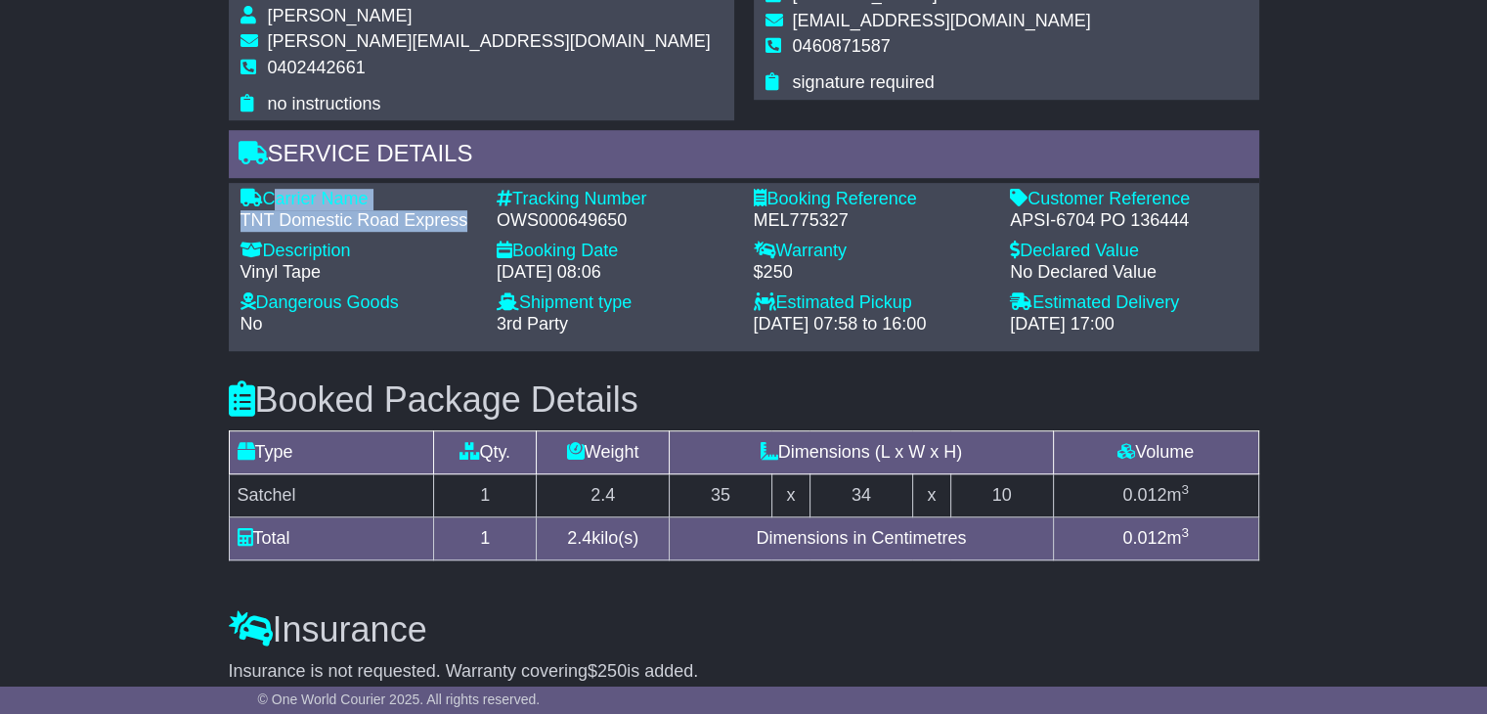
drag, startPoint x: 468, startPoint y: 216, endPoint x: 272, endPoint y: 201, distance: 197.0
click at [272, 201] on div "Carrier Name - TNT Domestic Road Express" at bounding box center [359, 210] width 257 height 42
copy div "Carrier Name - TNT Domestic Road Express"
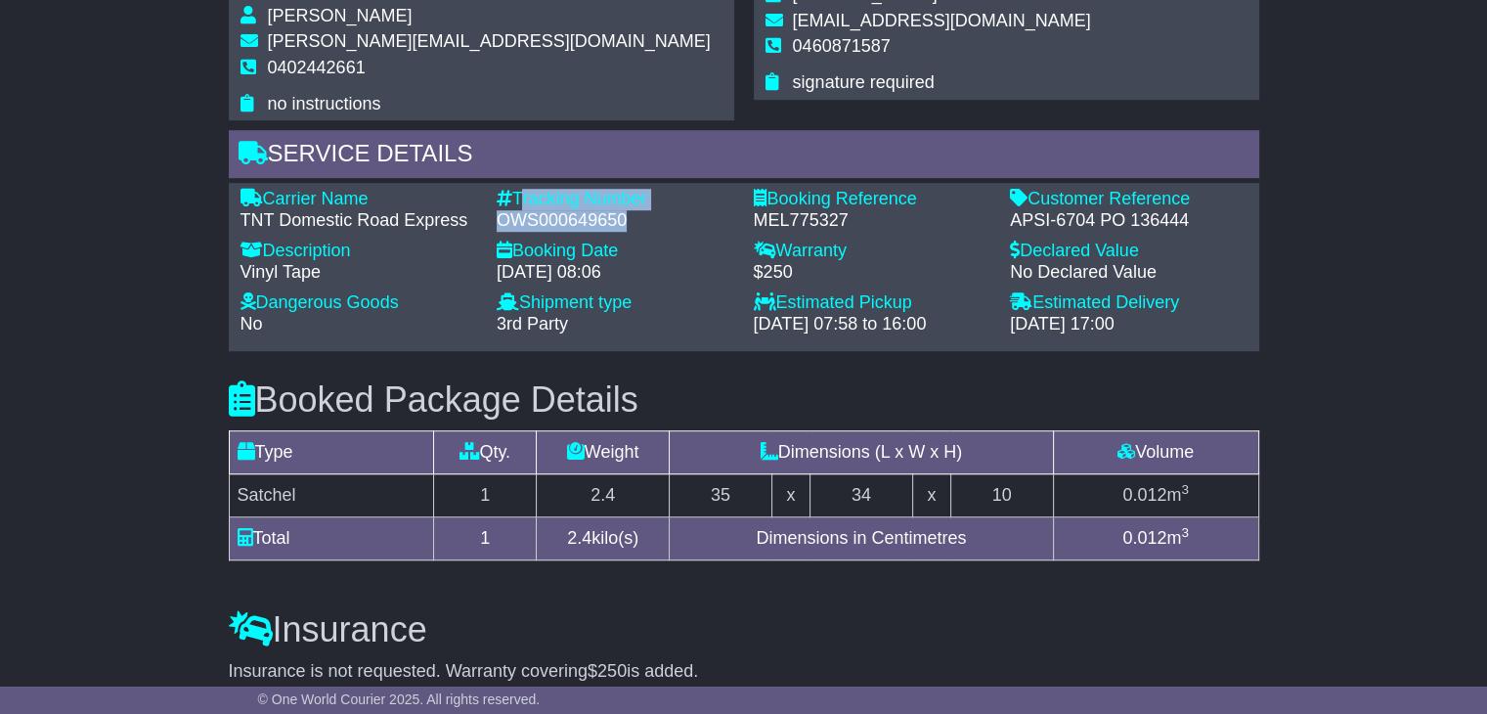
drag, startPoint x: 637, startPoint y: 220, endPoint x: 514, endPoint y: 196, distance: 125.4
click at [514, 196] on div "Tracking Number - OWS000649650" at bounding box center [615, 210] width 257 height 42
copy div "Tracking Number - OWS000649650"
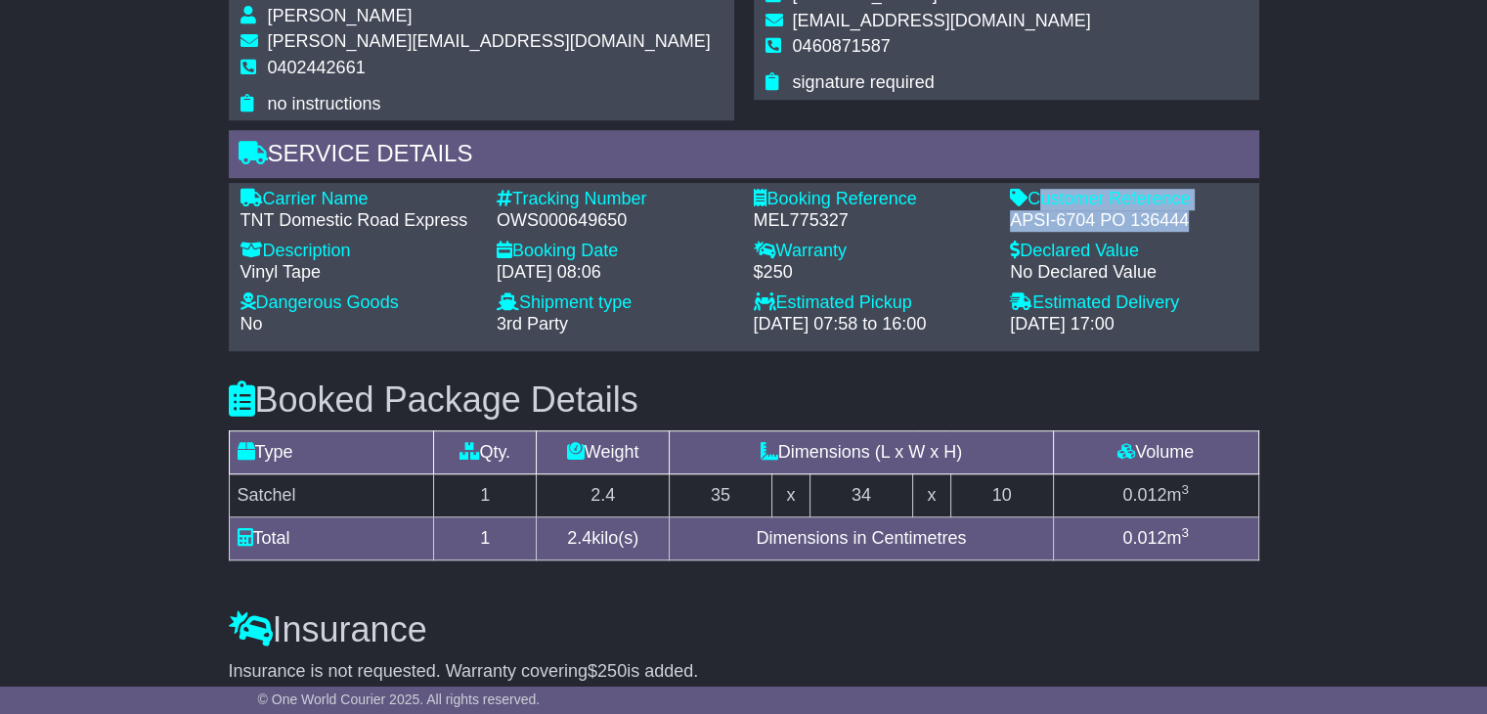
drag, startPoint x: 1190, startPoint y: 221, endPoint x: 1032, endPoint y: 196, distance: 159.3
click at [1032, 196] on div "Customer Reference - APSI-6704 PO 136444" at bounding box center [1128, 210] width 257 height 42
copy div "Customer Reference - APSI-6704 PO 136444"
drag, startPoint x: 1005, startPoint y: 197, endPoint x: 985, endPoint y: 196, distance: 19.6
click at [997, 195] on div "Carrier Name - TNT Domestic Road Express Description - Vinyl Tape Tracking Numb…" at bounding box center [744, 267] width 1026 height 156
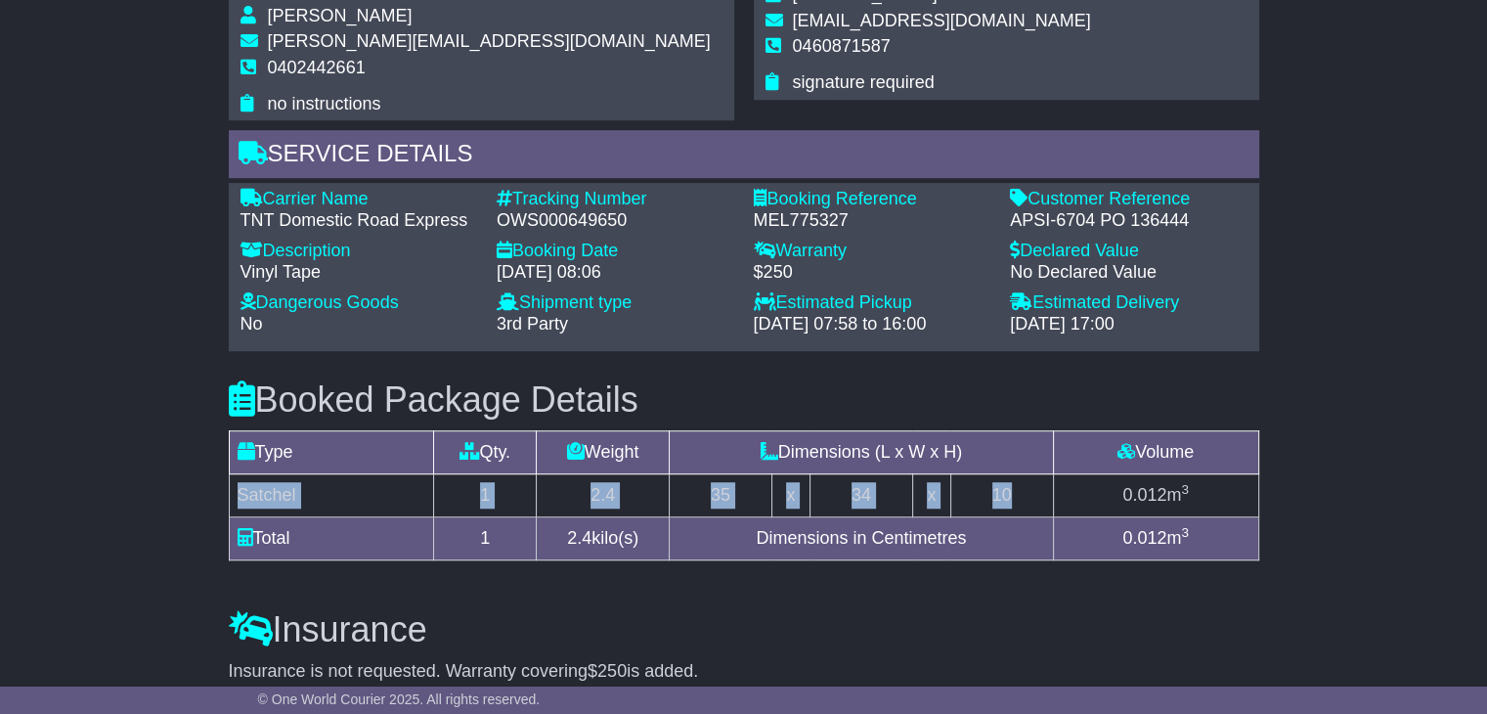
drag, startPoint x: 1043, startPoint y: 498, endPoint x: 230, endPoint y: 505, distance: 813.4
click at [230, 505] on tr "Satchel 1 2.4 35 x 34 x 10 0.012 m 3" at bounding box center [743, 495] width 1029 height 43
copy tr "Satchel 1 2.4 35 x 34 x 10"
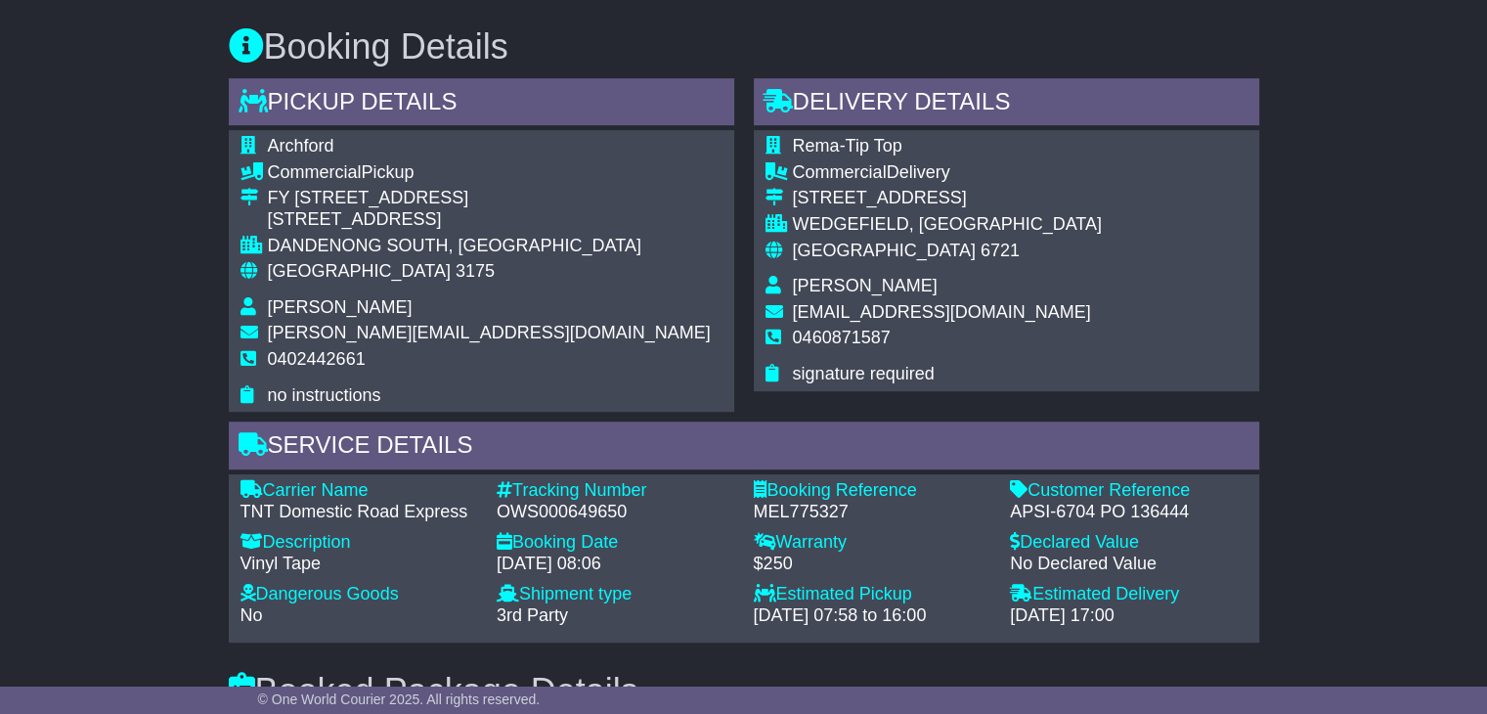
scroll to position [978, 0]
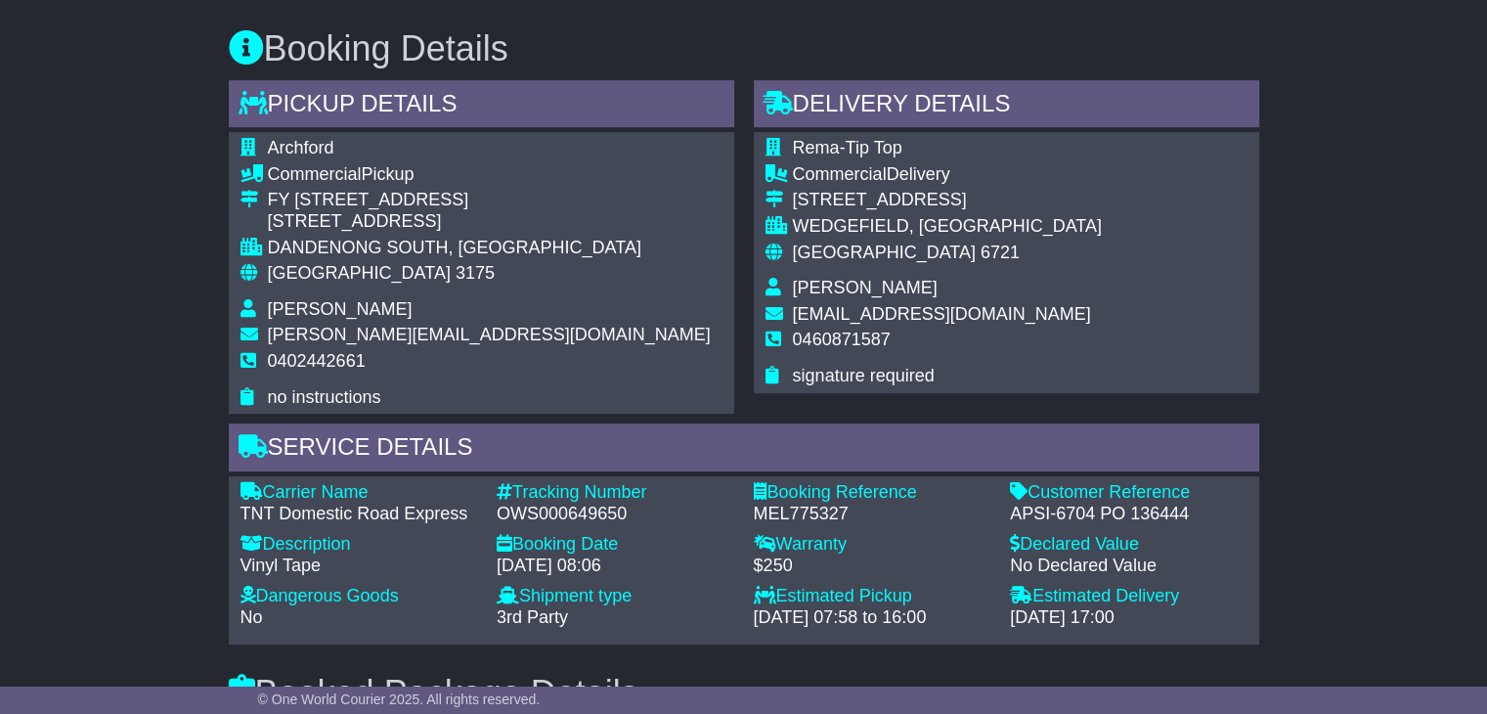
click at [308, 275] on span "[GEOGRAPHIC_DATA]" at bounding box center [359, 273] width 183 height 20
click at [302, 329] on span "[PERSON_NAME][EMAIL_ADDRESS][DOMAIN_NAME]" at bounding box center [489, 335] width 443 height 20
click at [786, 296] on td at bounding box center [778, 291] width 27 height 26
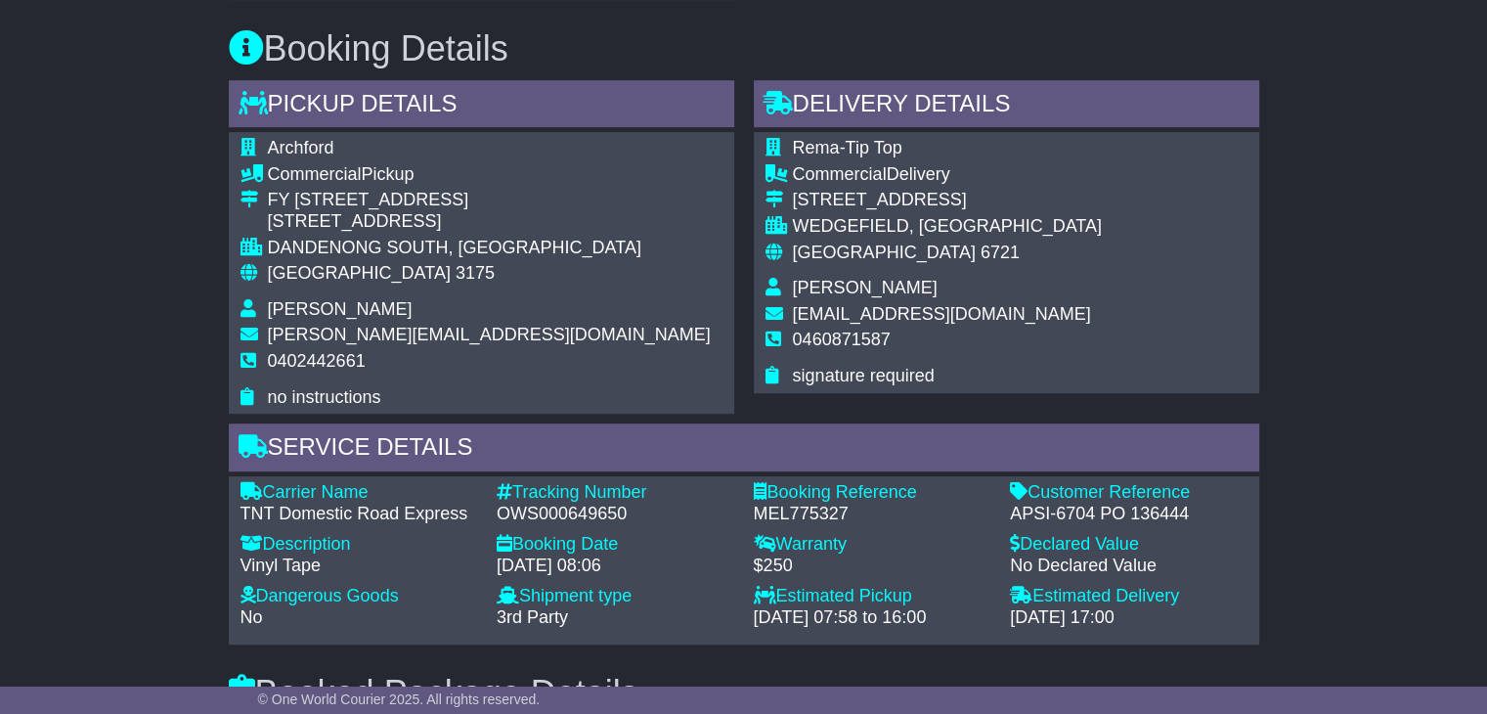
click at [786, 296] on td at bounding box center [778, 291] width 27 height 26
click at [811, 286] on span "[PERSON_NAME]" at bounding box center [865, 288] width 145 height 20
copy span "[PERSON_NAME]"
click at [824, 344] on span "0460871587" at bounding box center [842, 339] width 98 height 20
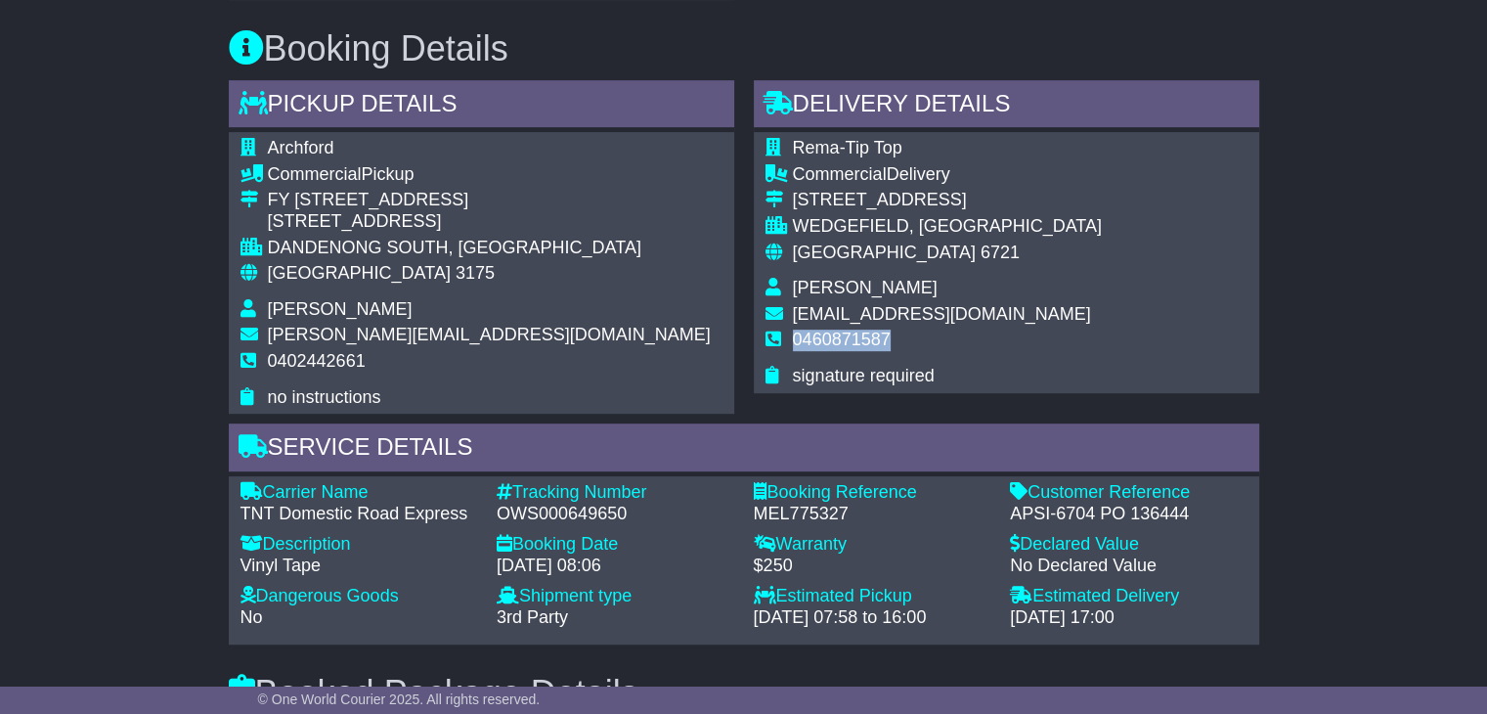
click at [824, 344] on span "0460871587" at bounding box center [842, 339] width 98 height 20
click at [823, 344] on span "0460871587" at bounding box center [842, 339] width 98 height 20
copy tbody "0460871587"
click at [294, 268] on span "[GEOGRAPHIC_DATA]" at bounding box center [359, 273] width 183 height 20
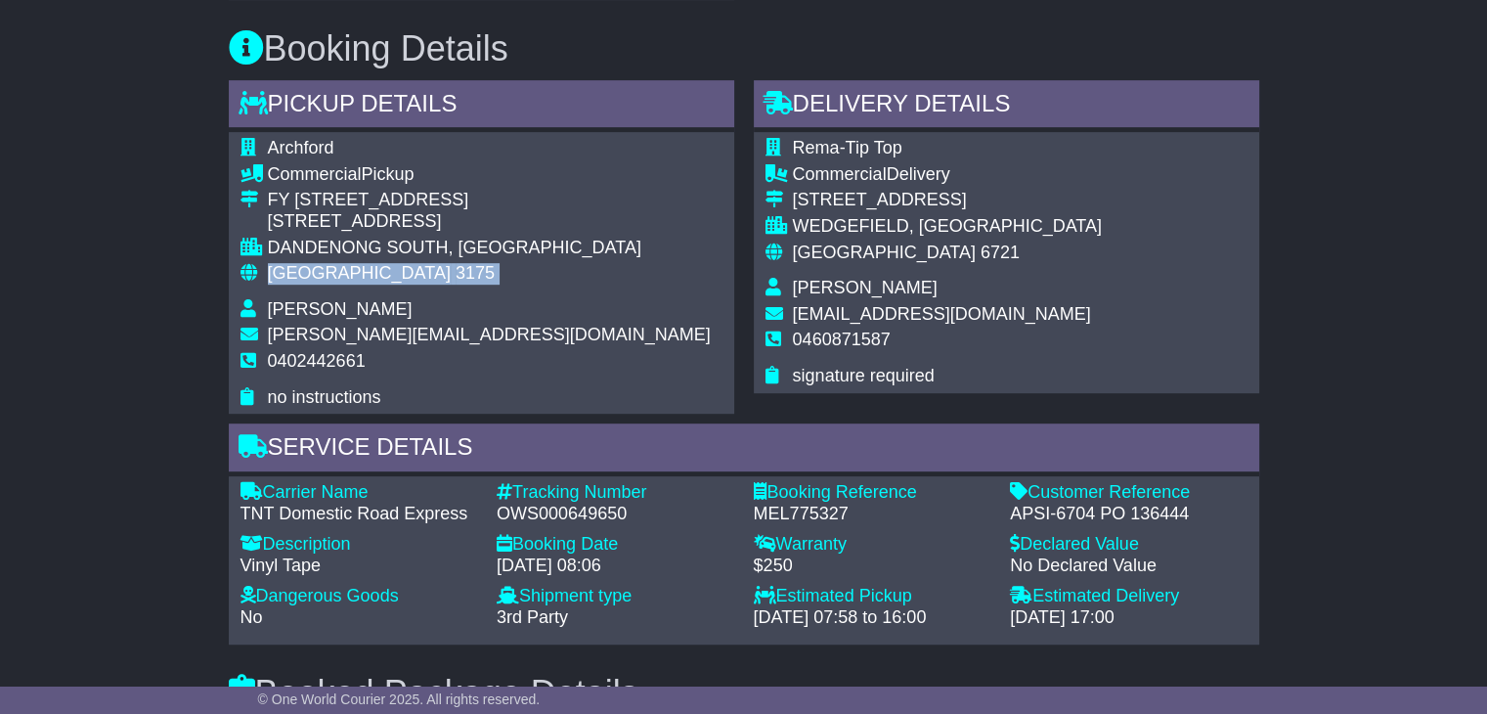
click at [294, 268] on span "[GEOGRAPHIC_DATA]" at bounding box center [359, 273] width 183 height 20
copy tbody "Australia 3175"
click at [981, 258] on span "6721" at bounding box center [1000, 252] width 39 height 20
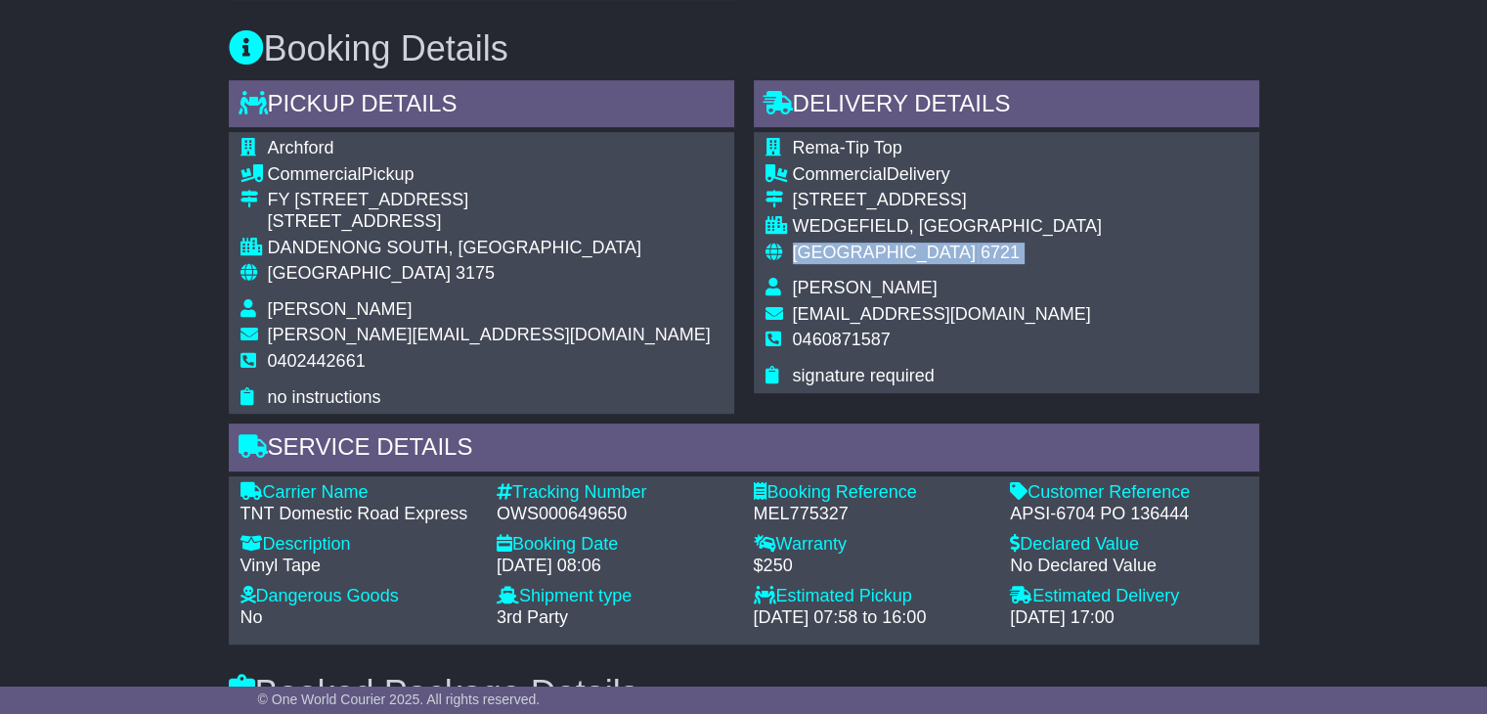
click at [981, 258] on span "6721" at bounding box center [1000, 252] width 39 height 20
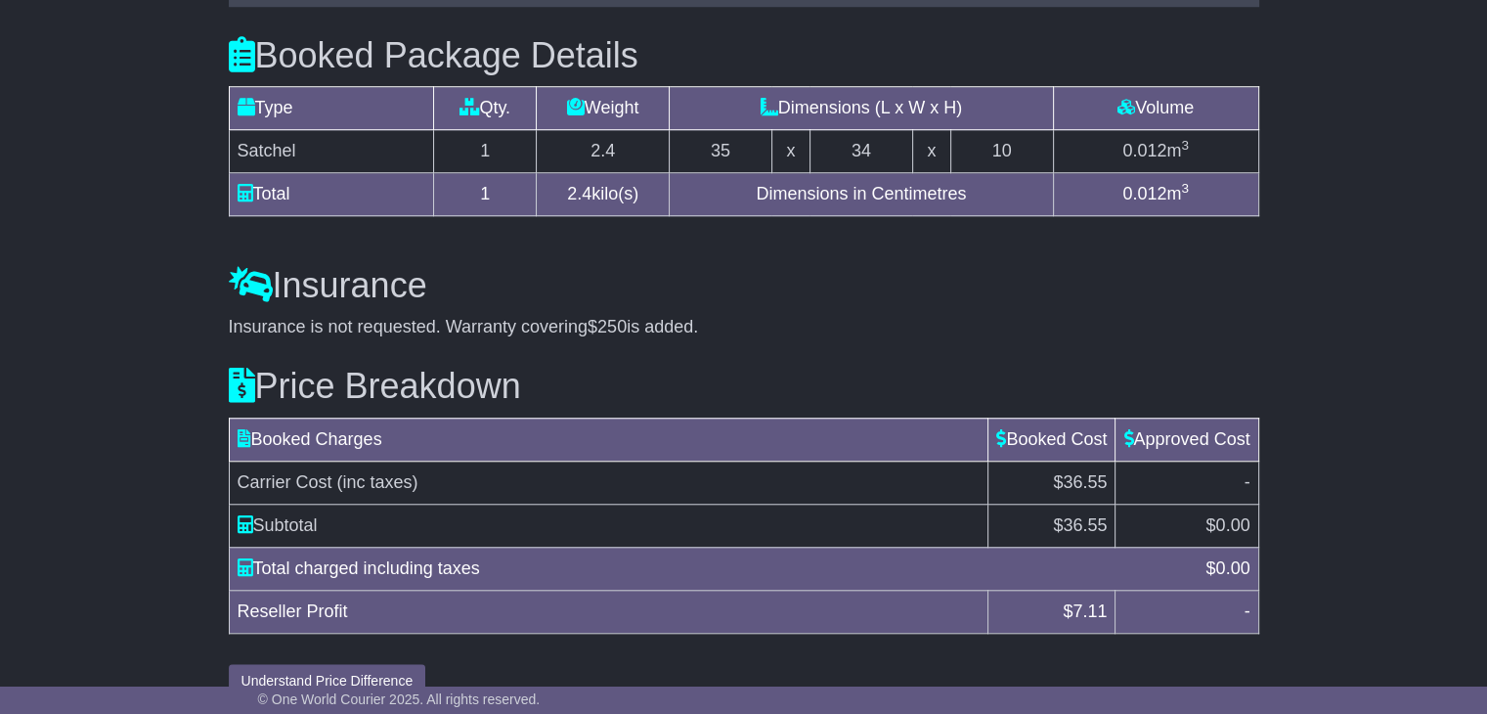
scroll to position [1643, 0]
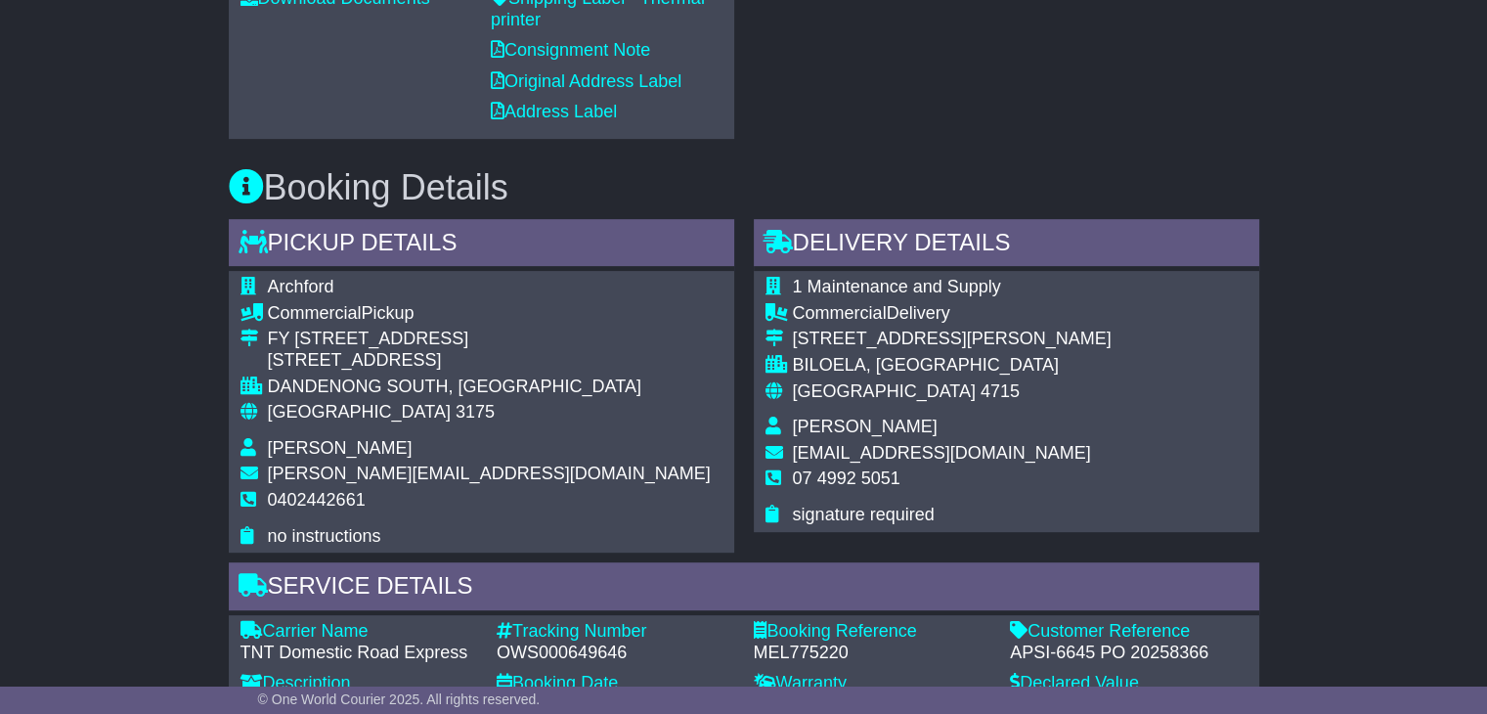
scroll to position [978, 0]
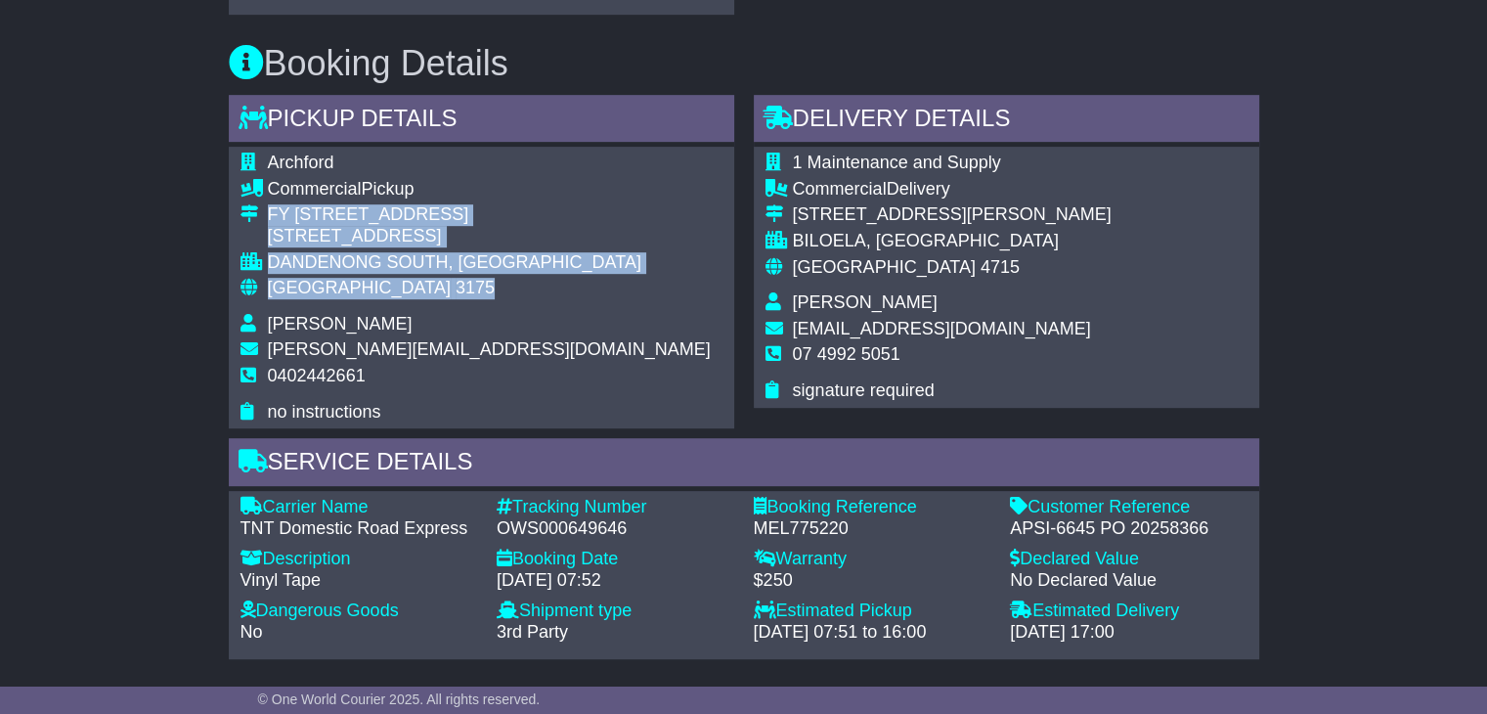
drag, startPoint x: 302, startPoint y: 242, endPoint x: 263, endPoint y: 208, distance: 52.0
click at [263, 208] on tbody "Archford Commercial Pickup FY 30/73 Assembly Drive 30/[STREET_ADDRESS] [GEOGRAP…" at bounding box center [475, 288] width 470 height 270
copy tbody "FY [STREET_ADDRESS]"
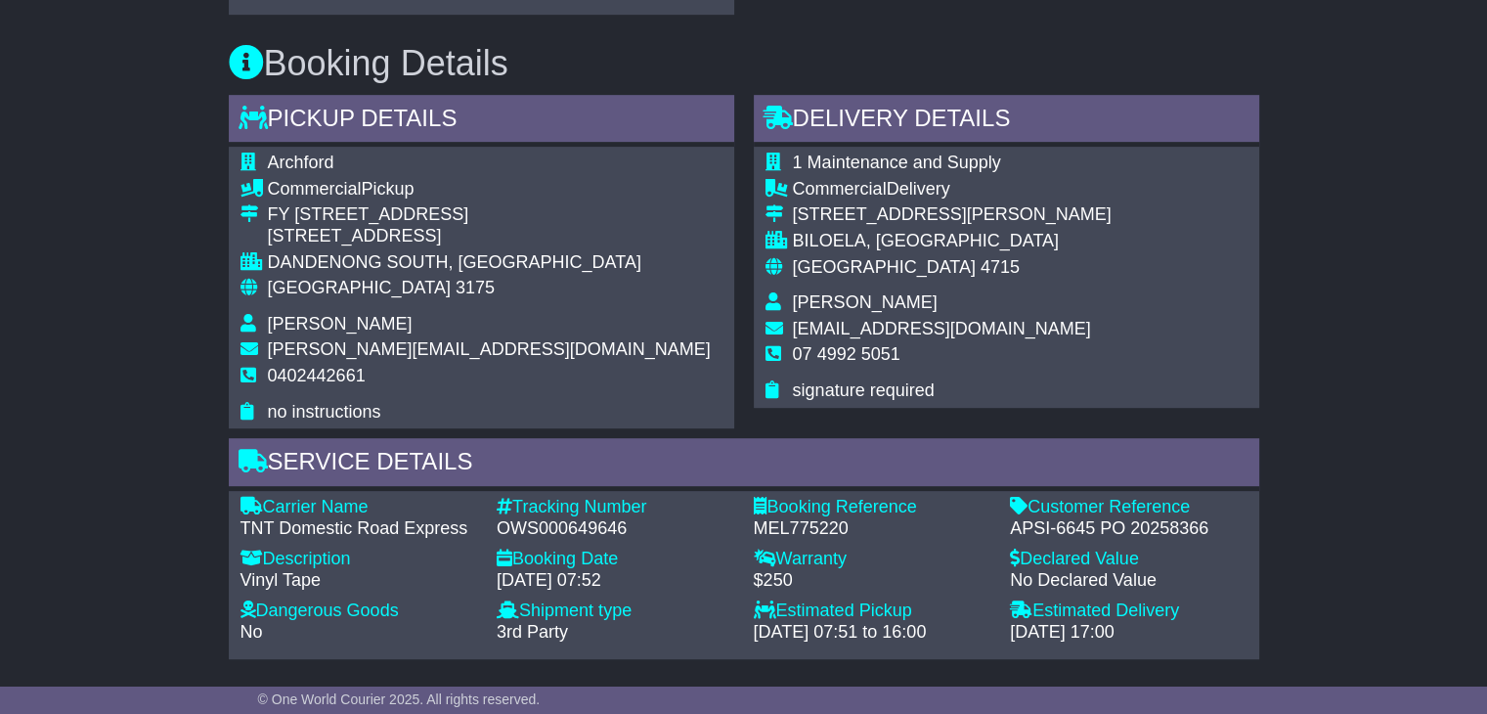
click at [303, 366] on span "0402442661" at bounding box center [317, 376] width 98 height 20
copy span "0402442661"
click at [578, 518] on div "OWS000649646" at bounding box center [616, 529] width 238 height 22
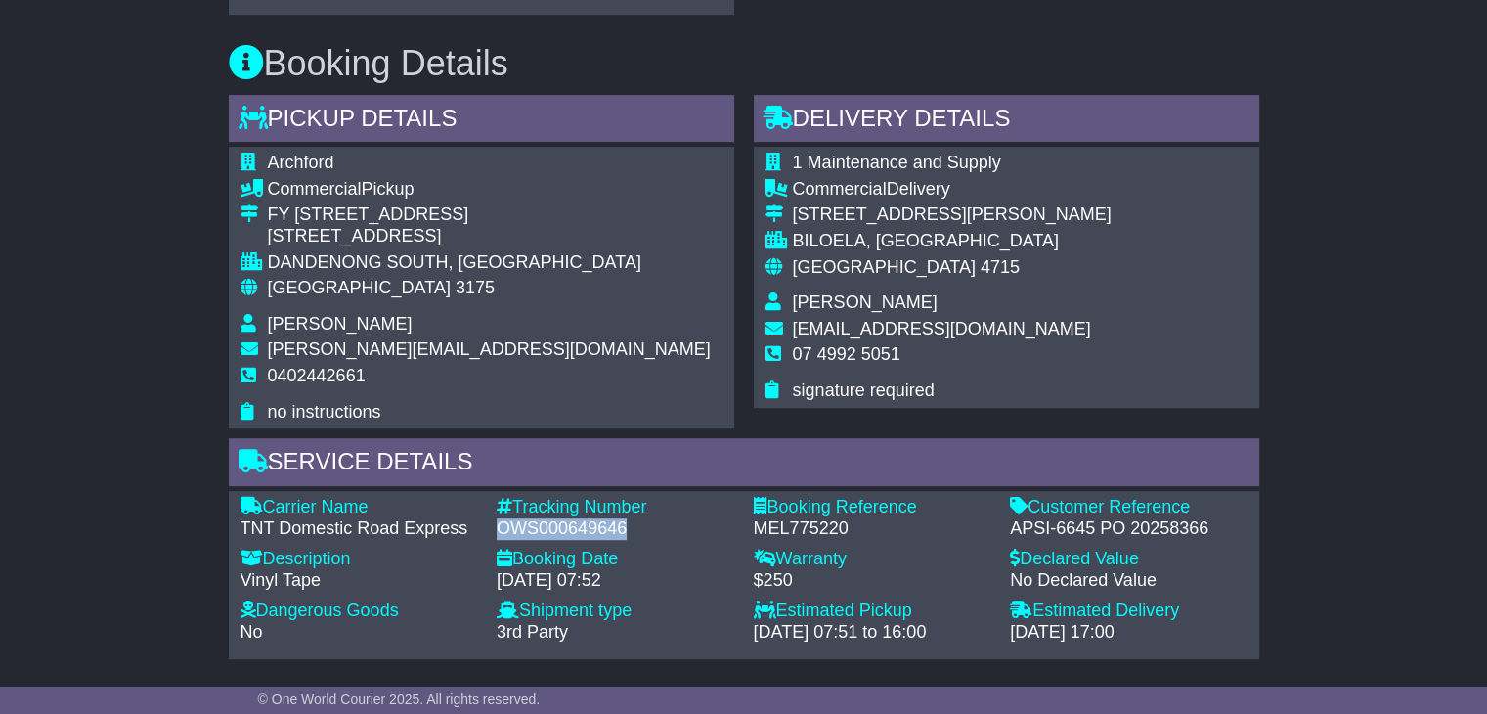
copy div "OWS000649646"
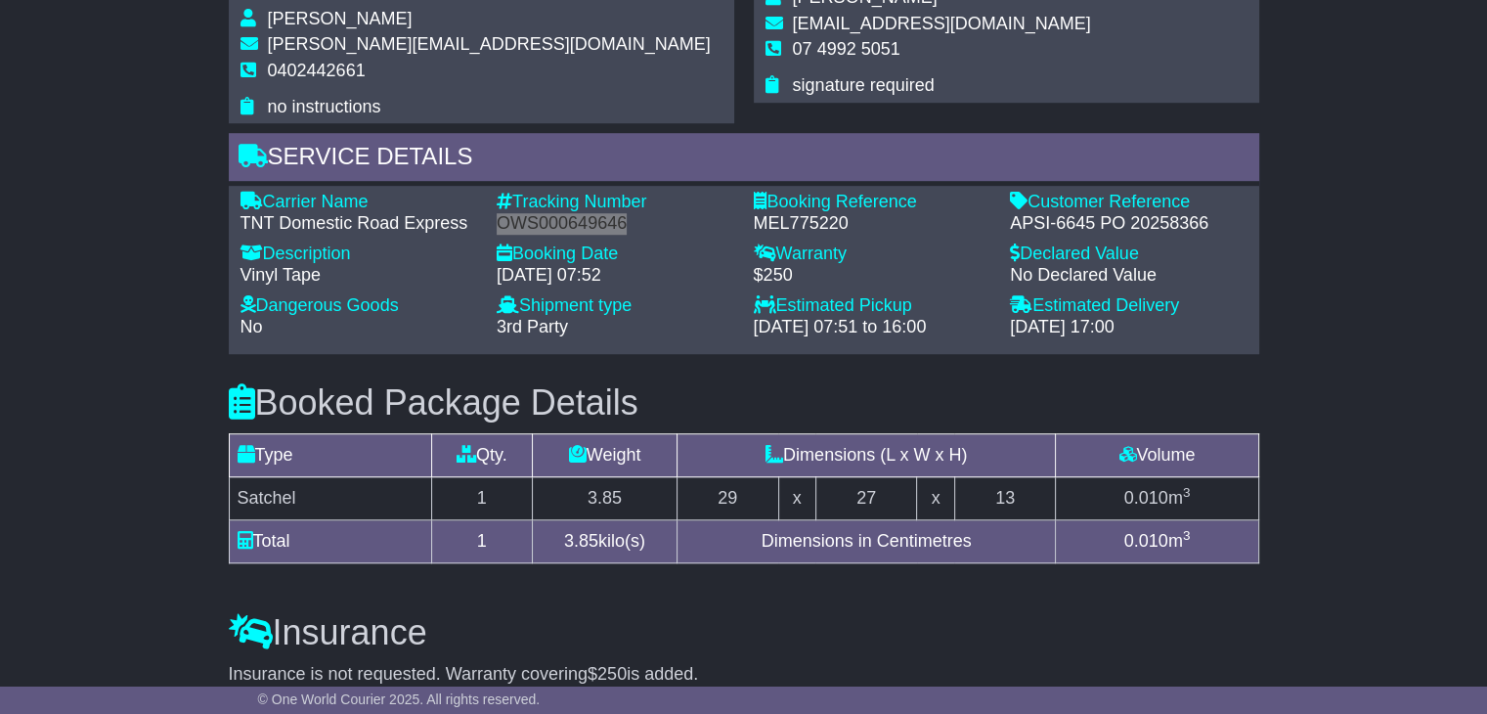
scroll to position [1369, 0]
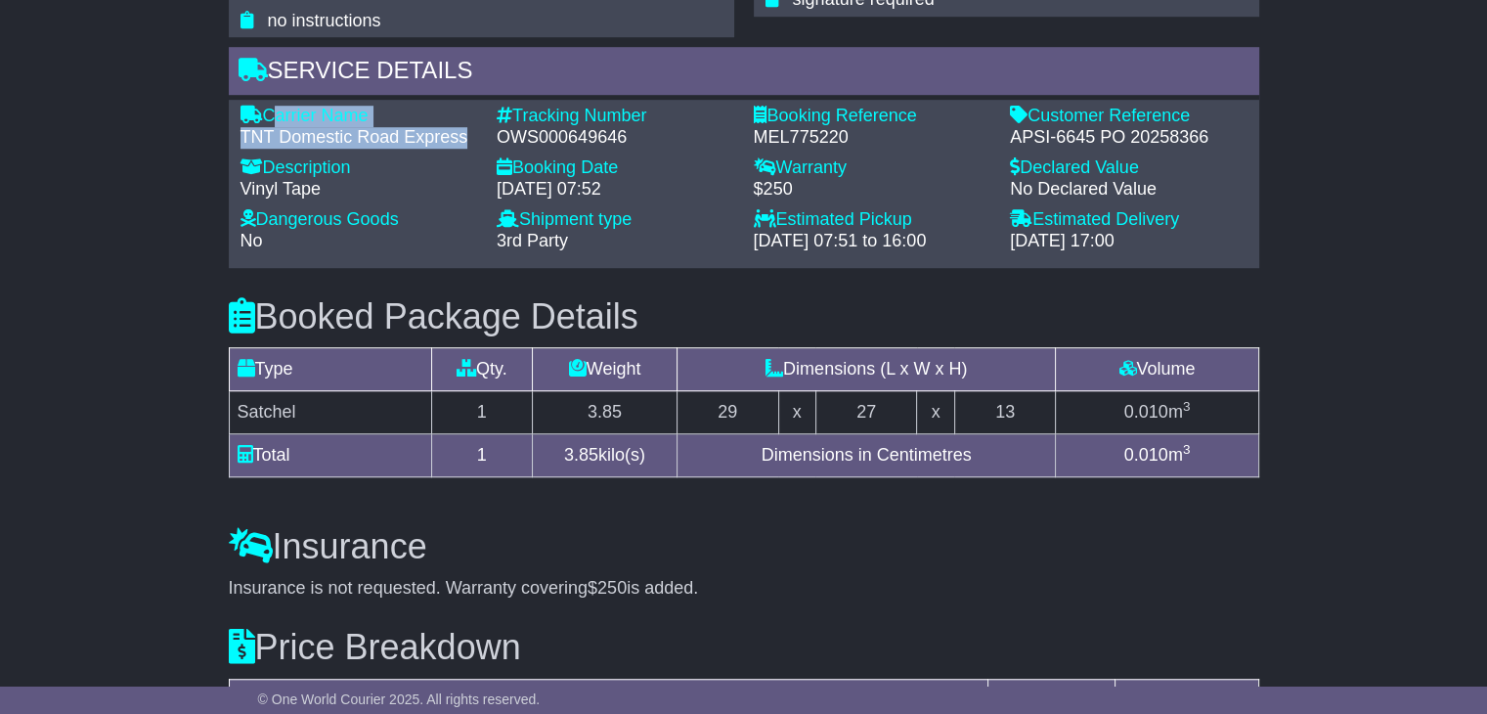
drag, startPoint x: 387, startPoint y: 122, endPoint x: 267, endPoint y: 95, distance: 123.3
click at [267, 106] on div "Carrier Name - TNT Domestic Road Express" at bounding box center [359, 127] width 257 height 42
copy div "Carrier Name - TNT Domestic Road Express"
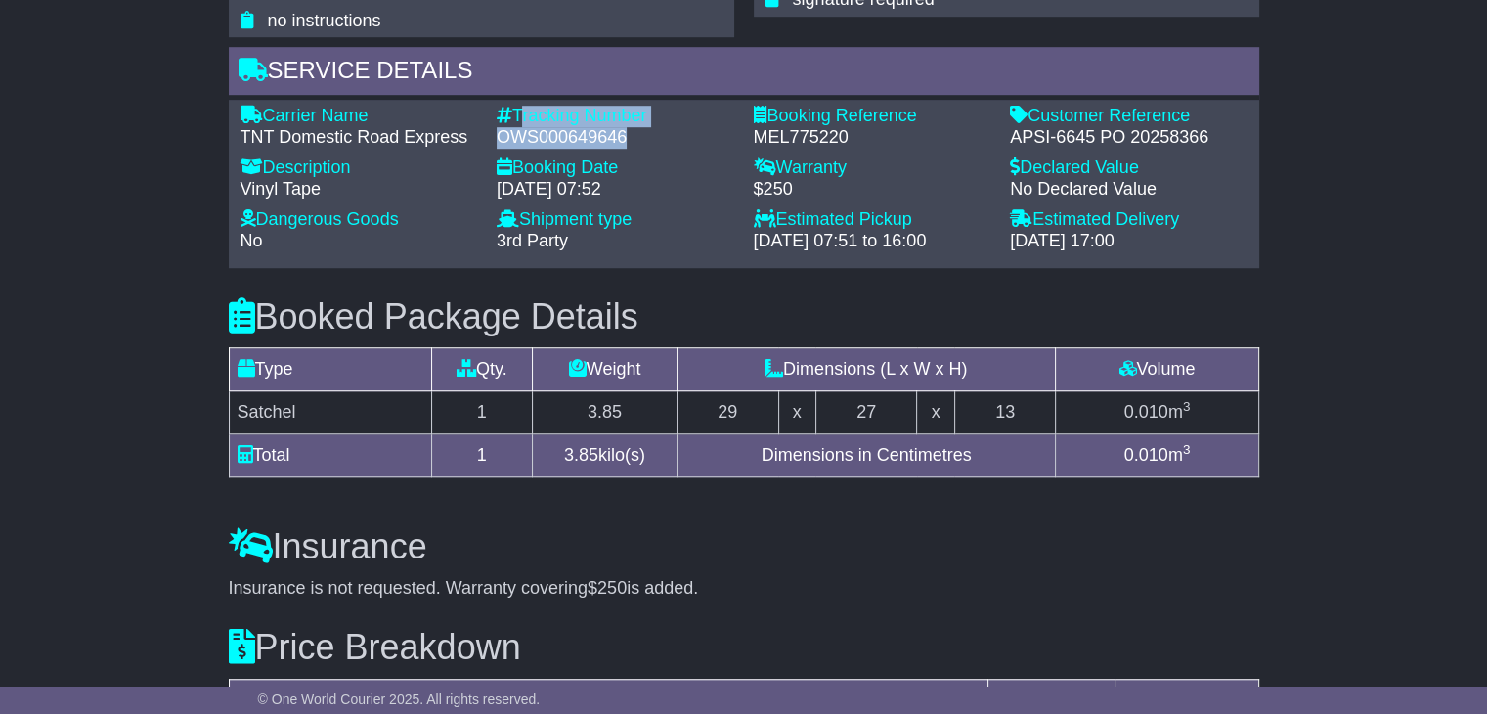
drag, startPoint x: 634, startPoint y: 116, endPoint x: 518, endPoint y: 92, distance: 118.9
click at [518, 106] on div "Tracking Number - OWS000649646" at bounding box center [615, 127] width 257 height 42
copy div "Tracking Number - OWS000649646"
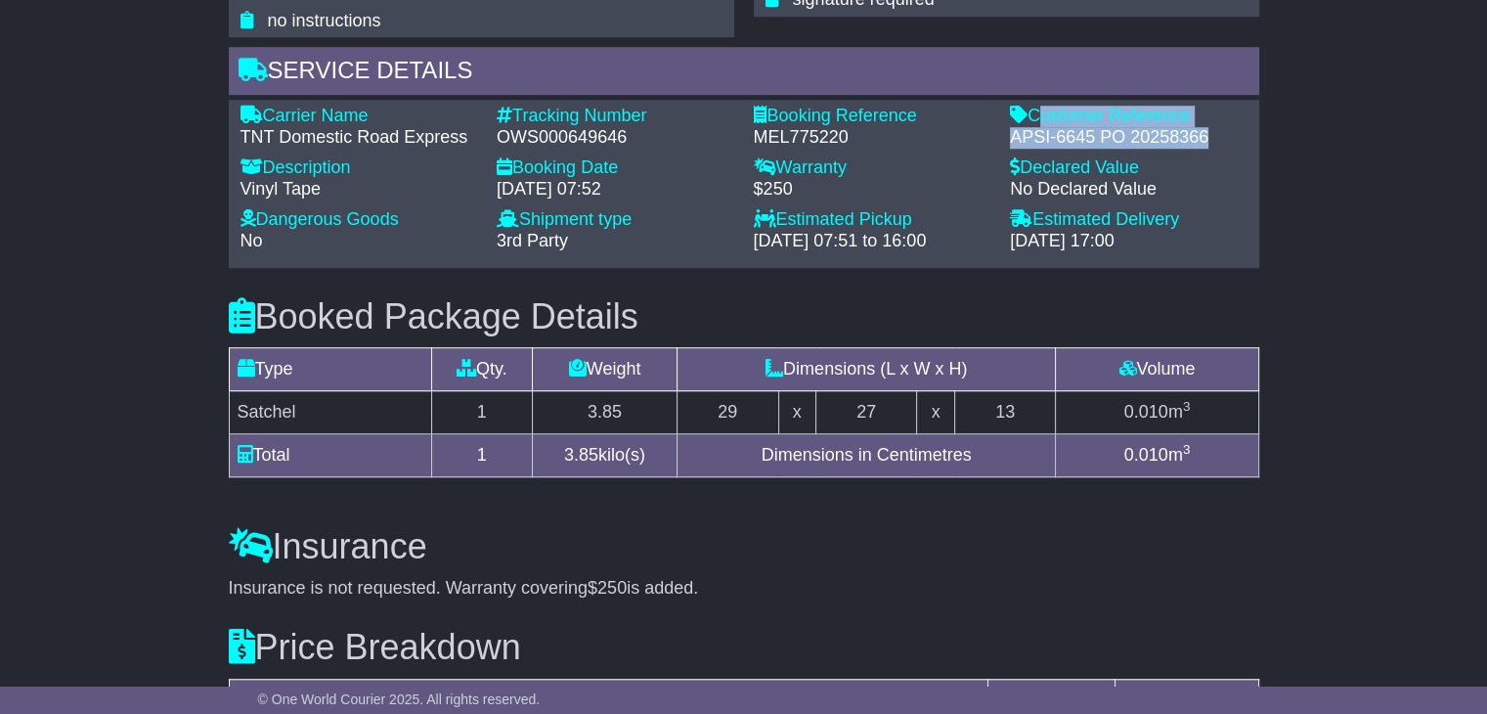
drag, startPoint x: 1211, startPoint y: 122, endPoint x: 1034, endPoint y: 107, distance: 177.6
click at [1034, 107] on div "Customer Reference - APSI-6645 PO 20258366" at bounding box center [1128, 127] width 257 height 42
copy div "Customer Reference - APSI-6645 PO 20258366"
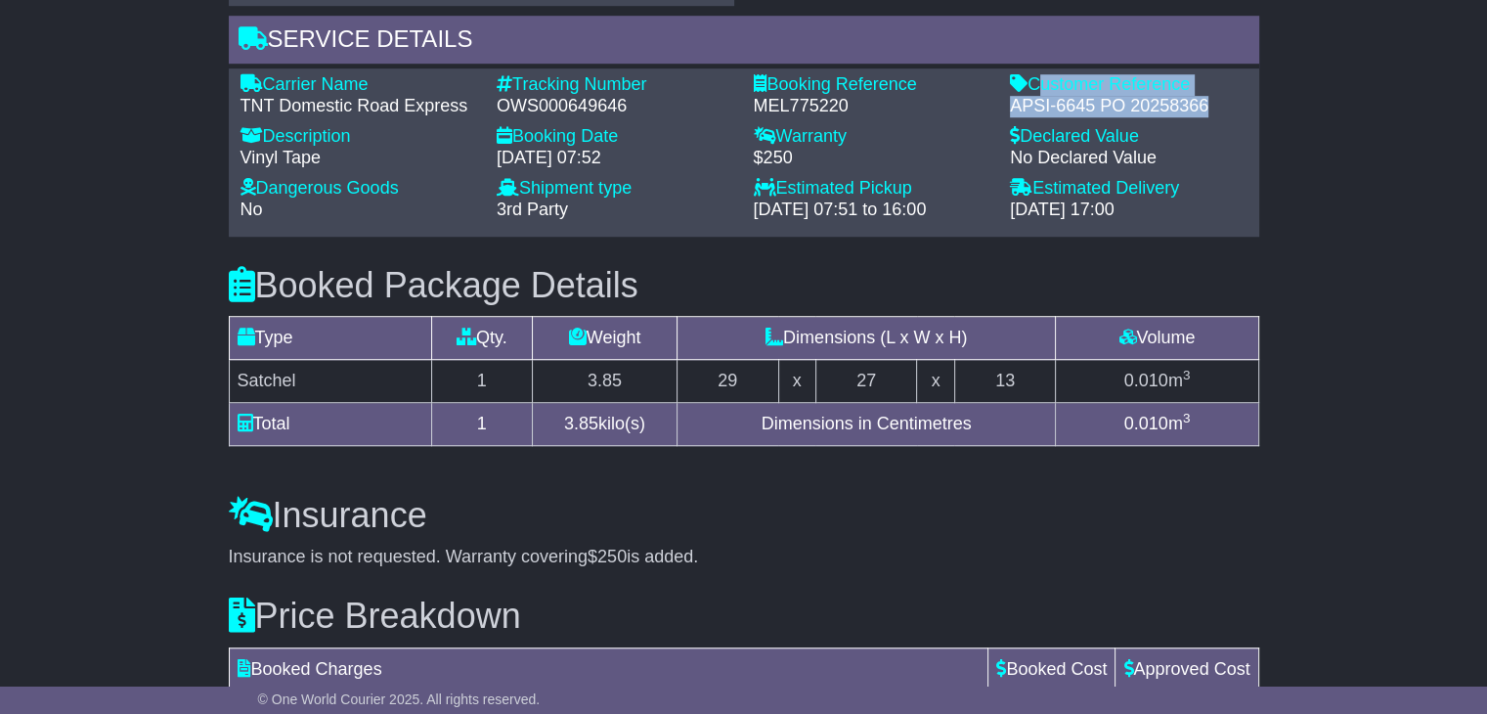
scroll to position [1252, 0]
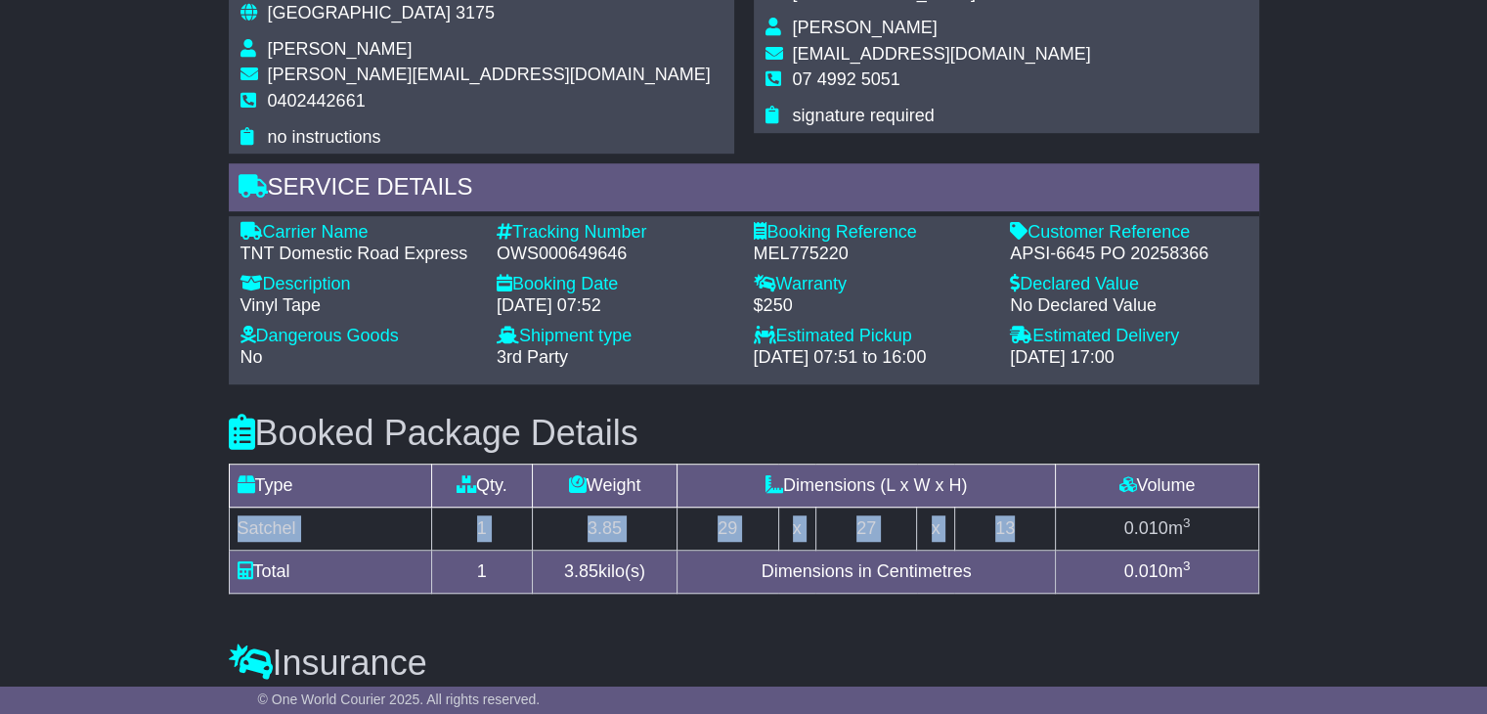
drag, startPoint x: 1031, startPoint y: 509, endPoint x: 235, endPoint y: 502, distance: 796.8
click at [235, 507] on tr "Satchel 1 3.85 29 x 27 x 13 0.010 m 3" at bounding box center [743, 528] width 1029 height 43
copy tr "Satchel 1 3.85 29 x 27 x 13"
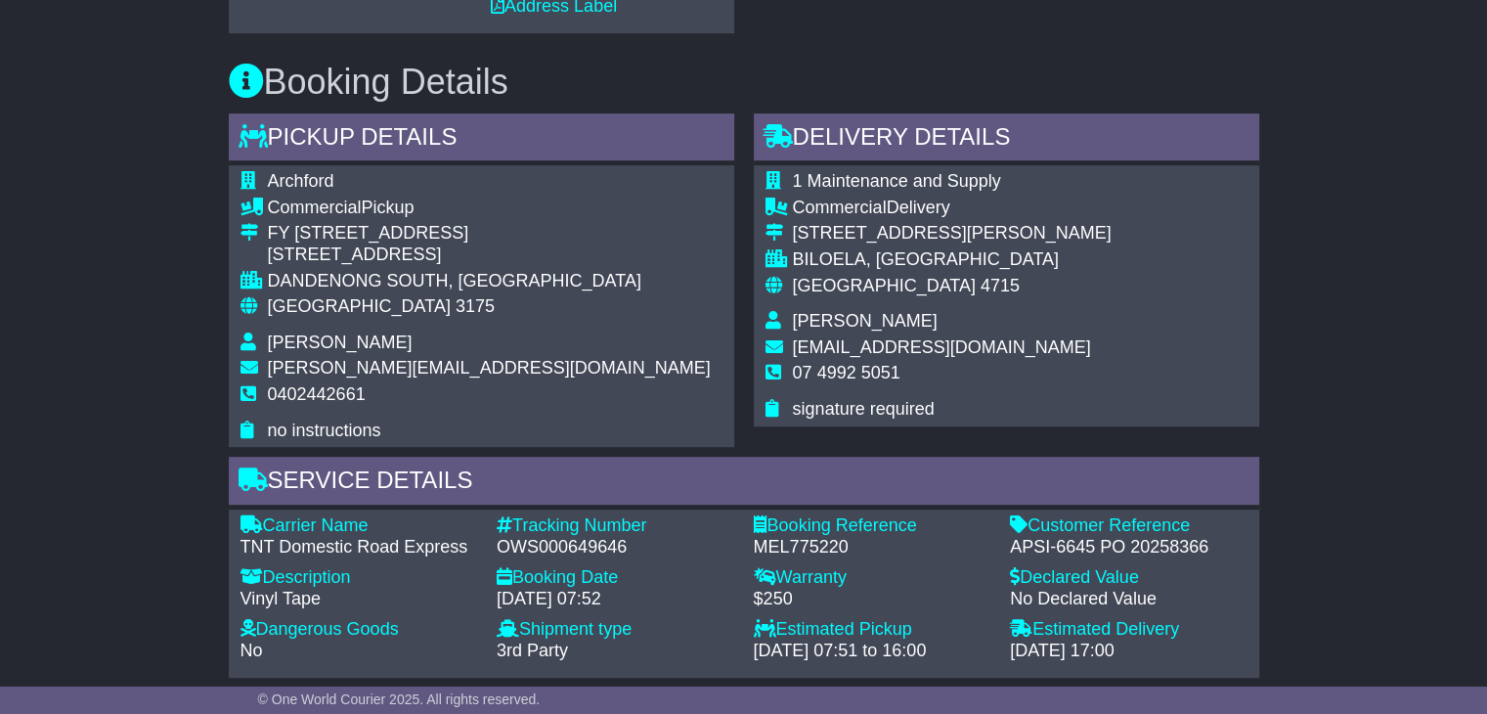
click at [845, 311] on span "Arky Milios" at bounding box center [865, 321] width 145 height 20
copy tbody "Arky Milios"
click at [821, 363] on span "07 4992 5051" at bounding box center [847, 373] width 108 height 20
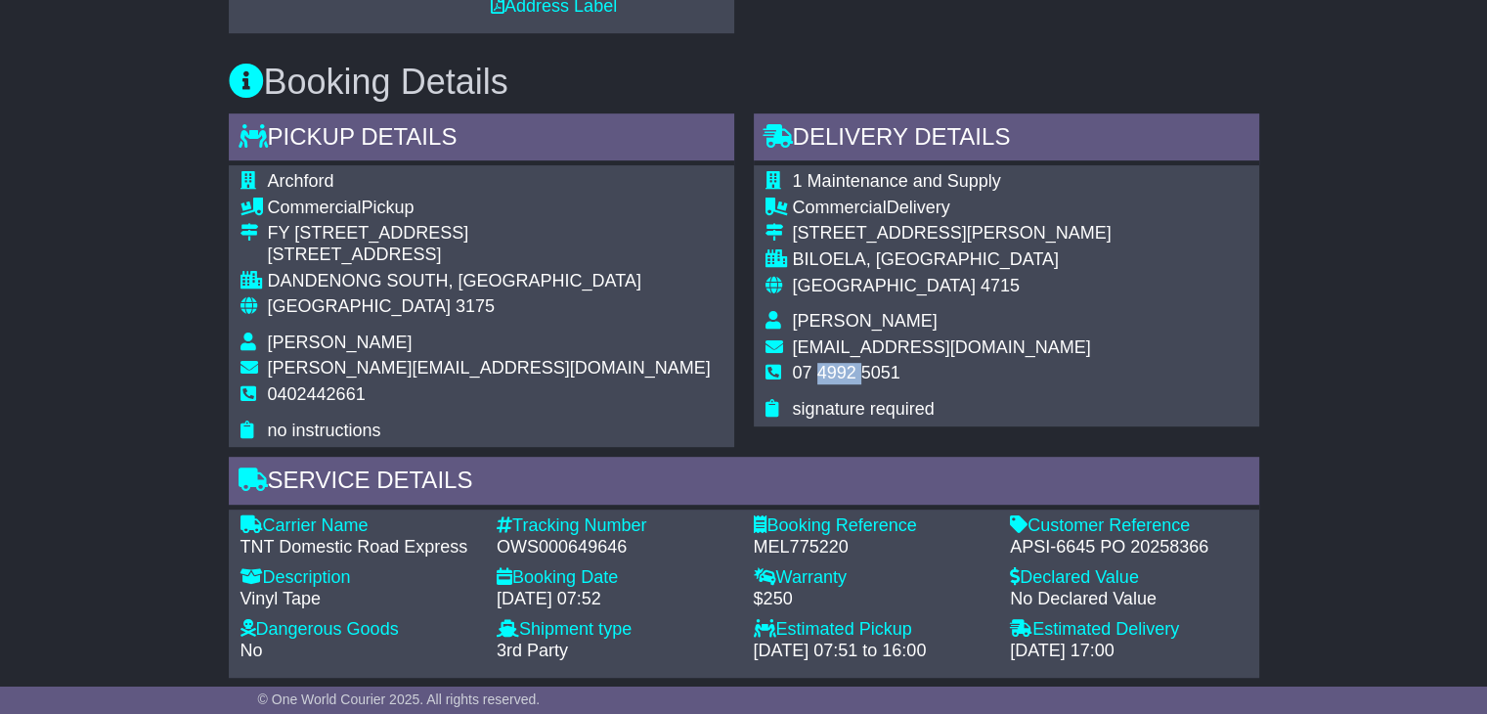
click at [821, 363] on span "07 4992 5051" at bounding box center [847, 373] width 108 height 20
copy tbody "07 4992 5051"
click at [327, 296] on span "[GEOGRAPHIC_DATA]" at bounding box center [359, 306] width 183 height 20
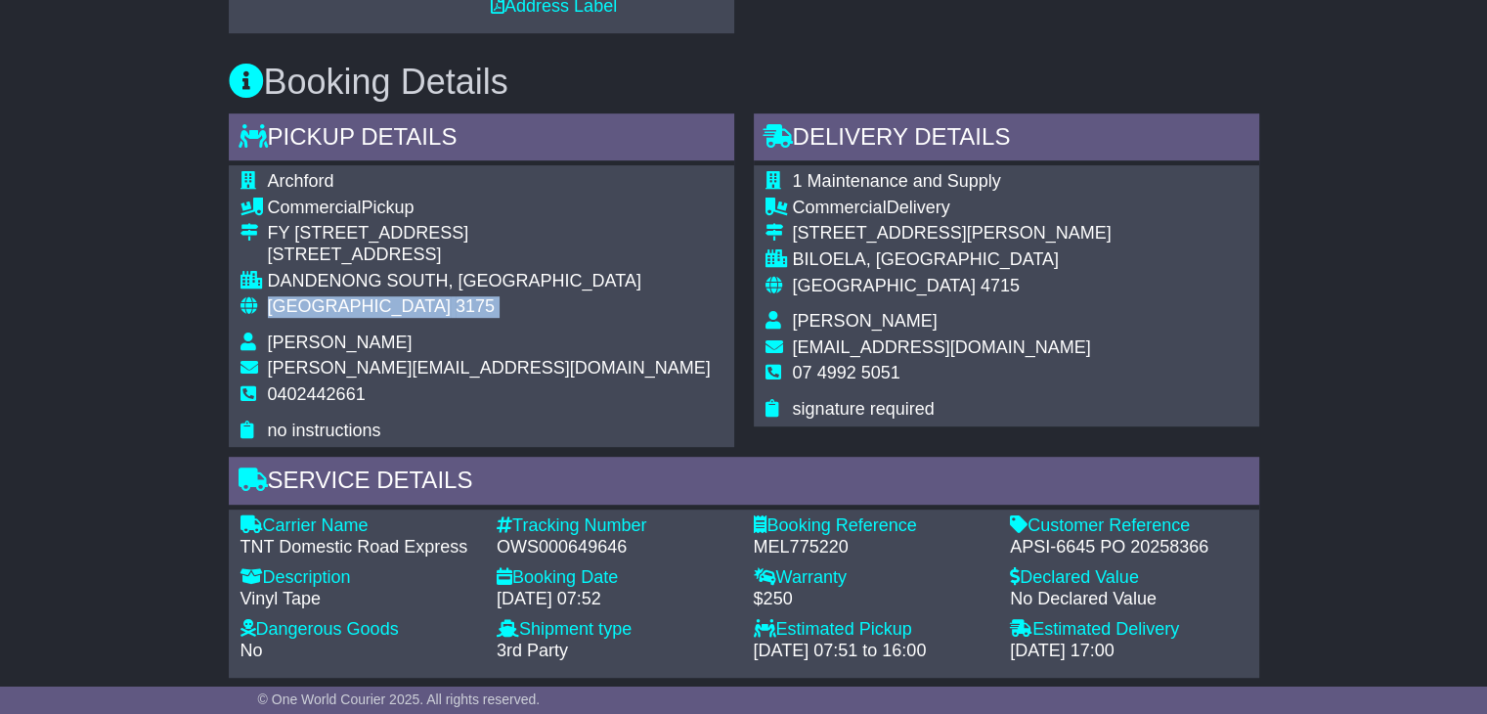
click at [327, 296] on span "[GEOGRAPHIC_DATA]" at bounding box center [359, 306] width 183 height 20
copy tbody "Australia 3175"
click at [825, 276] on span "[GEOGRAPHIC_DATA]" at bounding box center [884, 286] width 183 height 20
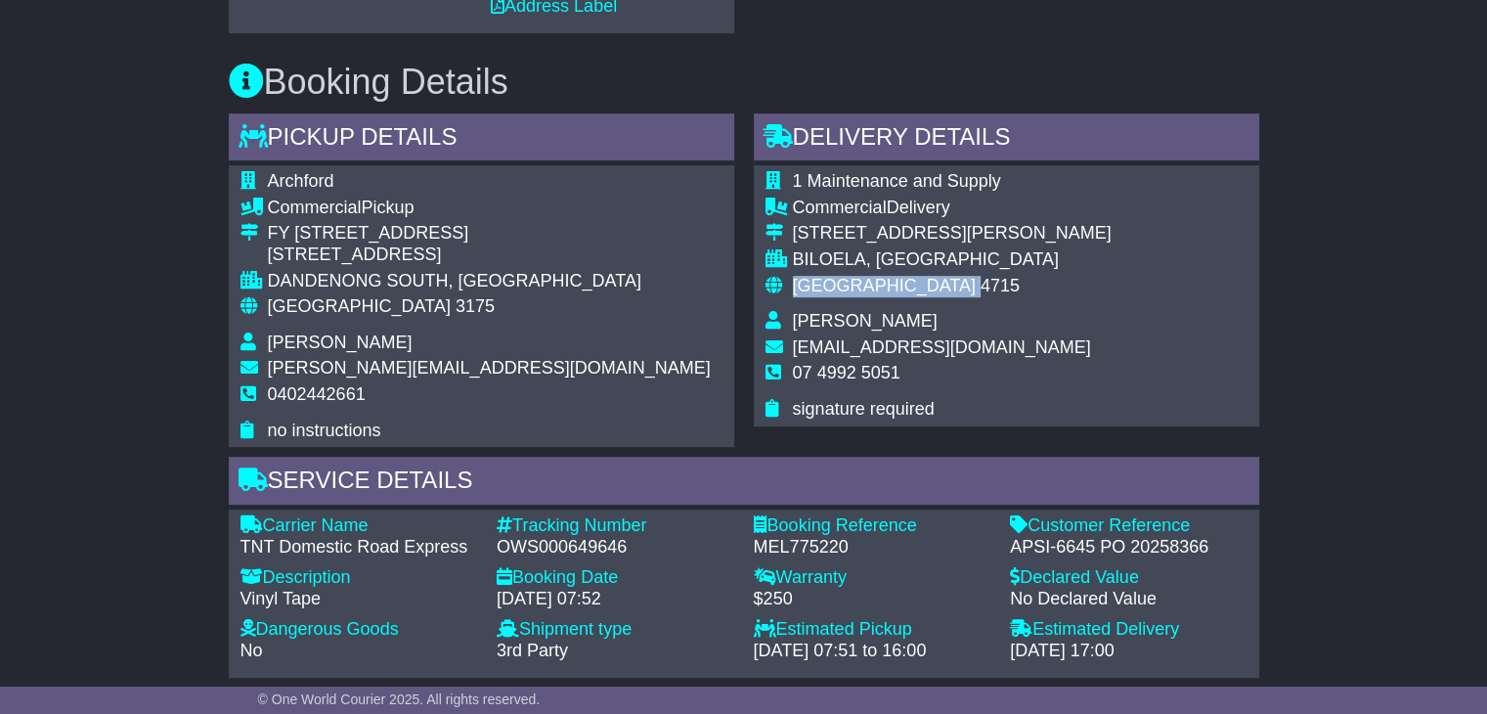
click at [825, 276] on span "[GEOGRAPHIC_DATA]" at bounding box center [884, 286] width 183 height 20
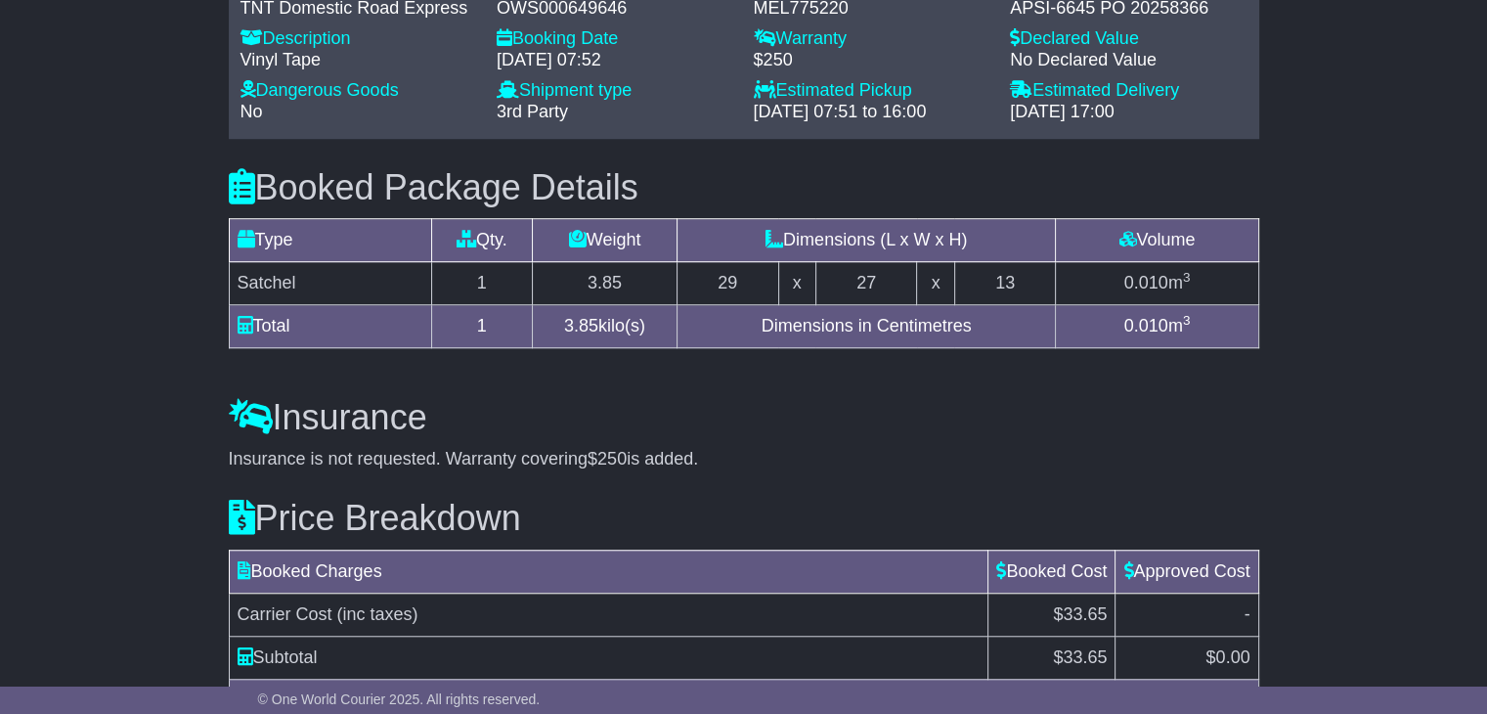
scroll to position [1643, 0]
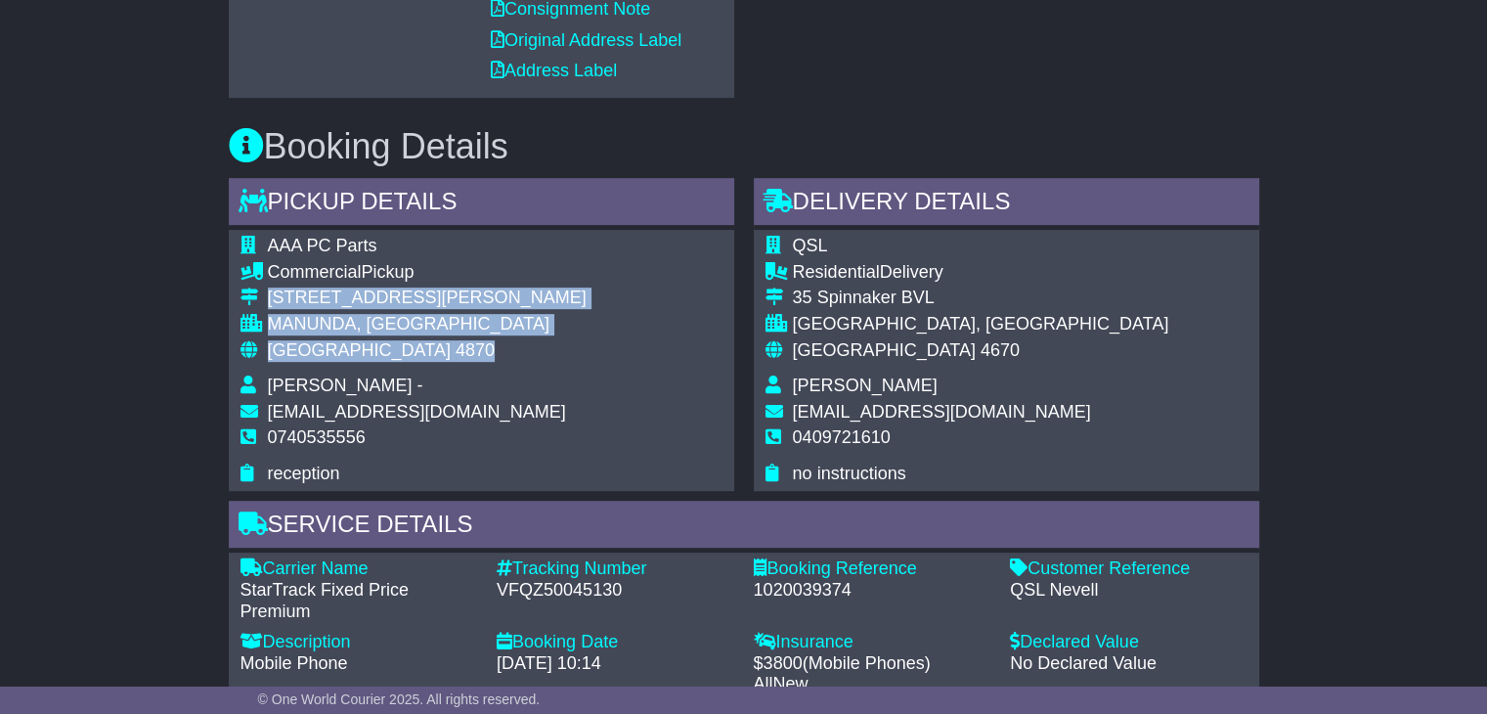
drag, startPoint x: 401, startPoint y: 348, endPoint x: 266, endPoint y: 294, distance: 145.2
click at [266, 294] on tbody "AAA PC Parts Commercial Pickup [STREET_ADDRESS][PERSON_NAME] [PERSON_NAME][GEOG…" at bounding box center [413, 360] width 346 height 248
copy tbody "[STREET_ADDRESS][PERSON_NAME]"
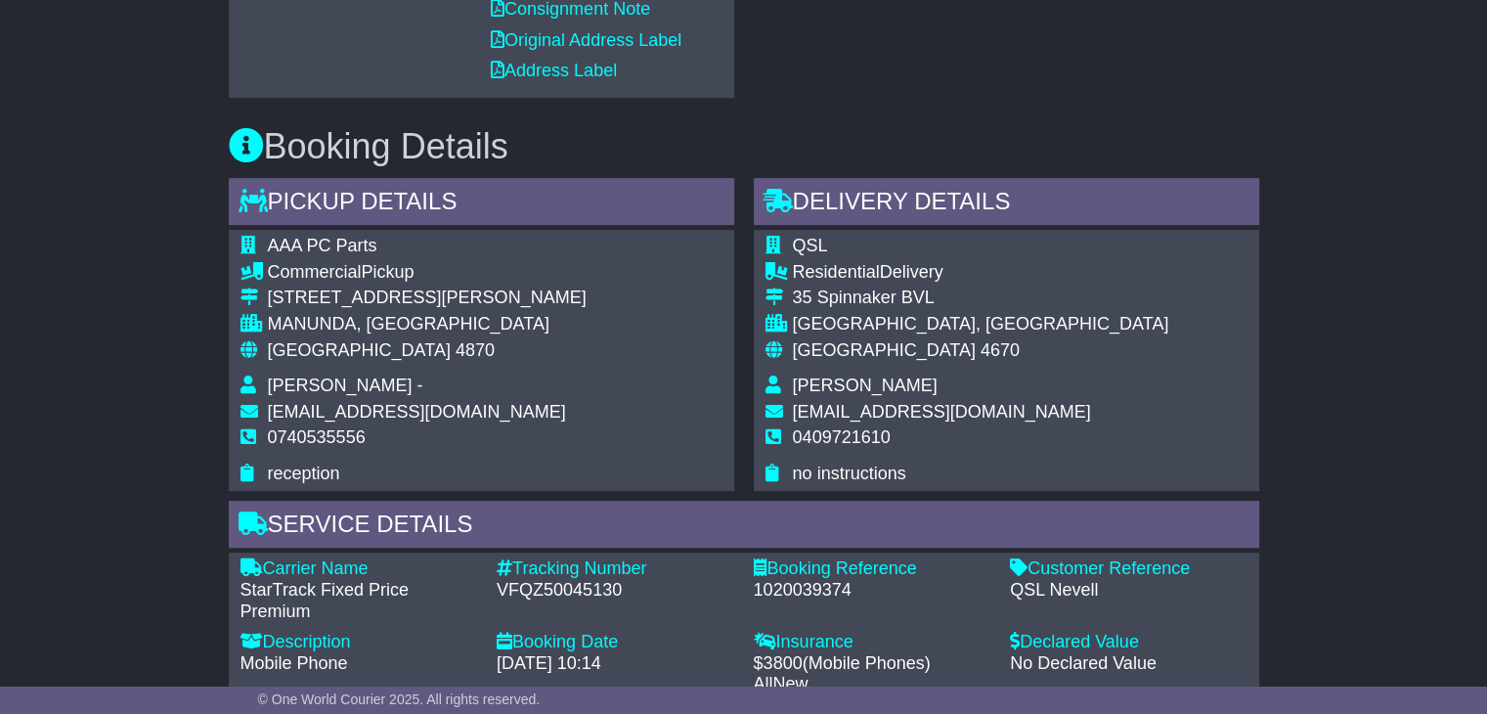
click at [318, 439] on span "0740535556" at bounding box center [317, 437] width 98 height 20
copy span "0740535556"
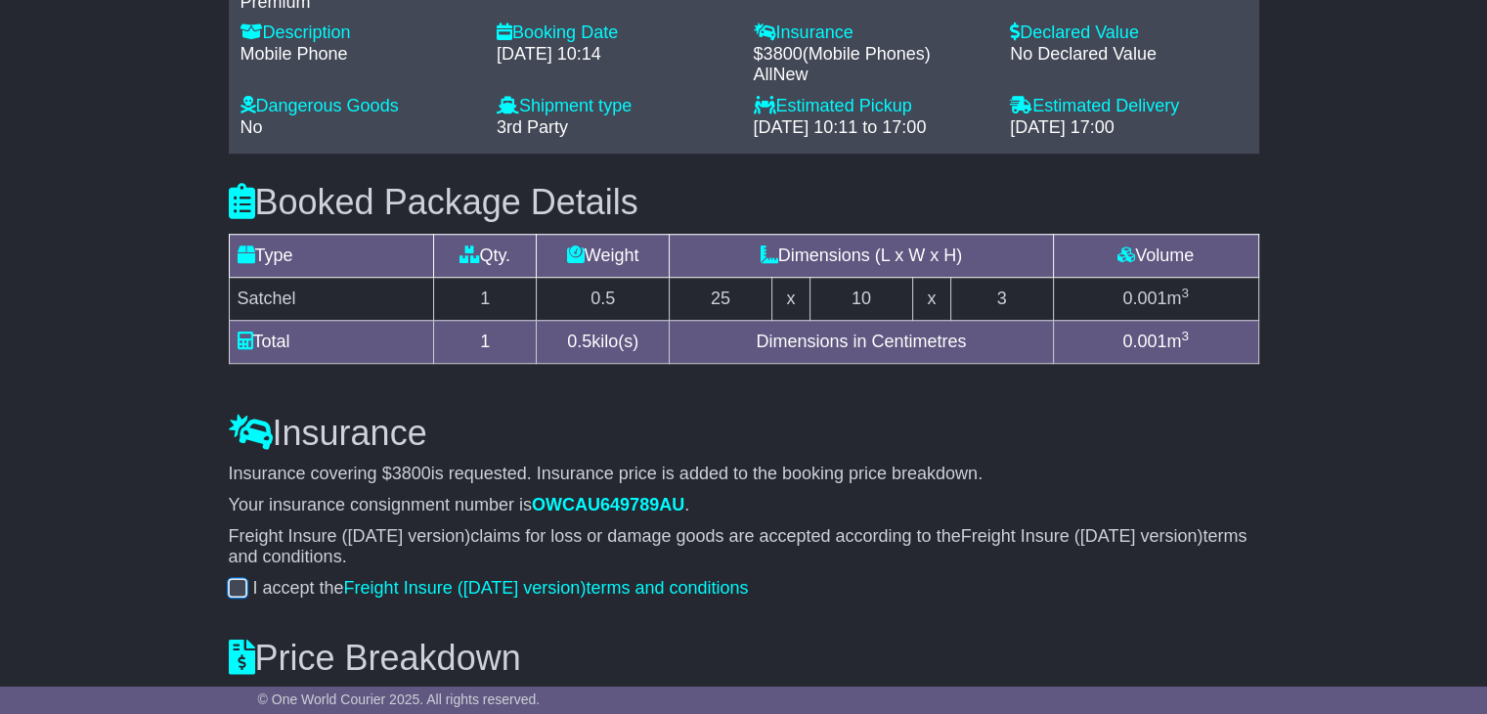
scroll to position [1033, 0]
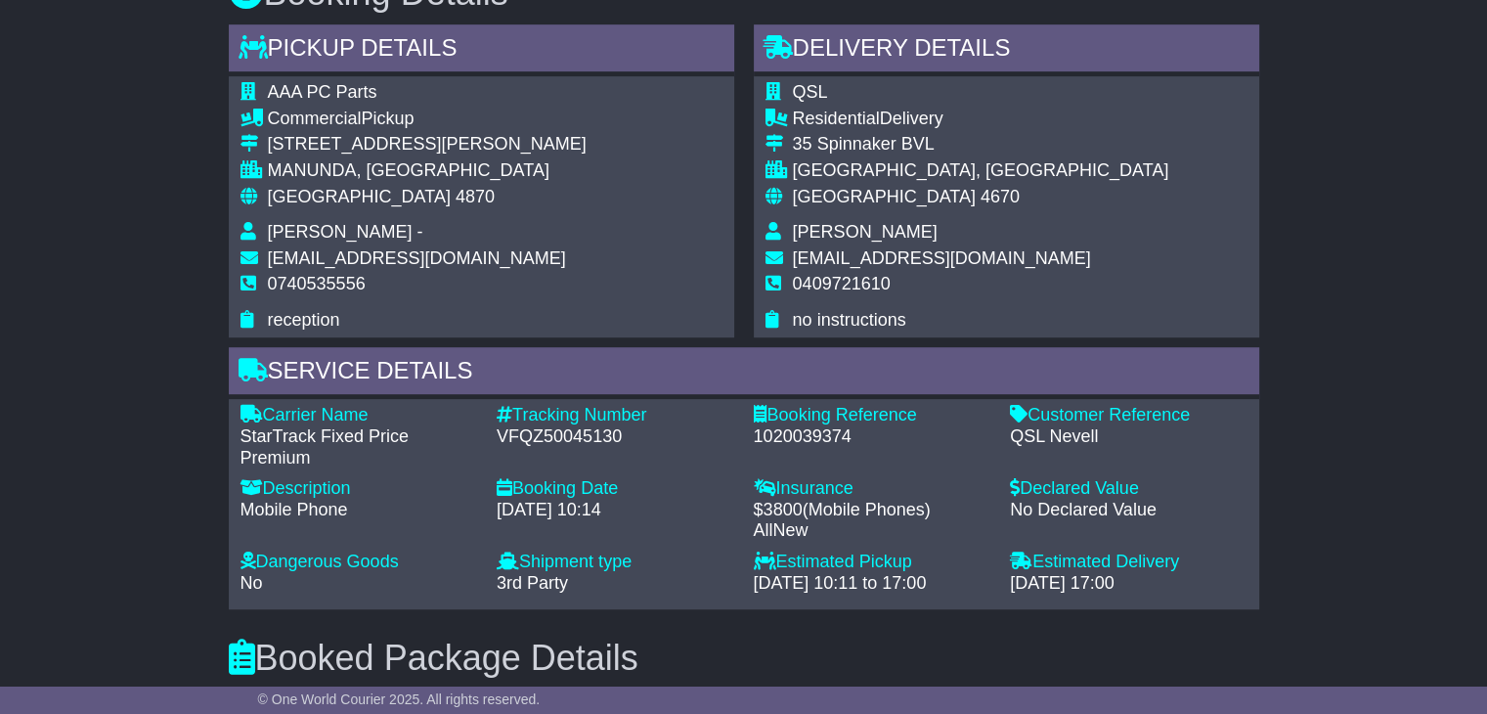
click at [585, 440] on div "VFQZ50045130" at bounding box center [616, 437] width 238 height 22
click at [585, 439] on div "VFQZ50045130" at bounding box center [616, 437] width 238 height 22
copy div "VFQZ50045130"
click at [583, 438] on div "VFQZ50045130" at bounding box center [616, 437] width 238 height 22
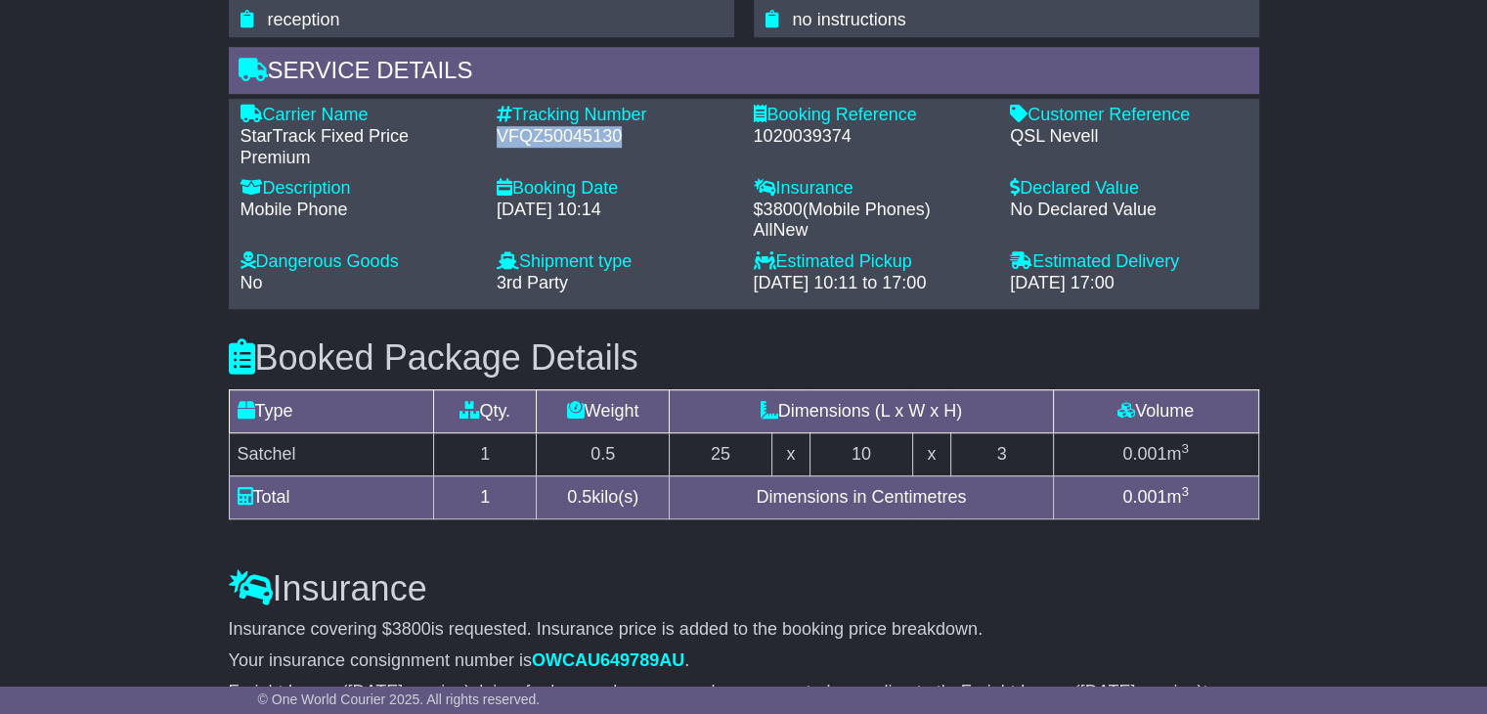
scroll to position [1229, 0]
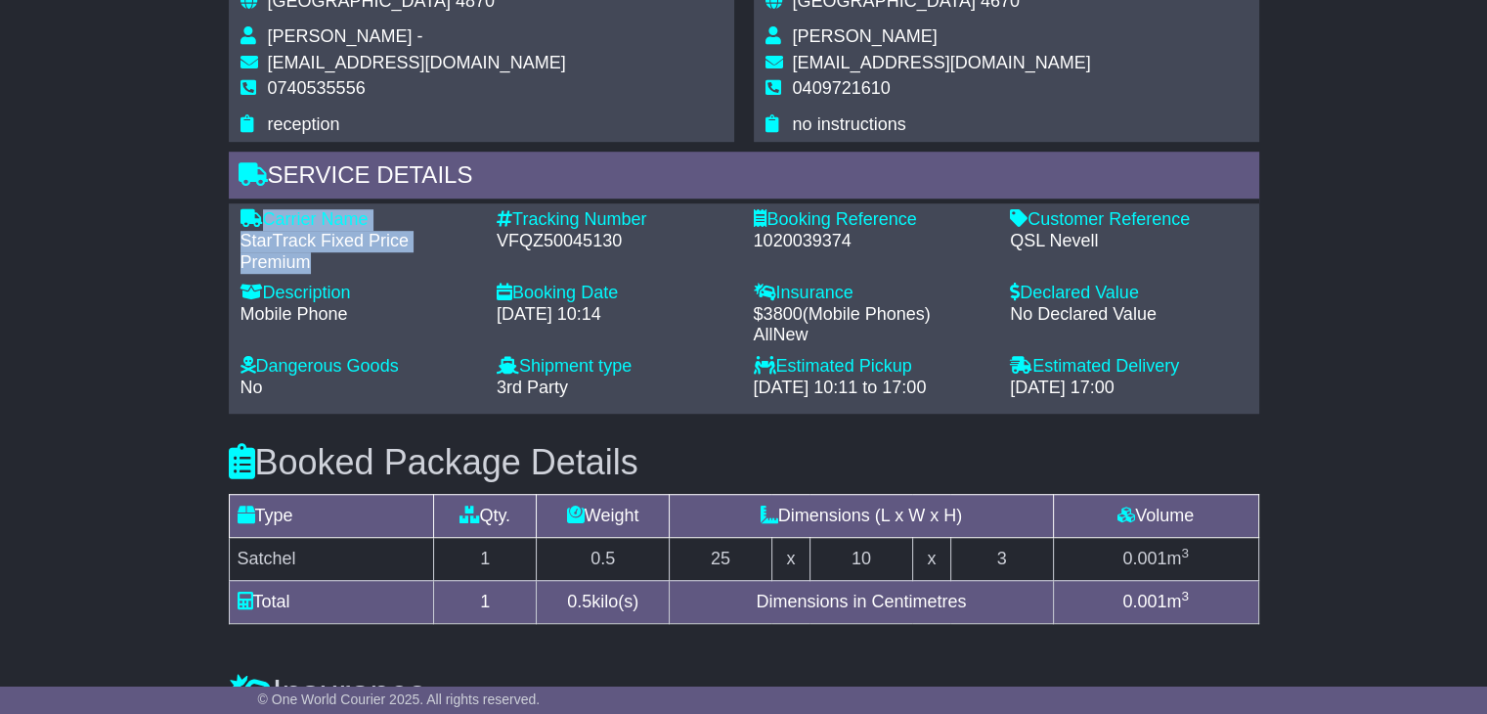
drag, startPoint x: 297, startPoint y: 260, endPoint x: 264, endPoint y: 215, distance: 55.9
click at [264, 215] on div "Carrier Name - StarTrack Fixed Price Premium" at bounding box center [359, 241] width 257 height 64
copy div "Carrier Name - StarTrack Fixed Price Premium"
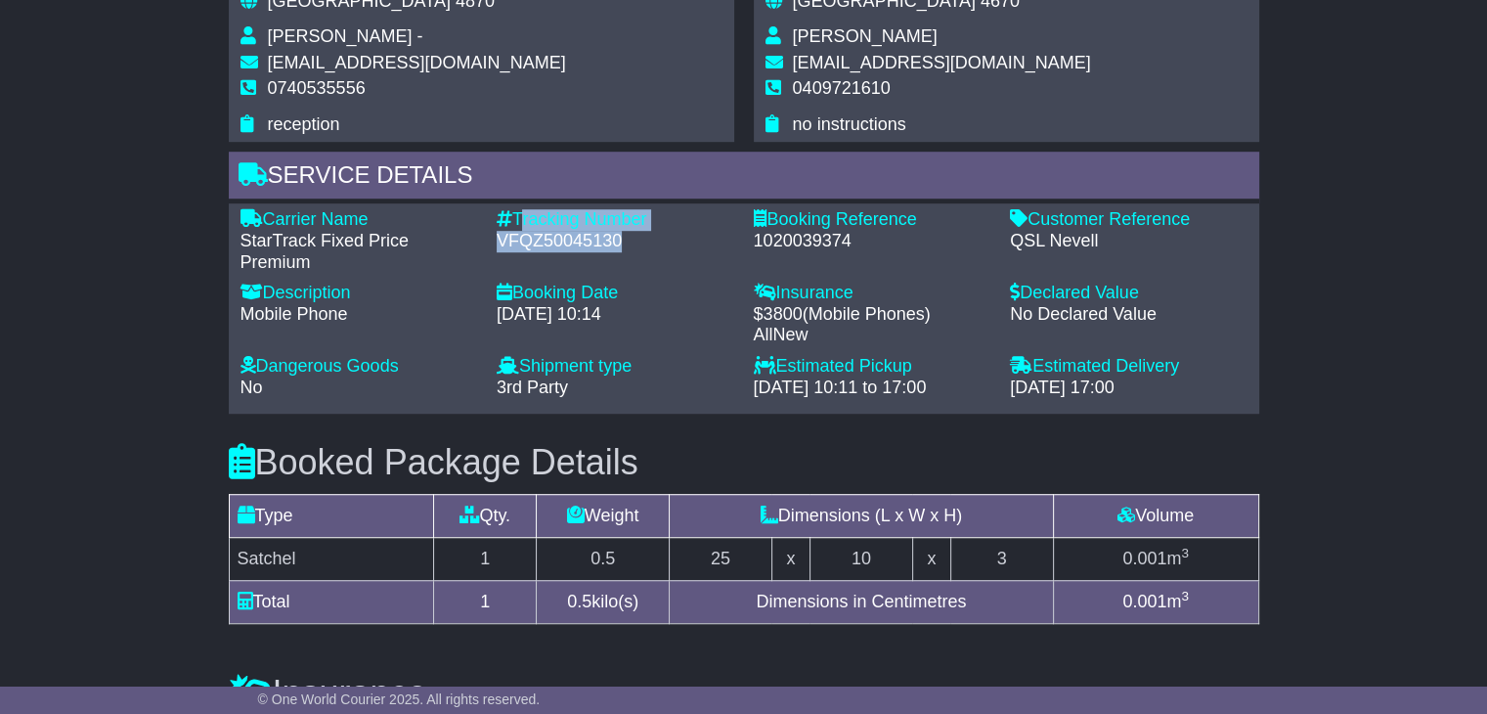
drag, startPoint x: 606, startPoint y: 240, endPoint x: 518, endPoint y: 216, distance: 91.1
click at [518, 216] on div "Tracking Number - VFQZ50045130" at bounding box center [615, 241] width 257 height 64
copy div "Tracking Number - VFQZ50045130"
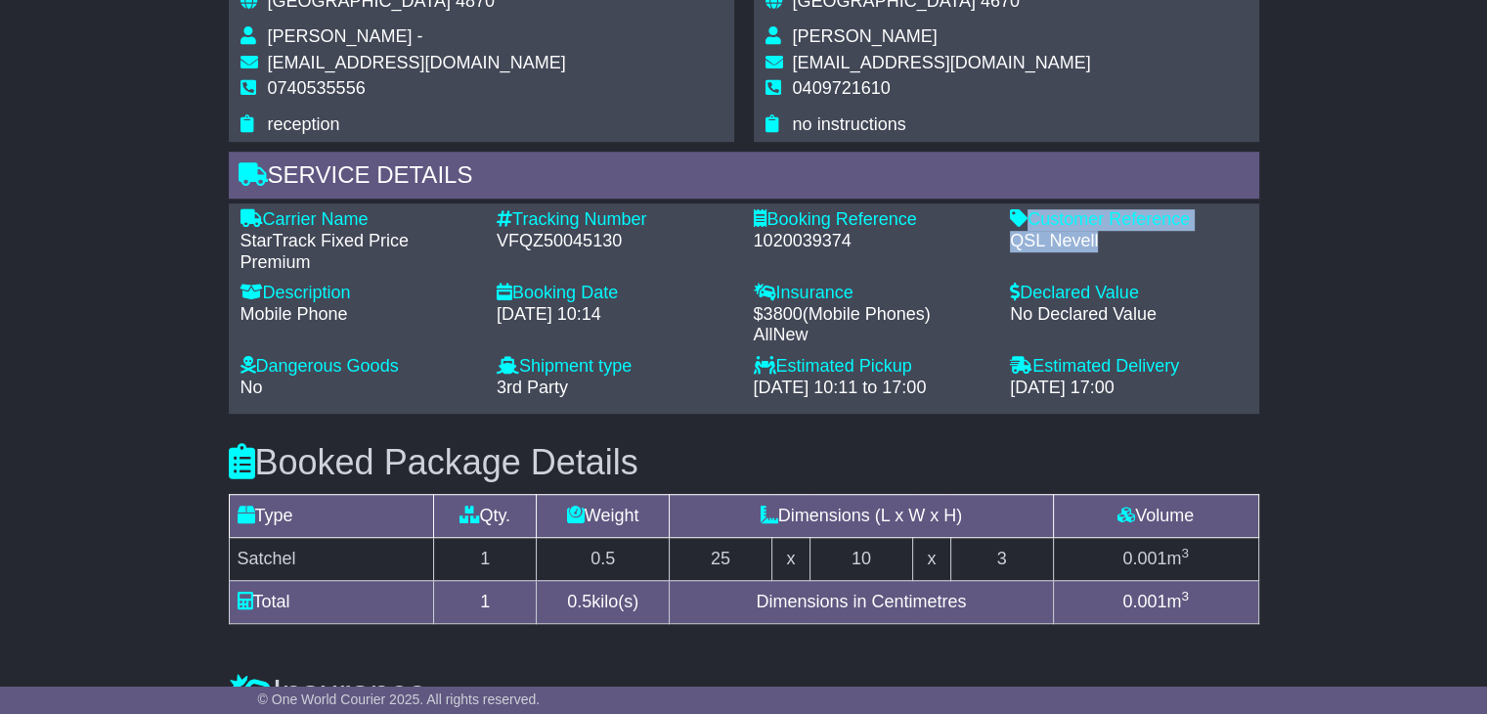
drag, startPoint x: 1114, startPoint y: 239, endPoint x: 1021, endPoint y: 215, distance: 96.7
click at [1021, 215] on div "Customer Reference - QSL Nevell" at bounding box center [1128, 241] width 257 height 64
click at [1027, 212] on div "Customer Reference" at bounding box center [1129, 220] width 238 height 22
drag, startPoint x: 1029, startPoint y: 212, endPoint x: 1104, endPoint y: 239, distance: 78.8
click at [1104, 239] on div "Customer Reference - QSL Nevell" at bounding box center [1128, 241] width 257 height 64
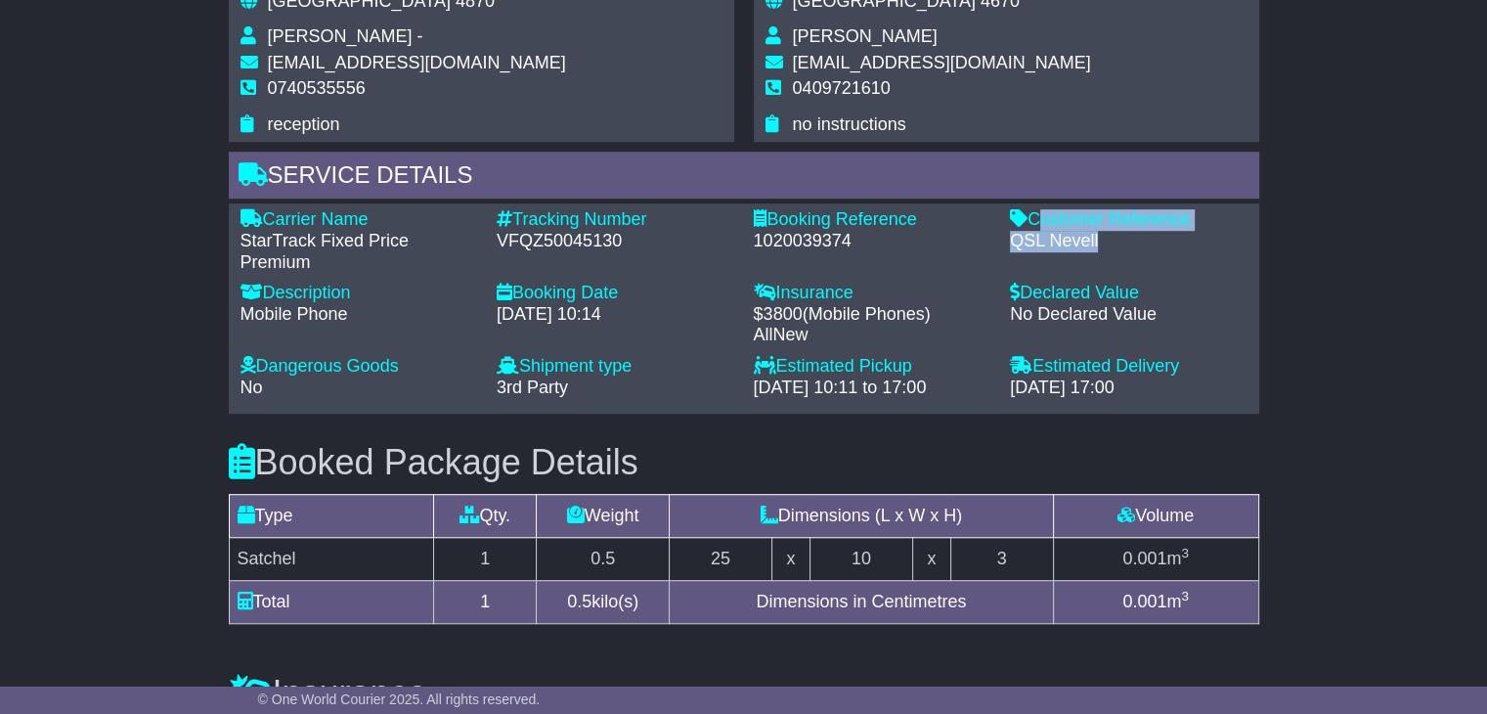
copy div "Customer Reference - QSL Nevell"
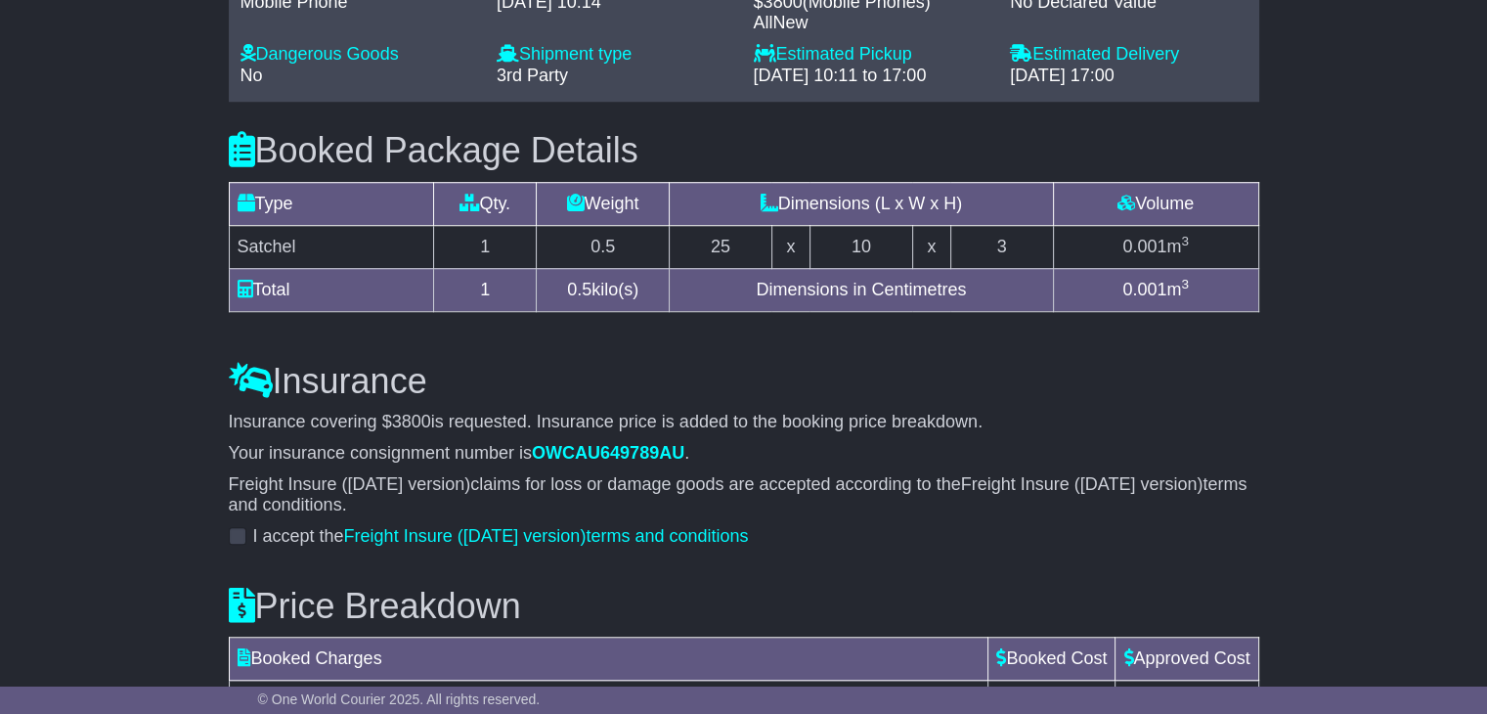
scroll to position [1424, 0]
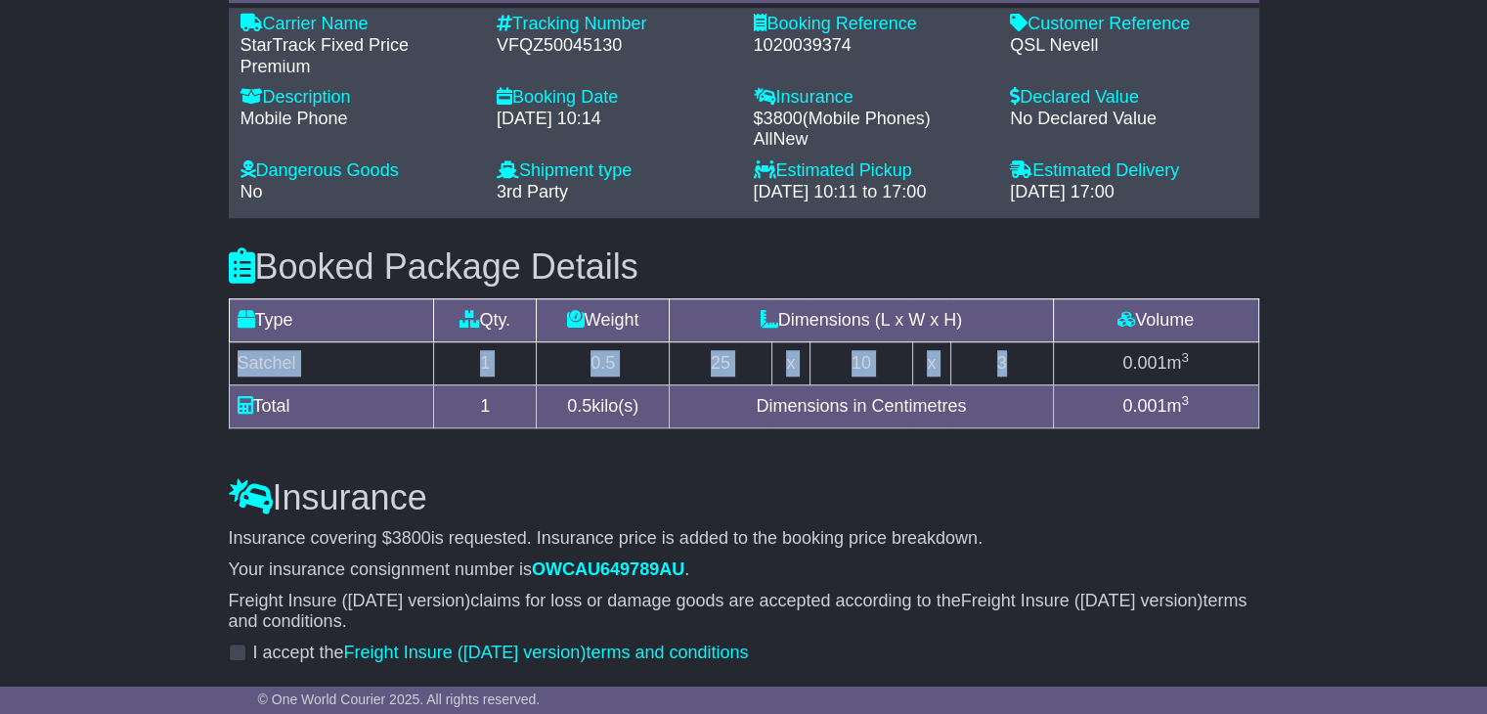
drag, startPoint x: 974, startPoint y: 368, endPoint x: 239, endPoint y: 366, distance: 735.1
click at [239, 366] on tr "Satchel 1 0.5 25 x 10 x 3 0.001 m 3" at bounding box center [743, 362] width 1029 height 43
copy tr "Satchel 1 0.5 25 x 10 x 3"
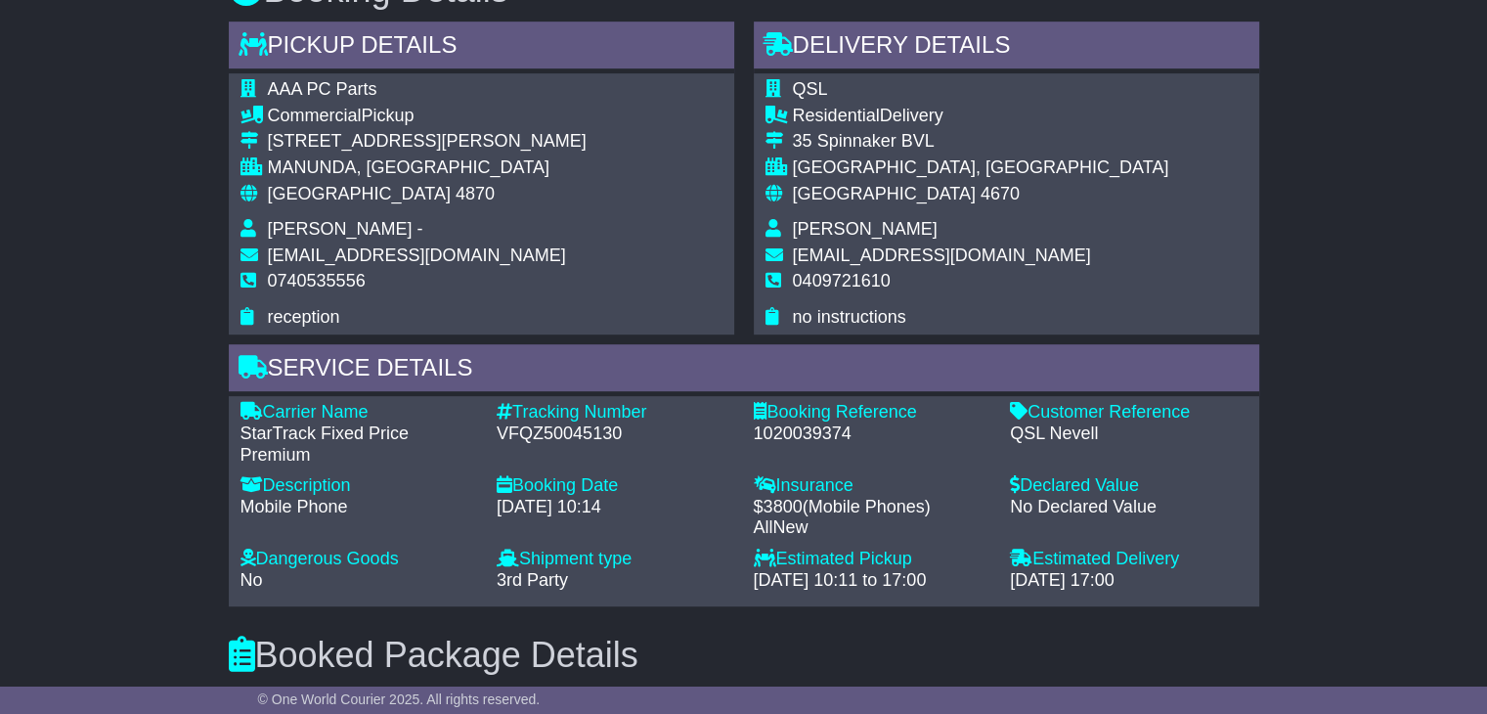
scroll to position [1033, 0]
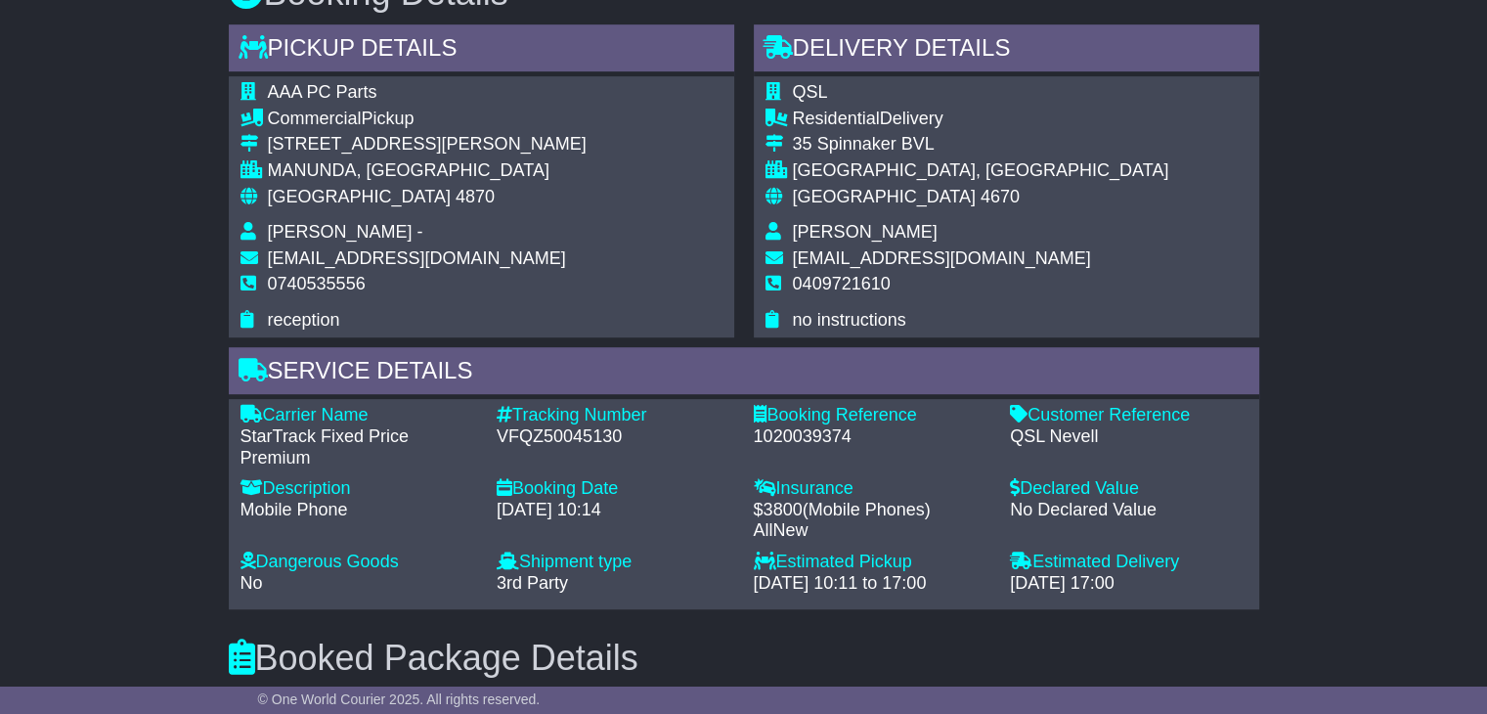
click at [855, 235] on span "[PERSON_NAME]" at bounding box center [865, 232] width 145 height 20
copy tbody "[PERSON_NAME]"
click at [833, 286] on span "0409721610" at bounding box center [842, 284] width 98 height 20
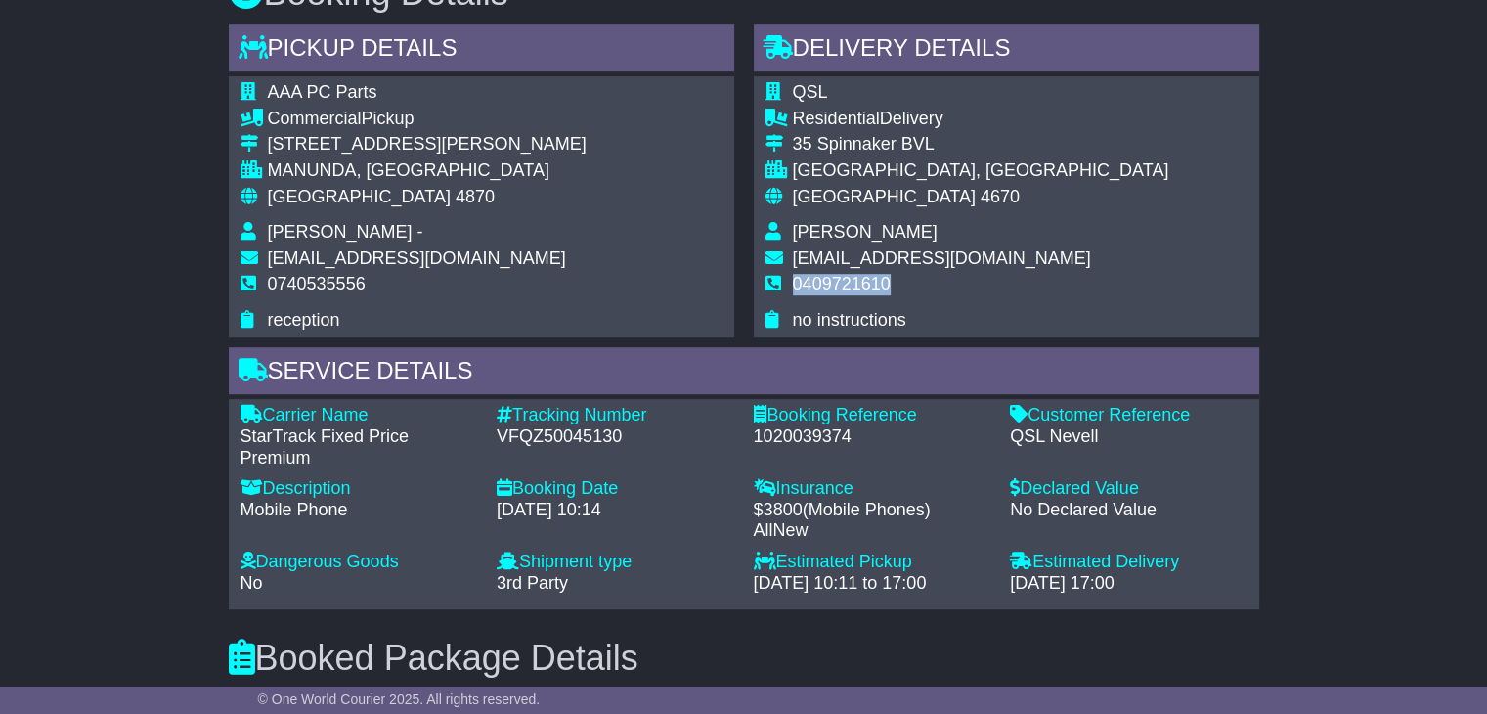
click at [833, 286] on span "0409721610" at bounding box center [842, 284] width 98 height 20
copy tbody "0409721610"
click at [326, 199] on span "[GEOGRAPHIC_DATA]" at bounding box center [359, 197] width 183 height 20
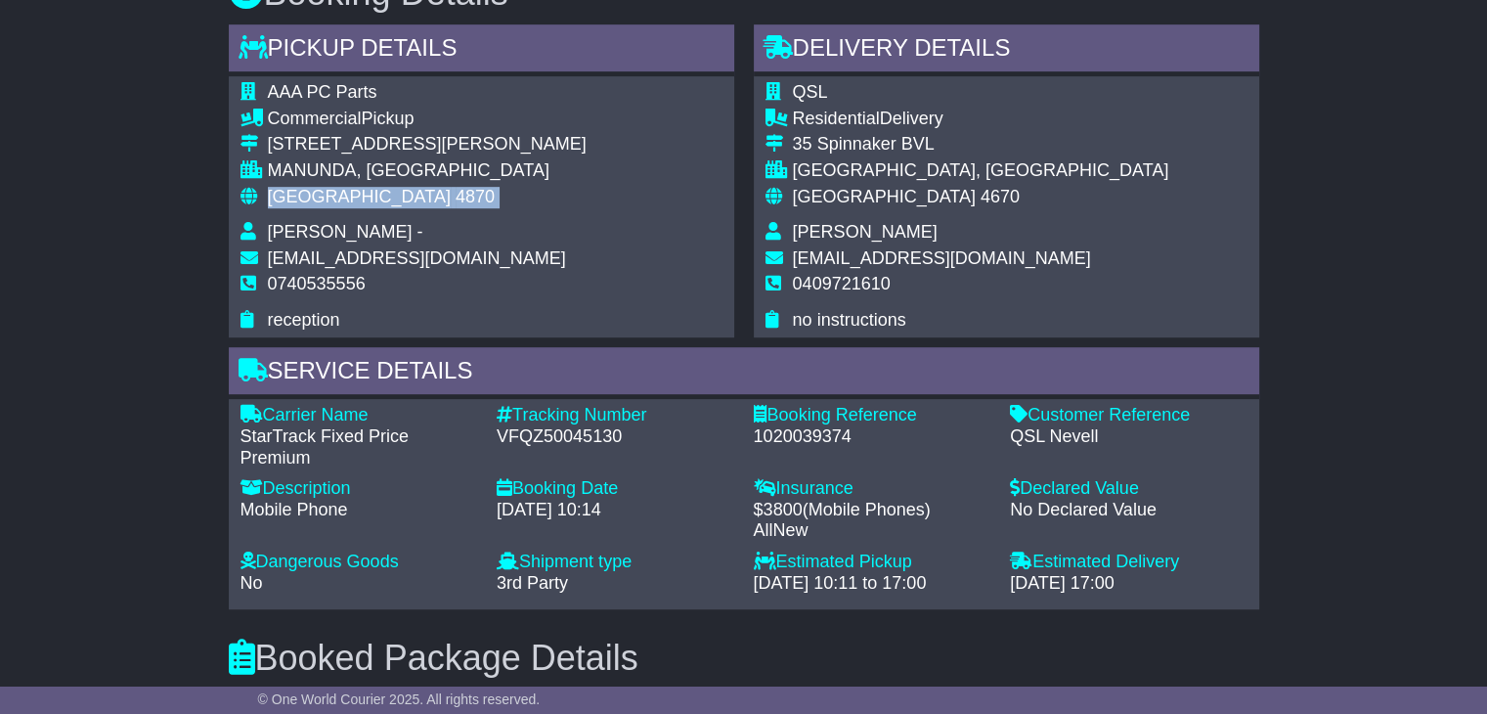
click at [326, 199] on span "[GEOGRAPHIC_DATA]" at bounding box center [359, 197] width 183 height 20
click at [981, 200] on span "4670" at bounding box center [1000, 197] width 39 height 20
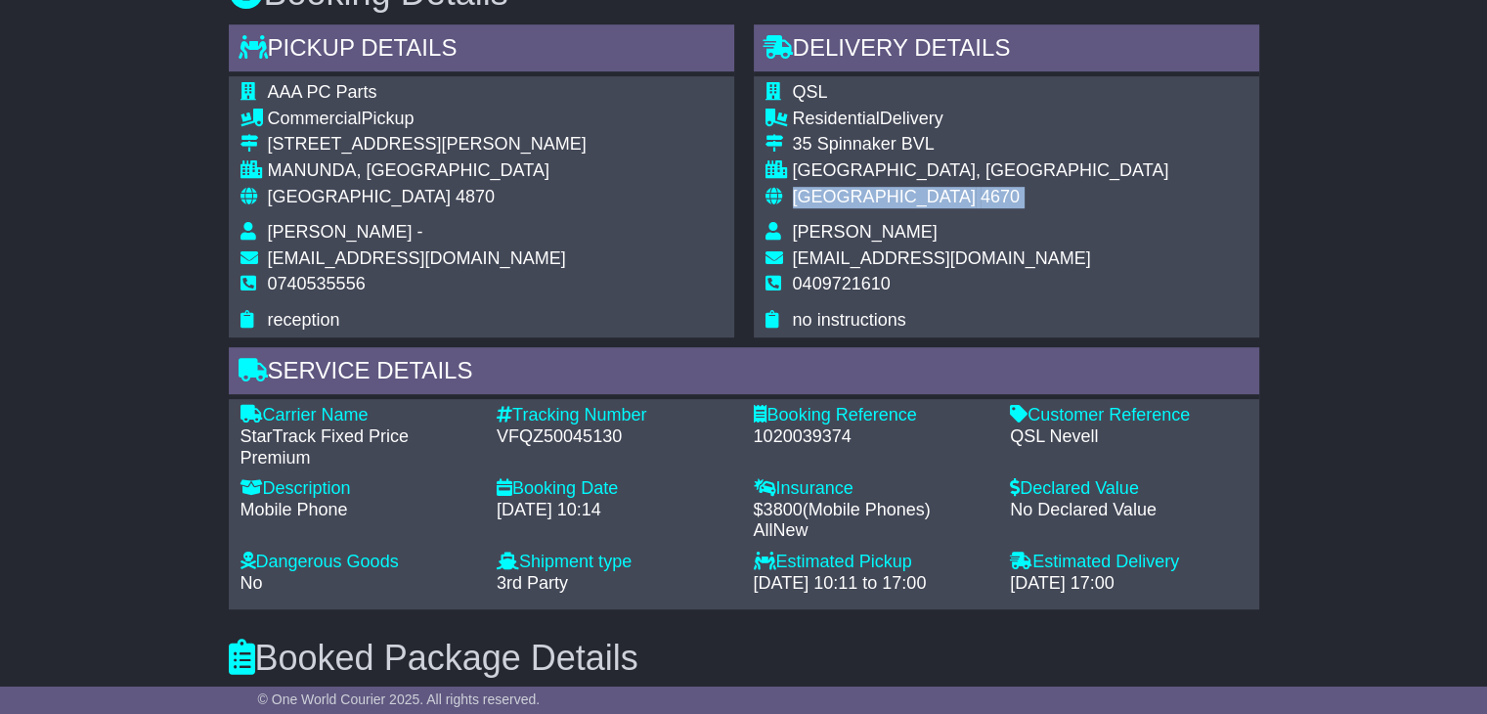
click at [981, 200] on span "4670" at bounding box center [1000, 197] width 39 height 20
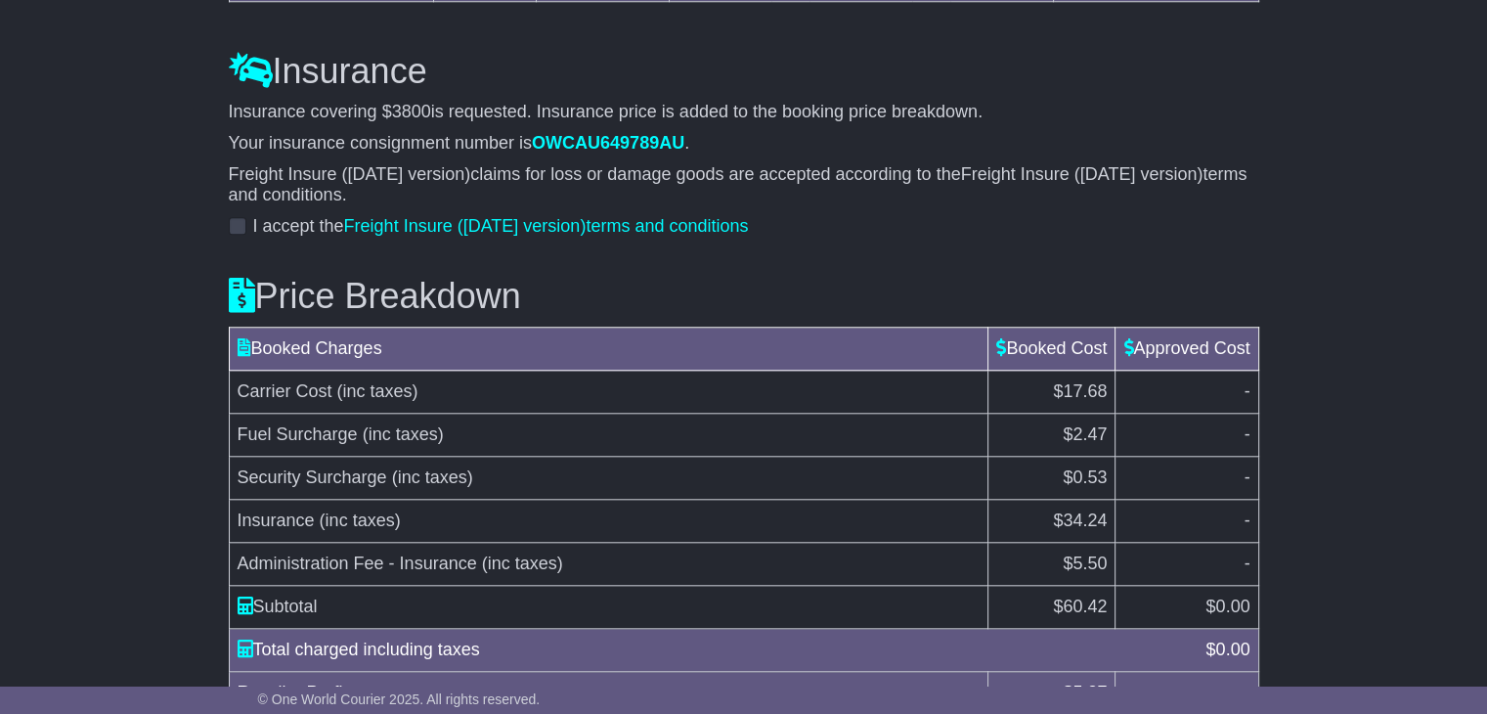
scroll to position [1961, 0]
